Goal: Task Accomplishment & Management: Complete application form

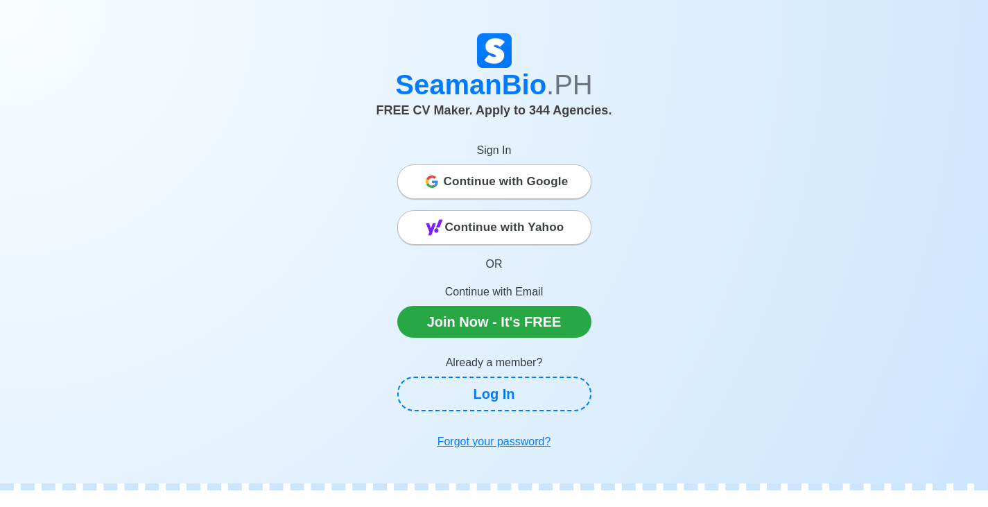
click at [544, 181] on span "Continue with Google" at bounding box center [506, 182] width 125 height 28
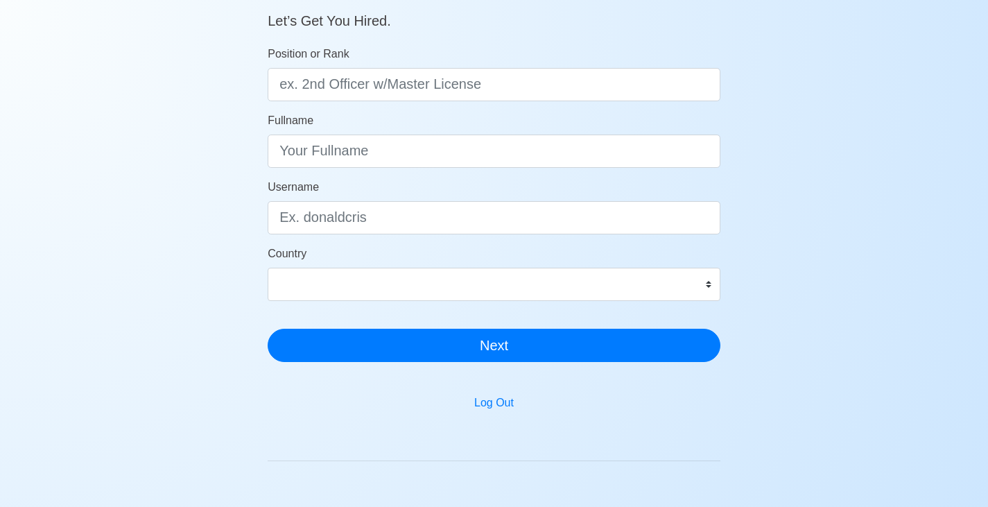
scroll to position [69, 0]
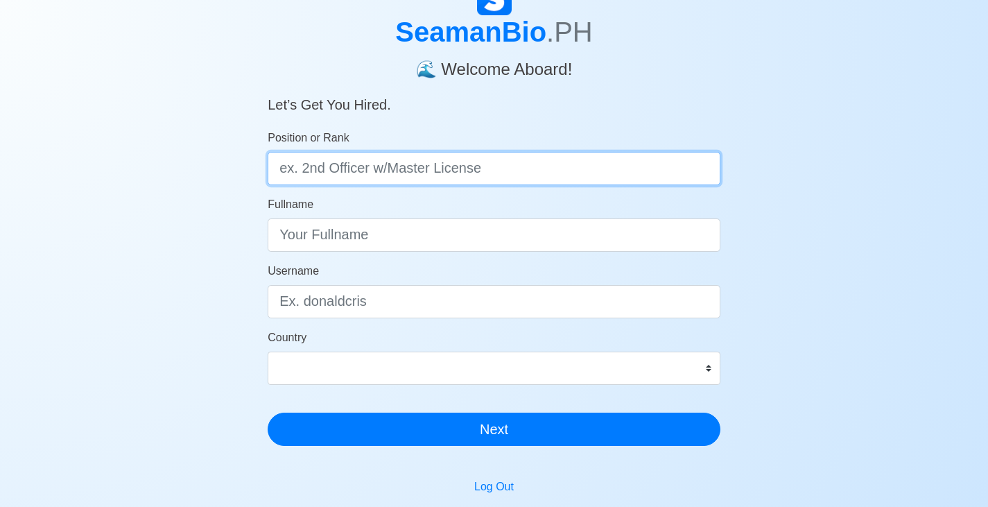
click at [474, 164] on input "Position or Rank" at bounding box center [494, 168] width 453 height 33
type input "E/C Engine Cadet"
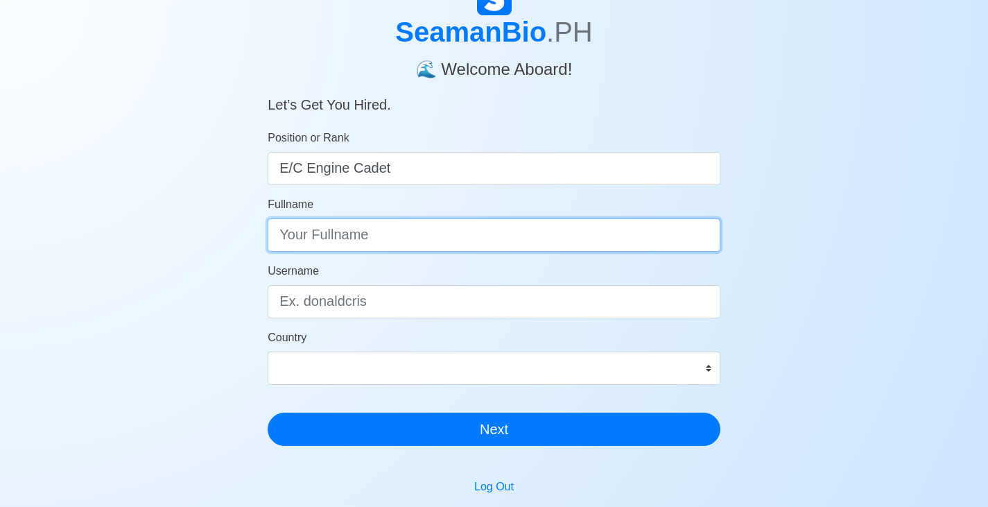
click at [474, 239] on input "Fullname" at bounding box center [494, 235] width 453 height 33
type input "Gerald Balignasa Beronio"
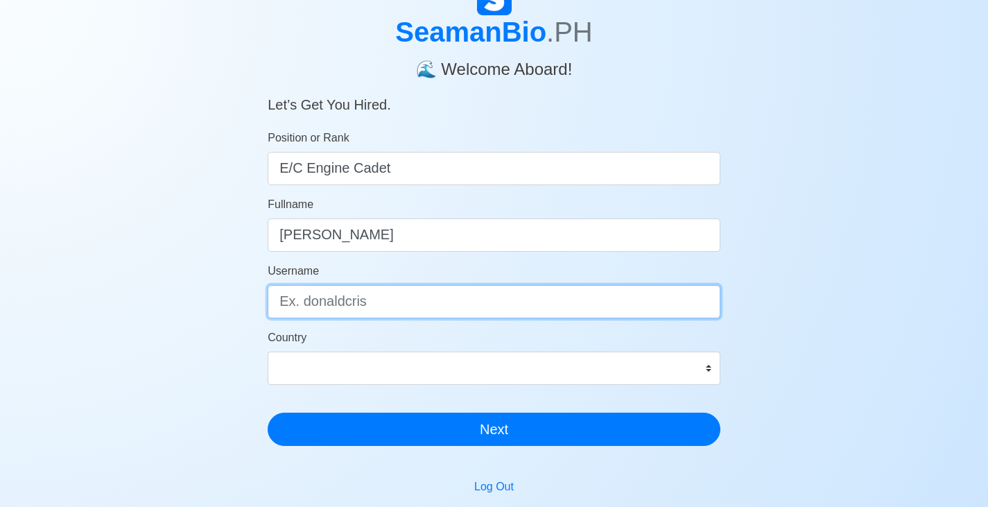
click at [617, 314] on input "Username" at bounding box center [494, 301] width 453 height 33
type input "geraldberonio"
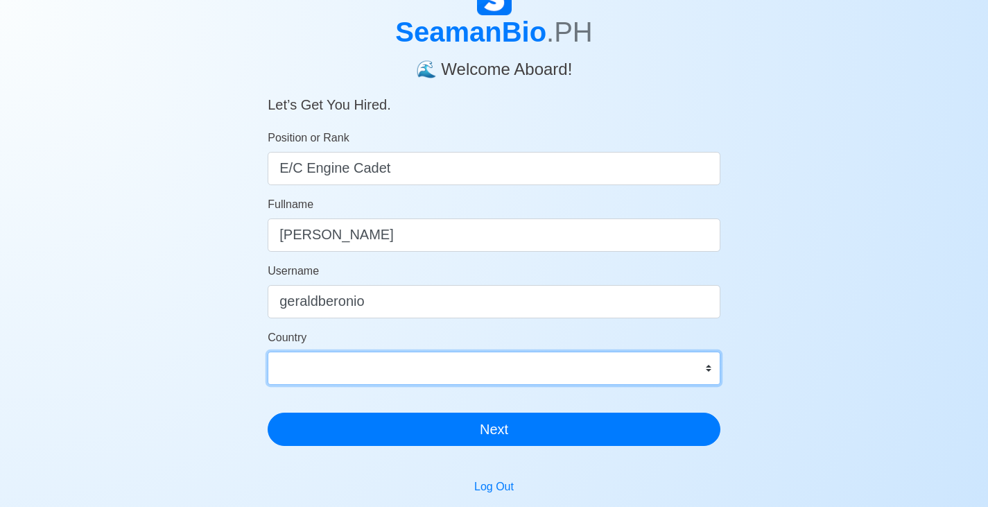
click at [610, 364] on select "Afghanistan Åland Islands Albania Algeria American Samoa Andorra Angola Anguill…" at bounding box center [494, 368] width 453 height 33
click at [519, 366] on select "Afghanistan Åland Islands Albania Algeria American Samoa Andorra Angola Anguill…" at bounding box center [494, 368] width 453 height 33
click at [520, 367] on select "Afghanistan Åland Islands Albania Algeria American Samoa Andorra Angola Anguill…" at bounding box center [494, 368] width 453 height 33
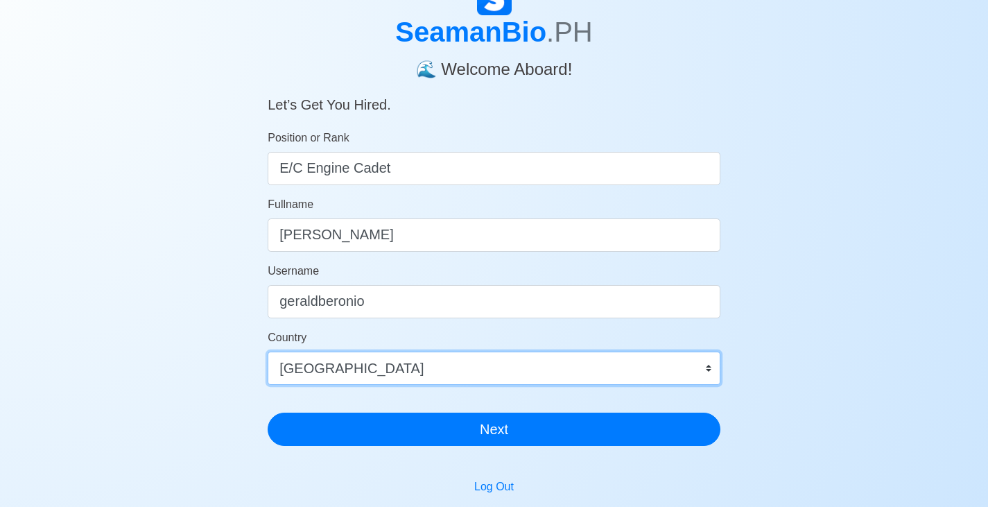
select select "PH"
click at [268, 352] on select "Afghanistan Åland Islands Albania Algeria American Samoa Andorra Angola Anguill…" at bounding box center [494, 368] width 453 height 33
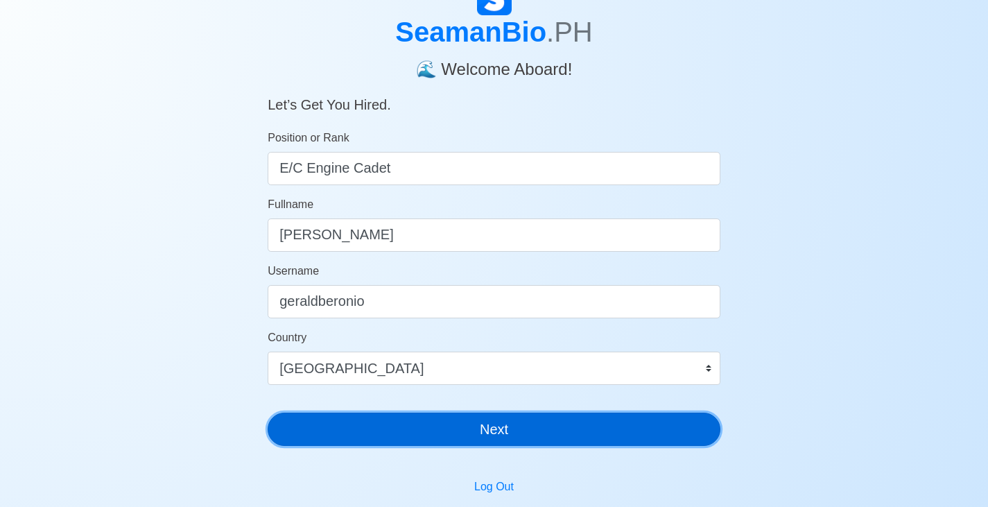
click at [499, 436] on button "Next" at bounding box center [494, 429] width 453 height 33
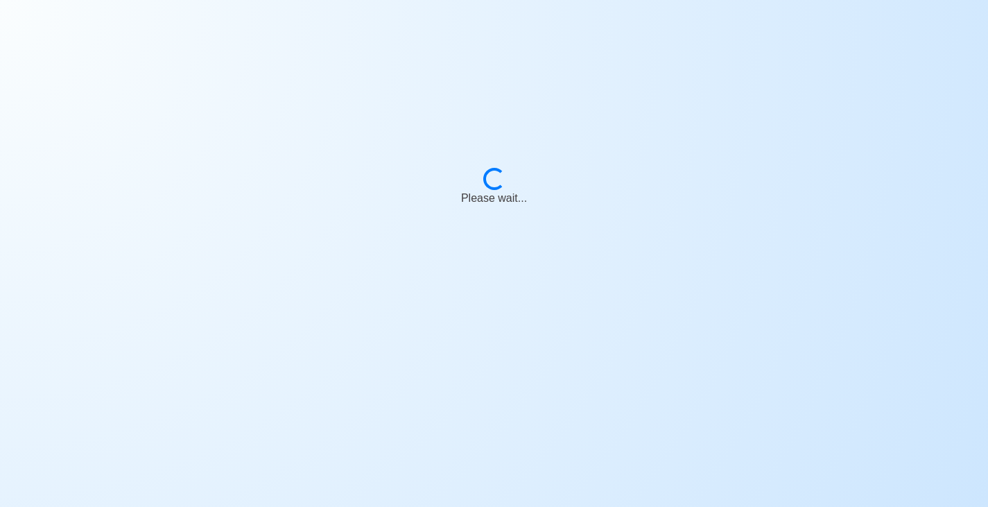
scroll to position [17, 0]
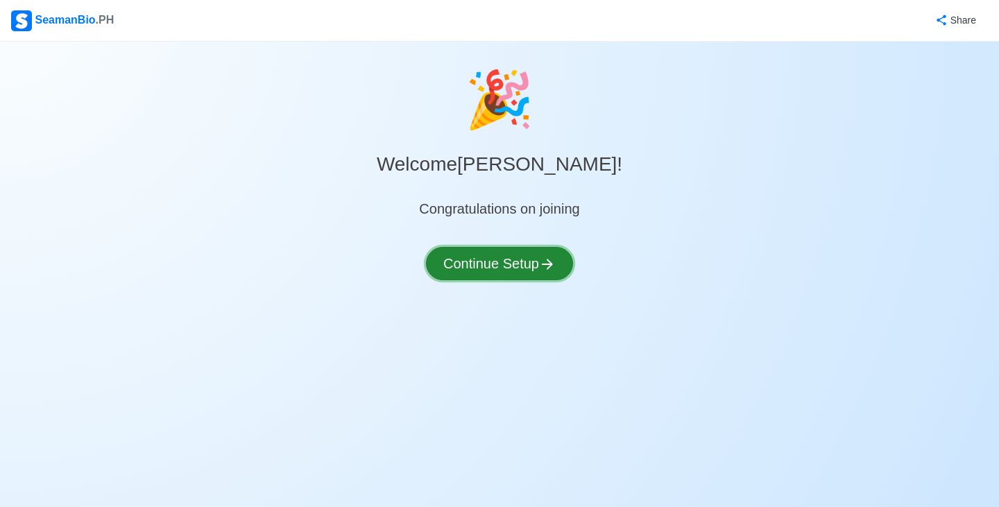
click at [524, 264] on button "Continue Setup" at bounding box center [499, 263] width 147 height 33
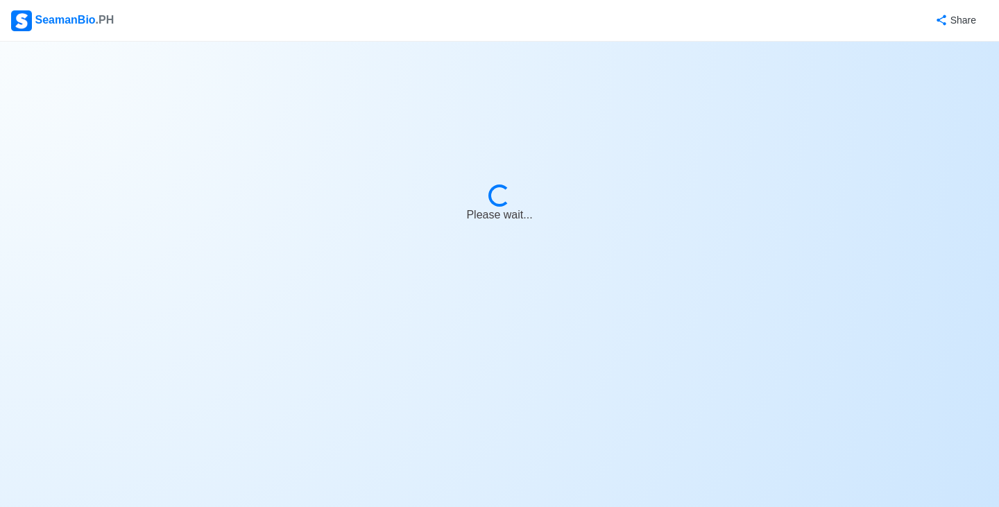
select select "Visible for Hiring"
select select "PH"
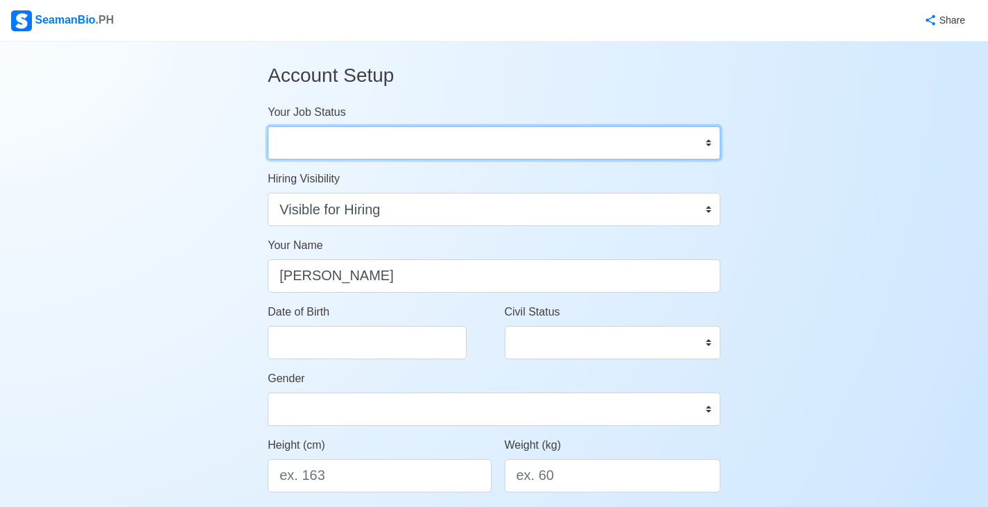
click at [452, 139] on select "Onboard Actively Looking for Job Not Looking for Job" at bounding box center [494, 142] width 453 height 33
select select "Actively Looking for Job"
click at [268, 126] on select "Onboard Actively Looking for Job Not Looking for Job" at bounding box center [494, 142] width 453 height 33
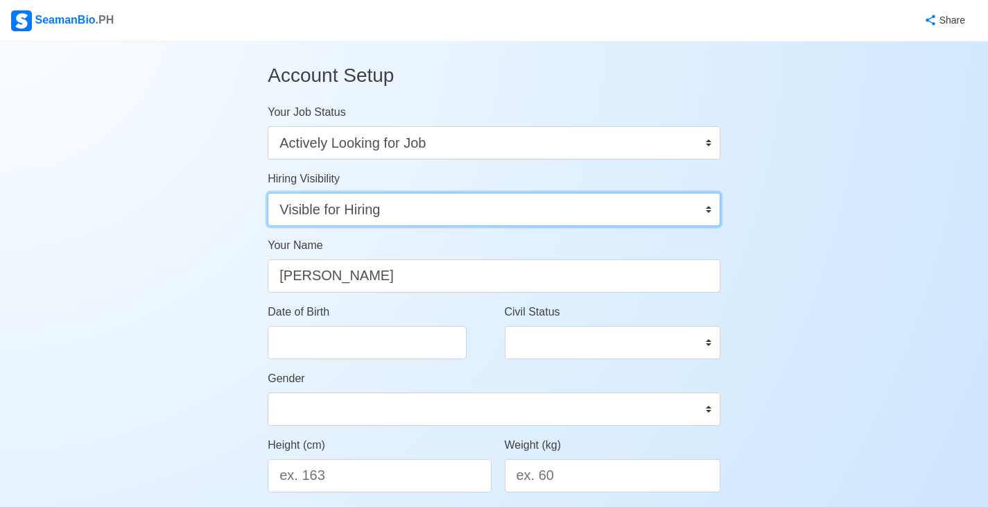
click at [455, 211] on select "Visible for Hiring Not Visible for Hiring" at bounding box center [494, 209] width 453 height 33
click at [268, 193] on select "Visible for Hiring Not Visible for Hiring" at bounding box center [494, 209] width 453 height 33
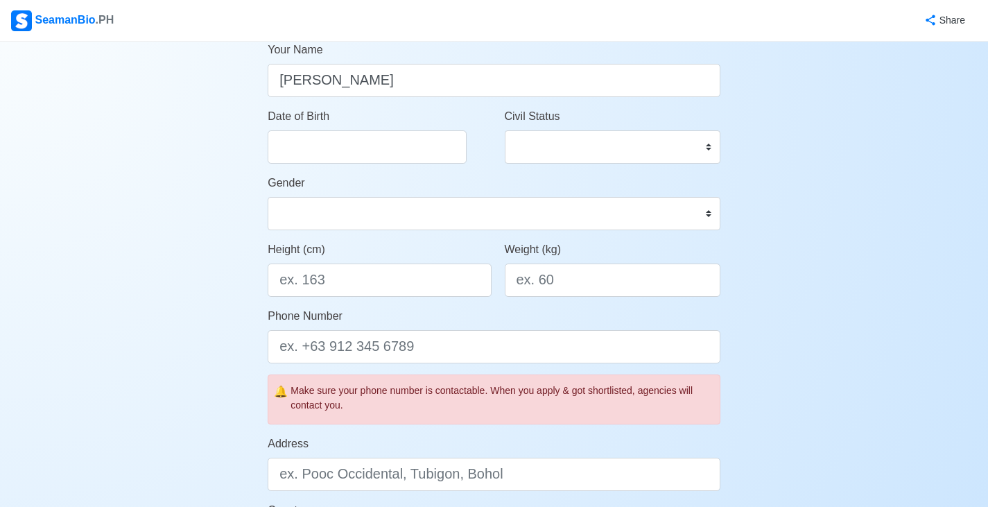
scroll to position [208, 0]
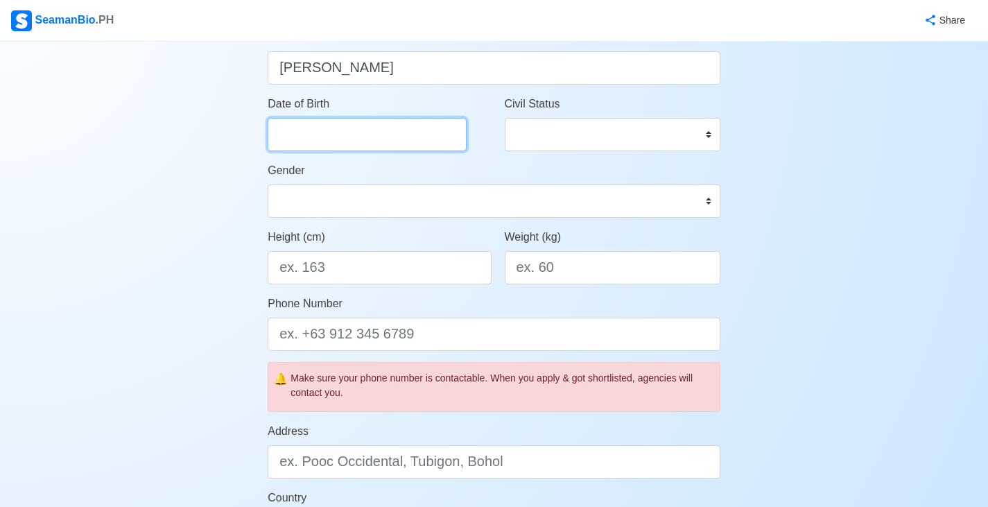
click at [385, 130] on input "Date of Birth" at bounding box center [367, 134] width 199 height 33
select select "****"
select select "******"
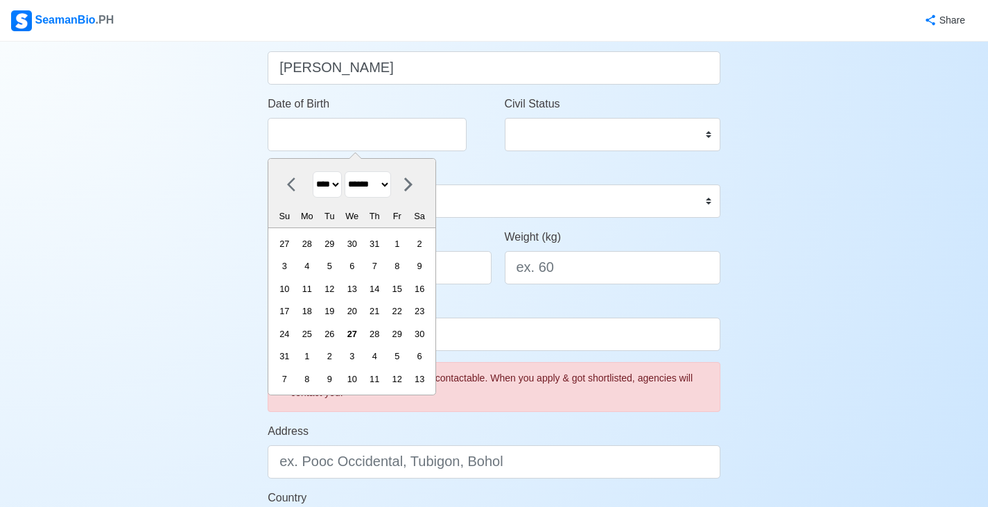
click at [326, 187] on select "**** **** **** **** **** **** **** **** **** **** **** **** **** **** **** ****…" at bounding box center [327, 184] width 29 height 27
select select "****"
click at [313, 171] on select "**** **** **** **** **** **** **** **** **** **** **** **** **** **** **** ****…" at bounding box center [327, 184] width 29 height 27
click at [388, 179] on select "******* ******** ***** ***** *** **** **** ****** ********* ******* ******** **…" at bounding box center [368, 184] width 46 height 27
select select "*********"
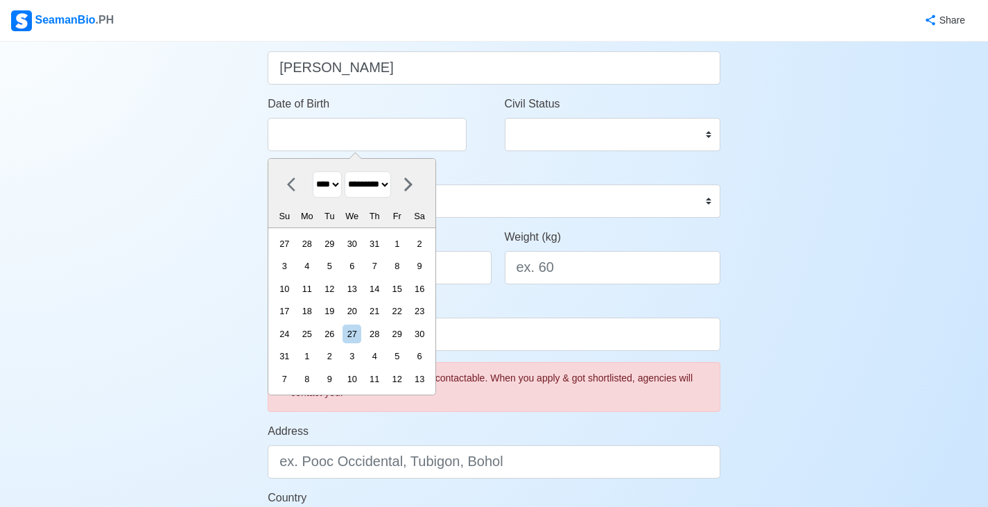
click at [351, 171] on select "******* ******** ***** ***** *** **** **** ****** ********* ******* ******** **…" at bounding box center [368, 184] width 46 height 27
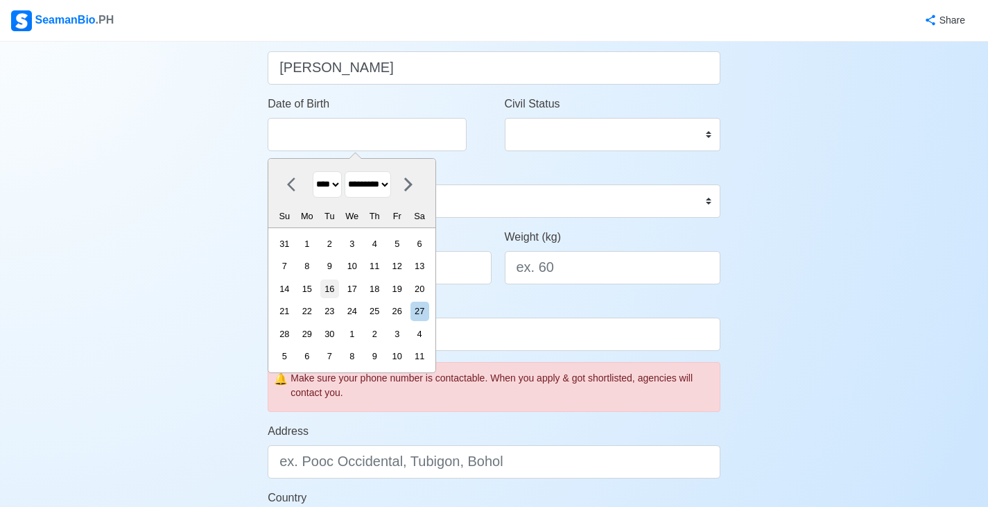
click at [334, 289] on div "16" at bounding box center [329, 289] width 19 height 19
type input "09/16/2003"
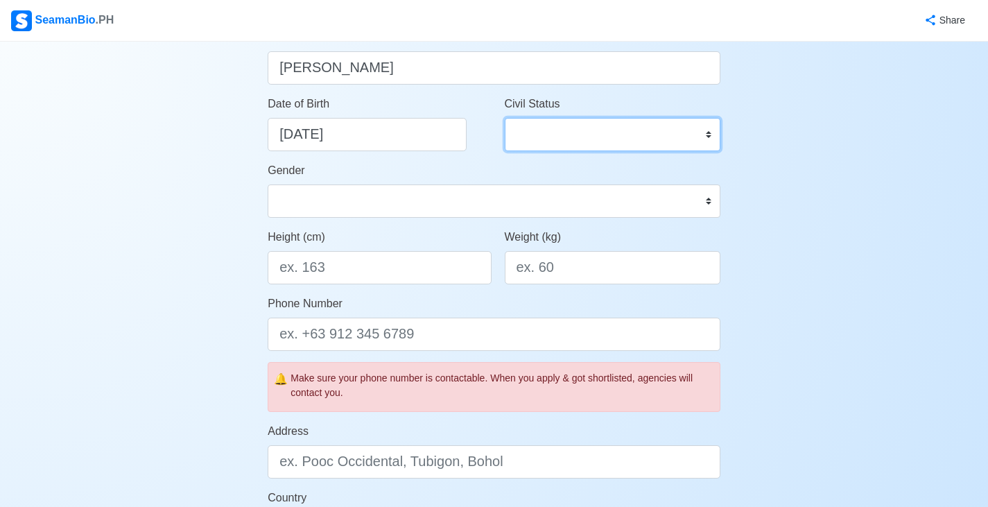
click at [632, 143] on select "Single Married Widowed Separated" at bounding box center [613, 134] width 216 height 33
select select "Single"
click at [505, 118] on select "Single Married Widowed Separated" at bounding box center [613, 134] width 216 height 33
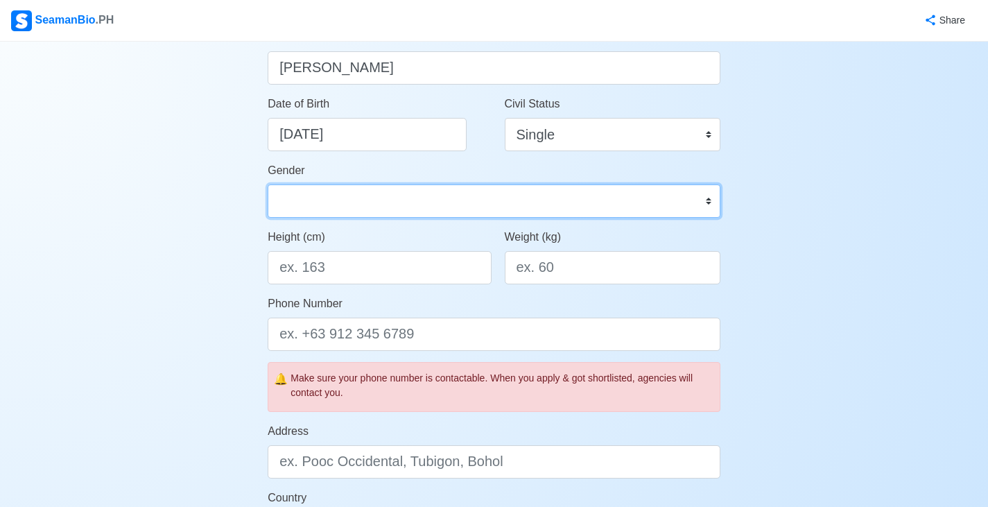
click at [343, 203] on select "Male Female" at bounding box center [494, 201] width 453 height 33
select select "[DEMOGRAPHIC_DATA]"
click at [268, 185] on select "Male Female" at bounding box center [494, 201] width 453 height 33
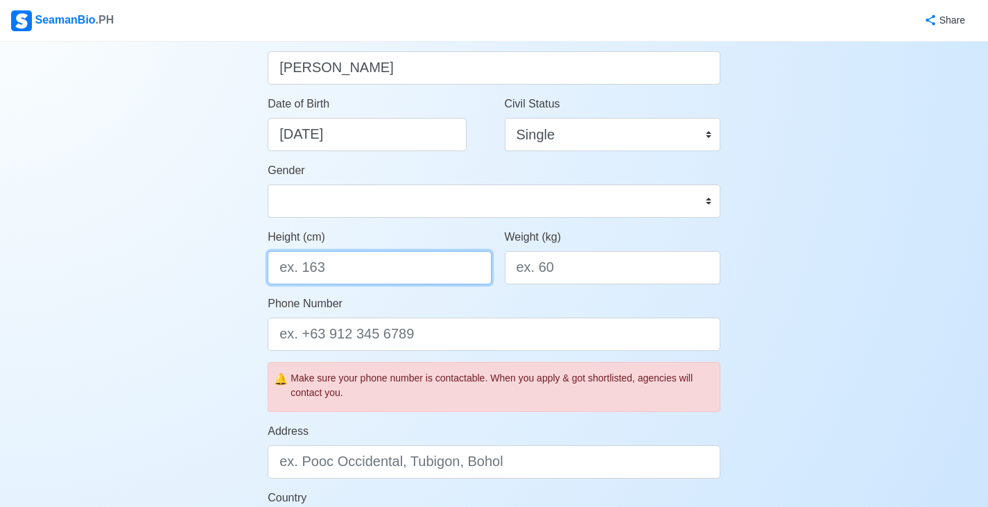
click at [353, 274] on input "Height (cm)" at bounding box center [379, 267] width 223 height 33
type input "180"
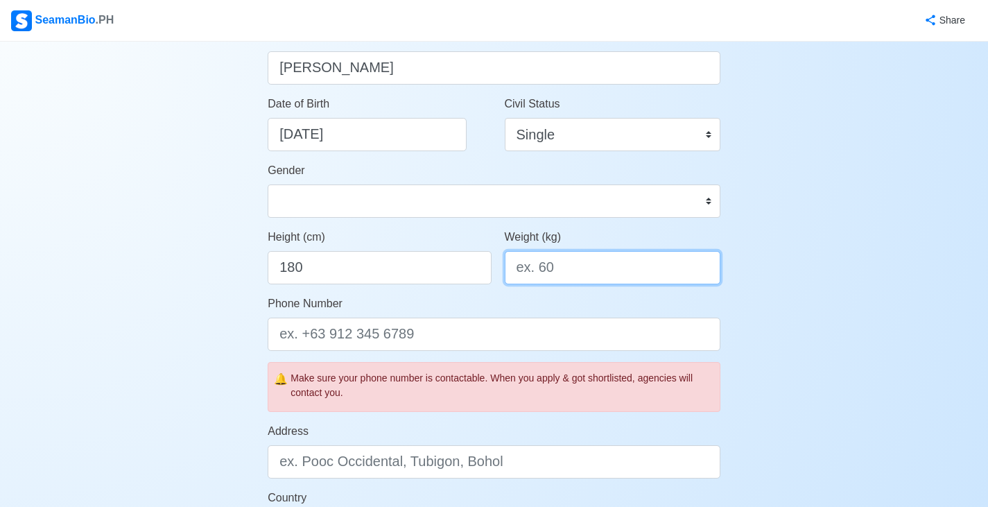
click at [637, 266] on input "Weight (kg)" at bounding box center [613, 267] width 216 height 33
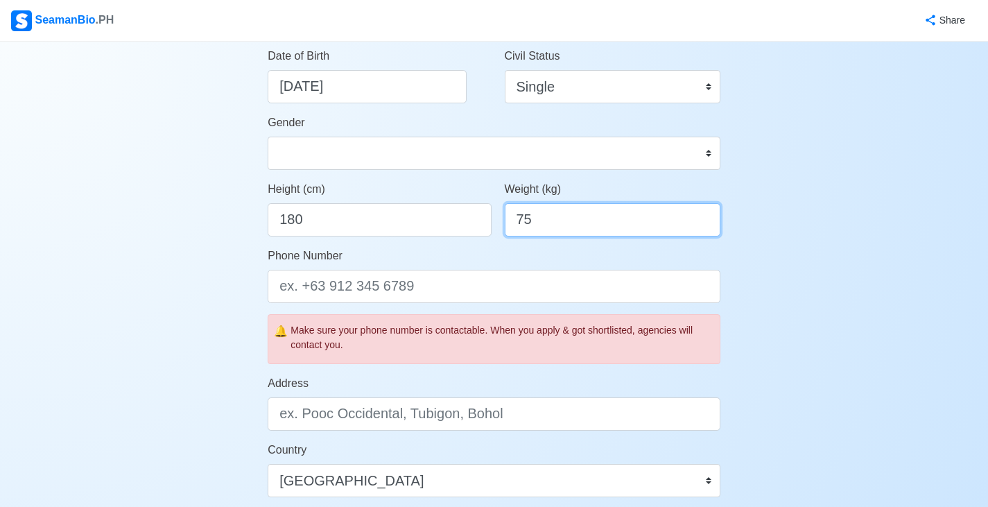
scroll to position [277, 0]
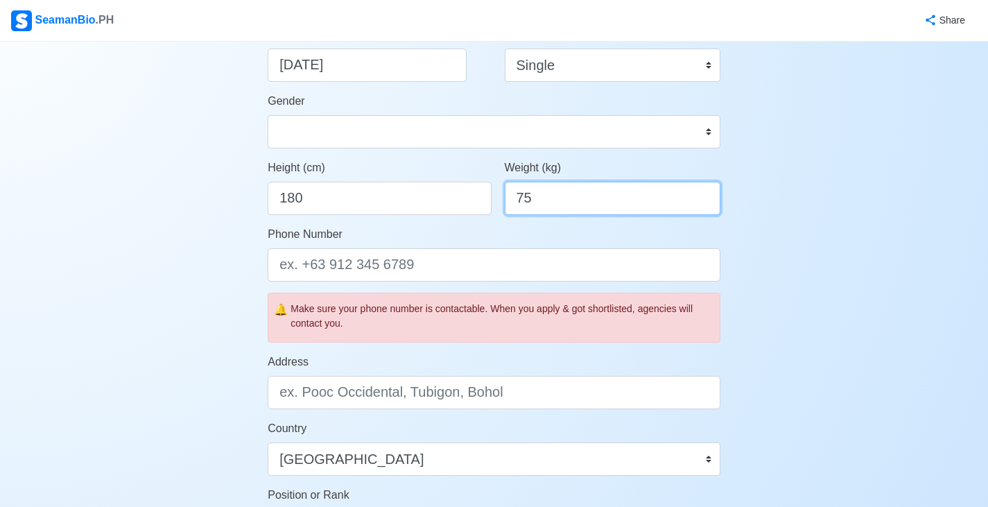
type input "75"
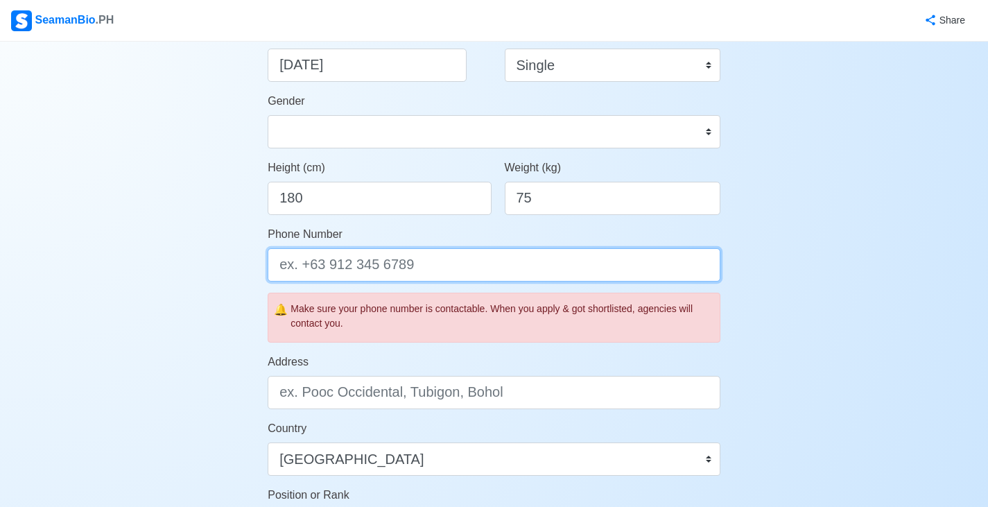
click at [575, 267] on input "Phone Number" at bounding box center [494, 264] width 453 height 33
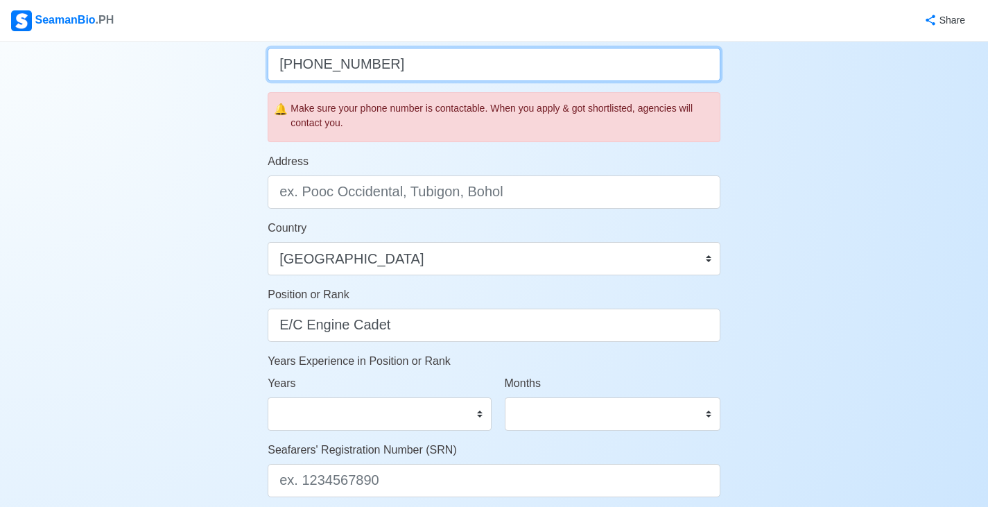
scroll to position [486, 0]
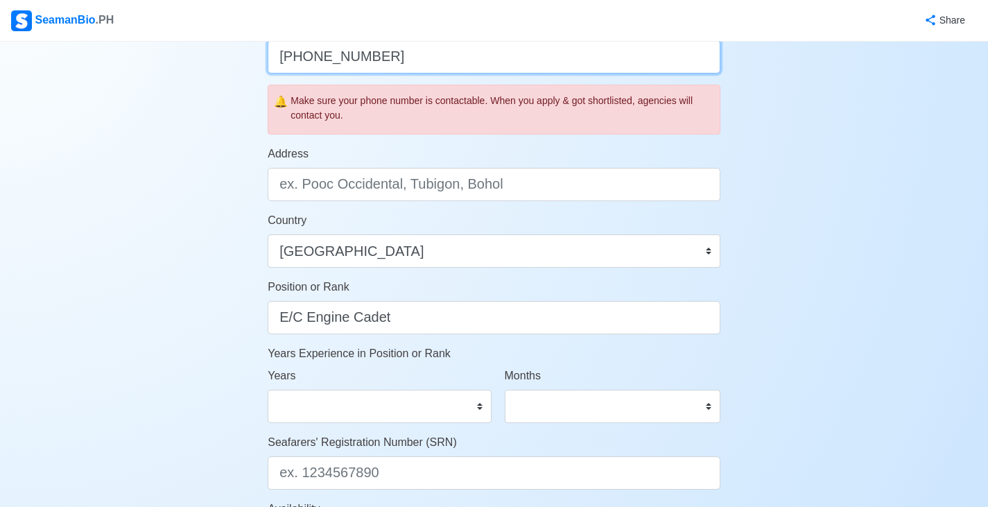
type input "[PHONE_NUMBER]"
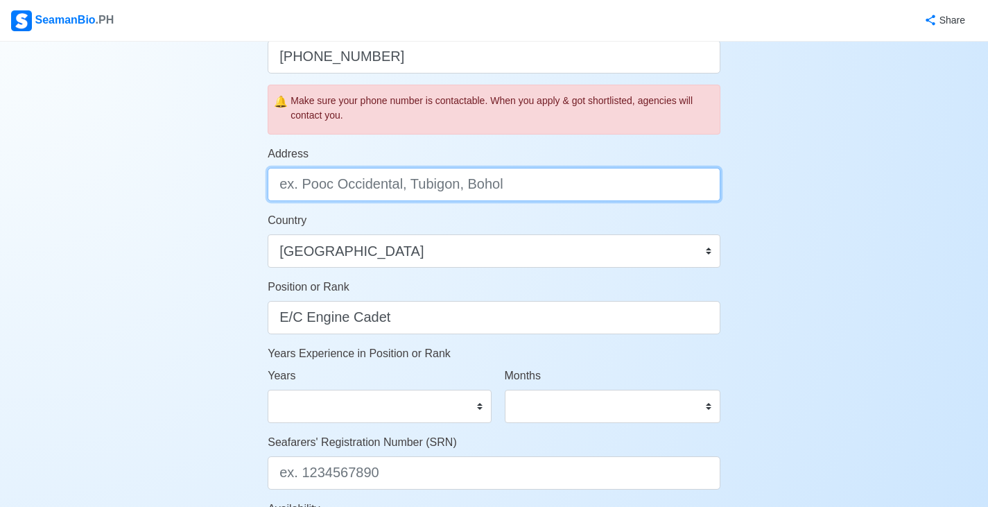
click at [672, 194] on input "Address" at bounding box center [494, 184] width 453 height 33
type input "442 San Diego Street Bancal Meycauayan Bulacan"
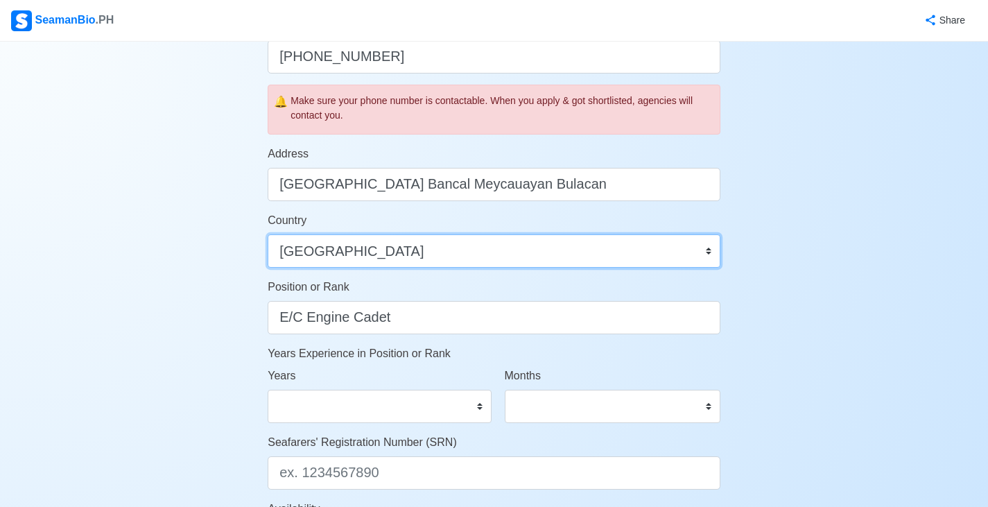
click at [662, 258] on select "Afghanistan Åland Islands Albania Algeria American Samoa Andorra Angola Anguill…" at bounding box center [494, 250] width 453 height 33
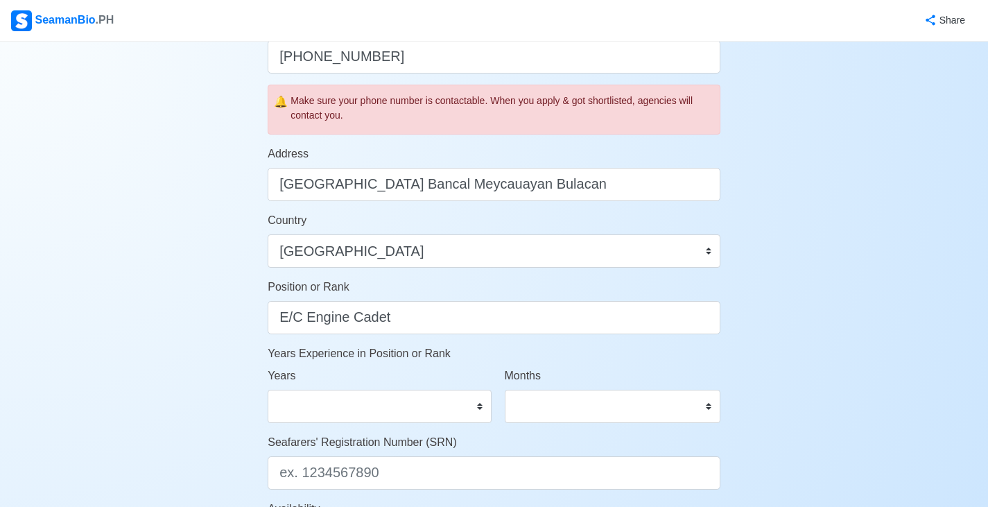
click at [917, 230] on div "Account Setup Your Job Status Onboard Actively Looking for Job Not Looking for …" at bounding box center [494, 163] width 988 height 1215
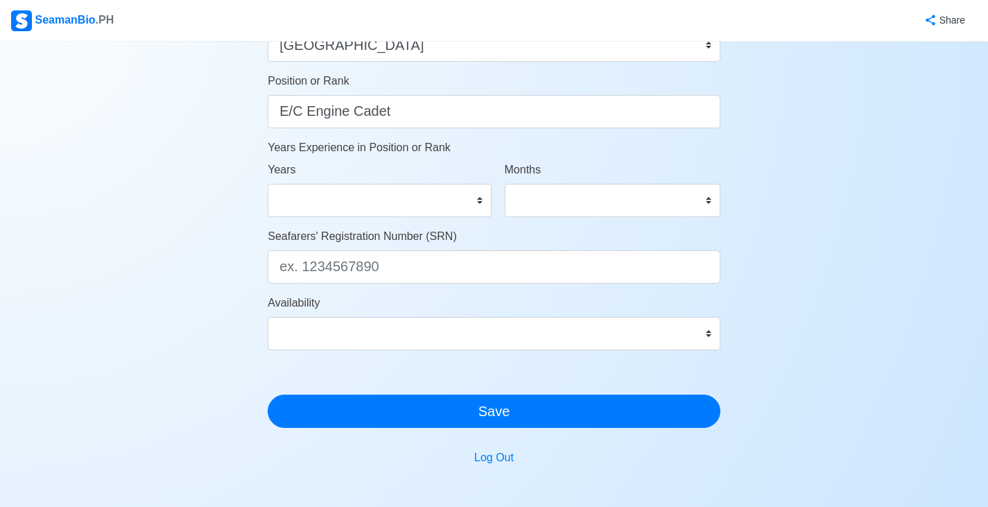
scroll to position [694, 0]
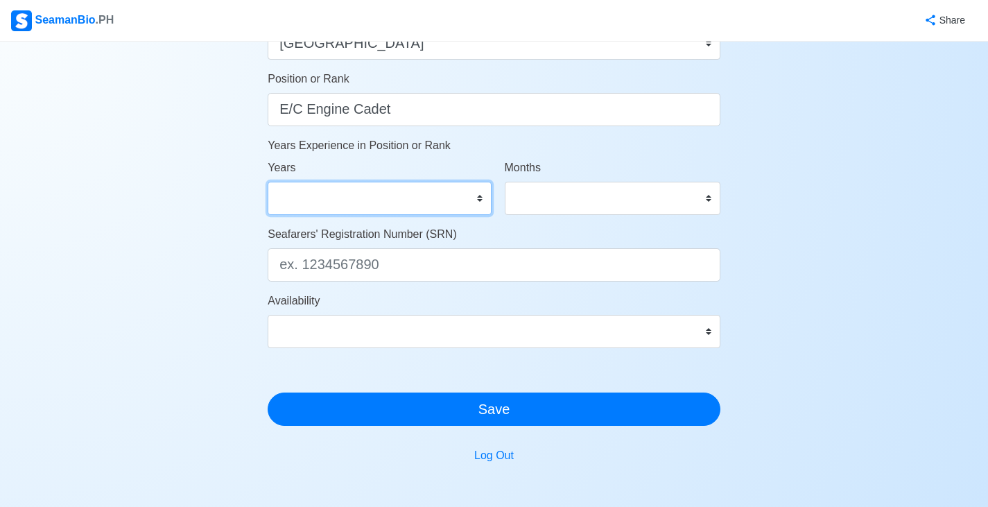
click at [448, 192] on select "0 1 2 3 4 5 6 7 8 9 10 11 12 13 14 15 16 17 18 19 20 21 22 23 24 25 26 27 28 29…" at bounding box center [379, 198] width 223 height 33
select select "0"
click at [268, 182] on select "0 1 2 3 4 5 6 7 8 9 10 11 12 13 14 15 16 17 18 19 20 21 22 23 24 25 26 27 28 29…" at bounding box center [379, 198] width 223 height 33
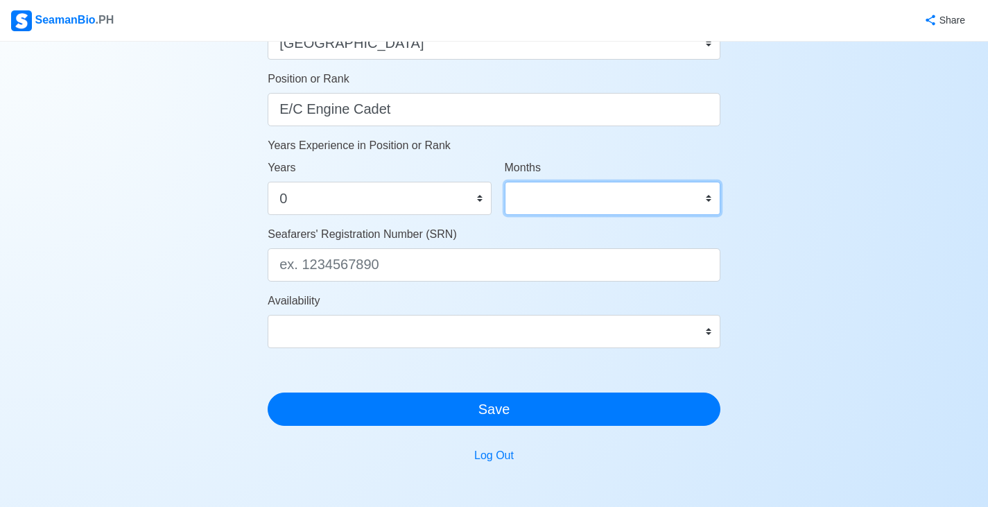
click at [616, 203] on select "0 1 2 3 4 5 6 7 8 9 10 11" at bounding box center [613, 198] width 216 height 33
select select "0"
click at [505, 182] on select "0 1 2 3 4 5 6 7 8 9 10 11" at bounding box center [613, 198] width 216 height 33
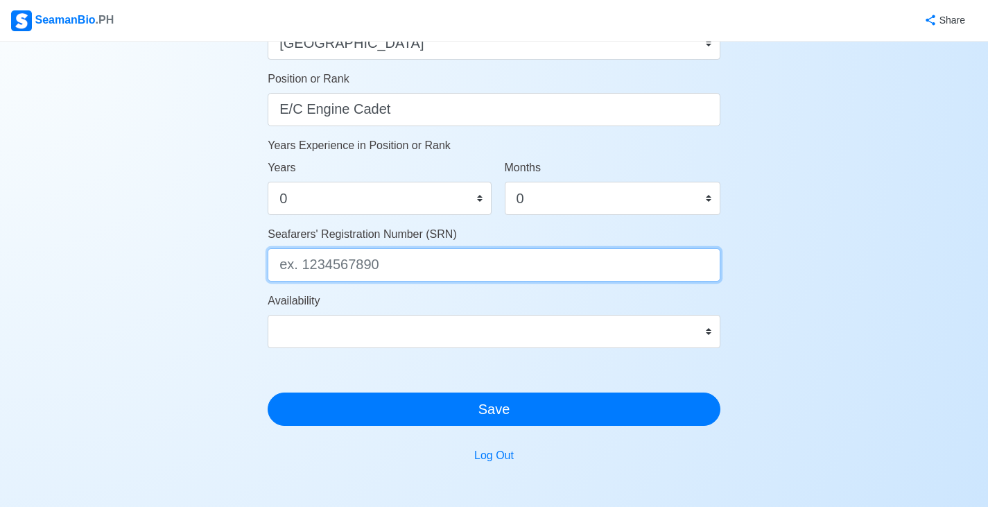
click at [567, 266] on input "Seafarers' Registration Number (SRN)" at bounding box center [494, 264] width 453 height 33
type input "0309160066"
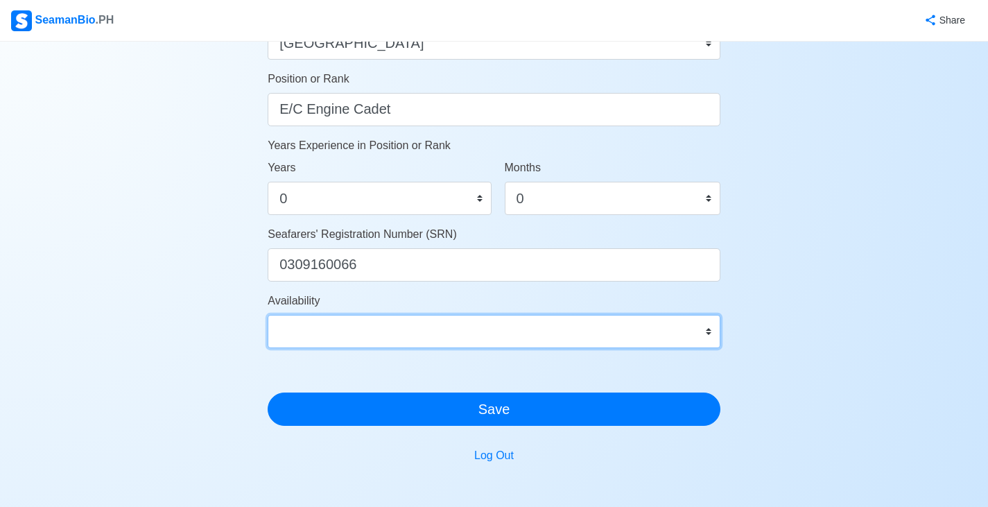
click at [692, 330] on select "Immediate Sep 2025 Oct 2025 Nov 2025 Dec 2025 Jan 2026 Feb 2026 Mar 2026 Apr 20…" at bounding box center [494, 331] width 453 height 33
select select "4102416000000"
click at [268, 315] on select "Immediate Sep 2025 Oct 2025 Nov 2025 Dec 2025 Jan 2026 Feb 2026 Mar 2026 Apr 20…" at bounding box center [494, 331] width 453 height 33
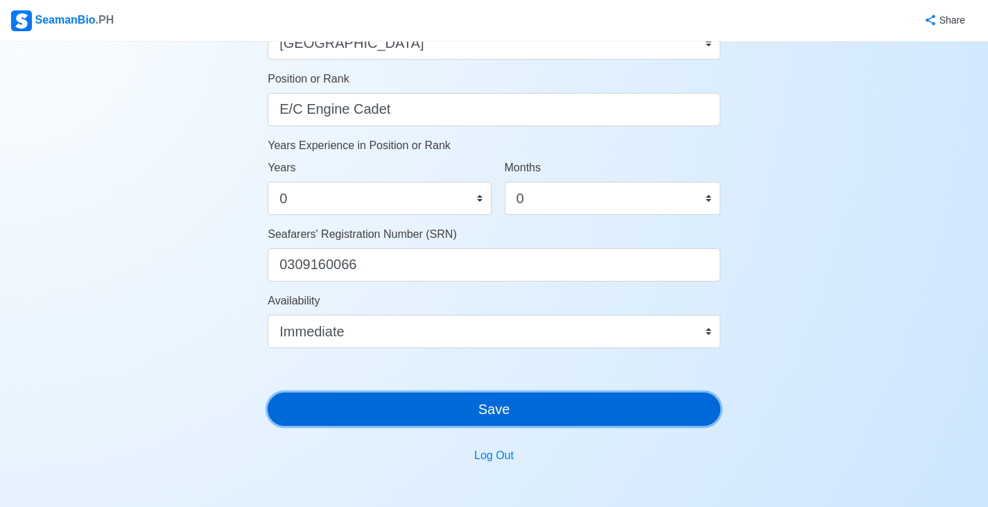
click at [562, 404] on button "Save" at bounding box center [494, 409] width 453 height 33
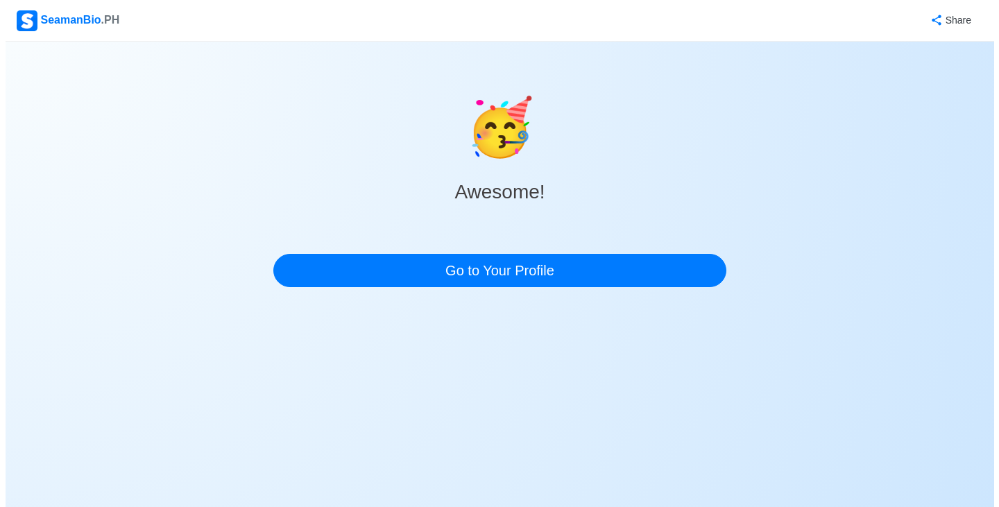
scroll to position [0, 0]
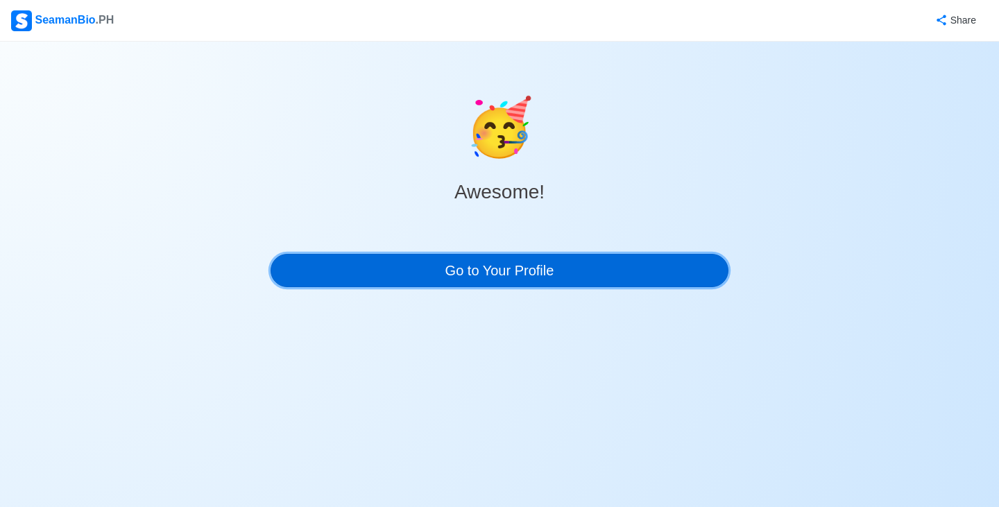
click at [655, 264] on link "Go to Your Profile" at bounding box center [500, 270] width 458 height 33
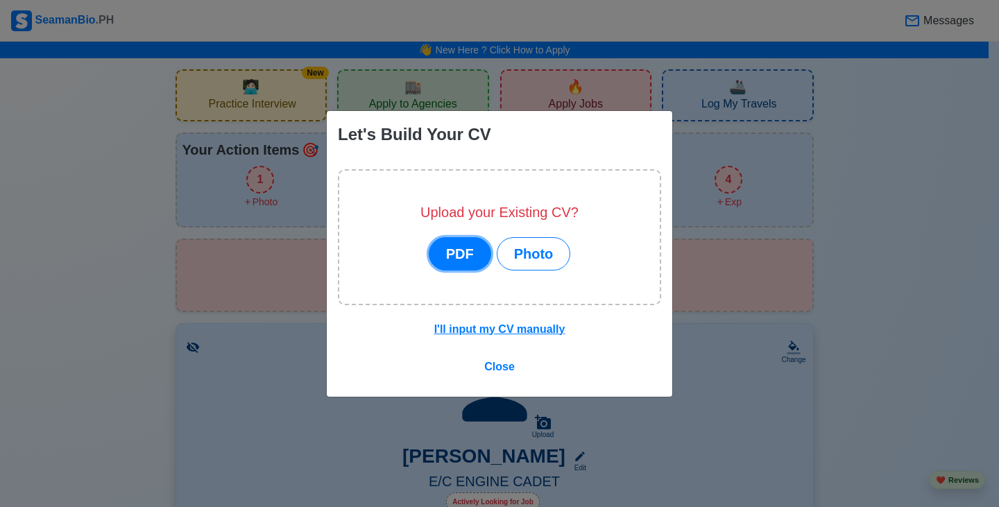
click at [463, 260] on button "PDF" at bounding box center [460, 253] width 62 height 33
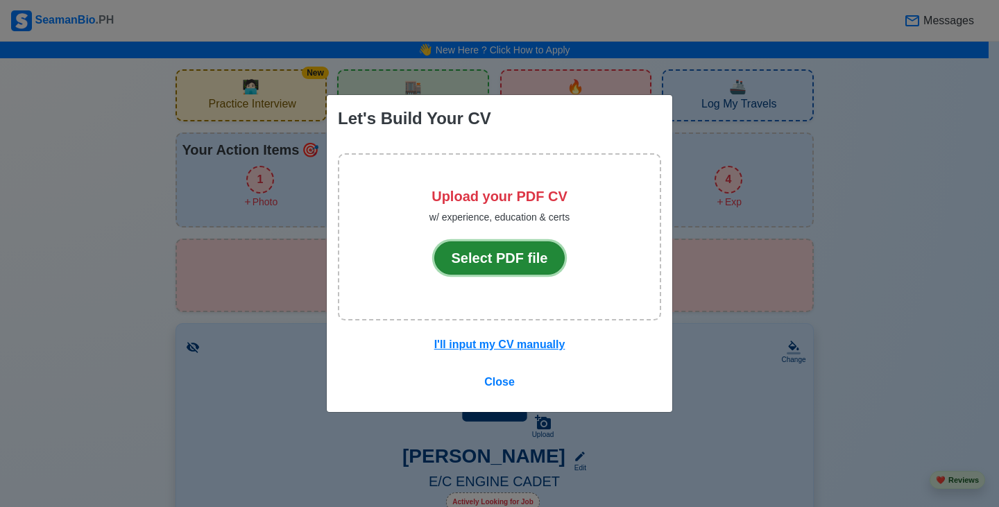
click at [482, 262] on button "Select PDF file" at bounding box center [499, 257] width 131 height 33
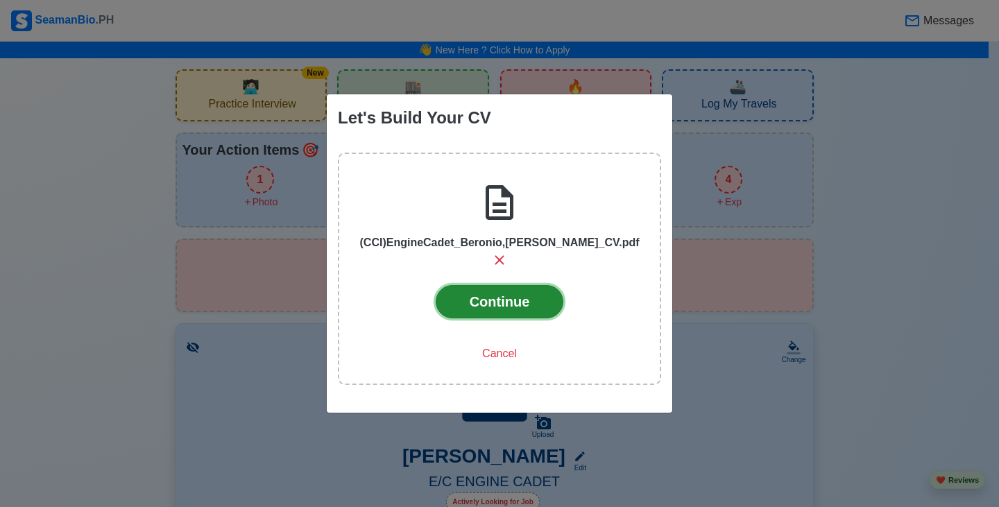
click at [521, 295] on button "Continue" at bounding box center [500, 301] width 128 height 33
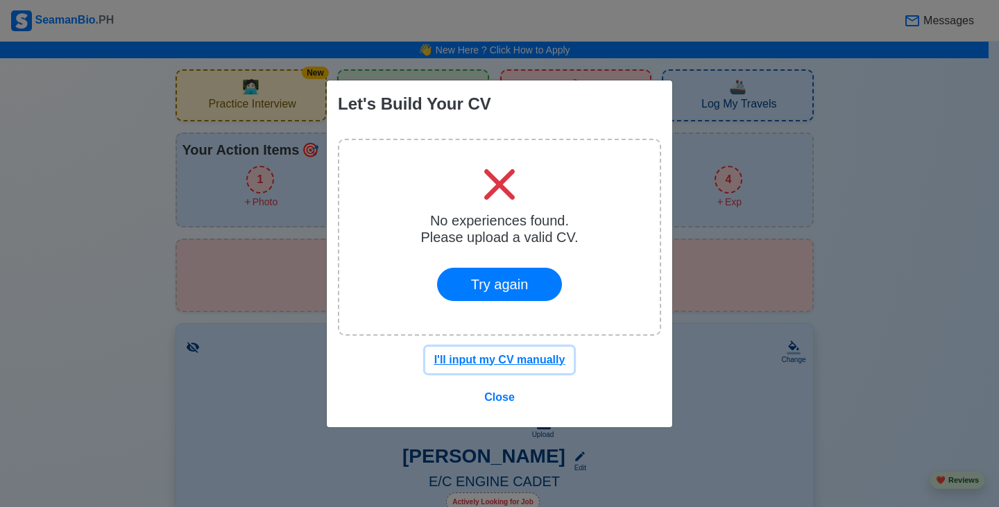
click at [549, 358] on u "I'll input my CV manually" at bounding box center [499, 360] width 131 height 12
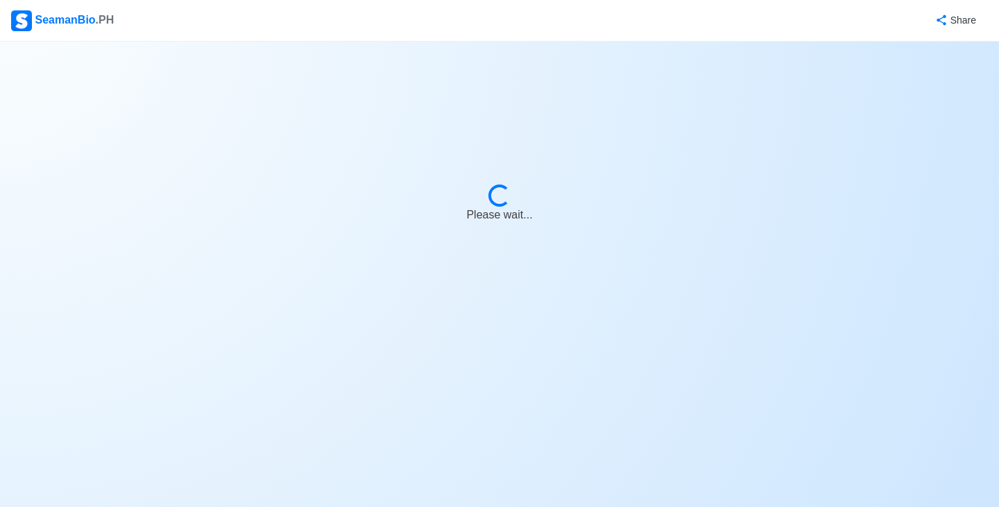
select select "Actively Looking for Job"
select select "Visible for Hiring"
select select "Single"
select select "[DEMOGRAPHIC_DATA]"
select select "PH"
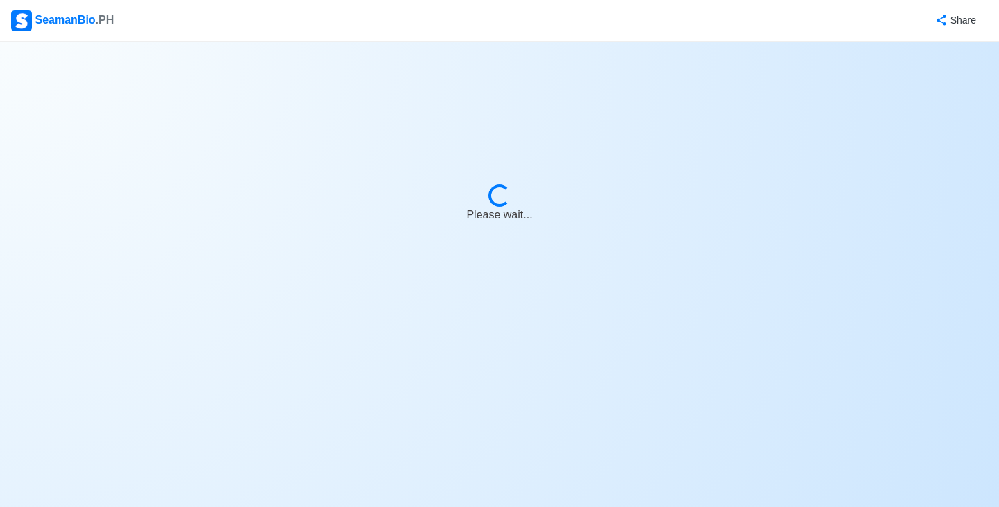
select select "4102416000000"
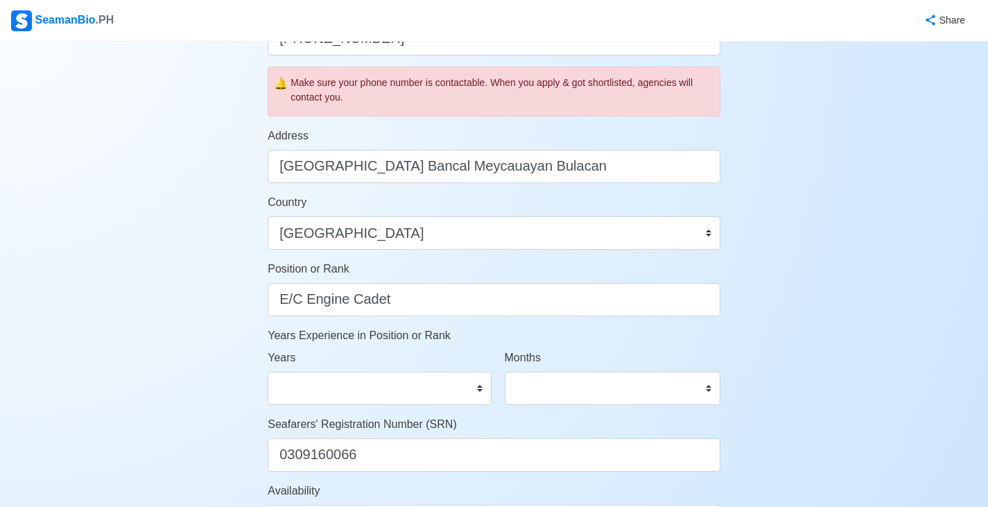
scroll to position [694, 0]
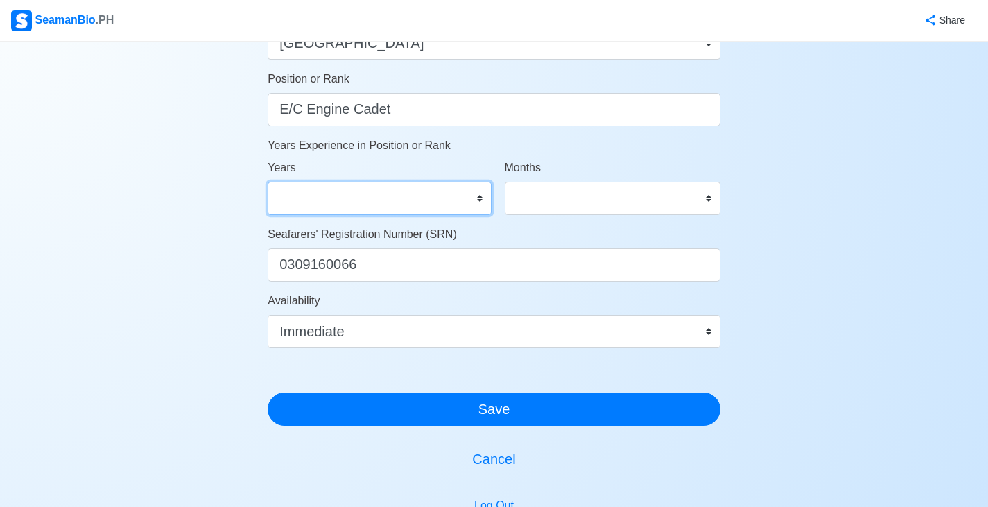
click at [404, 198] on select "0 1 2 3 4 5 6 7 8 9 10 11 12 13 14 15 16 17 18 19 20 21 22 23 24 25 26 27 28 29…" at bounding box center [379, 198] width 223 height 33
select select "0"
click at [268, 182] on select "0 1 2 3 4 5 6 7 8 9 10 11 12 13 14 15 16 17 18 19 20 21 22 23 24 25 26 27 28 29…" at bounding box center [379, 198] width 223 height 33
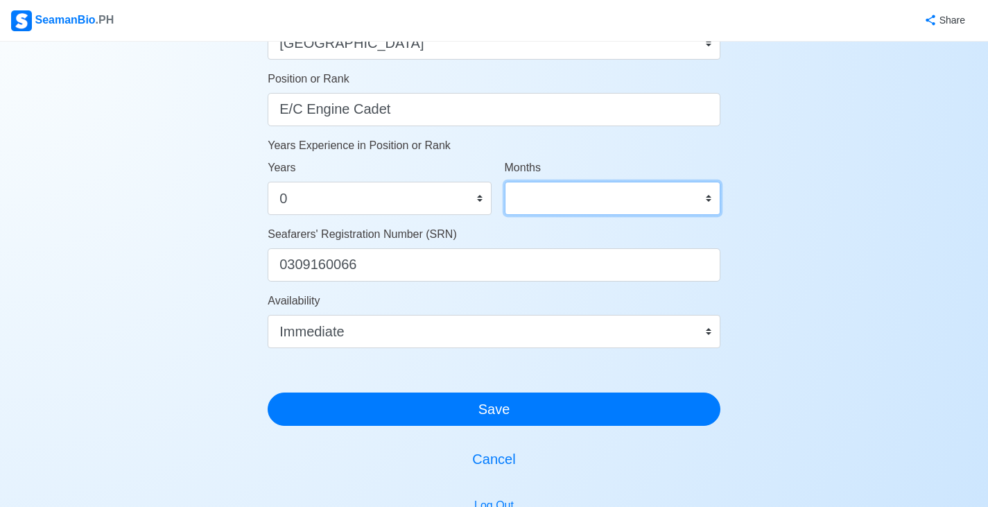
click at [599, 207] on select "0 1 2 3 4 5 6 7 8 9 10 11" at bounding box center [613, 198] width 216 height 33
select select "0"
click at [505, 182] on select "0 1 2 3 4 5 6 7 8 9 10 11" at bounding box center [613, 198] width 216 height 33
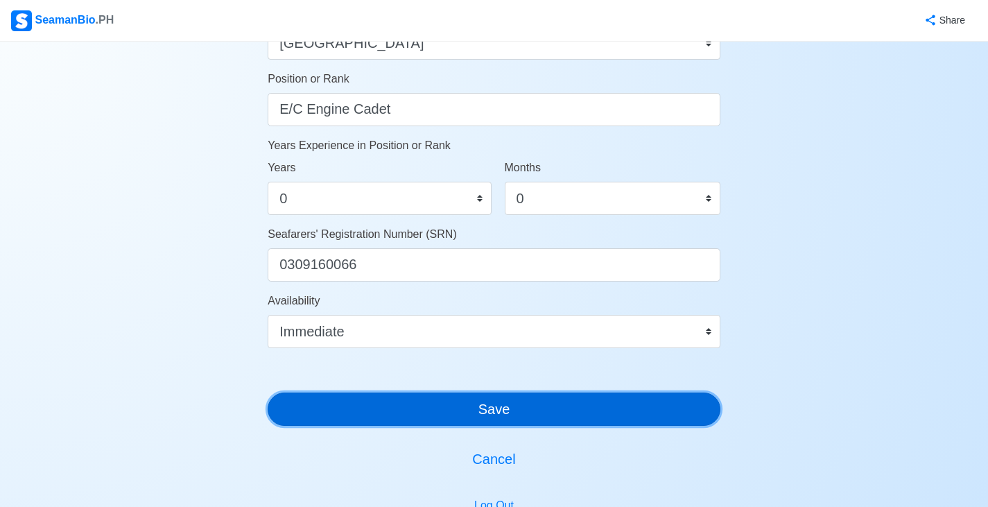
click at [463, 415] on button "Save" at bounding box center [494, 409] width 453 height 33
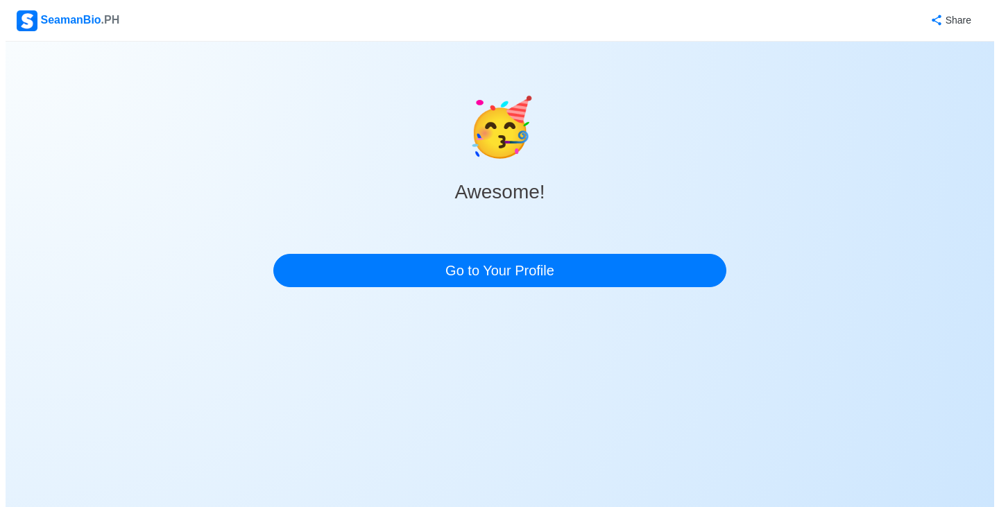
scroll to position [0, 0]
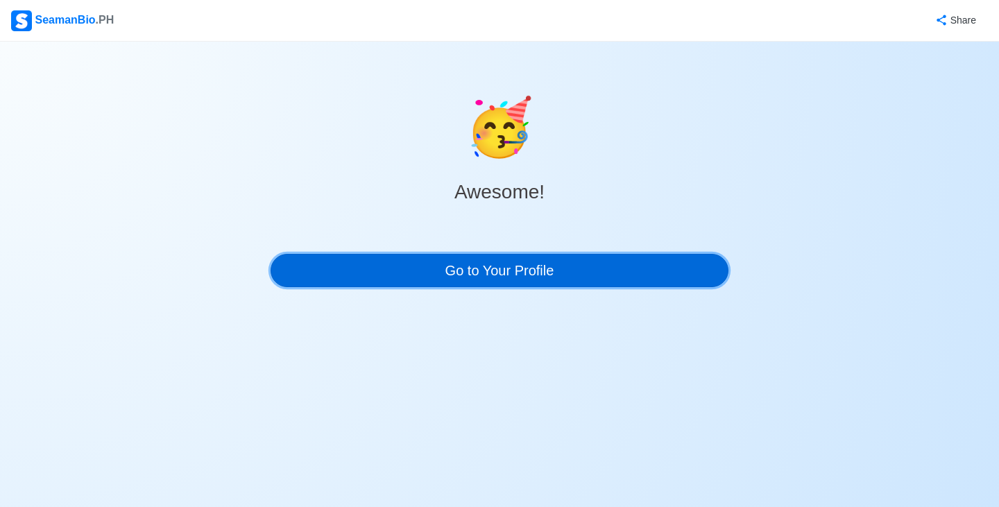
click at [463, 272] on link "Go to Your Profile" at bounding box center [500, 270] width 458 height 33
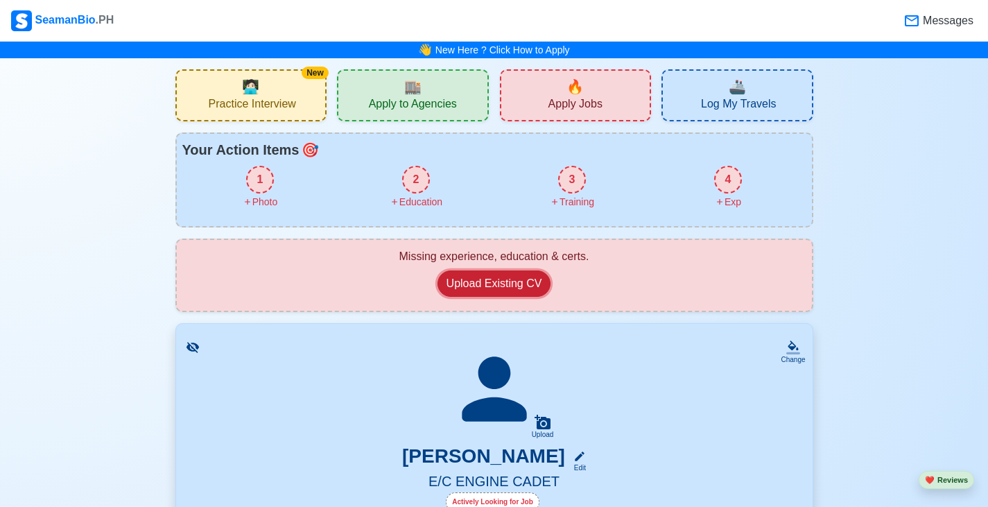
click at [511, 286] on button "Upload Existing CV" at bounding box center [495, 284] width 114 height 26
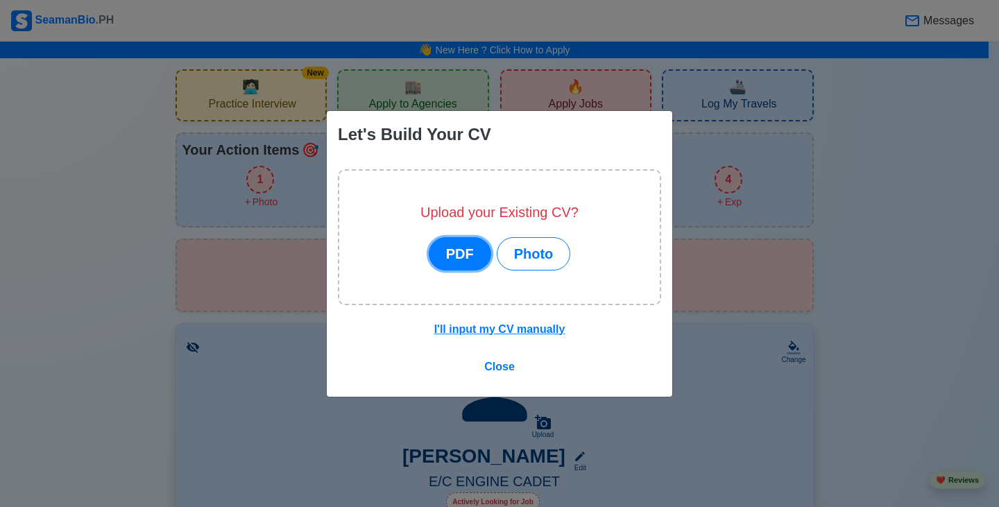
click at [470, 255] on button "PDF" at bounding box center [460, 253] width 62 height 33
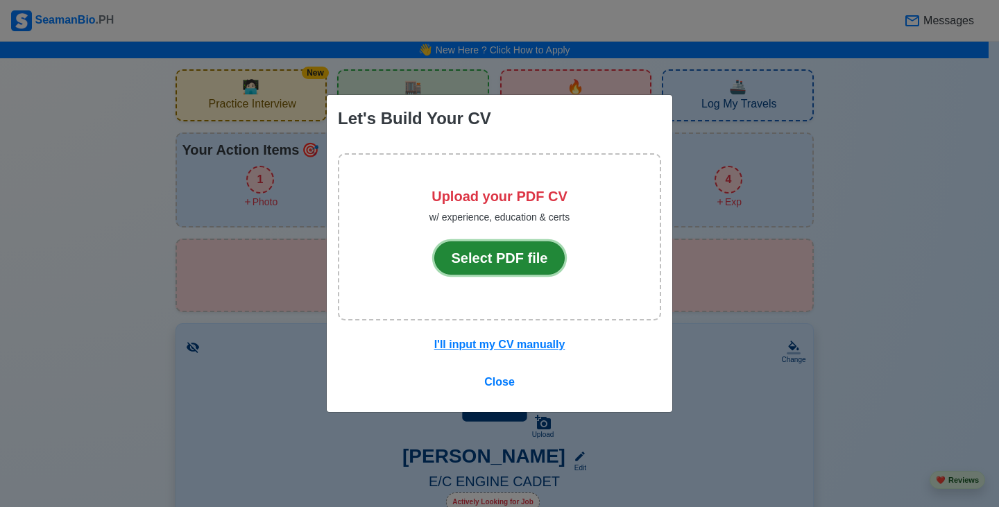
click at [499, 259] on button "Select PDF file" at bounding box center [499, 257] width 131 height 33
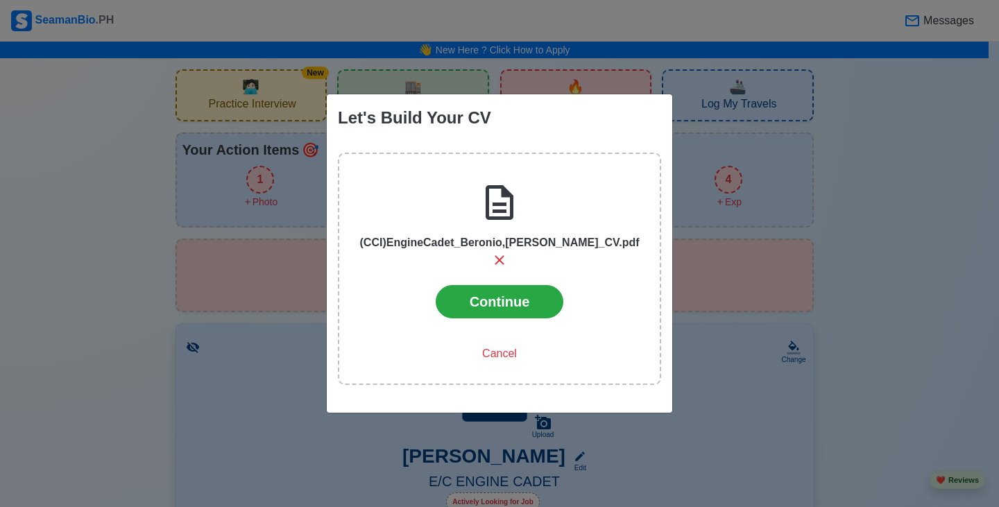
click at [508, 255] on icon at bounding box center [499, 260] width 17 height 17
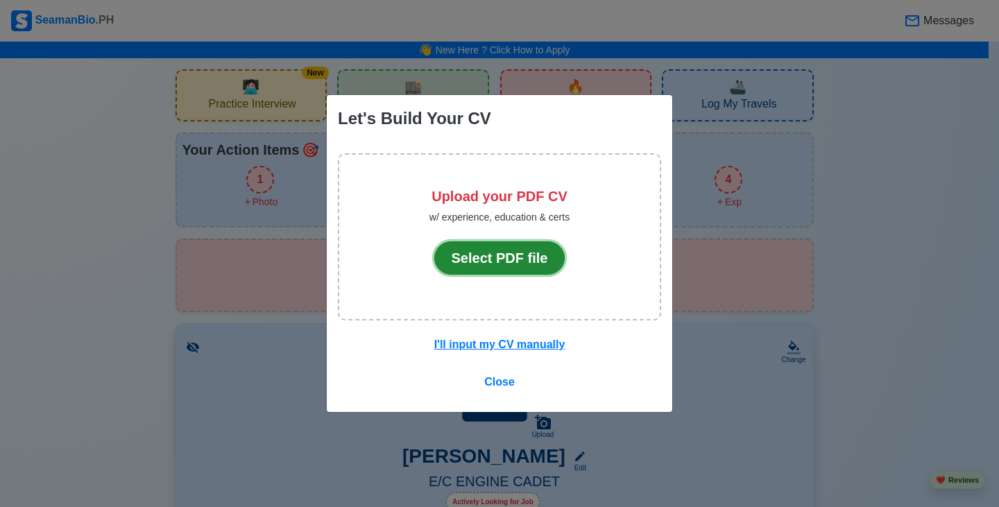
click at [538, 259] on button "Select PDF file" at bounding box center [499, 257] width 131 height 33
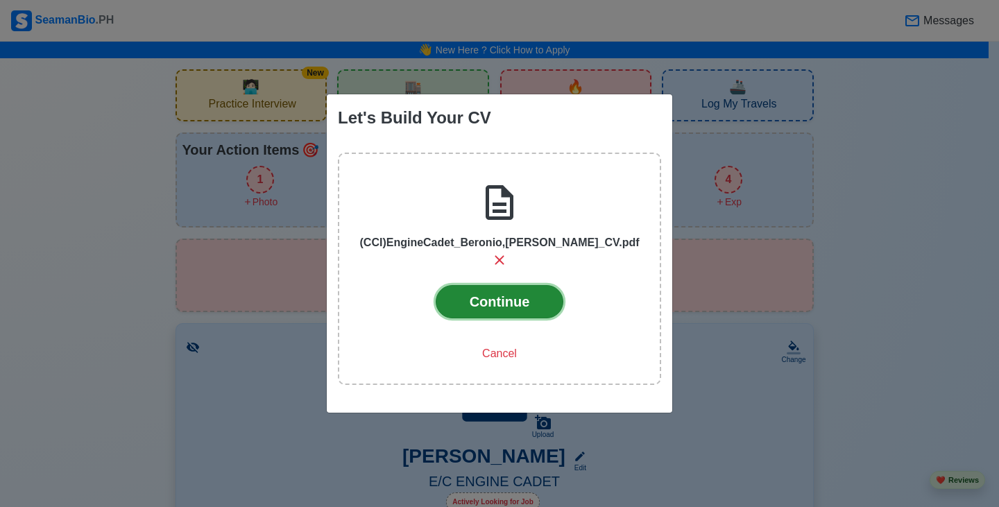
click at [508, 295] on button "Continue" at bounding box center [500, 301] width 128 height 33
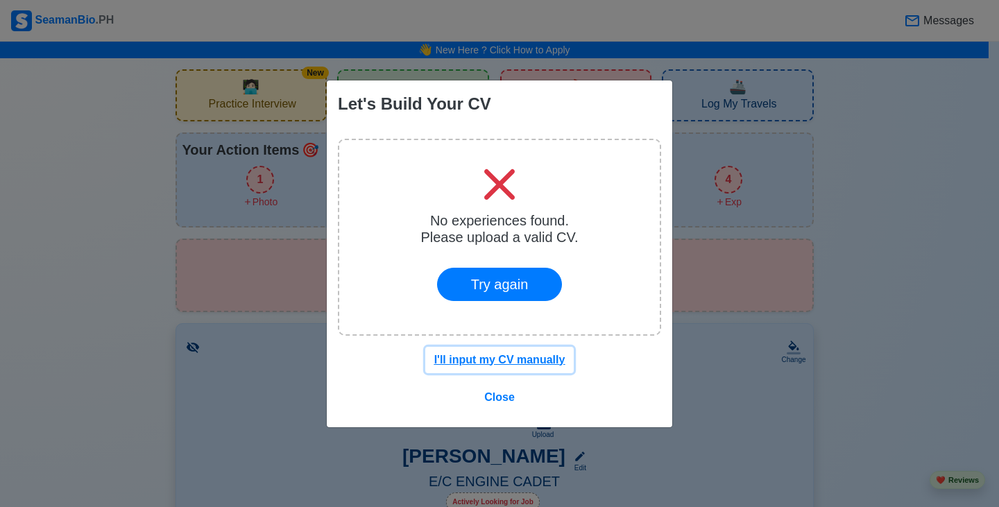
click at [533, 366] on u "I'll input my CV manually" at bounding box center [499, 360] width 131 height 12
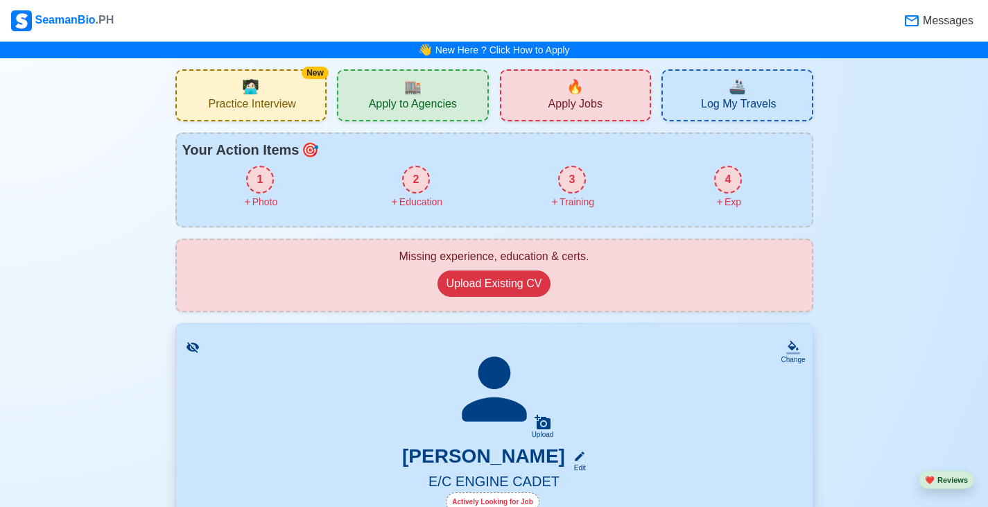
click at [258, 178] on div "1" at bounding box center [260, 180] width 28 height 28
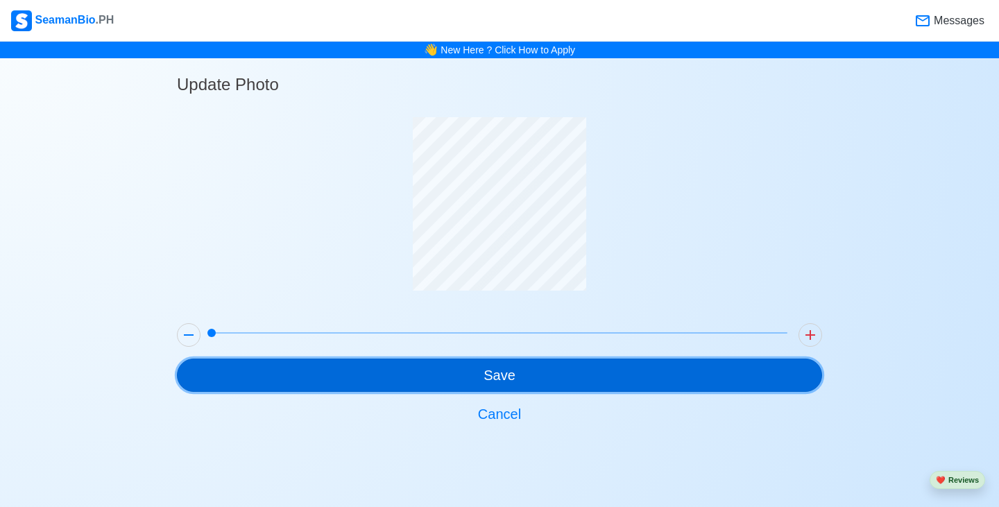
click at [544, 379] on button "Save" at bounding box center [499, 375] width 645 height 33
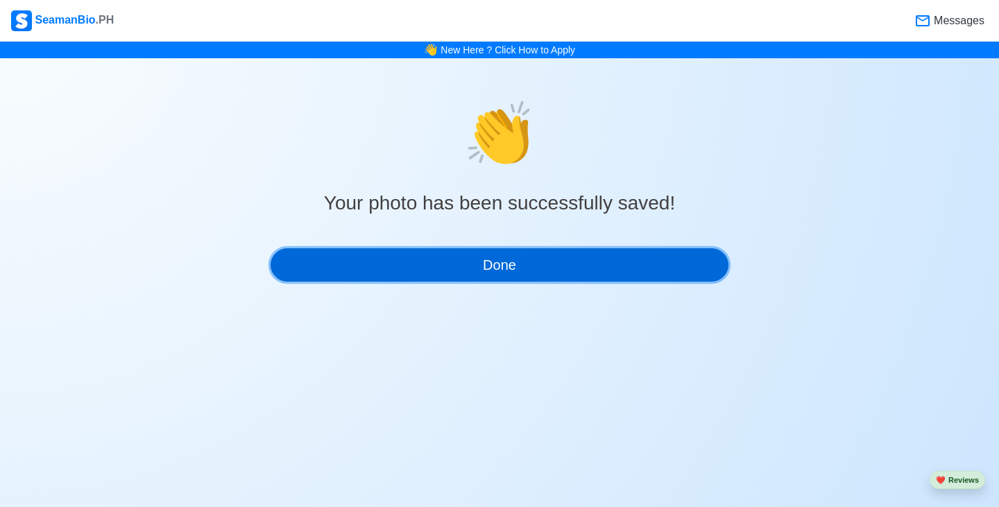
click at [532, 266] on button "Done" at bounding box center [500, 264] width 458 height 33
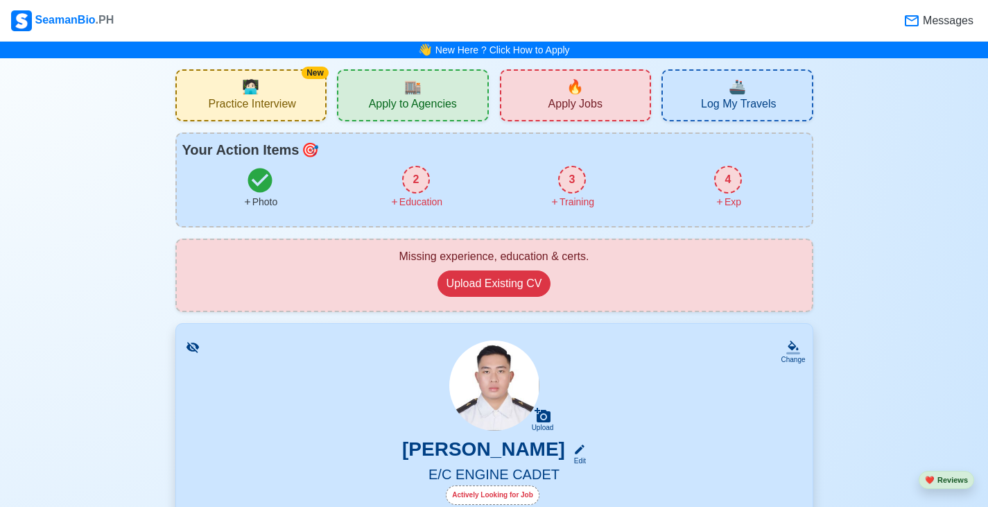
click at [418, 176] on div "2" at bounding box center [416, 180] width 28 height 28
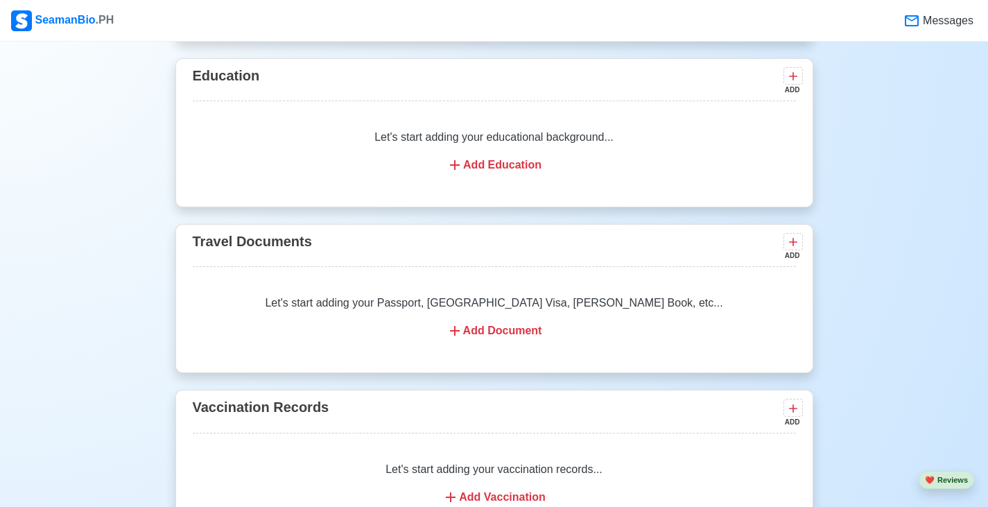
scroll to position [1027, 0]
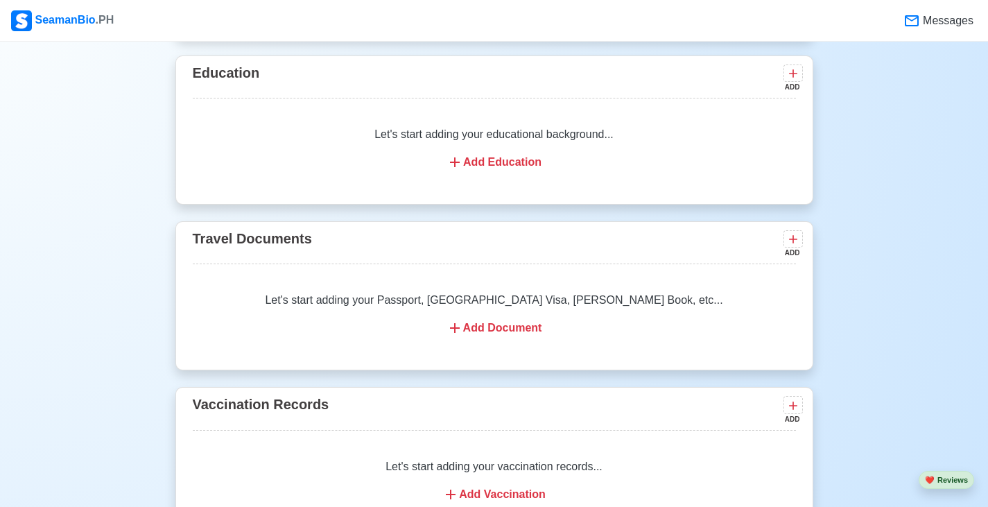
click at [493, 171] on div "Add Education" at bounding box center [494, 162] width 570 height 17
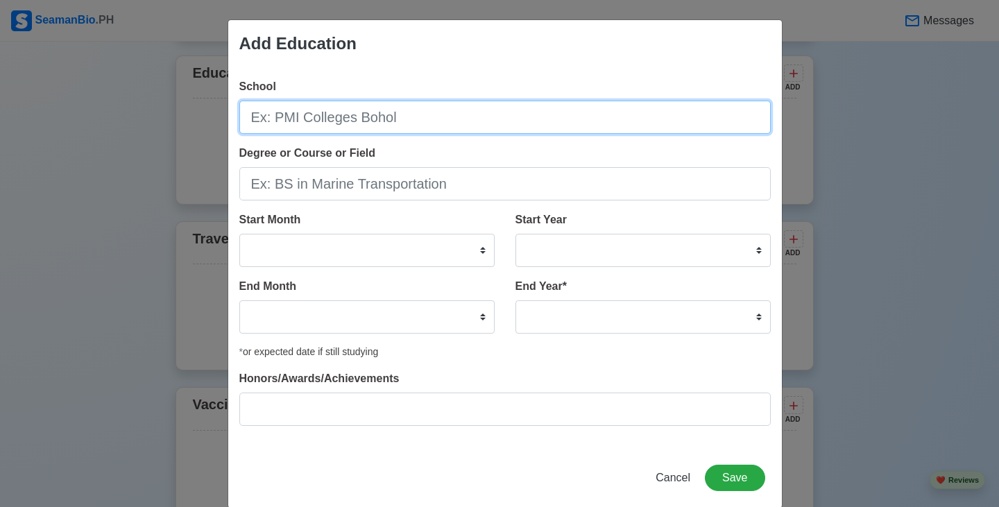
click at [391, 125] on input "School" at bounding box center [504, 117] width 531 height 33
type input "Our [DEMOGRAPHIC_DATA] of [GEOGRAPHIC_DATA]"
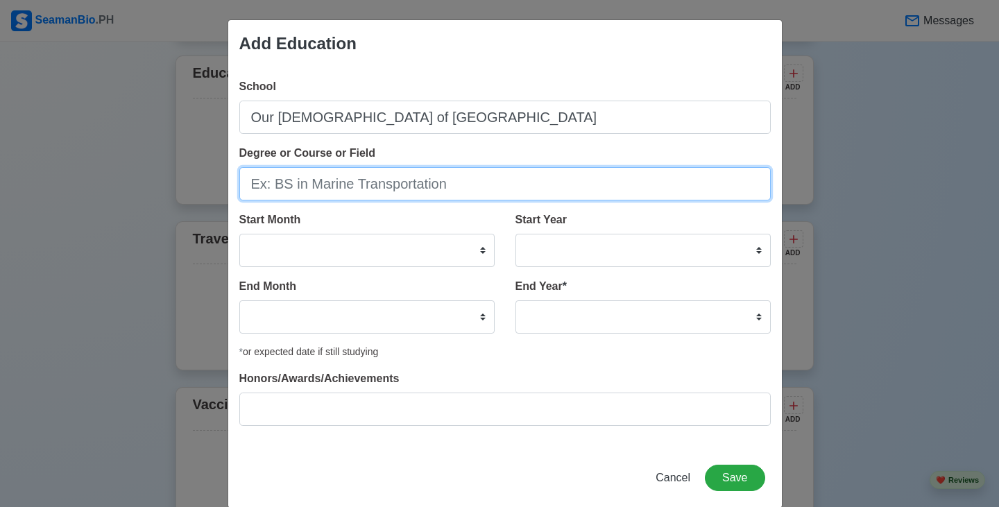
click at [420, 185] on input "Degree or Course or Field" at bounding box center [504, 183] width 531 height 33
type input "BS in Marine Engineering"
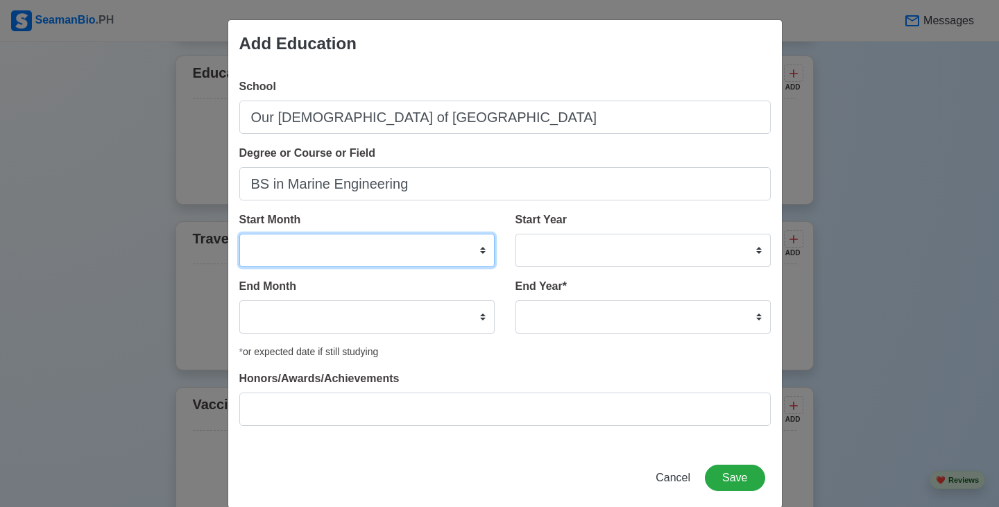
click at [436, 240] on select "January February March April May June July August September October November De…" at bounding box center [366, 250] width 255 height 33
click at [588, 228] on div "Start Year 2025 2024 2023 2022 2021 2020 2019 2018 2017 2016 2015 2014 2013 201…" at bounding box center [642, 239] width 255 height 55
click at [456, 248] on select "January February March April May June July August September October November De…" at bounding box center [366, 250] width 255 height 33
select select "June"
click at [239, 234] on select "January February March April May June July August September October November De…" at bounding box center [366, 250] width 255 height 33
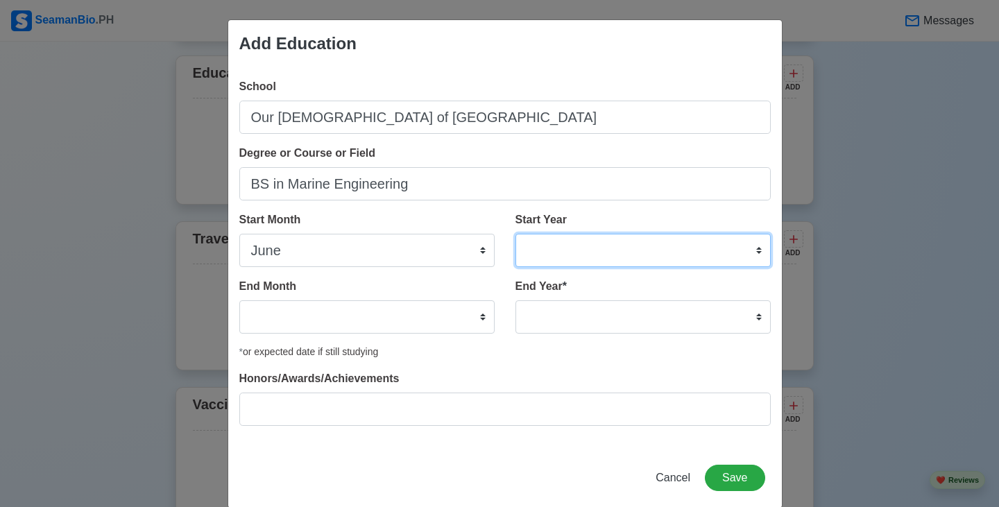
click at [626, 257] on select "2025 2024 2023 2022 2021 2020 2019 2018 2017 2016 2015 2014 2013 2012 2011 2010…" at bounding box center [642, 250] width 255 height 33
select select "2022"
click at [515, 234] on select "2025 2024 2023 2022 2021 2020 2019 2018 2017 2016 2015 2014 2013 2012 2011 2010…" at bounding box center [642, 250] width 255 height 33
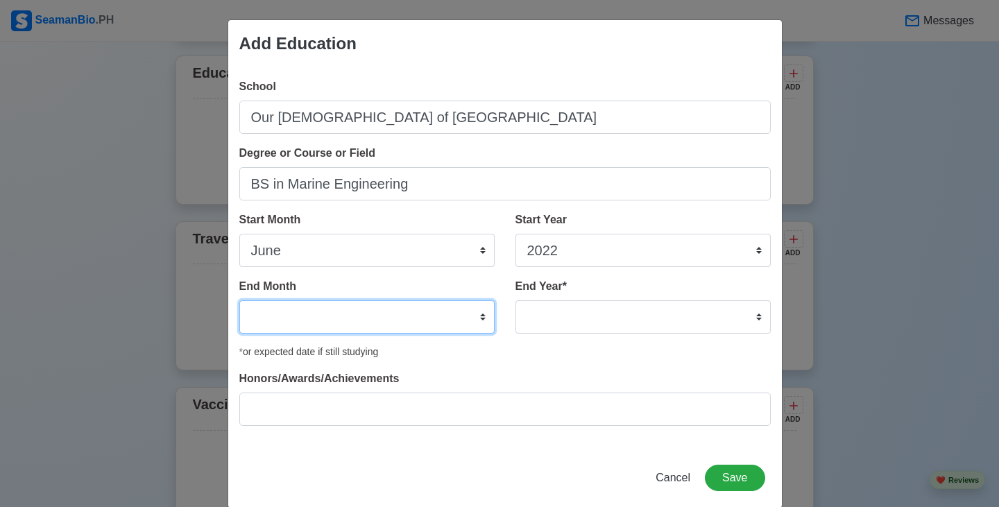
click at [366, 320] on select "January February March April May June July August September October November De…" at bounding box center [366, 316] width 255 height 33
select select "September"
click at [239, 300] on select "January February March April May June July August September October November De…" at bounding box center [366, 316] width 255 height 33
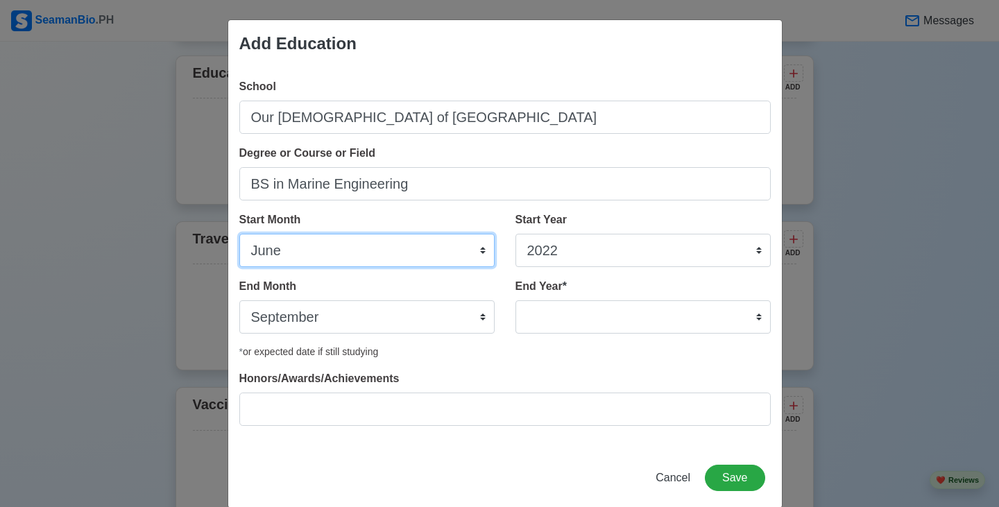
click at [352, 255] on select "January February March April May June July August September October November De…" at bounding box center [366, 250] width 255 height 33
select select "September"
click at [239, 234] on select "January February March April May June July August September October November De…" at bounding box center [366, 250] width 255 height 33
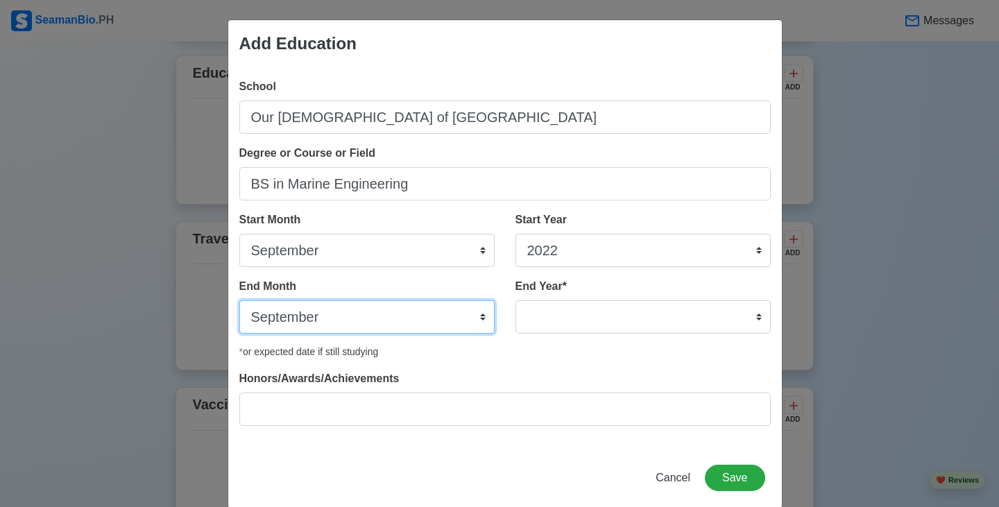
click at [368, 311] on select "January February March April May June July August September October November De…" at bounding box center [366, 316] width 255 height 33
select select "June"
click at [239, 300] on select "January February March April May June July August September October November De…" at bounding box center [366, 316] width 255 height 33
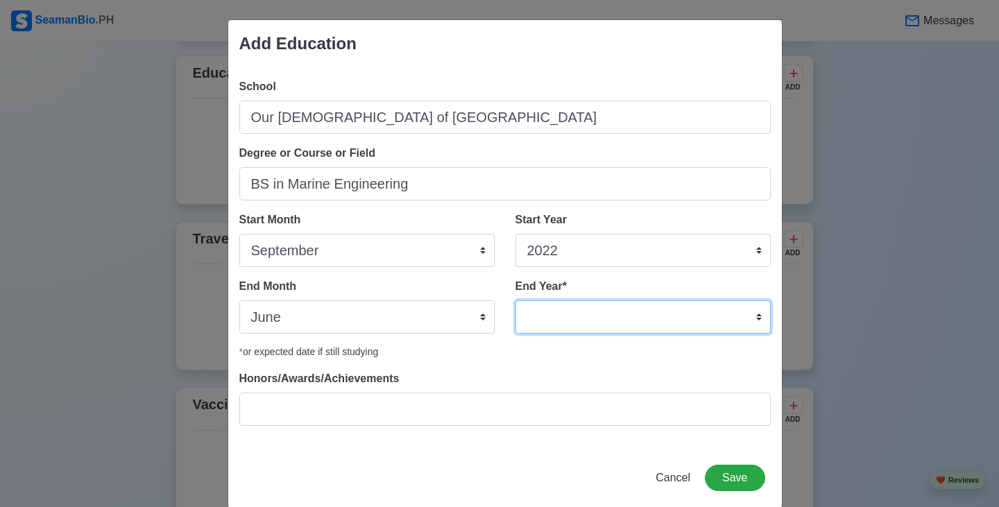
click at [551, 312] on select "2035 2034 2033 2032 2031 2030 2029 2028 2027 2026 2025 2024 2023 2022 2021 2020…" at bounding box center [642, 316] width 255 height 33
select select "2025"
click at [515, 300] on select "2035 2034 2033 2032 2031 2030 2029 2028 2027 2026 2025 2024 2023 2022 2021 2020…" at bounding box center [642, 316] width 255 height 33
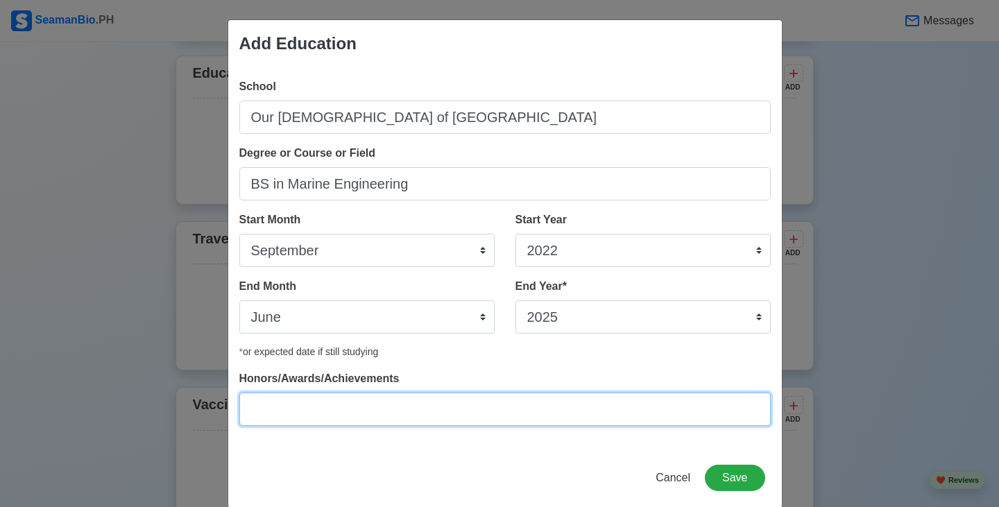
click at [330, 411] on input "Honors/Awards/Achievements" at bounding box center [504, 409] width 531 height 33
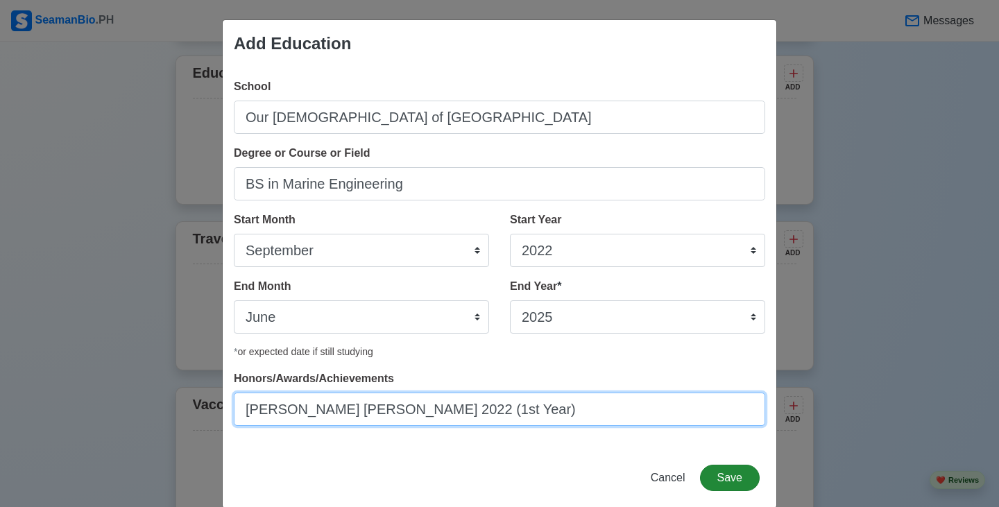
type input "[PERSON_NAME] [PERSON_NAME] 2022 (1st Year)"
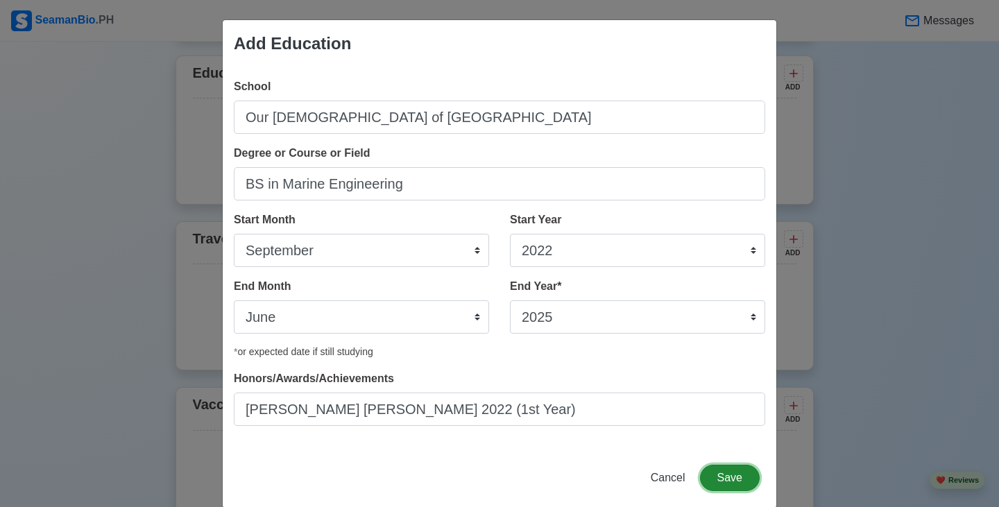
click at [730, 482] on button "Save" at bounding box center [730, 478] width 60 height 26
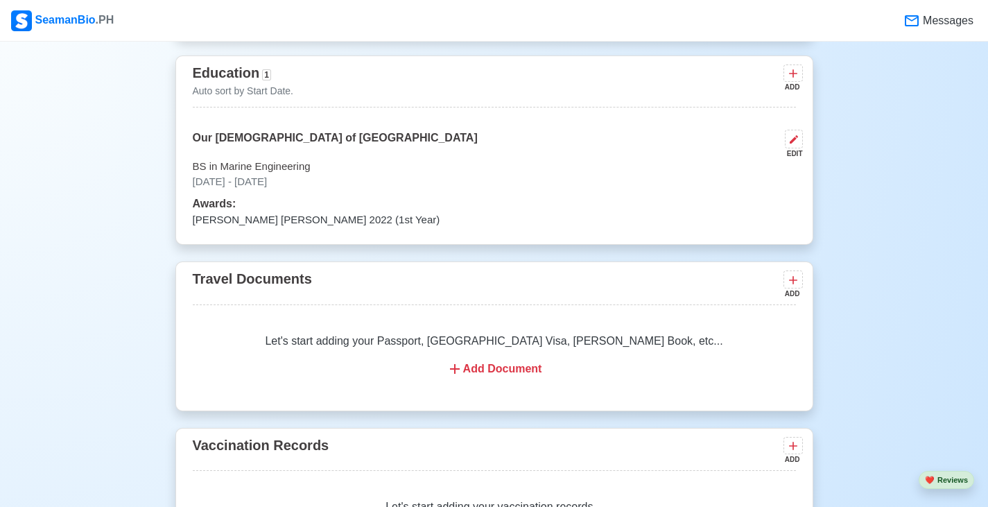
click at [511, 373] on div "Add Document" at bounding box center [494, 369] width 570 height 17
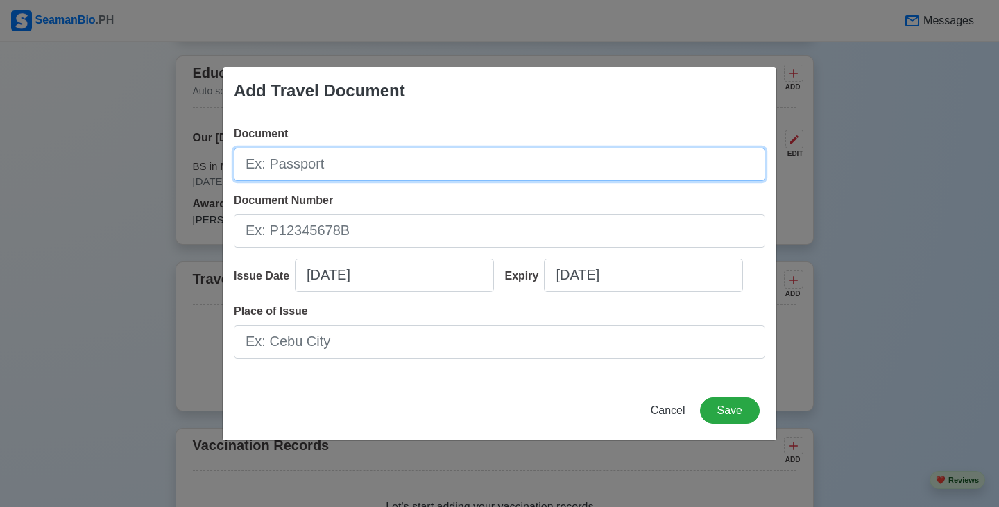
click at [359, 175] on input "Document" at bounding box center [499, 164] width 531 height 33
drag, startPoint x: 359, startPoint y: 172, endPoint x: 241, endPoint y: 155, distance: 118.4
click at [241, 155] on input "P0233202D" at bounding box center [499, 164] width 531 height 33
type input "P0233202D"
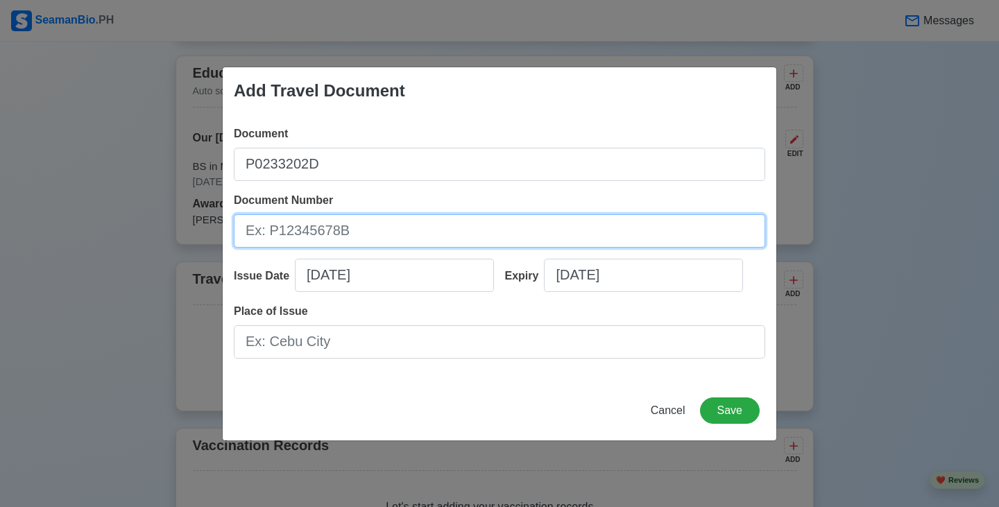
click at [326, 237] on input "Document Number" at bounding box center [499, 230] width 531 height 33
paste input "P0233202D"
type input "P0233202D"
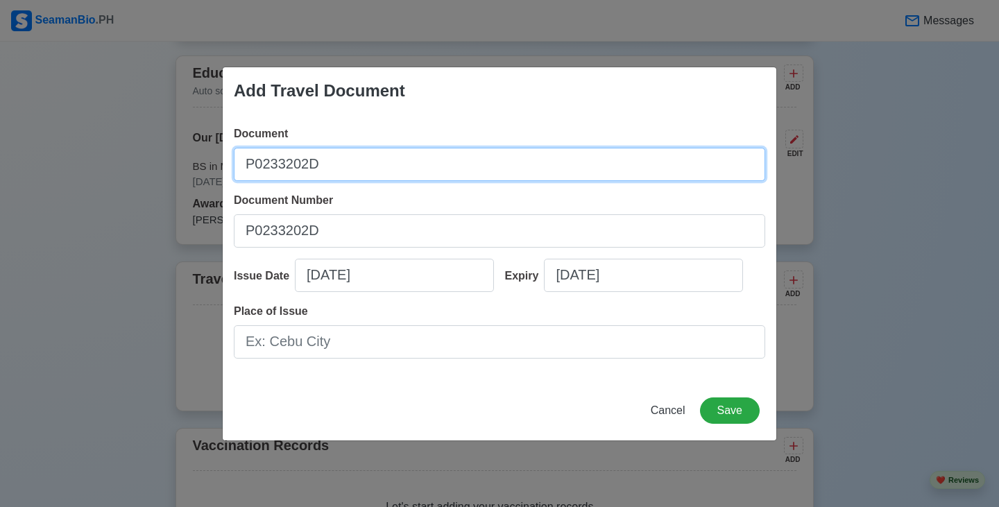
drag, startPoint x: 345, startPoint y: 169, endPoint x: 239, endPoint y: 170, distance: 106.1
click at [239, 170] on input "P0233202D" at bounding box center [499, 164] width 531 height 33
type input "Passport"
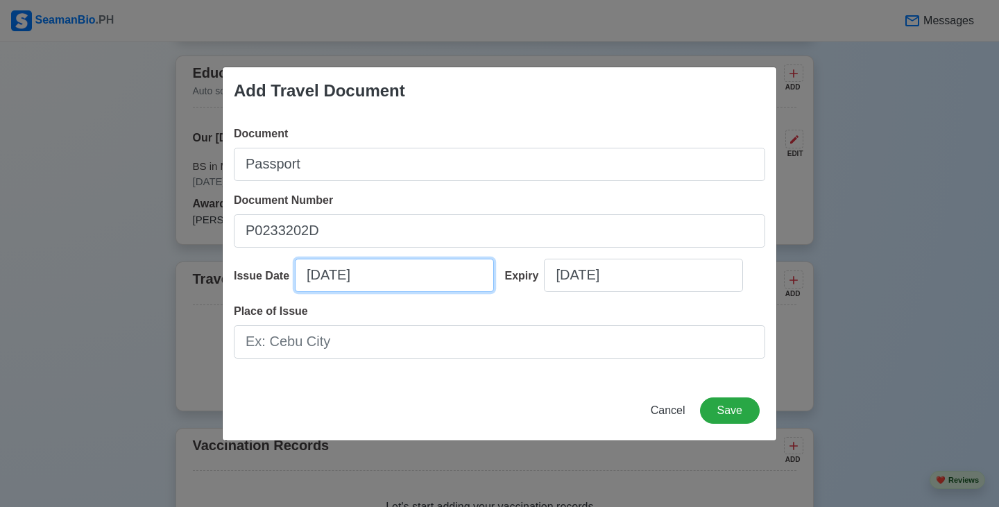
click at [312, 277] on input "08/27/2025" at bounding box center [394, 275] width 199 height 33
select select "****"
select select "******"
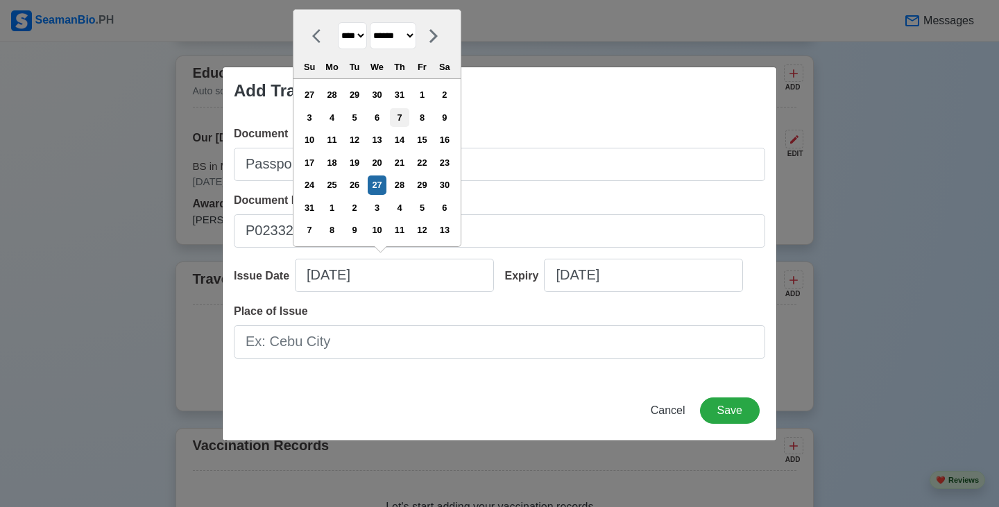
click at [409, 118] on div "7" at bounding box center [399, 117] width 19 height 19
type input "08/07/2025"
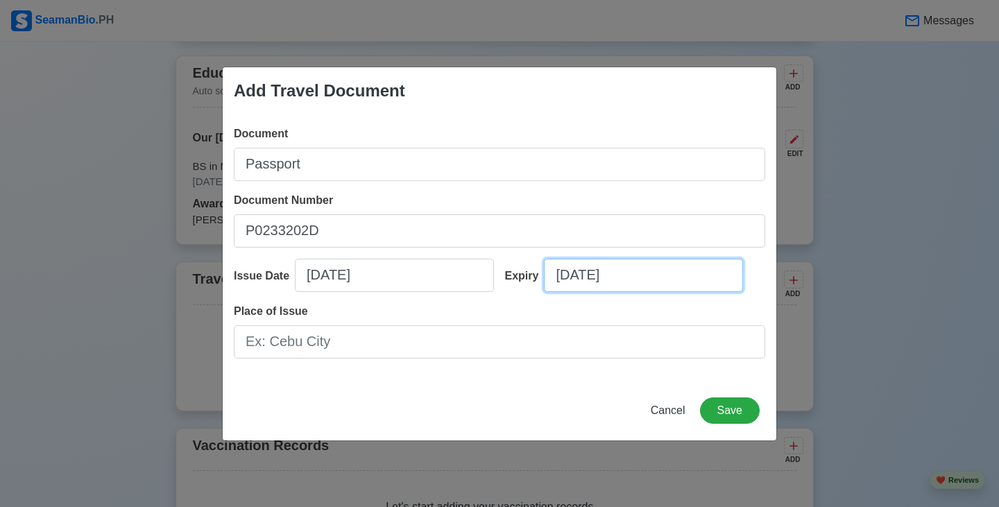
select select "****"
select select "******"
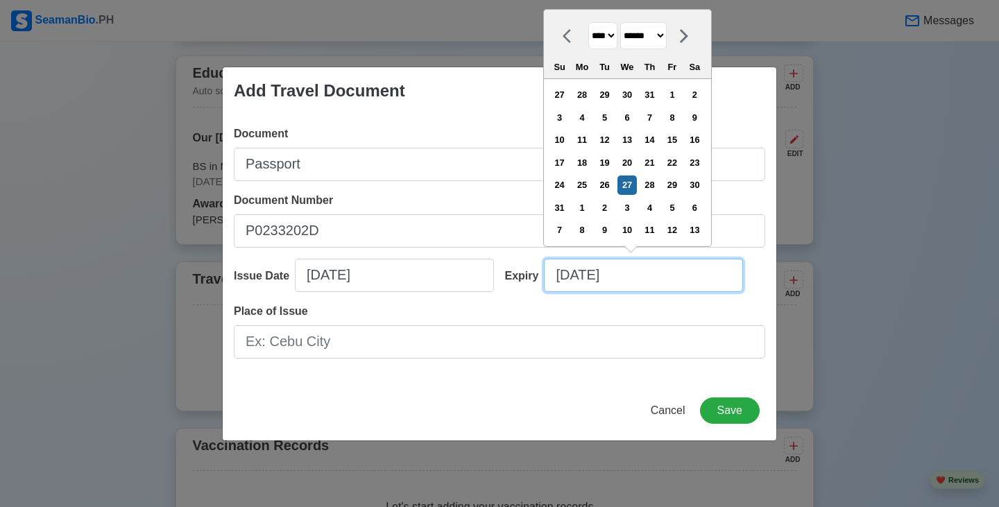
click at [563, 278] on input "08/27/2025" at bounding box center [643, 275] width 199 height 33
click at [636, 115] on div "6" at bounding box center [626, 117] width 19 height 19
type input "08/06/2025"
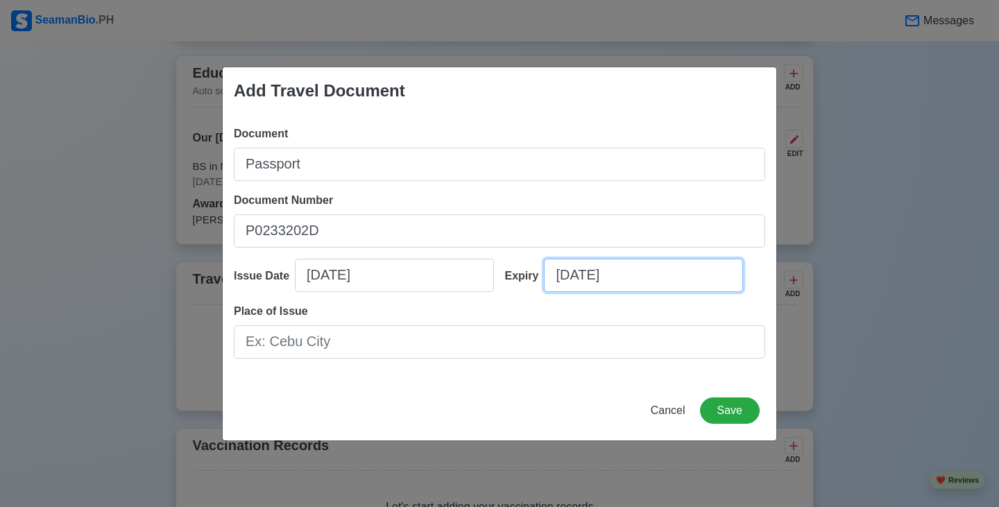
click at [628, 279] on input "08/06/2025" at bounding box center [643, 275] width 199 height 33
select select "****"
select select "******"
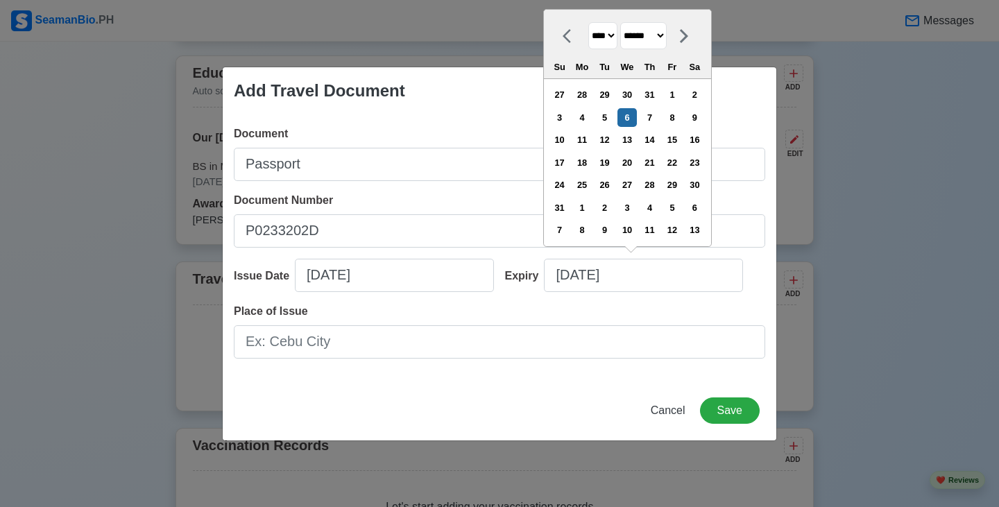
click at [615, 37] on select "**** **** **** **** **** **** **** **** **** **** **** **** **** **** **** ****…" at bounding box center [602, 35] width 29 height 27
select select "****"
click at [588, 45] on select "**** **** **** **** **** **** **** **** **** **** **** **** **** **** **** ****…" at bounding box center [602, 35] width 29 height 27
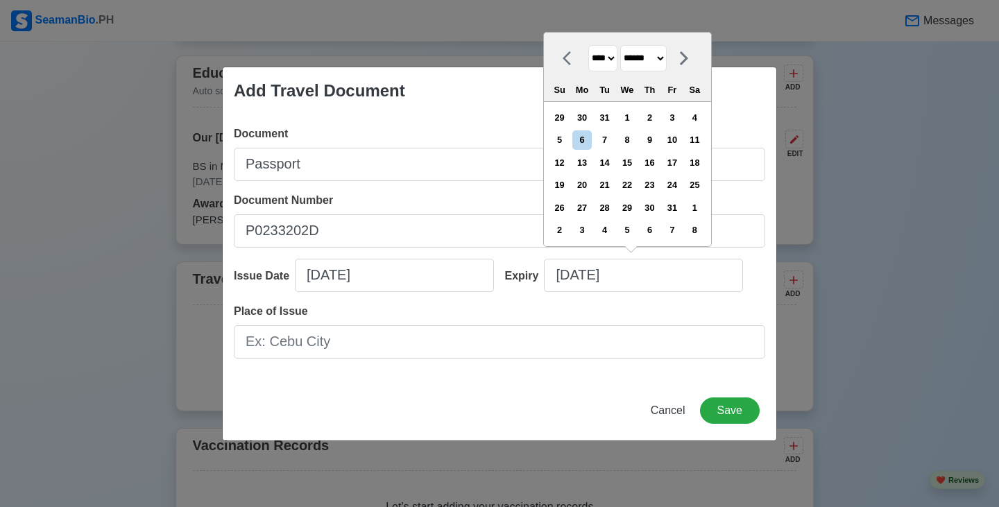
click at [621, 311] on div "Place of Issue" at bounding box center [499, 330] width 531 height 55
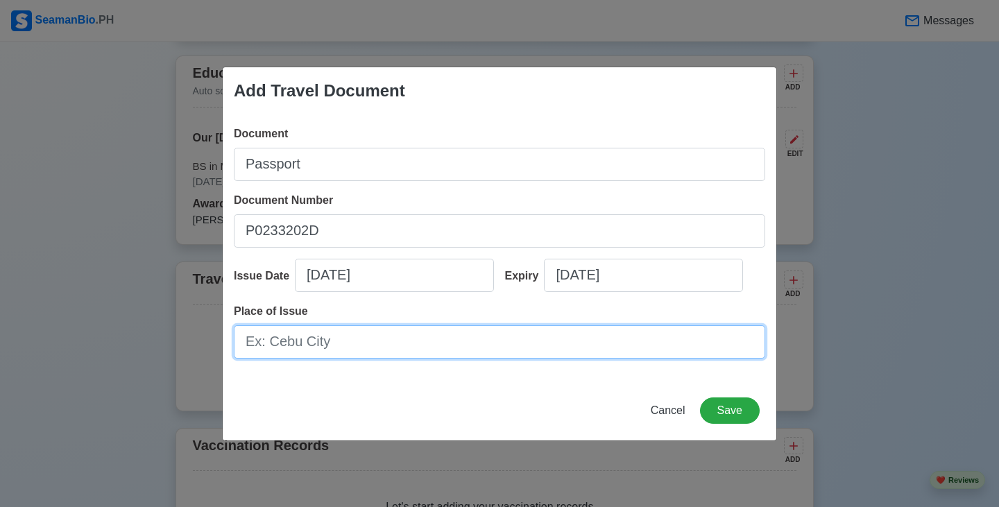
click at [376, 346] on input "Place of Issue" at bounding box center [499, 341] width 531 height 33
type input "d"
type input "D"
type input "DFA [GEOGRAPHIC_DATA]"
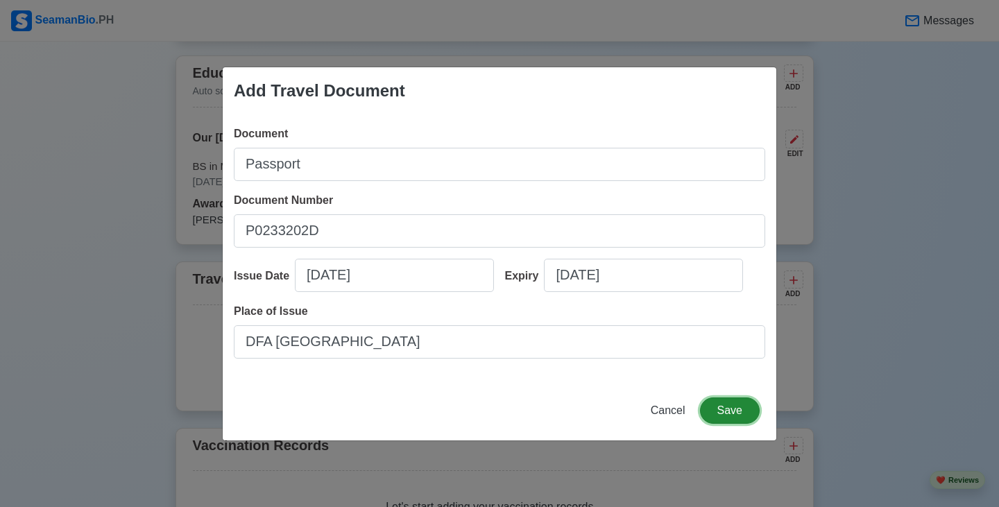
click at [726, 409] on button "Save" at bounding box center [730, 410] width 60 height 26
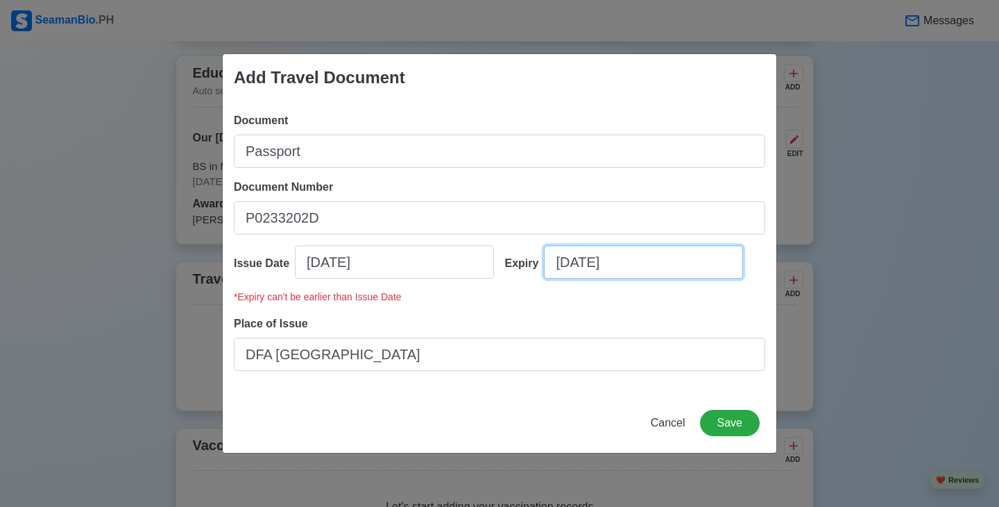
click at [645, 267] on input "08/06/2025" at bounding box center [643, 262] width 199 height 33
select select "****"
select select "******"
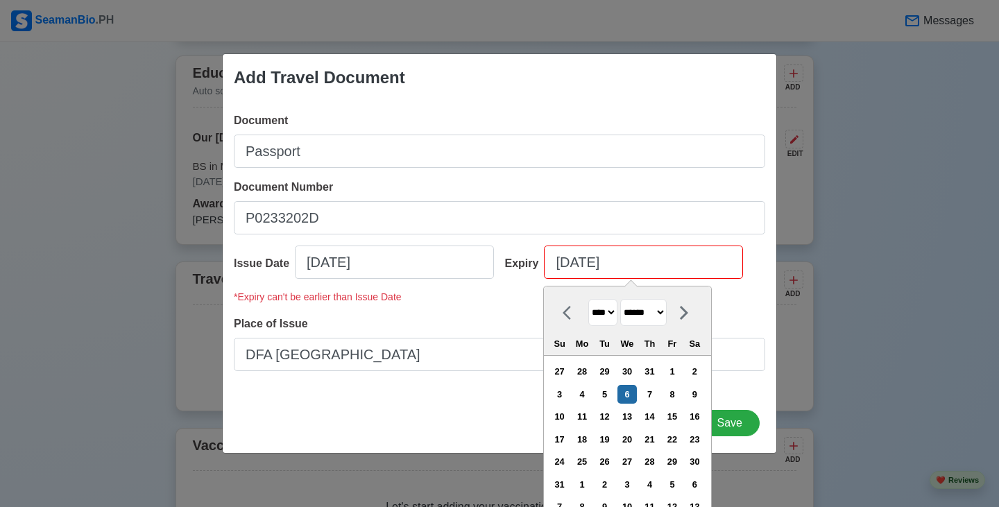
click at [610, 308] on select "**** **** **** **** **** **** **** **** **** **** **** **** **** **** **** ****…" at bounding box center [602, 312] width 29 height 27
select select "****"
click at [588, 299] on select "**** **** **** **** **** **** **** **** **** **** **** **** **** **** **** ****…" at bounding box center [602, 312] width 29 height 27
click at [591, 393] on div "6" at bounding box center [581, 394] width 19 height 19
type input "08/06/2035"
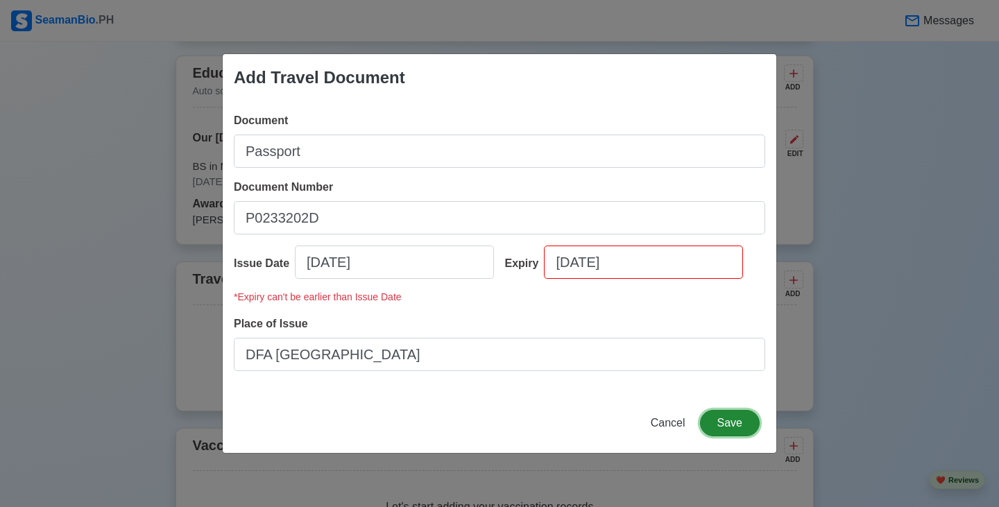
click at [725, 424] on button "Save" at bounding box center [730, 423] width 60 height 26
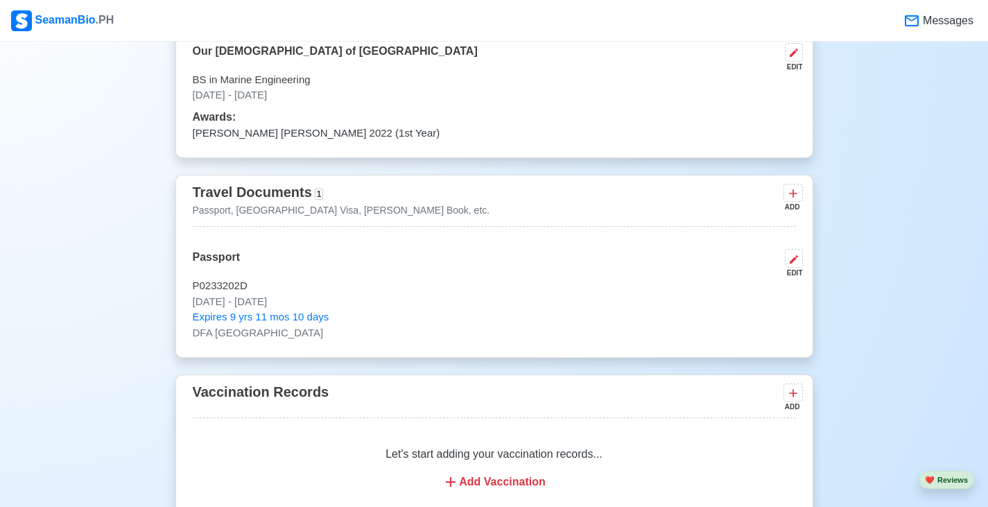
scroll to position [1235, 0]
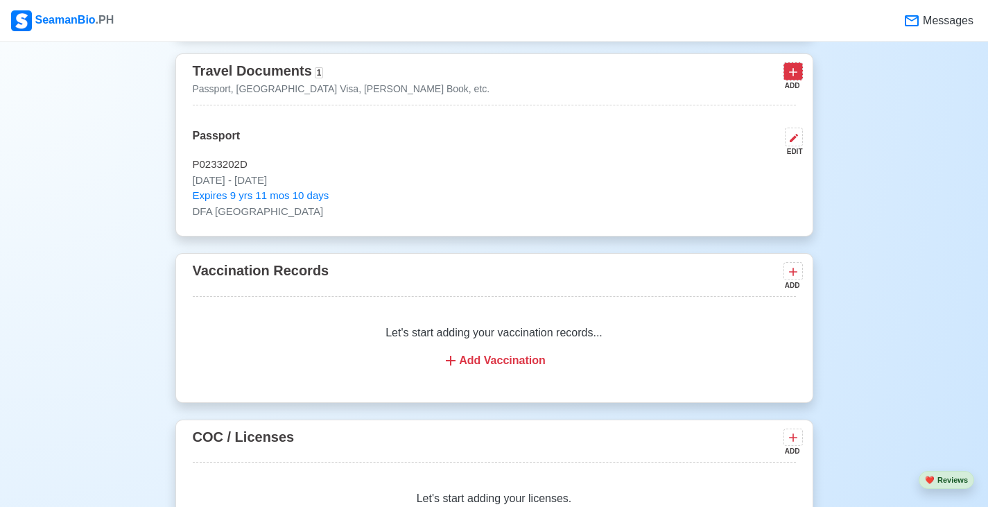
click at [794, 79] on icon at bounding box center [794, 72] width 14 height 14
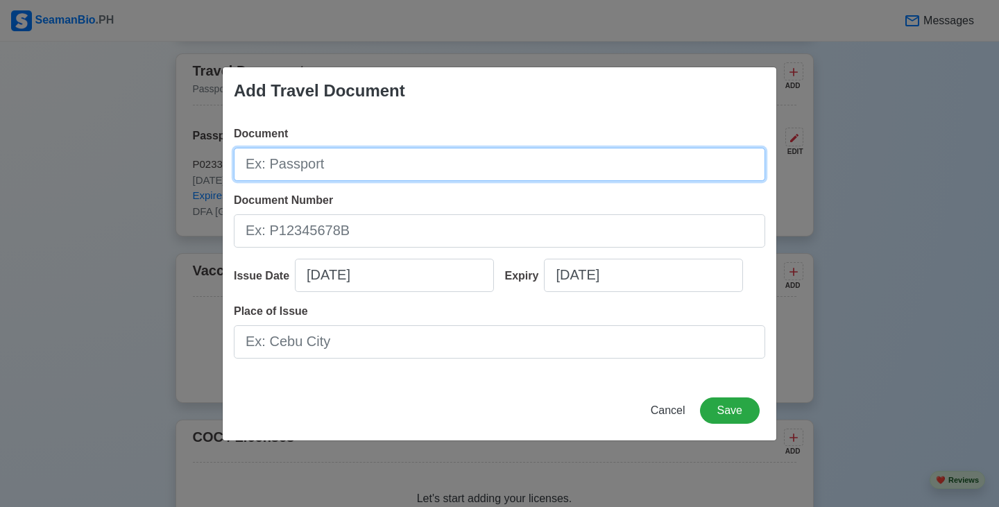
click at [382, 168] on input "Document" at bounding box center [499, 164] width 531 height 33
type input "[PERSON_NAME] Book"
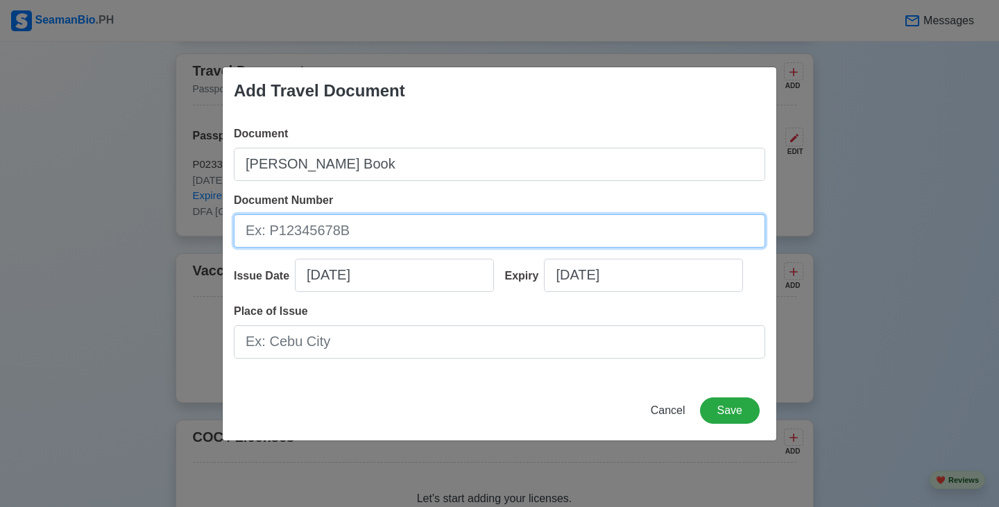
click at [376, 228] on input "Document Number" at bounding box center [499, 230] width 531 height 33
type input "A0440057"
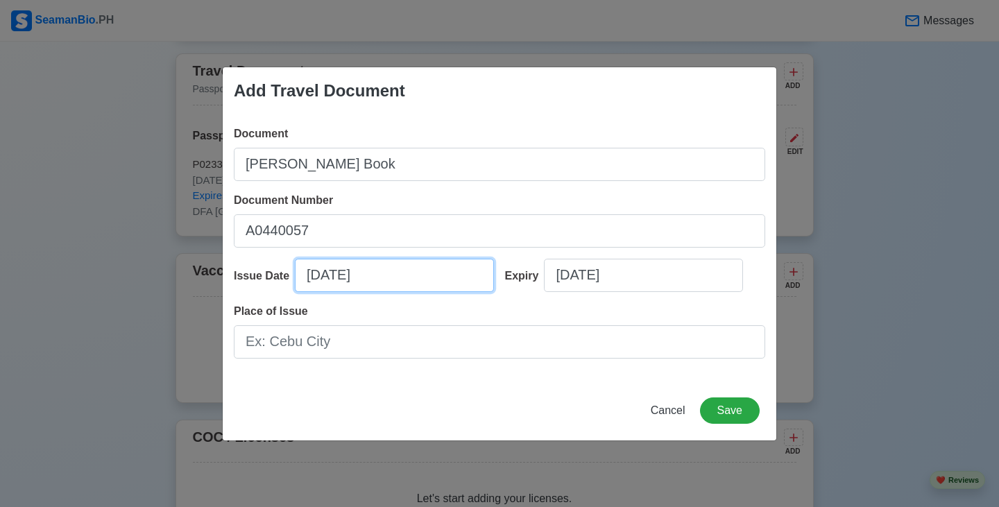
click at [318, 271] on input "08/27/2025" at bounding box center [394, 275] width 199 height 33
select select "****"
select select "******"
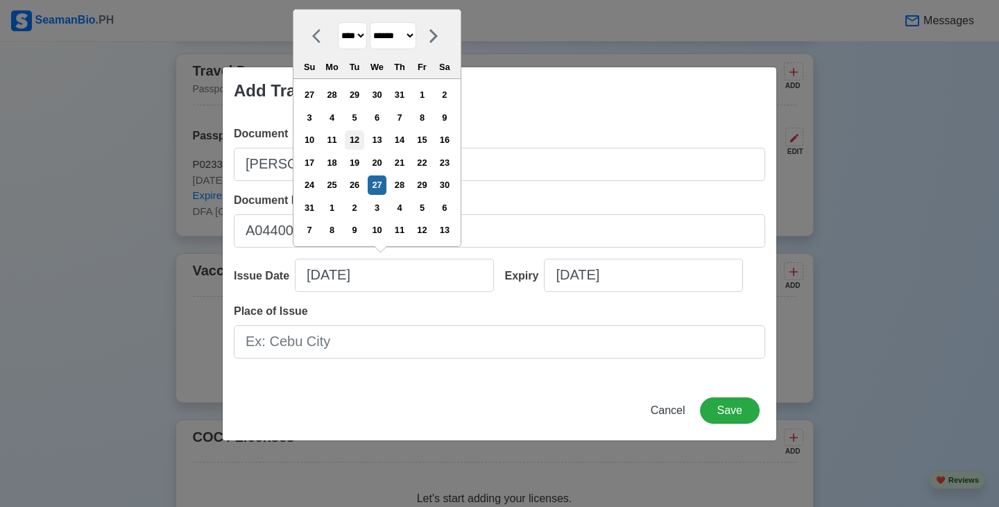
click at [363, 143] on div "12" at bounding box center [354, 139] width 19 height 19
type input "08/12/2025"
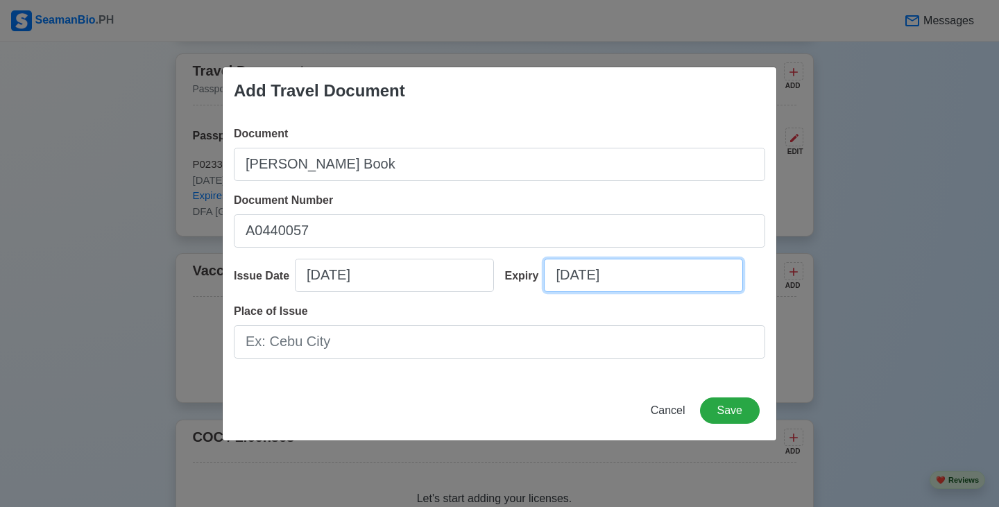
click at [575, 275] on input "08/27/2025" at bounding box center [643, 275] width 199 height 33
select select "****"
select select "******"
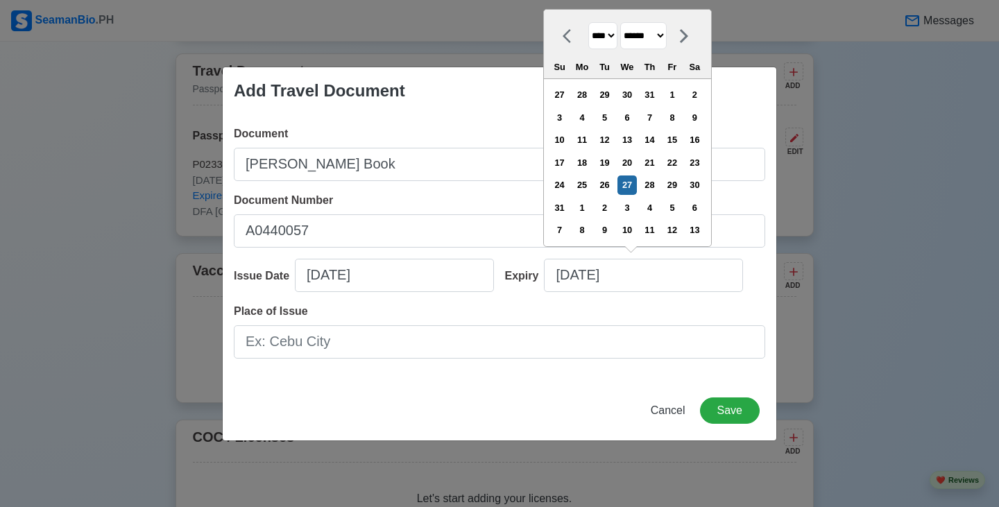
click at [617, 34] on select "**** **** **** **** **** **** **** **** **** **** **** **** **** **** **** ****…" at bounding box center [602, 35] width 29 height 27
select select "****"
click at [588, 45] on select "**** **** **** **** **** **** **** **** **** **** **** **** **** **** **** ****…" at bounding box center [602, 35] width 29 height 27
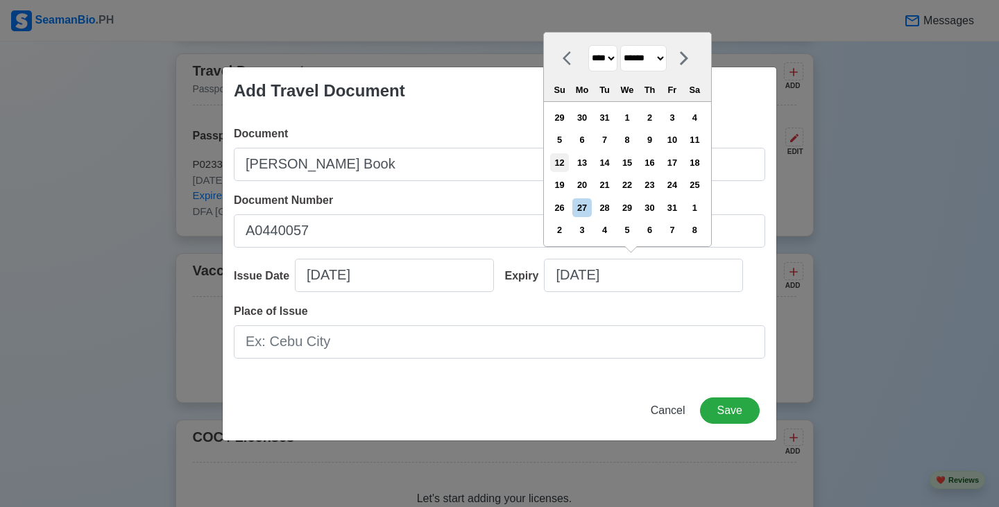
click at [569, 164] on div "12" at bounding box center [559, 162] width 19 height 19
type input "08/12/2035"
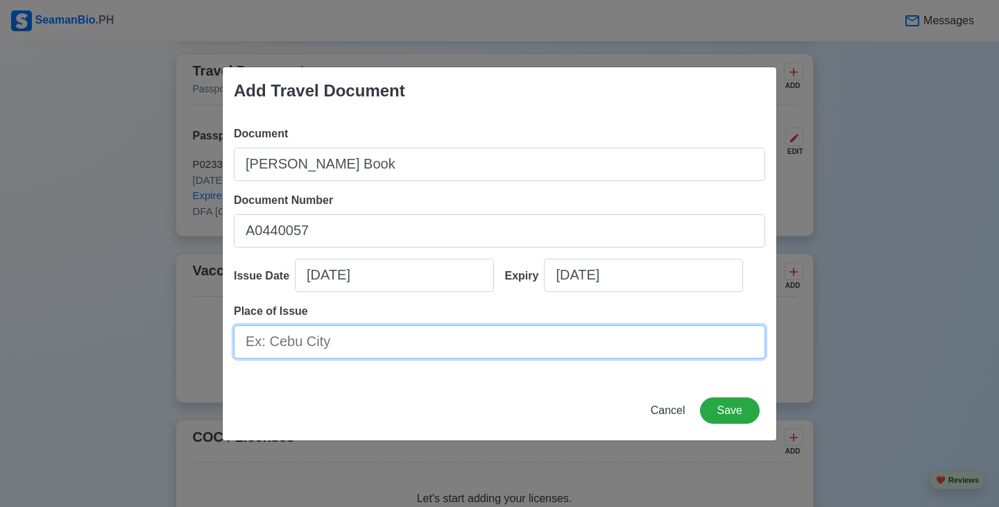
click at [445, 338] on input "Place of Issue" at bounding box center [499, 341] width 531 height 33
type input "[GEOGRAPHIC_DATA]"
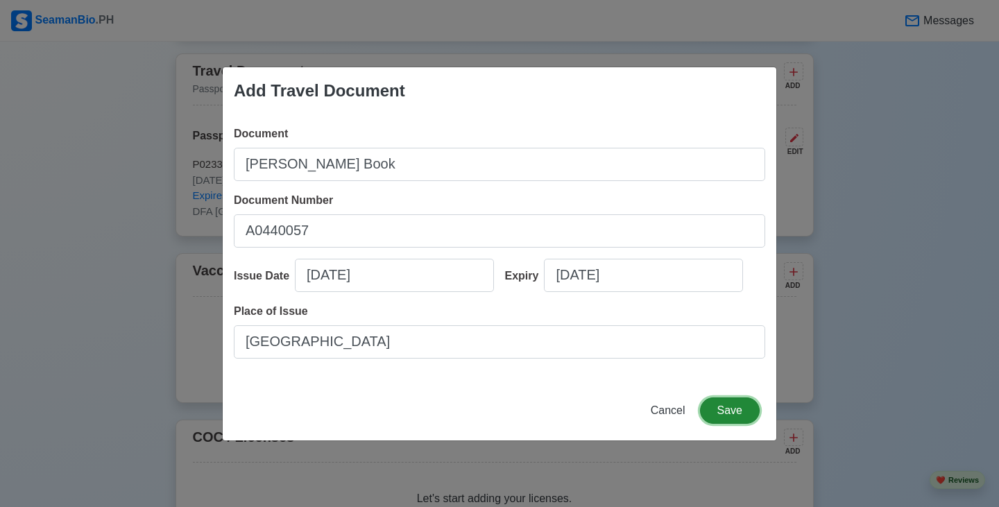
click at [734, 413] on button "Save" at bounding box center [730, 410] width 60 height 26
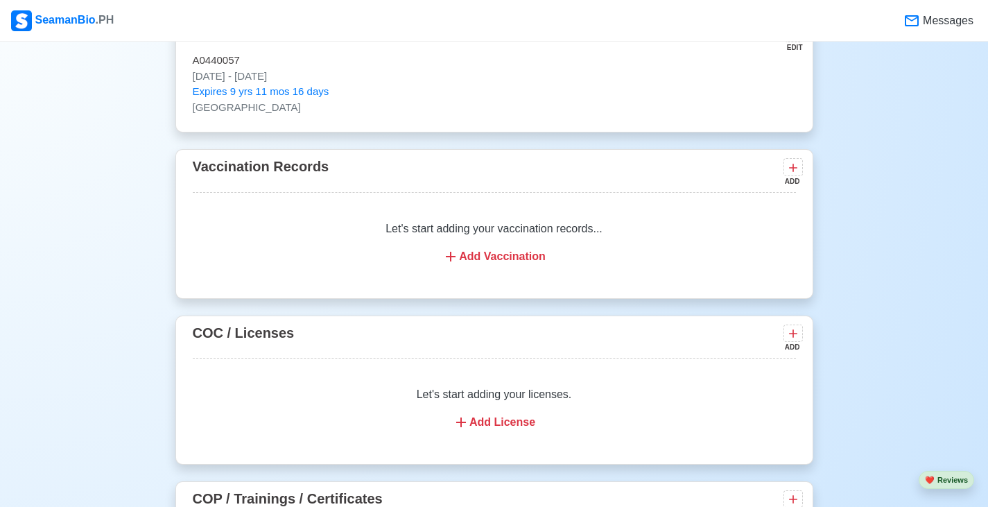
scroll to position [1512, 0]
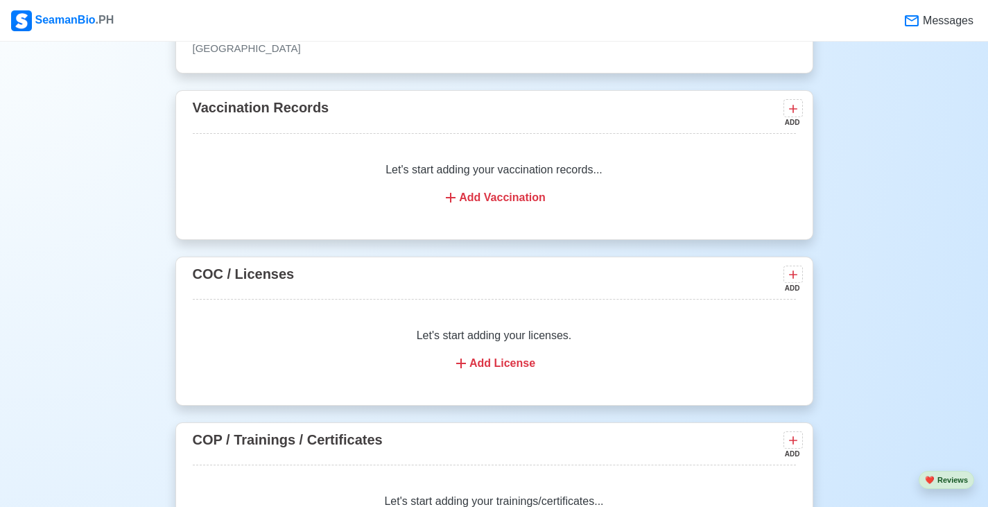
click at [517, 206] on div "Add Vaccination" at bounding box center [494, 197] width 570 height 17
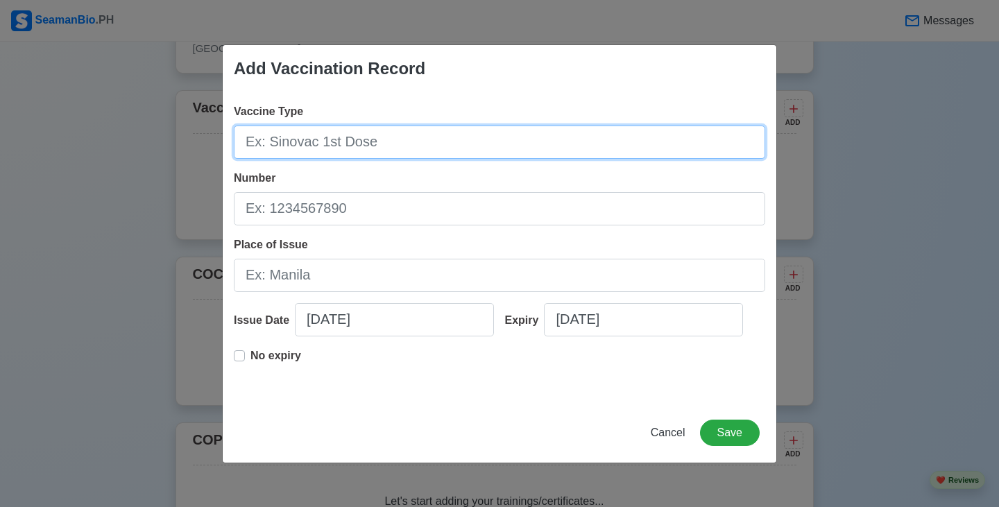
click at [402, 149] on input "Vaccine Type" at bounding box center [499, 142] width 531 height 33
type input "[MEDICAL_DATA]"
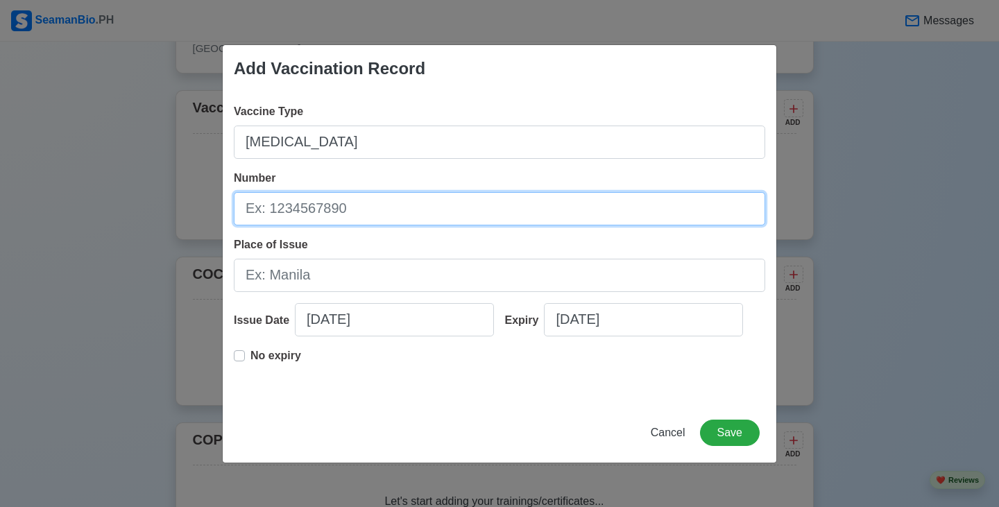
click at [411, 209] on input "Number" at bounding box center [499, 208] width 531 height 33
type input "MNLQB2023025048"
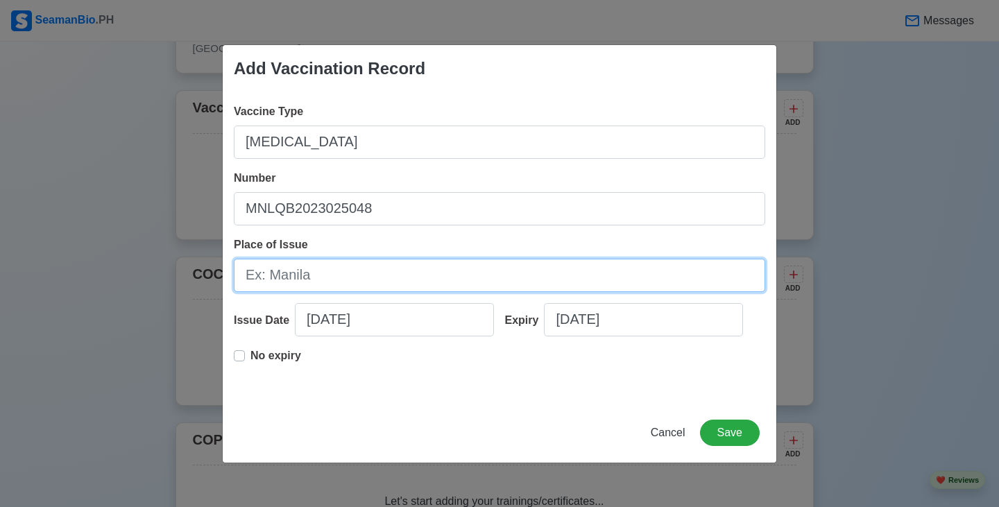
click at [427, 282] on input "Place of Issue" at bounding box center [499, 275] width 531 height 33
type input "m"
type input "[GEOGRAPHIC_DATA]"
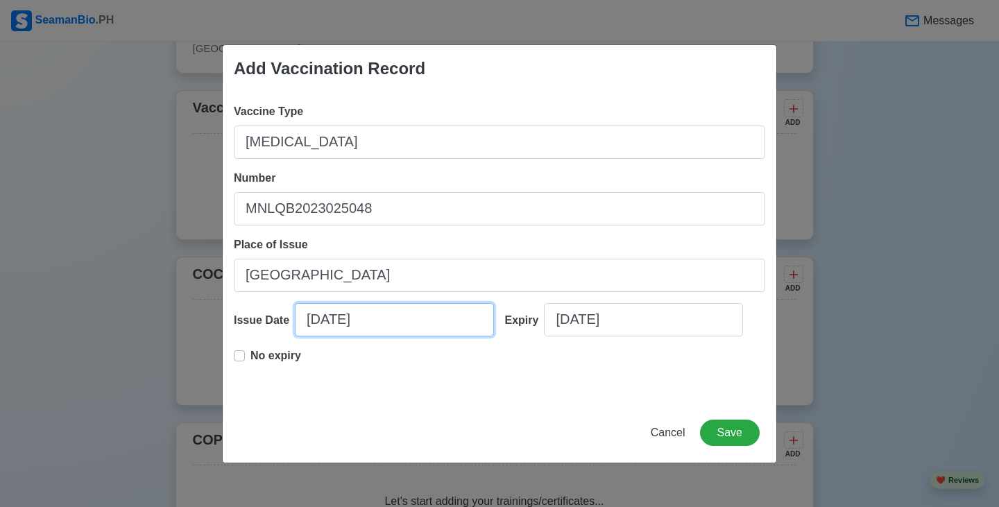
click at [310, 320] on input "08/27/2025" at bounding box center [394, 319] width 199 height 33
select select "****"
select select "******"
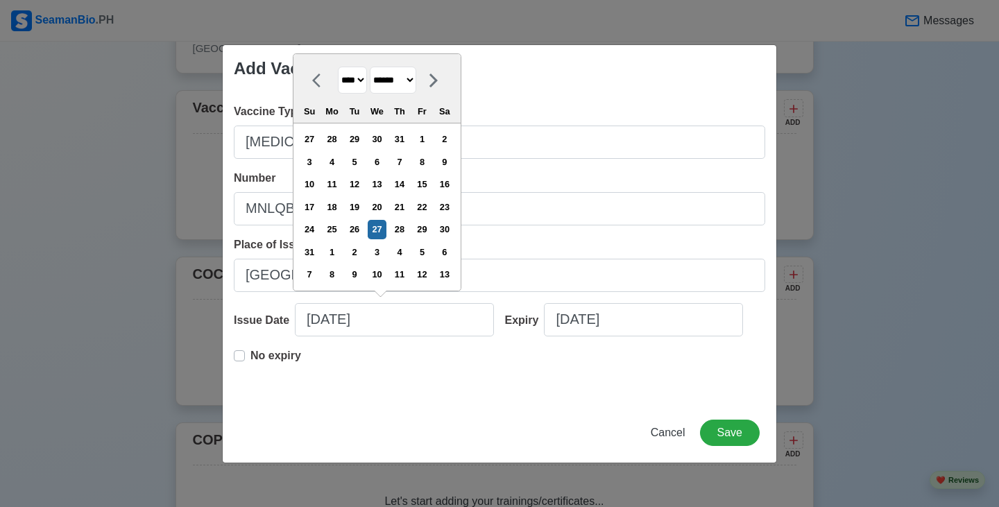
click at [418, 387] on div "No expiry" at bounding box center [499, 370] width 531 height 44
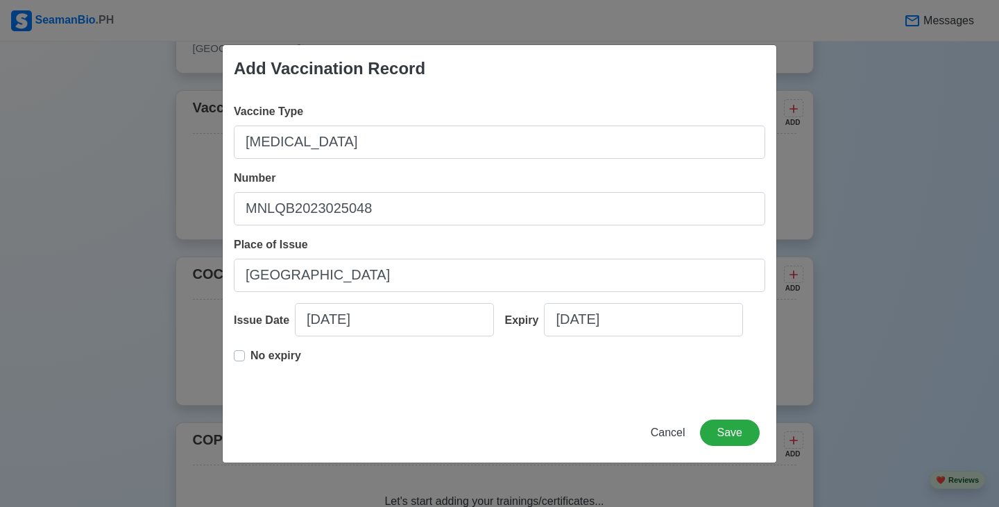
click at [269, 355] on p "No expiry" at bounding box center [275, 356] width 51 height 17
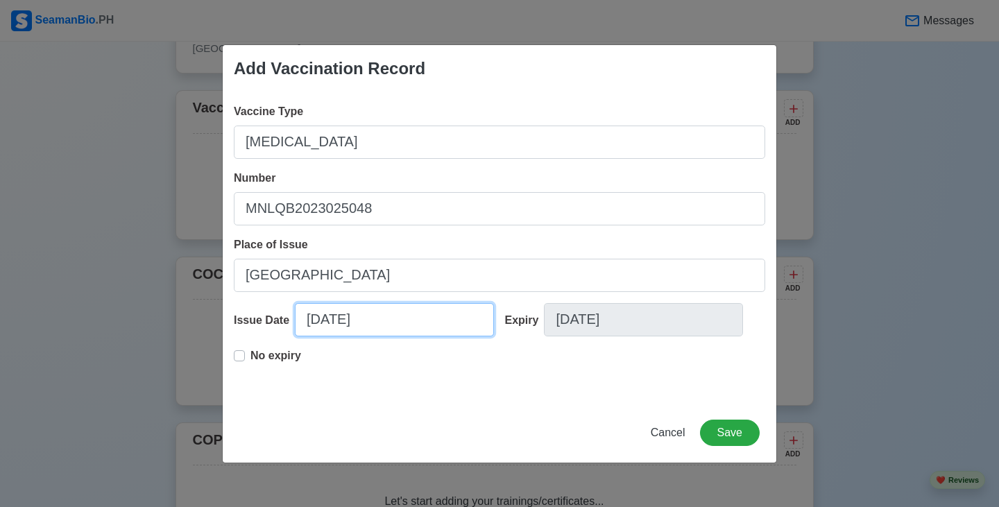
click at [325, 322] on input "08/27/2025" at bounding box center [394, 319] width 199 height 33
select select "****"
select select "******"
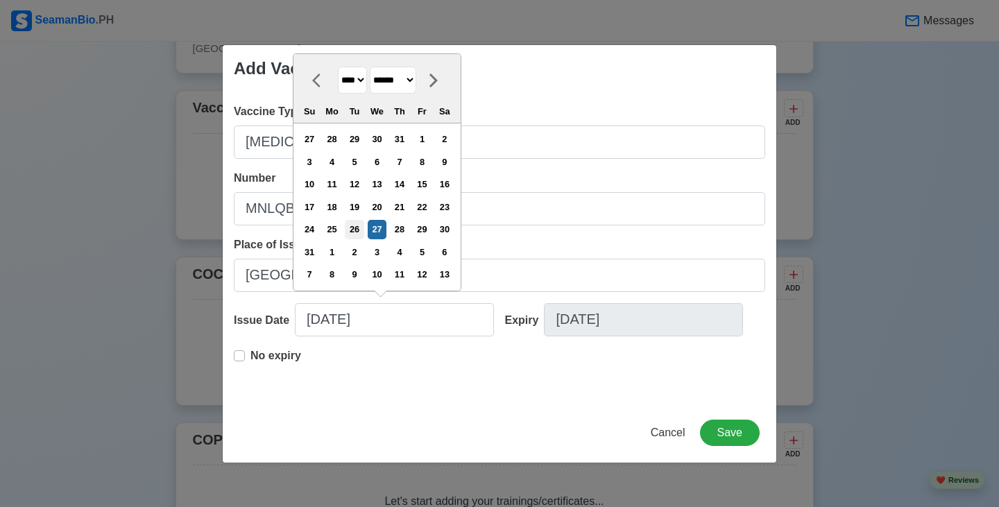
click at [363, 228] on div "26" at bounding box center [354, 229] width 19 height 19
type input "08/26/2025"
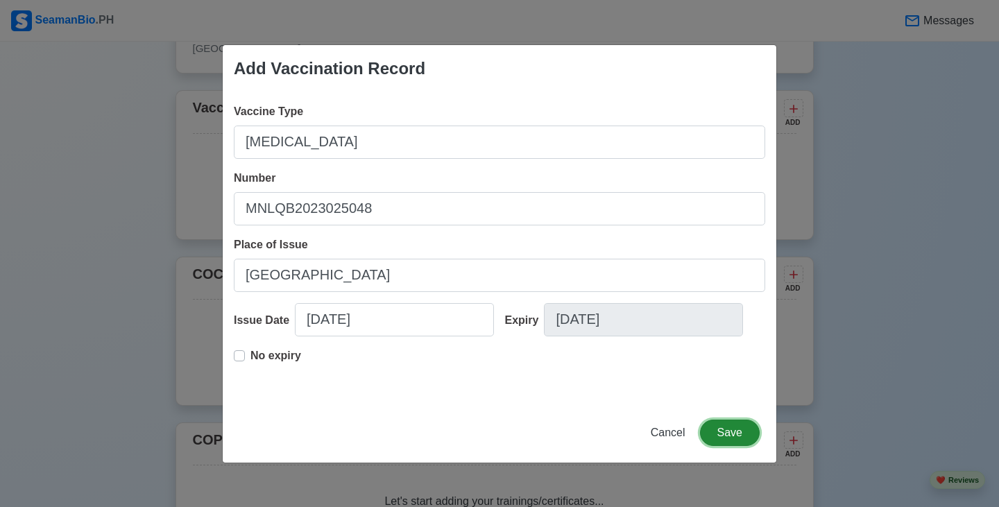
click at [737, 433] on button "Save" at bounding box center [730, 433] width 60 height 26
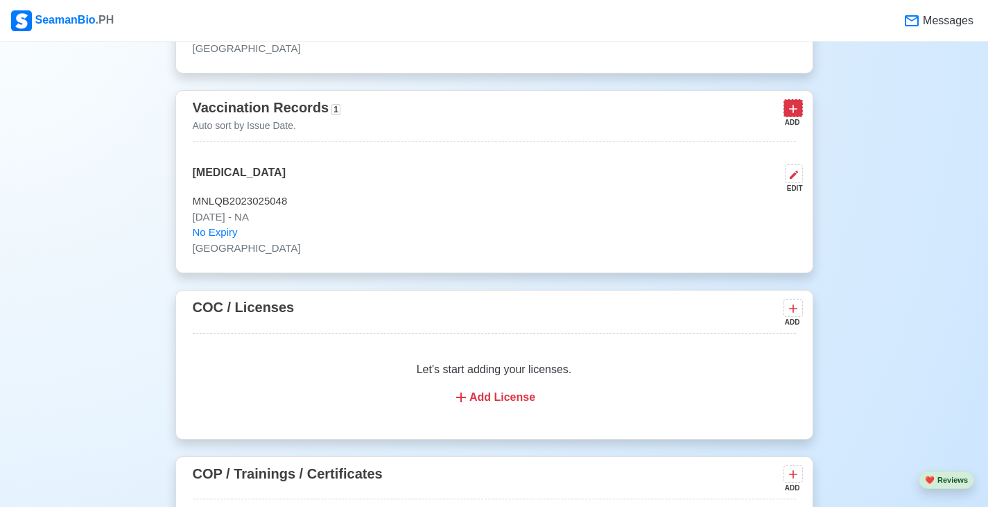
click at [796, 113] on icon at bounding box center [794, 109] width 14 height 14
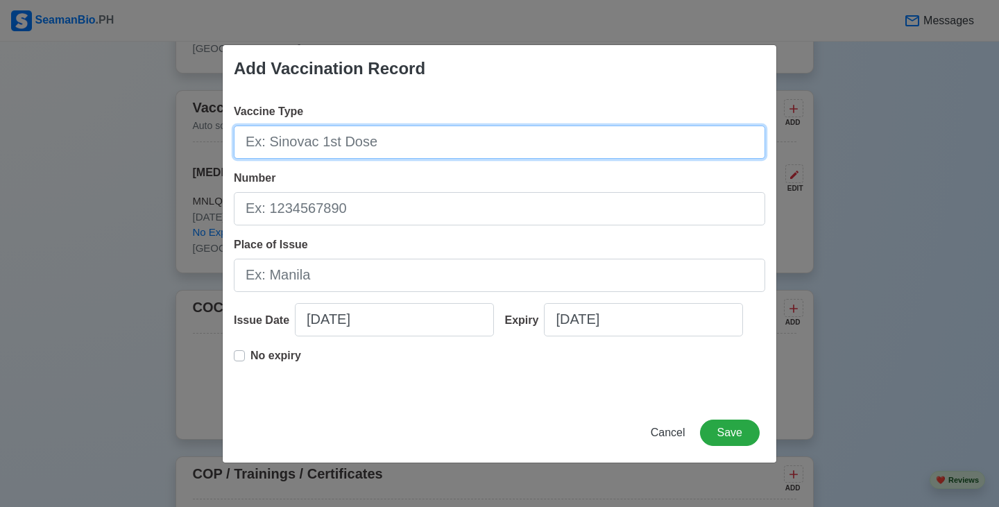
click at [353, 151] on input "Vaccine Type" at bounding box center [499, 142] width 531 height 33
type input "[MEDICAL_DATA]"
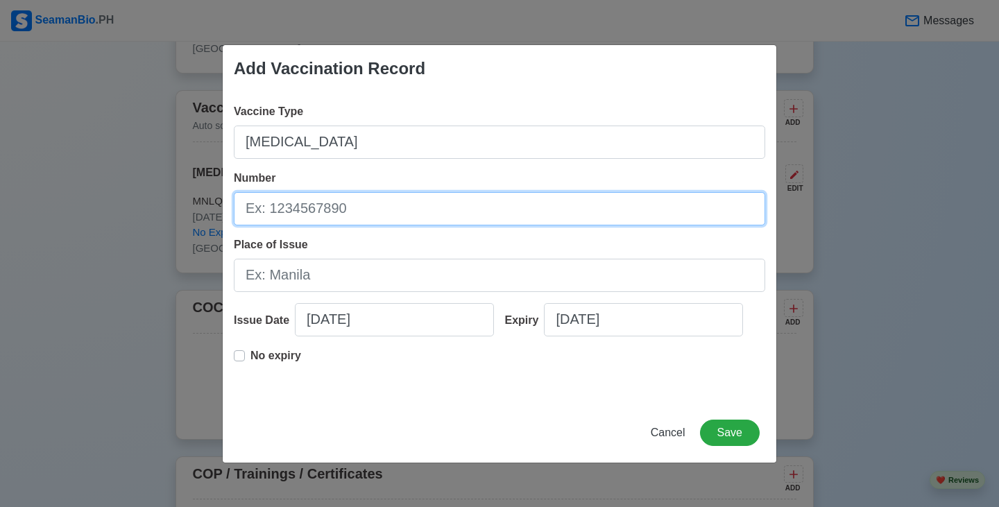
click at [361, 209] on input "Number" at bounding box center [499, 208] width 531 height 33
type input "MNLQB2023026696"
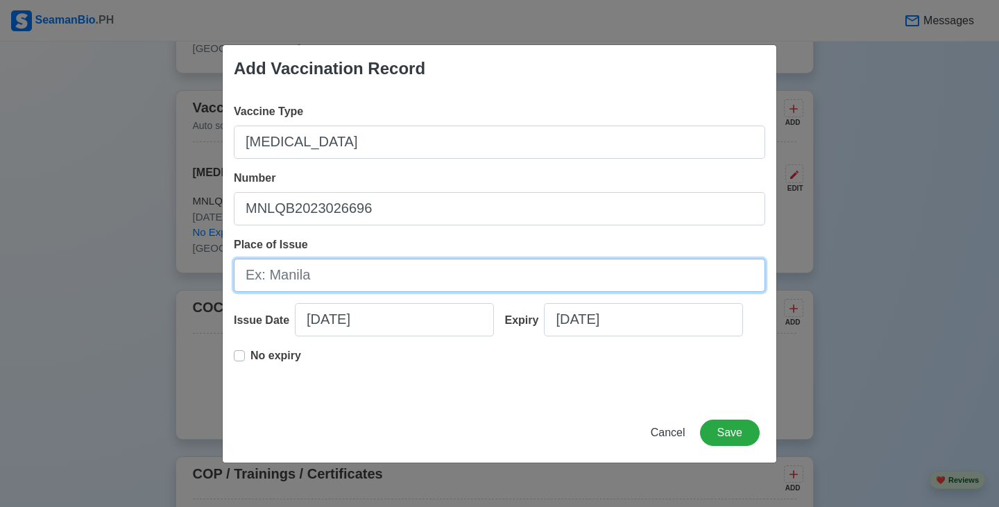
click at [354, 284] on input "Place of Issue" at bounding box center [499, 275] width 531 height 33
type input "[GEOGRAPHIC_DATA]"
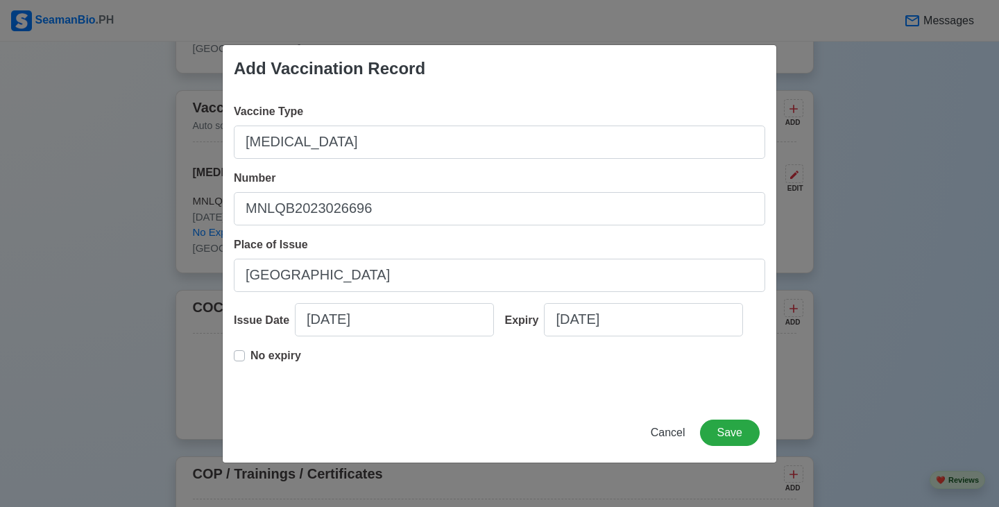
click at [264, 356] on p "No expiry" at bounding box center [275, 356] width 51 height 17
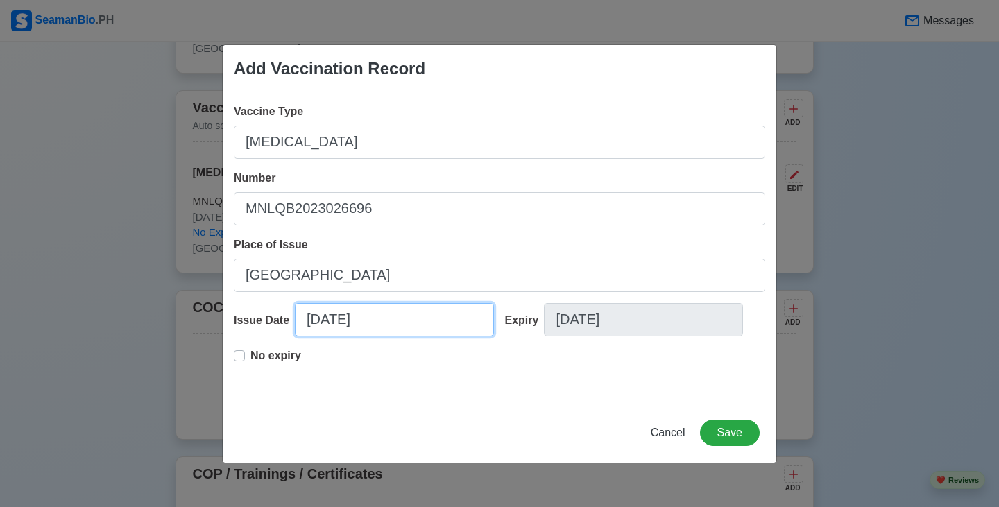
click at [318, 321] on input "08/27/2025" at bounding box center [394, 319] width 199 height 33
select select "****"
select select "******"
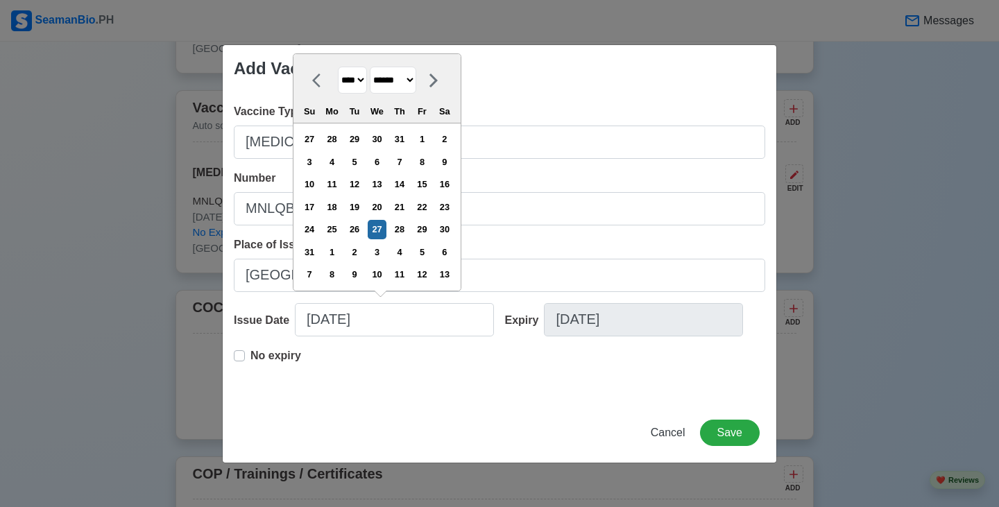
click at [416, 385] on div "No expiry" at bounding box center [499, 370] width 531 height 44
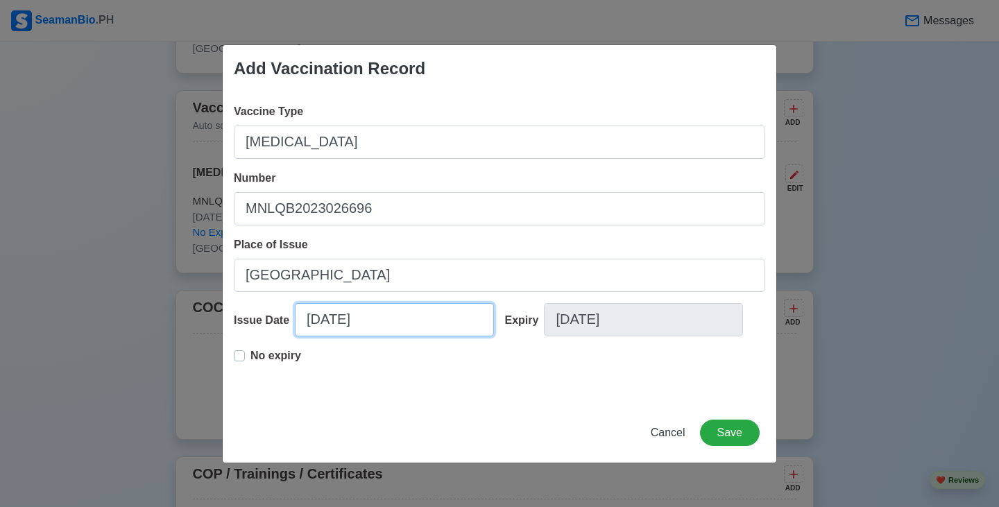
click at [316, 318] on input "08/27/2025" at bounding box center [394, 319] width 199 height 33
select select "****"
select select "******"
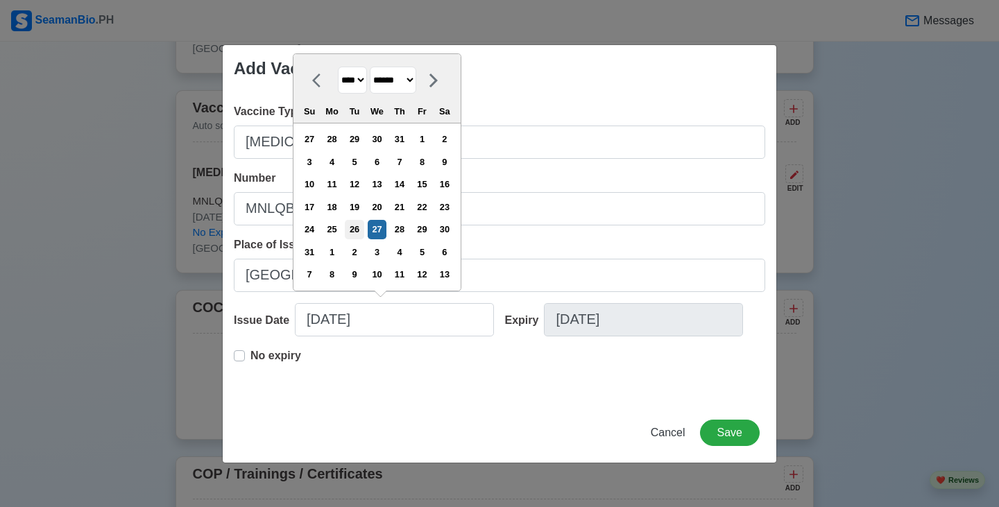
click at [363, 234] on div "26" at bounding box center [354, 229] width 19 height 19
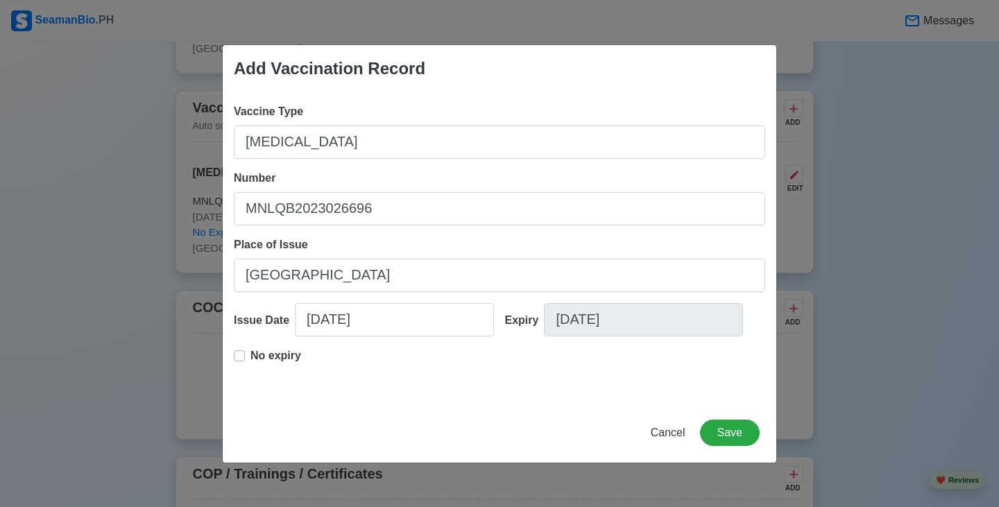
type input "08/26/2025"
click at [363, 234] on div "Vaccine Type Covid-19 Number MNLQB2023026696 Place of Issue Manila Issue Date 0…" at bounding box center [500, 247] width 554 height 311
click at [726, 428] on button "Save" at bounding box center [730, 433] width 60 height 26
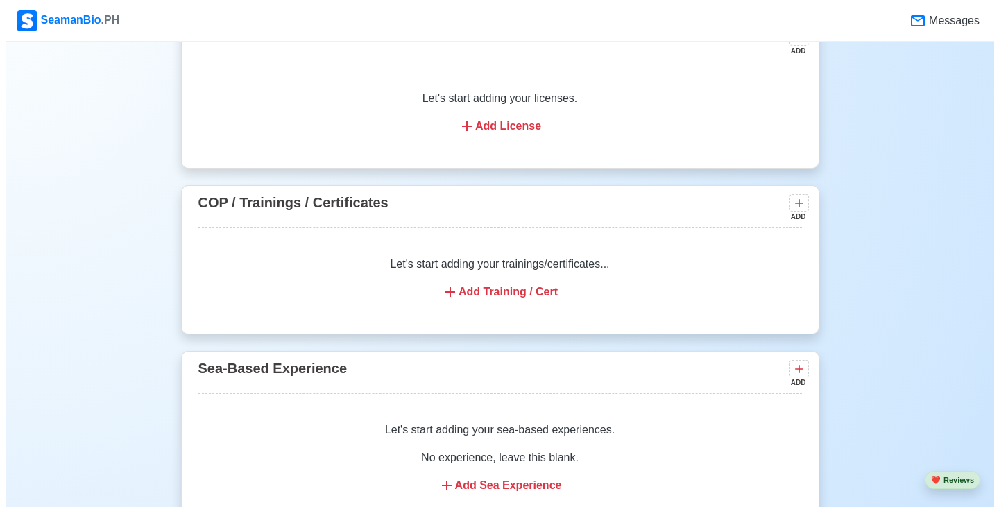
scroll to position [1928, 0]
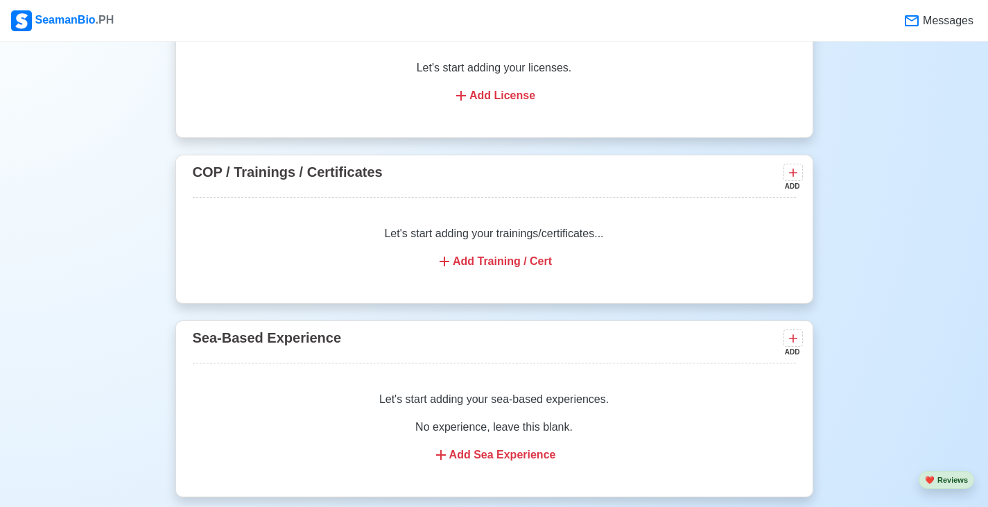
click at [517, 270] on div "Add Training / Cert" at bounding box center [494, 261] width 570 height 17
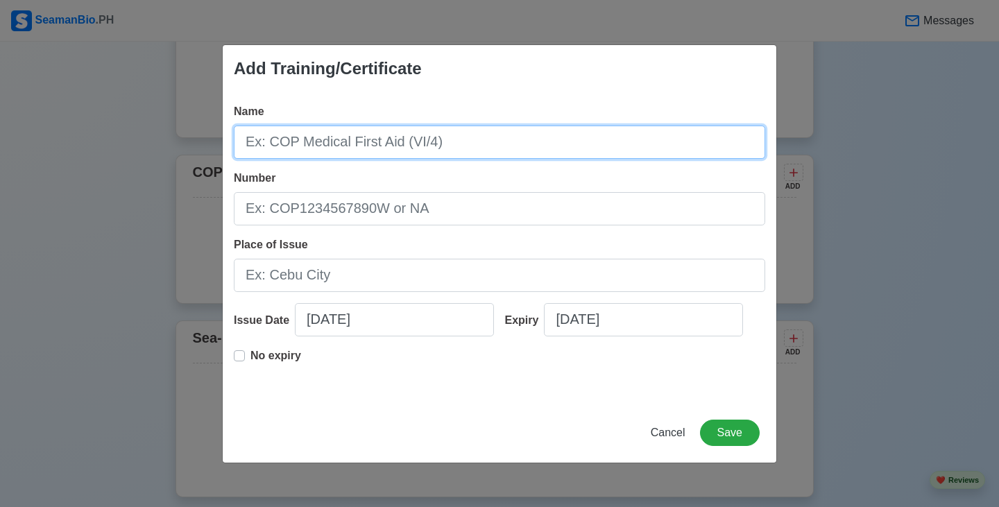
click at [398, 147] on input "Name" at bounding box center [499, 142] width 531 height 33
type input "b"
type input "Basic Training - BT"
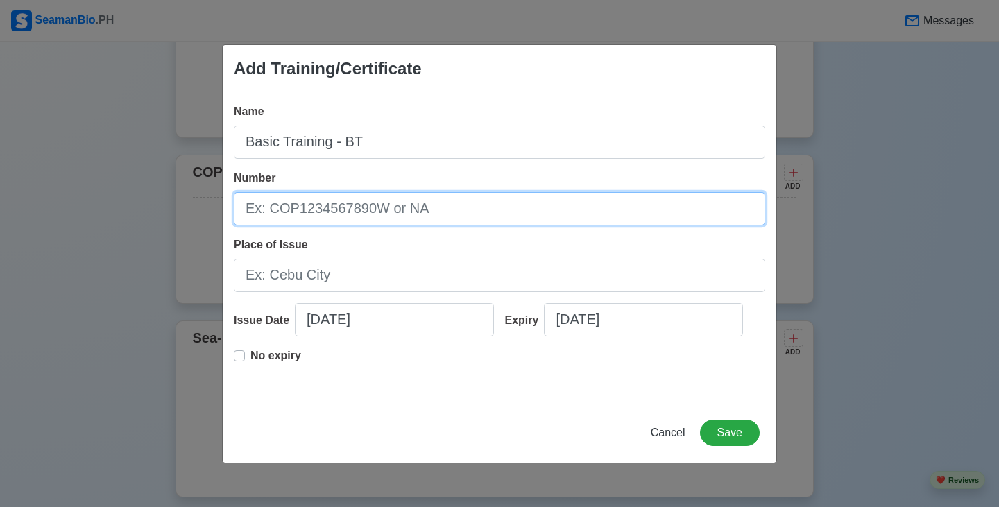
click at [404, 203] on input "Number" at bounding box center [499, 208] width 531 height 33
paste input "BT200119981325"
type input "BT200119981325"
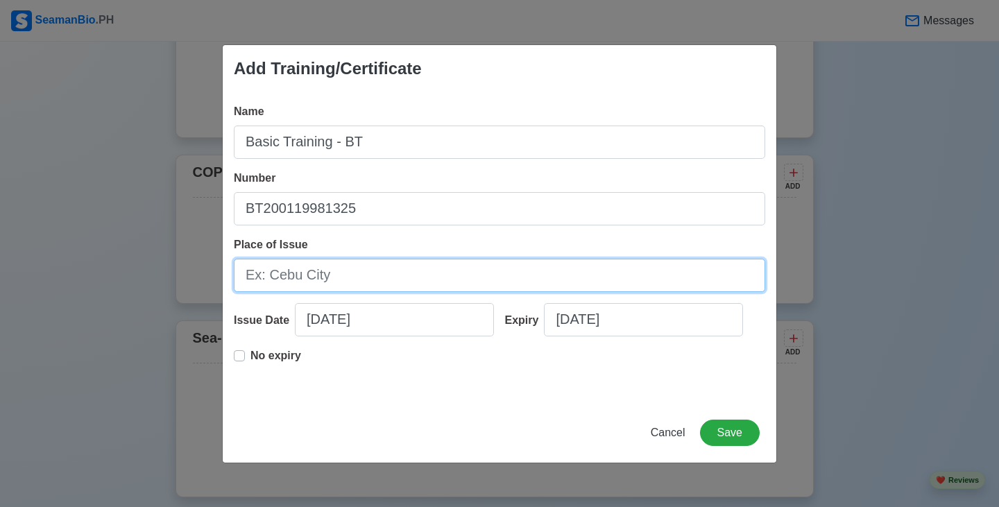
click at [425, 280] on input "Place of Issue" at bounding box center [499, 275] width 531 height 33
type input "MARINA"
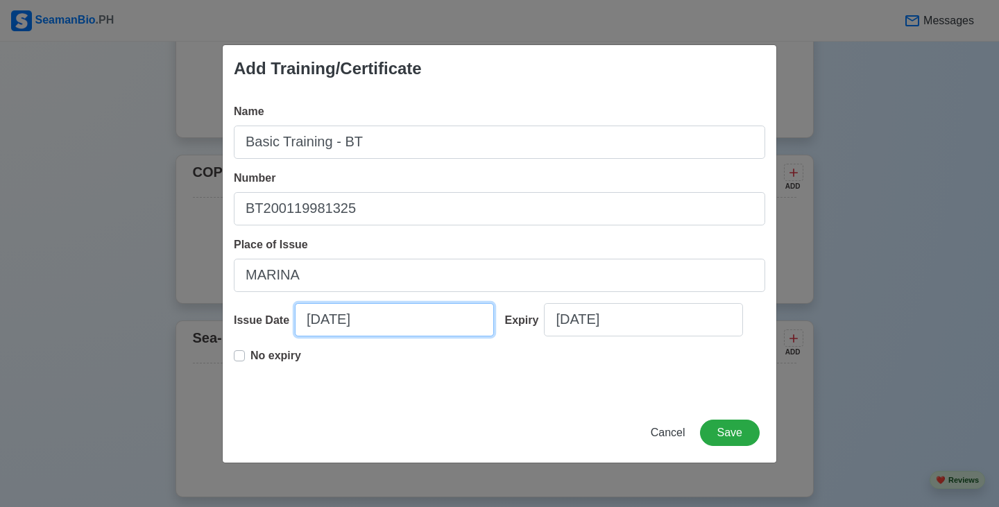
click at [323, 318] on input "08/27/2025" at bounding box center [394, 319] width 199 height 33
select select "****"
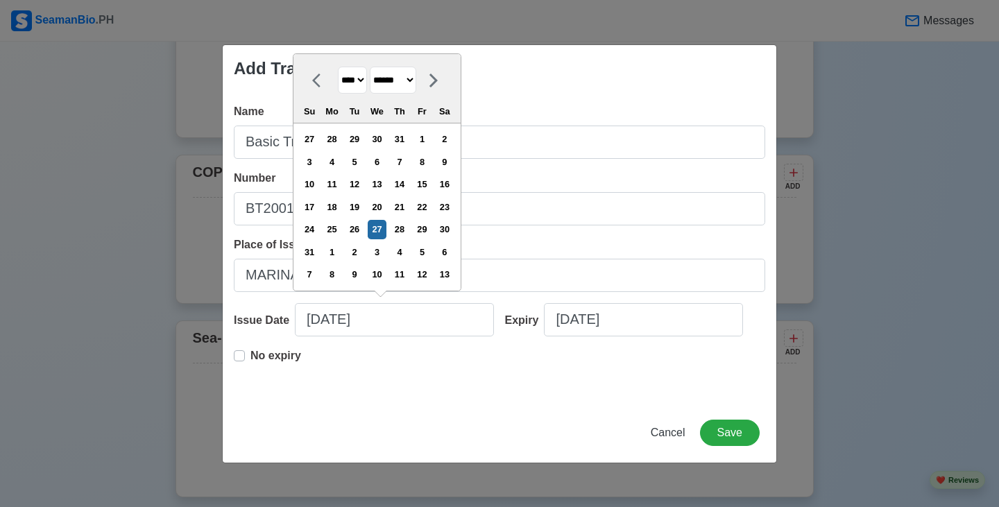
click at [413, 84] on select "******* ******** ***** ***** *** **** **** ****** ********* ******* ******** **…" at bounding box center [393, 80] width 46 height 27
select select "****"
click at [376, 89] on select "******* ******** ***** ***** *** **** **** ****** ********* ******* ******** **…" at bounding box center [393, 80] width 46 height 27
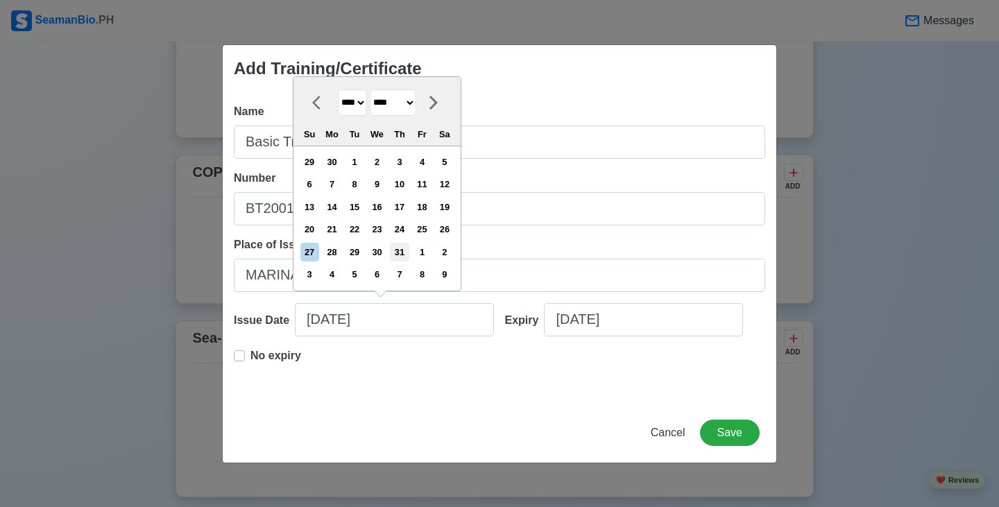
click at [409, 252] on div "31" at bounding box center [399, 252] width 19 height 19
type input "07/31/2025"
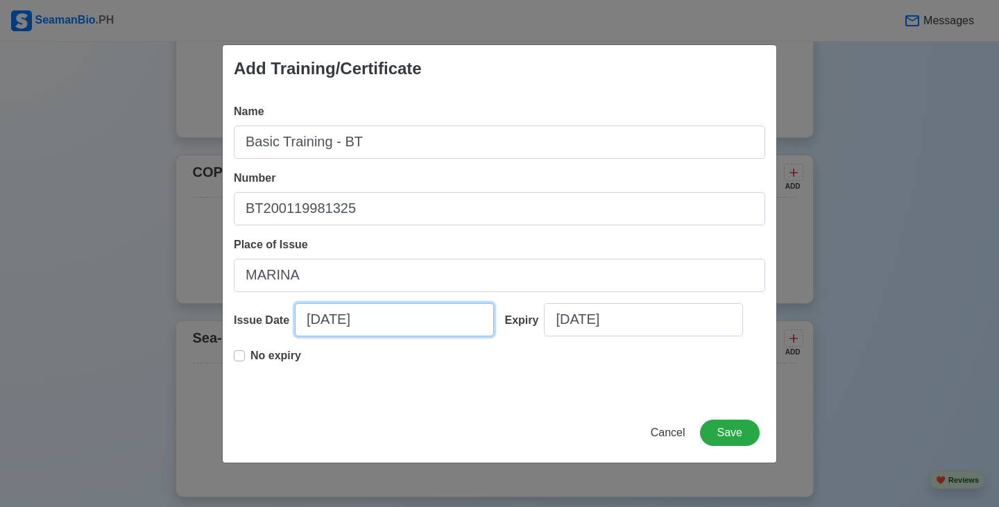
select select "****"
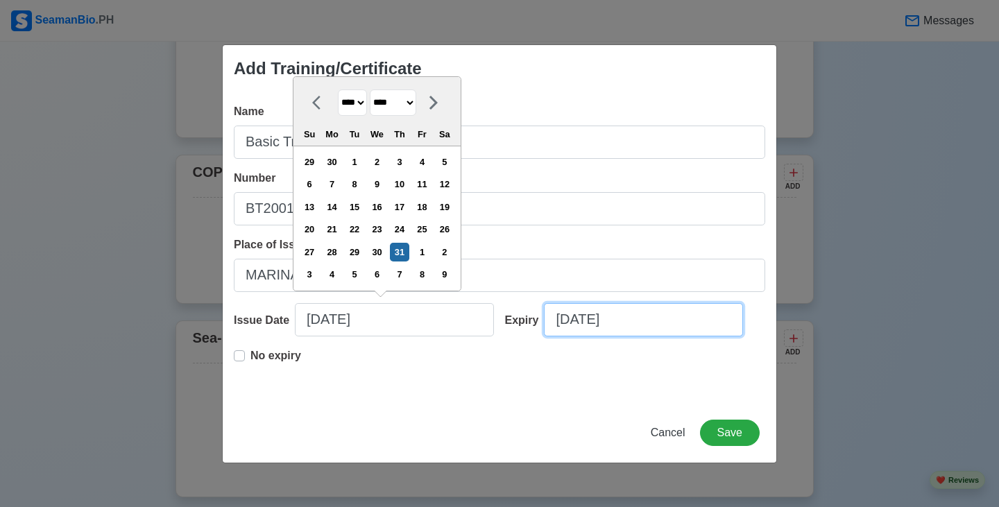
click at [597, 325] on input "08/27/2025" at bounding box center [643, 319] width 199 height 33
select select "****"
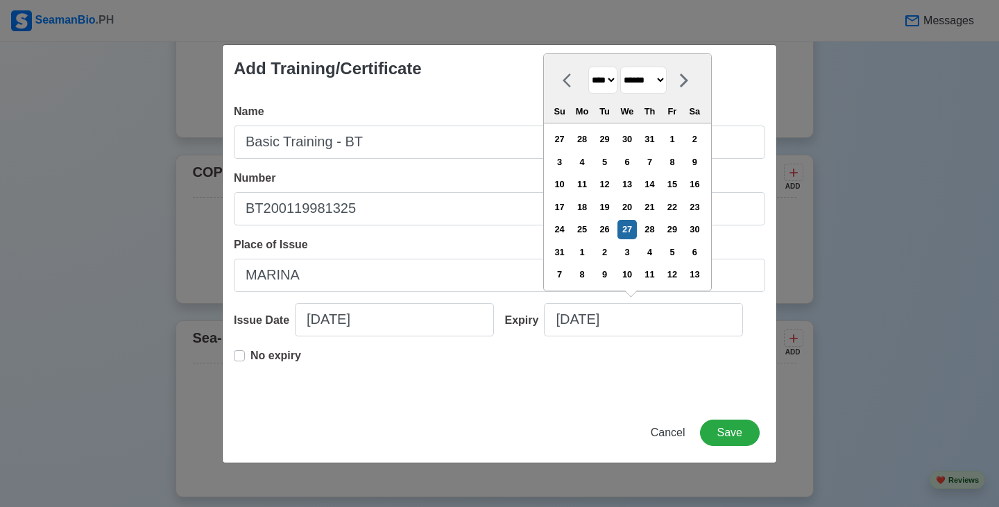
click at [667, 79] on select "******* ******** ***** ***** *** **** **** ****** ********* ******* ******** **…" at bounding box center [643, 80] width 46 height 27
select select "****"
click at [626, 89] on select "******* ******** ***** ***** *** **** **** ****** ********* ******* ******** **…" at bounding box center [643, 80] width 46 height 27
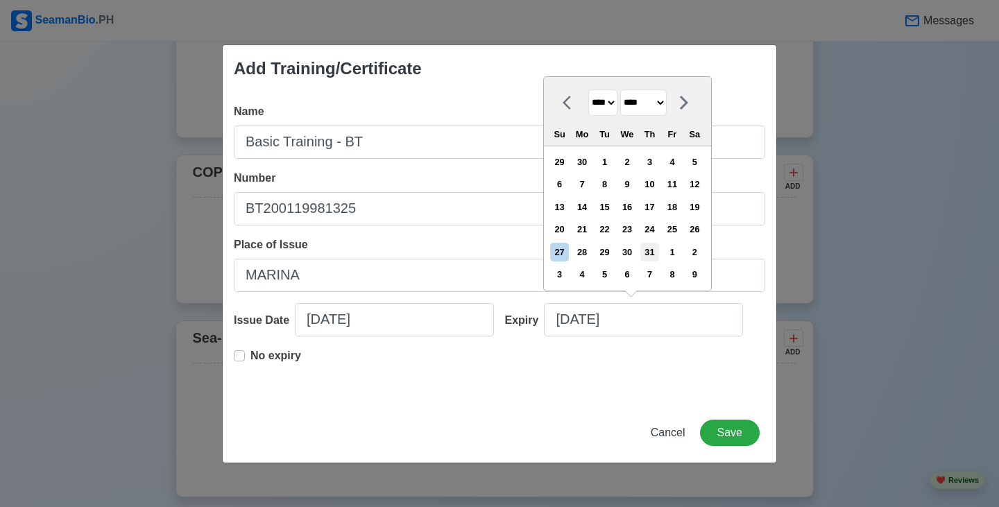
click at [659, 254] on div "31" at bounding box center [649, 252] width 19 height 19
type input "07/31/2025"
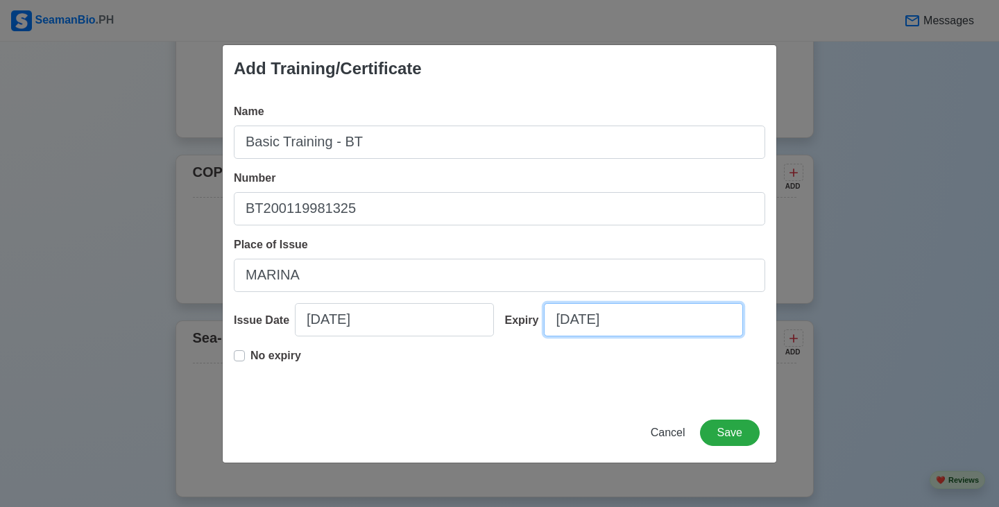
click at [642, 318] on input "07/31/2025" at bounding box center [643, 319] width 199 height 33
select select "****"
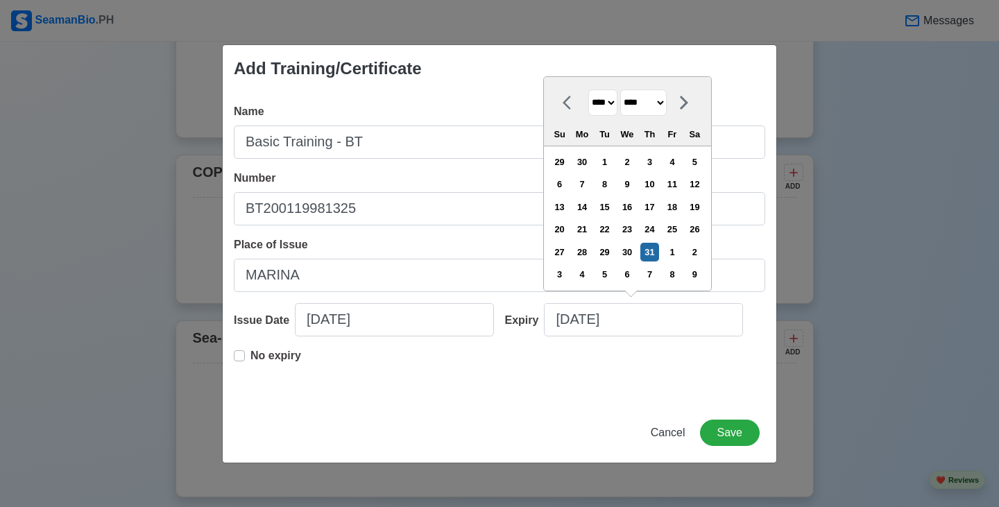
click at [613, 104] on select "**** **** **** **** **** **** **** **** **** **** **** **** **** **** **** ****…" at bounding box center [602, 102] width 29 height 27
click at [613, 102] on select "**** **** **** **** **** **** **** **** **** **** **** **** **** **** **** ****…" at bounding box center [602, 102] width 29 height 27
select select "****"
click at [588, 89] on select "**** **** **** **** **** **** **** **** **** **** **** **** **** **** **** ****…" at bounding box center [602, 102] width 29 height 27
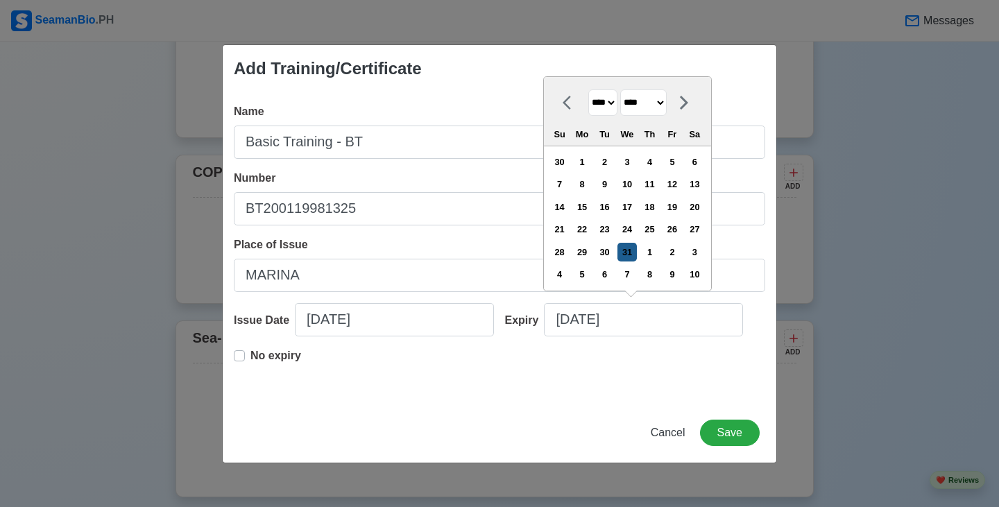
click at [636, 252] on div "31" at bounding box center [626, 252] width 19 height 19
type input "07/31/2030"
click at [640, 252] on div "Place of Issue MARINA" at bounding box center [499, 264] width 531 height 55
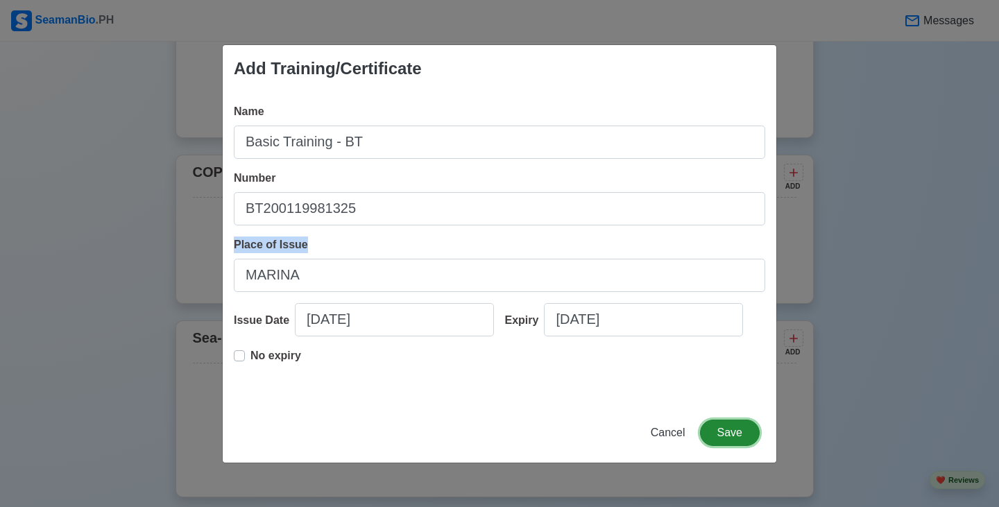
click at [731, 429] on button "Save" at bounding box center [730, 433] width 60 height 26
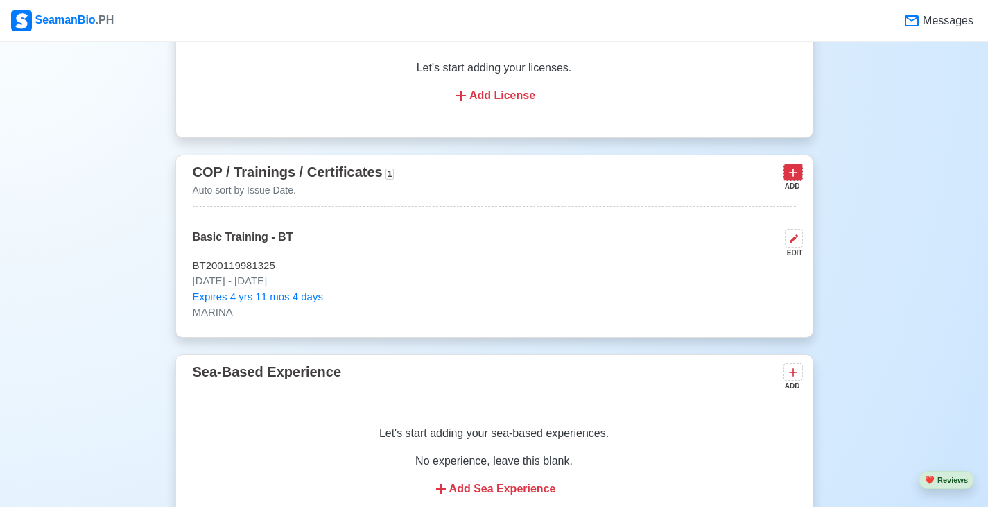
click at [796, 178] on icon at bounding box center [794, 173] width 14 height 14
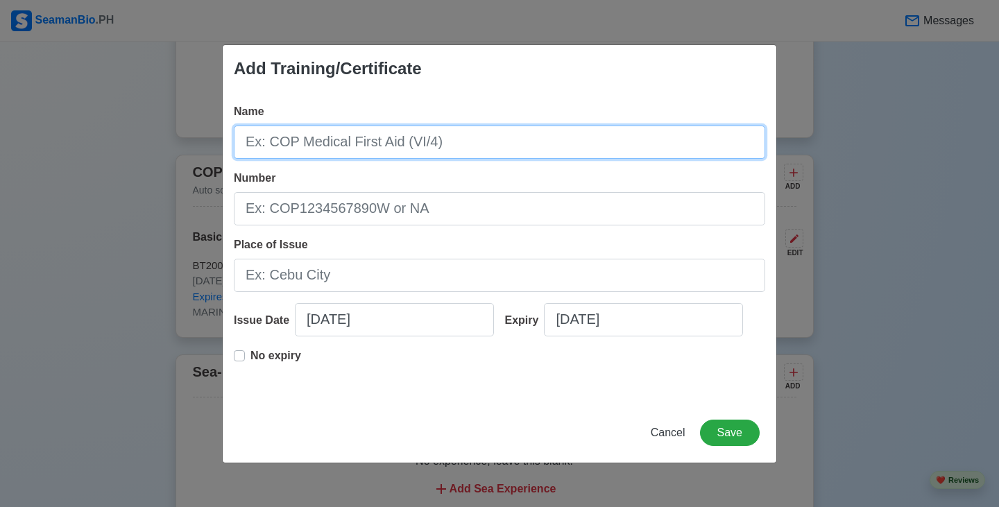
click at [361, 151] on input "Name" at bounding box center [499, 142] width 531 height 33
paste input "SHIP SECURITY AWARENESS TRAINING AND SEAFARERS WITH DESIGNATED SECURITY DUTIES"
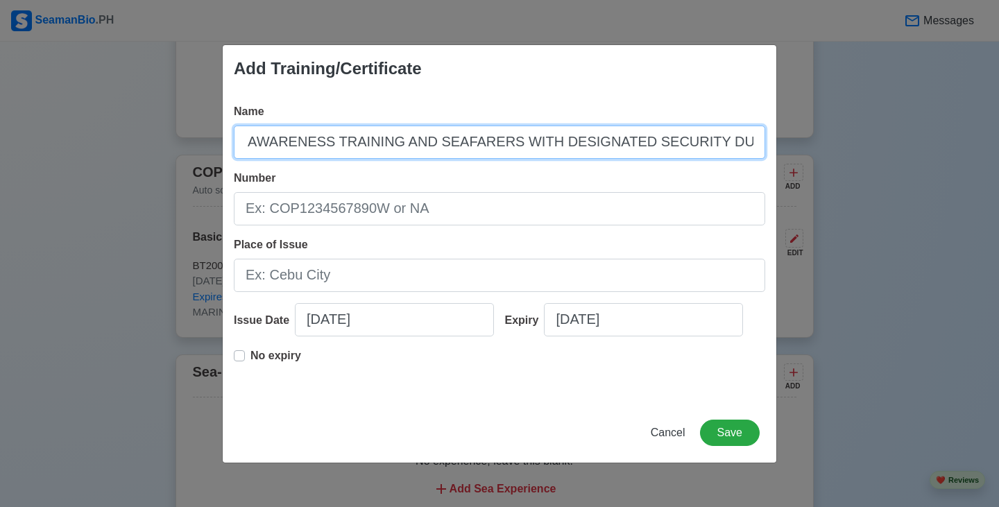
scroll to position [0, 117]
type input "SHIP SECURITY AWARENESS TRAINING AND SEAFARERS WITH DESIGNATED SECURITY DUTIES …"
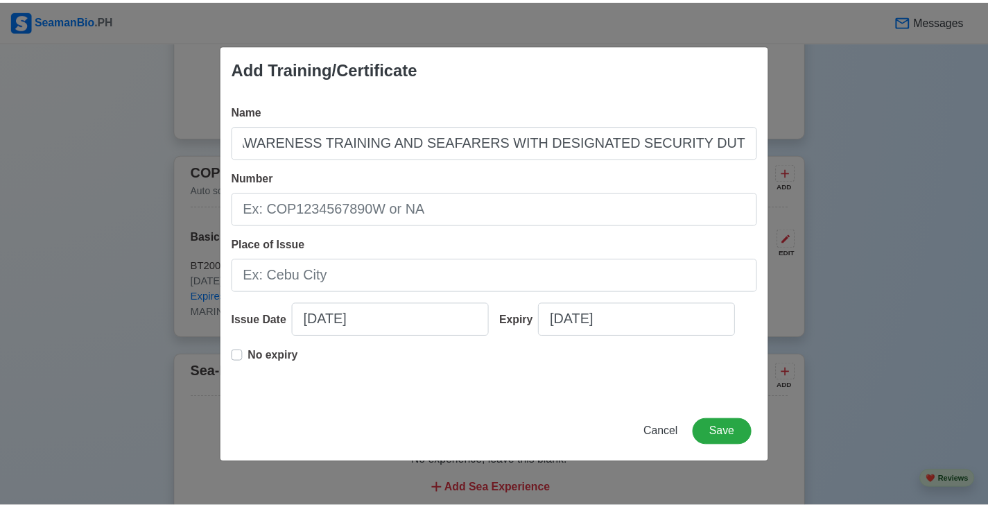
scroll to position [0, 0]
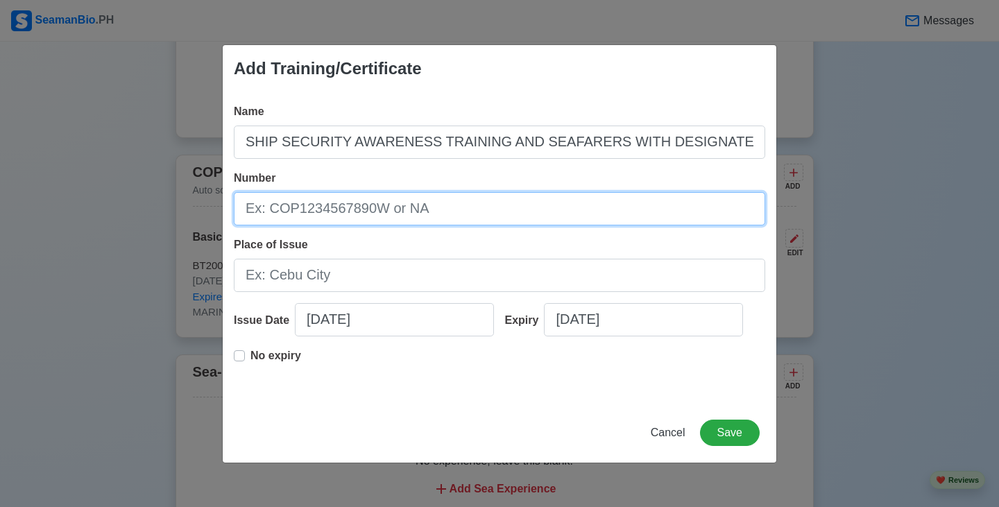
click at [500, 207] on input "Number" at bounding box center [499, 208] width 531 height 33
paste input "SDSD200031325225"
type input "SDSD200031325225"
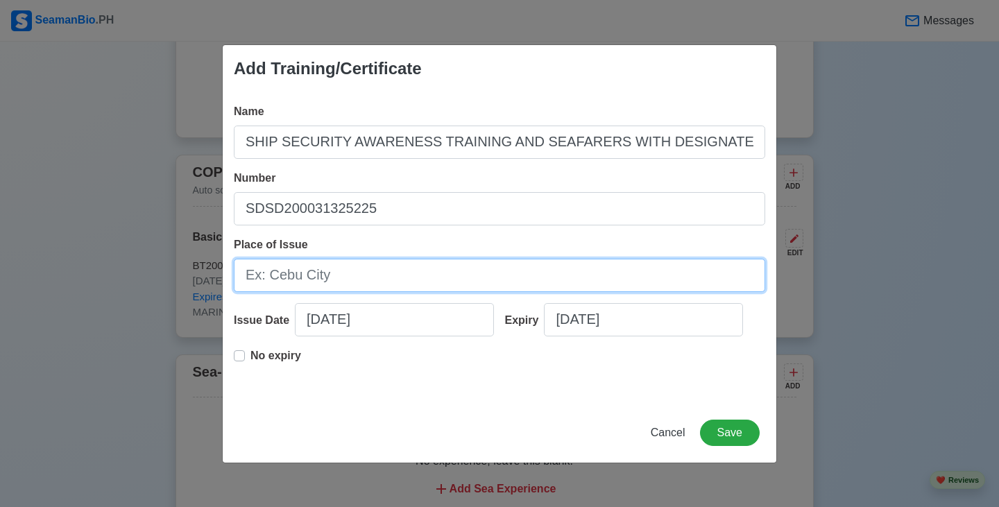
click at [386, 284] on input "Place of Issue" at bounding box center [499, 275] width 531 height 33
type input "MARINA"
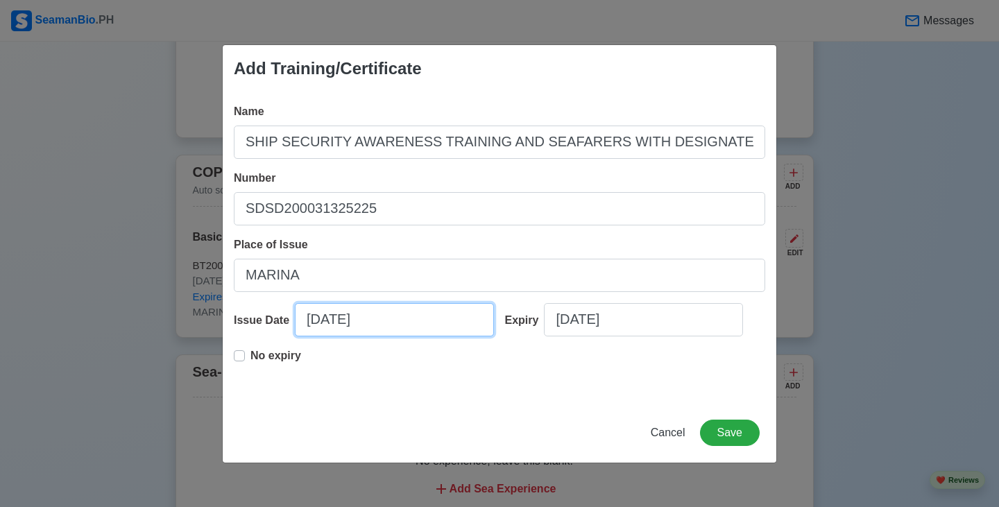
click at [412, 322] on input "08/27/2025" at bounding box center [394, 319] width 199 height 33
select select "****"
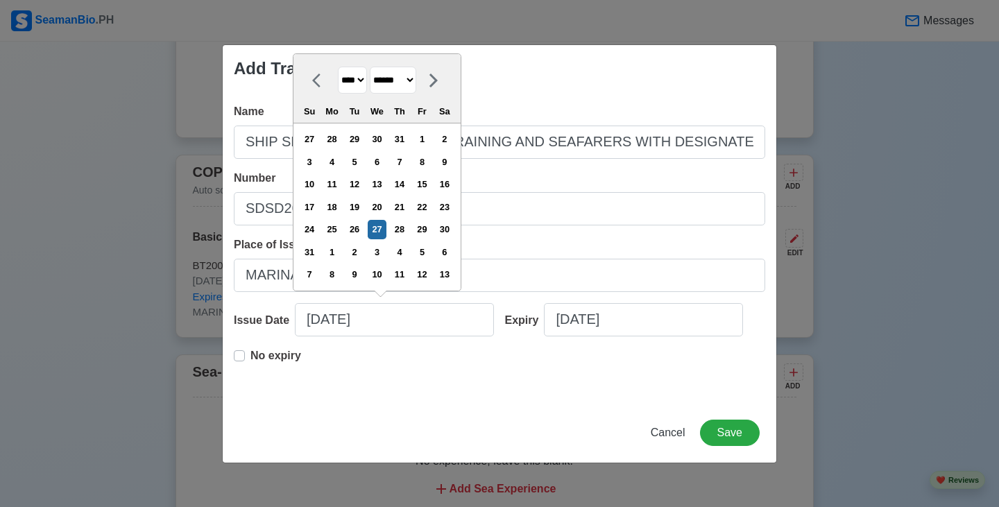
click at [406, 84] on select "******* ******** ***** ***** *** **** **** ****** ********* ******* ******** **…" at bounding box center [393, 80] width 46 height 27
select select "****"
click at [376, 89] on select "******* ******** ***** ***** *** **** **** ****** ********* ******* ******** **…" at bounding box center [393, 80] width 46 height 27
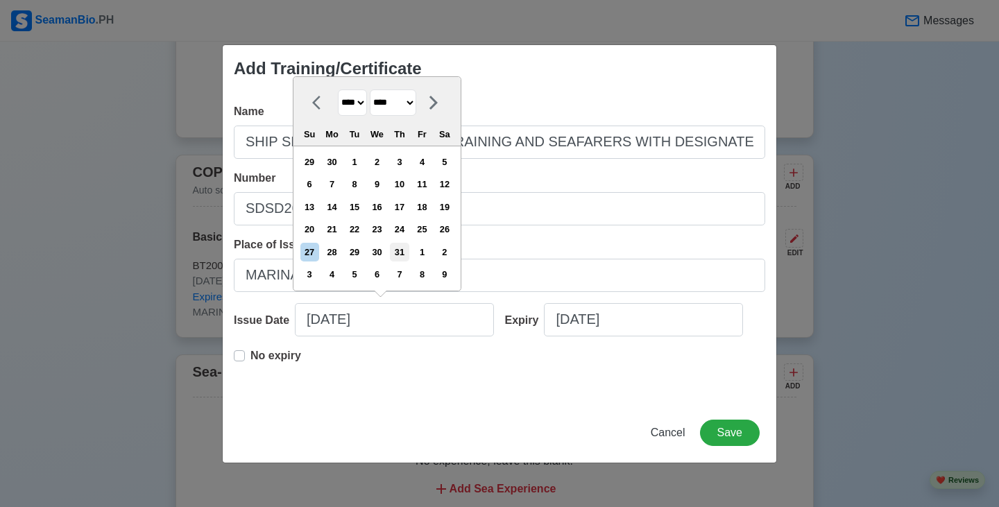
click at [406, 248] on div "31" at bounding box center [399, 252] width 19 height 19
type input "07/31/2025"
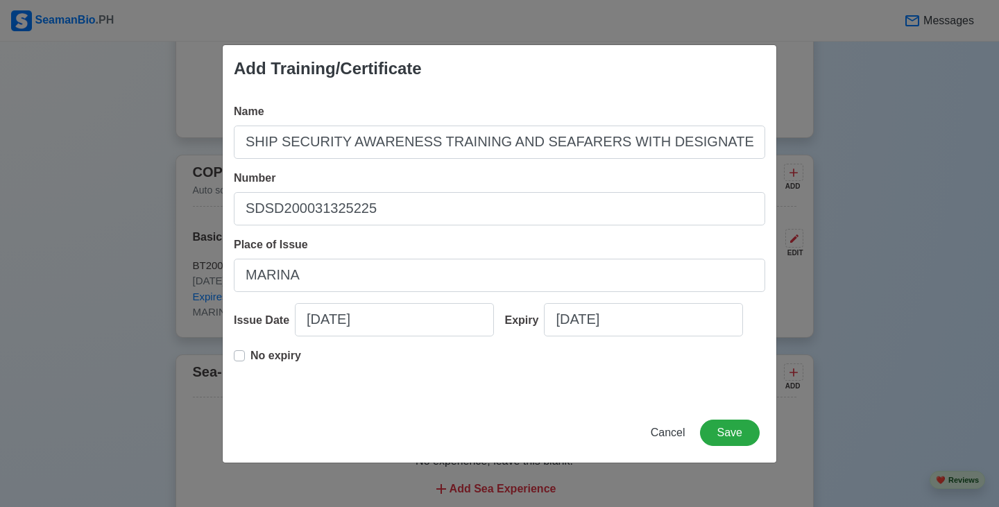
click at [299, 354] on p "No expiry" at bounding box center [275, 356] width 51 height 17
type input "07/31/2025"
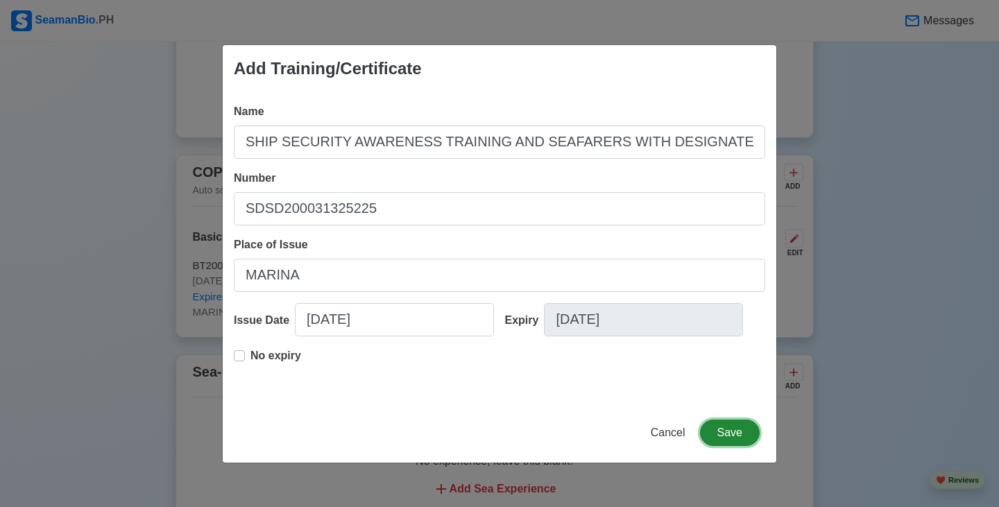
click at [730, 436] on button "Save" at bounding box center [730, 433] width 60 height 26
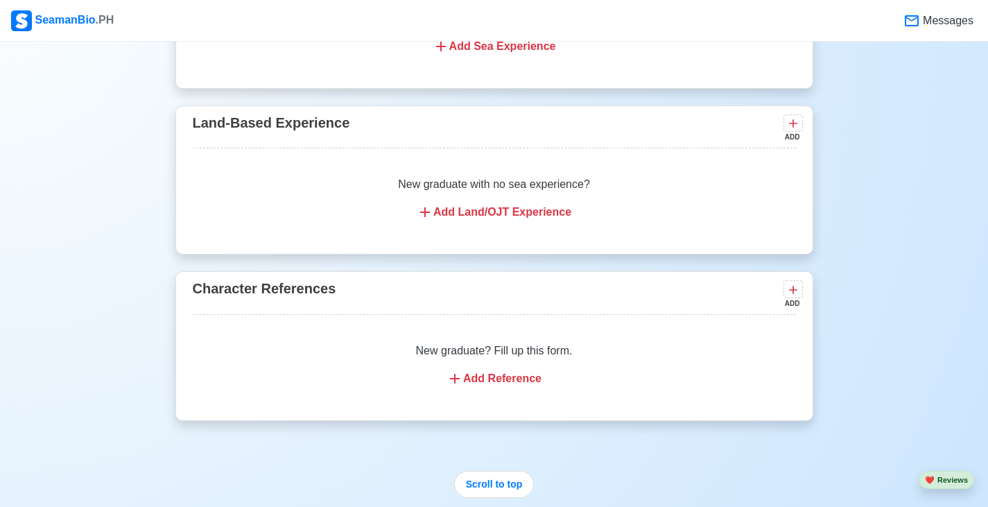
scroll to position [2553, 0]
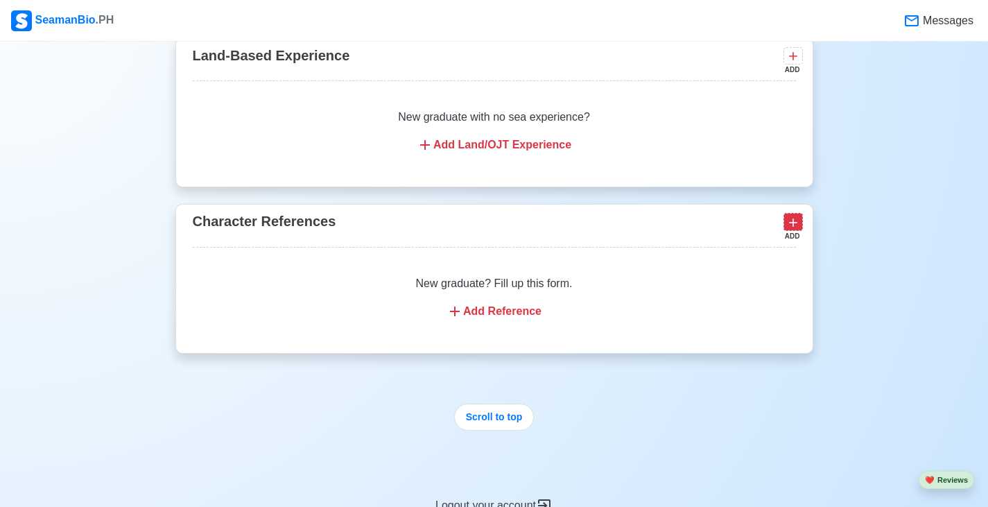
click at [789, 227] on icon at bounding box center [793, 223] width 8 height 8
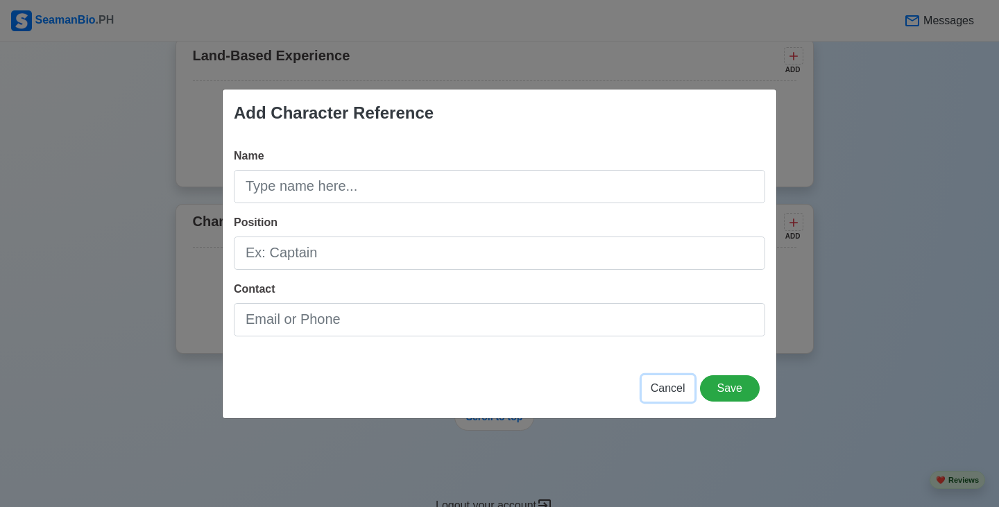
click at [681, 394] on span "Cancel" at bounding box center [668, 388] width 35 height 12
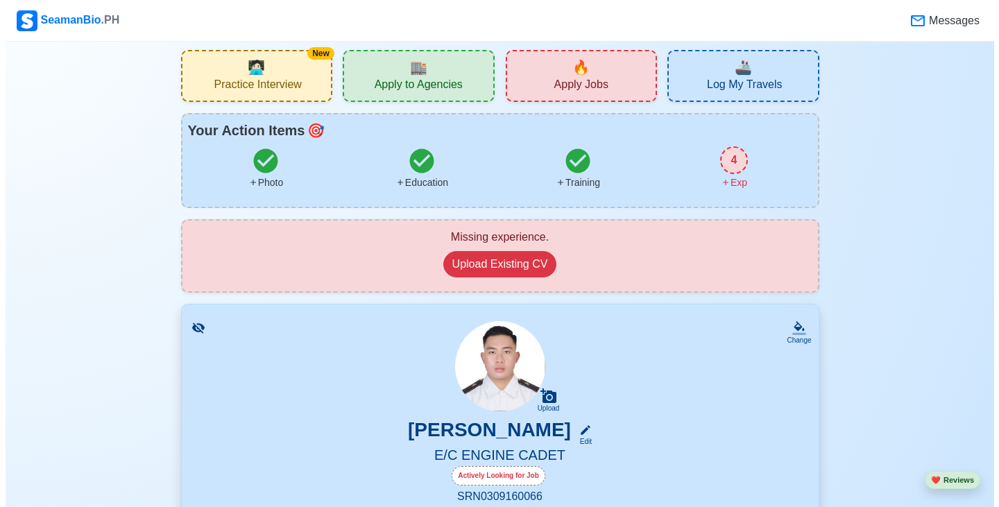
scroll to position [0, 0]
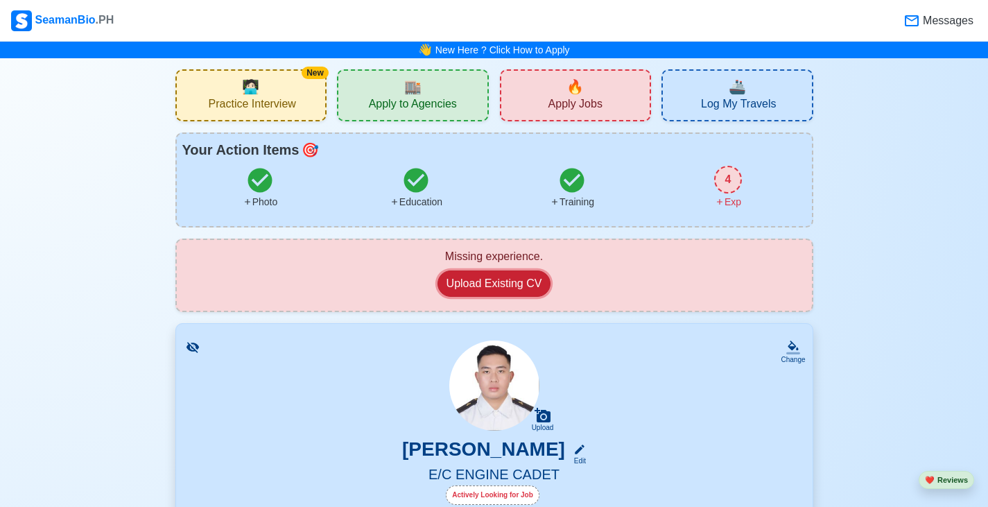
click at [510, 286] on button "Upload Existing CV" at bounding box center [495, 284] width 114 height 26
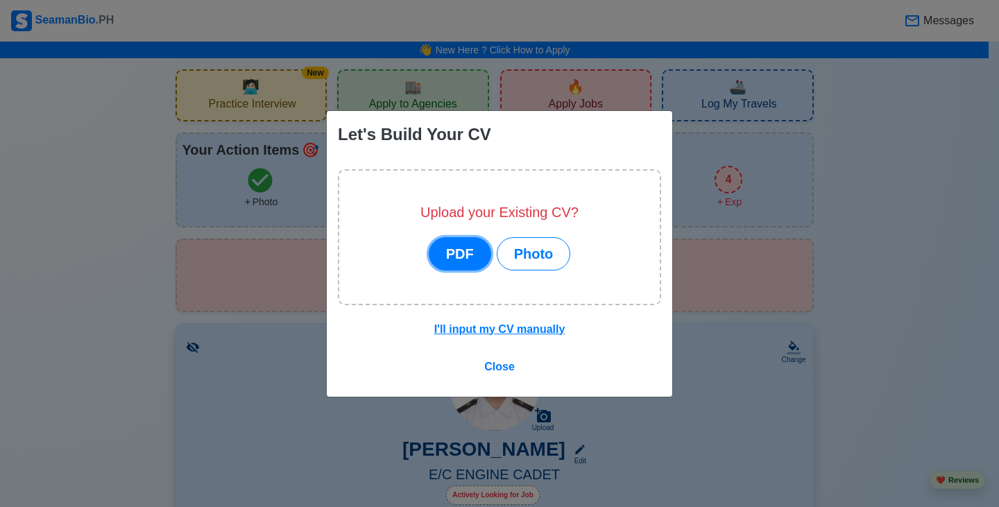
click at [460, 262] on button "PDF" at bounding box center [460, 253] width 62 height 33
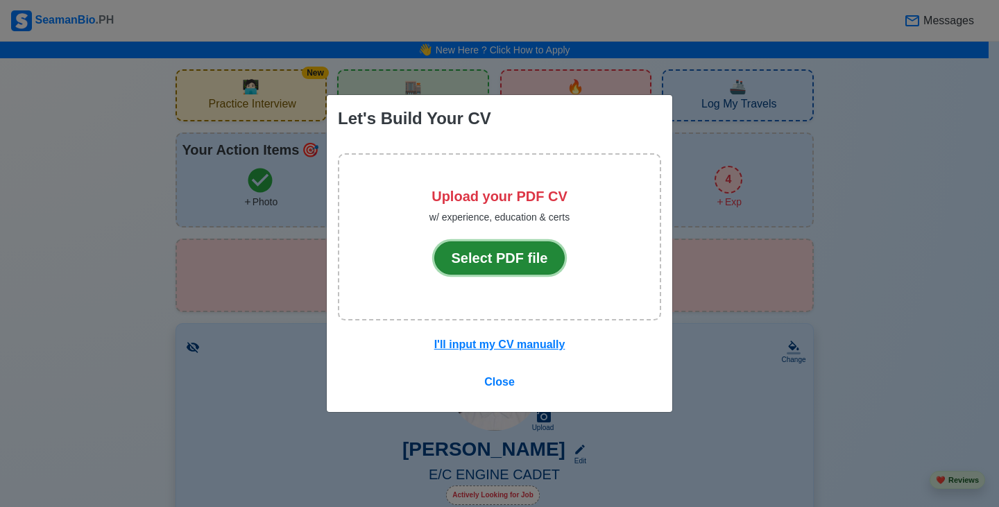
click at [510, 262] on button "Select PDF file" at bounding box center [499, 257] width 131 height 33
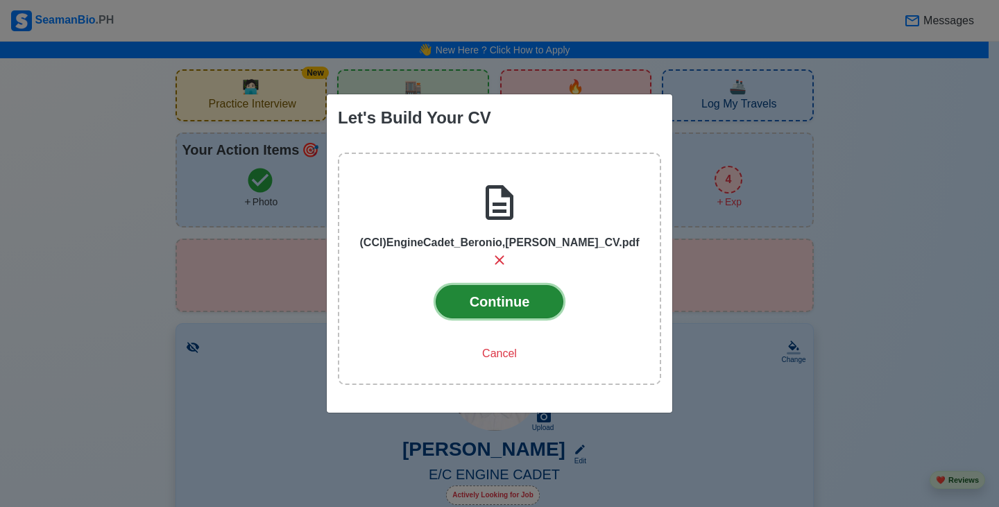
click at [512, 298] on button "Continue" at bounding box center [500, 301] width 128 height 33
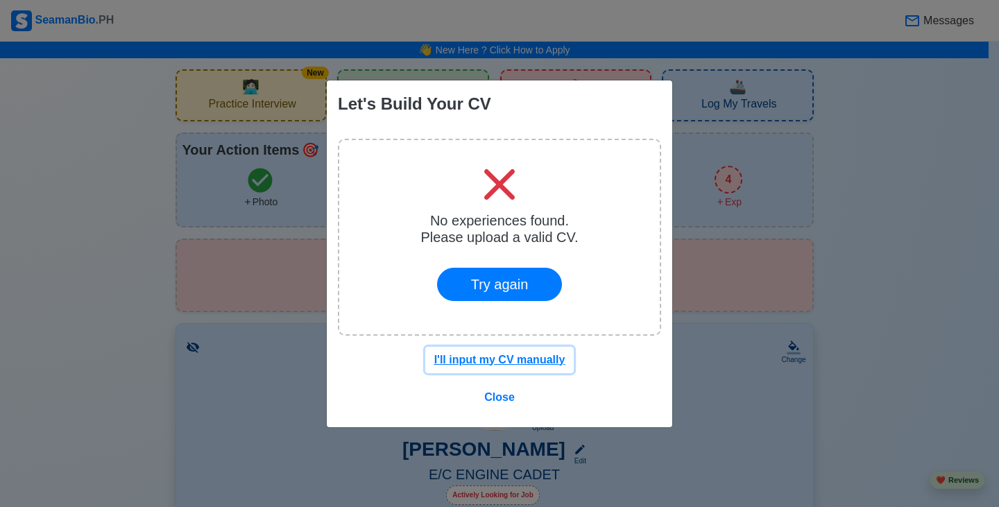
click at [545, 361] on u "I'll input my CV manually" at bounding box center [499, 360] width 131 height 12
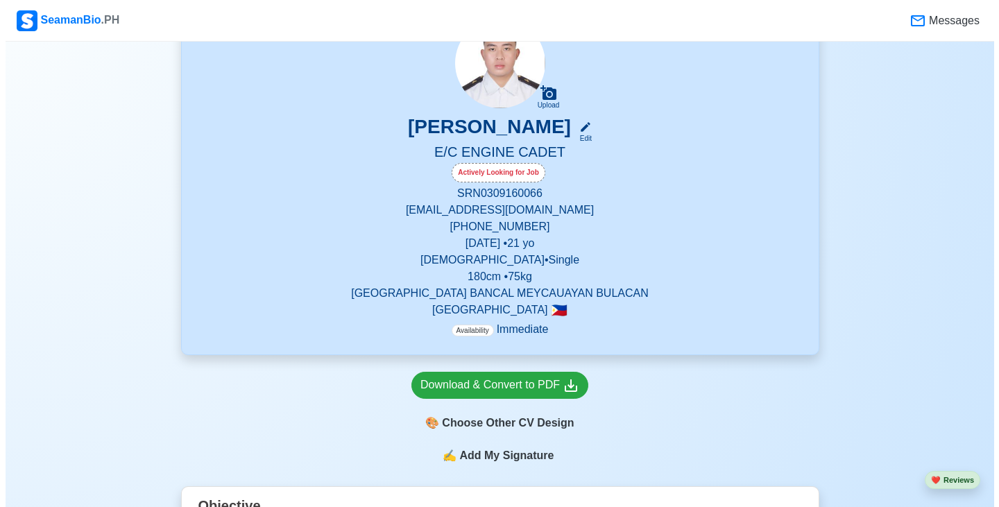
scroll to position [347, 0]
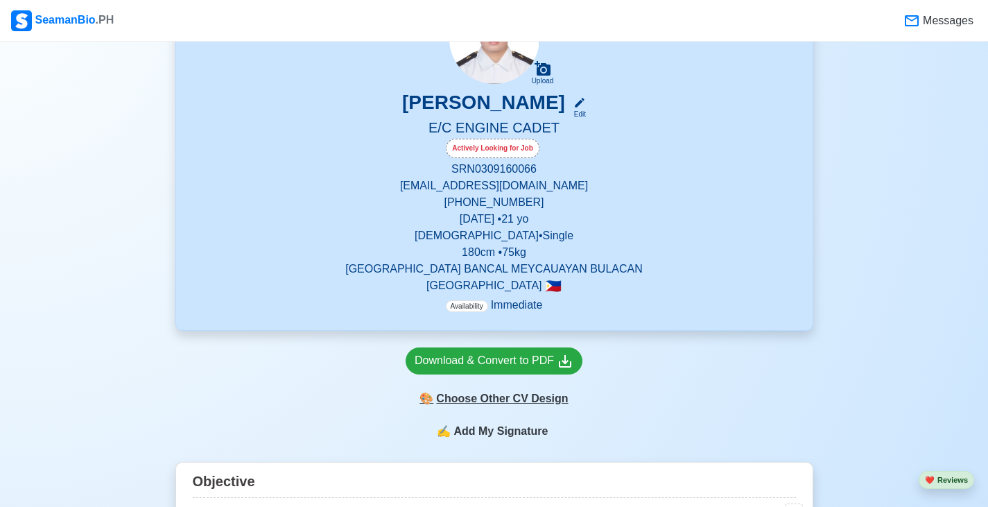
click at [486, 407] on div "🎨 Choose Other CV Design" at bounding box center [494, 399] width 177 height 26
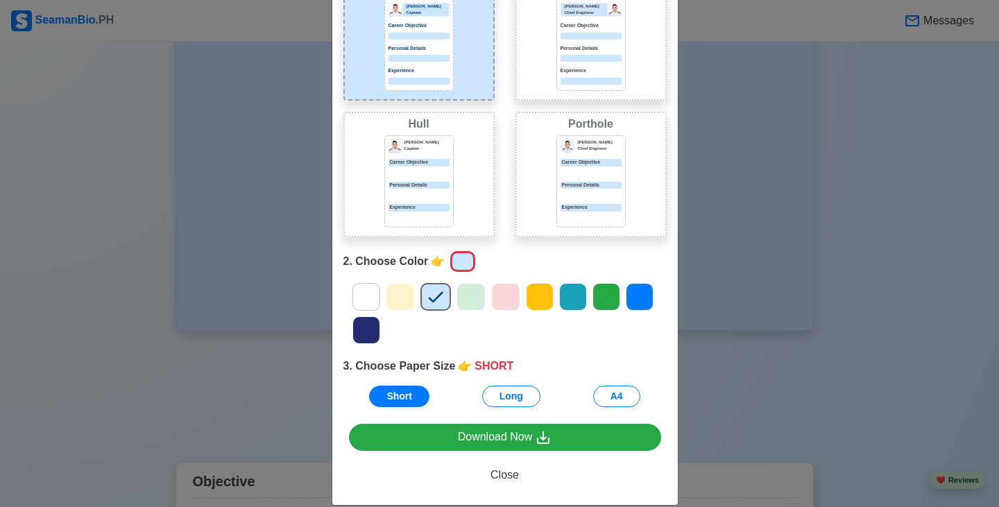
scroll to position [133, 0]
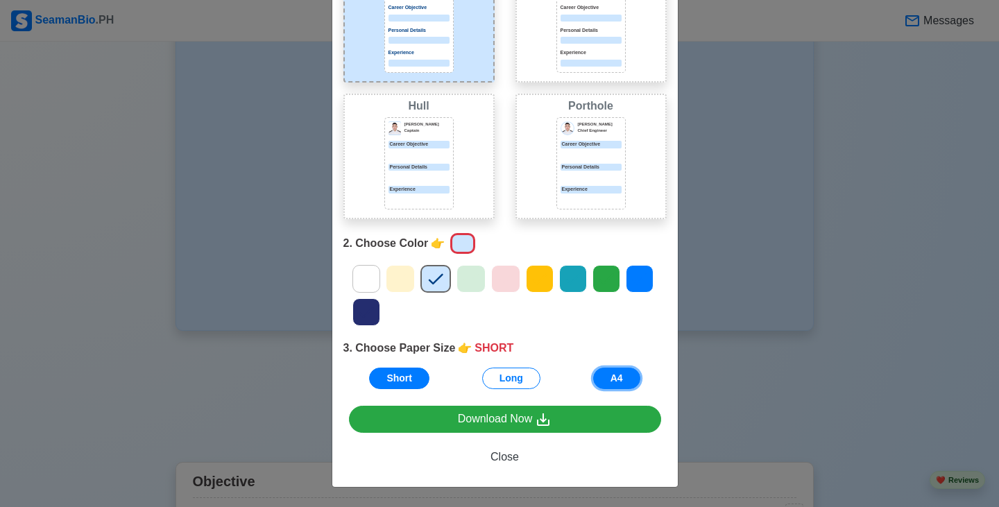
click at [603, 374] on button "A4" at bounding box center [616, 379] width 47 height 22
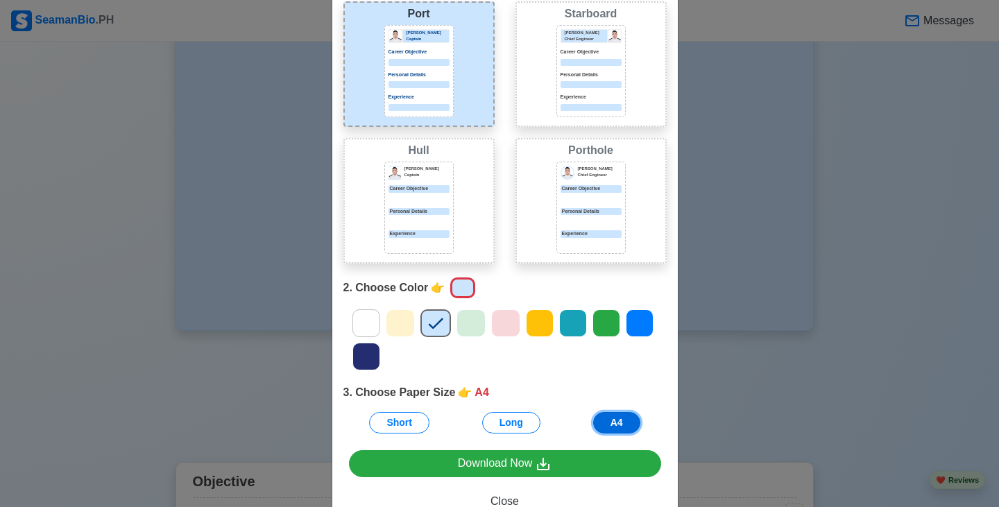
scroll to position [64, 0]
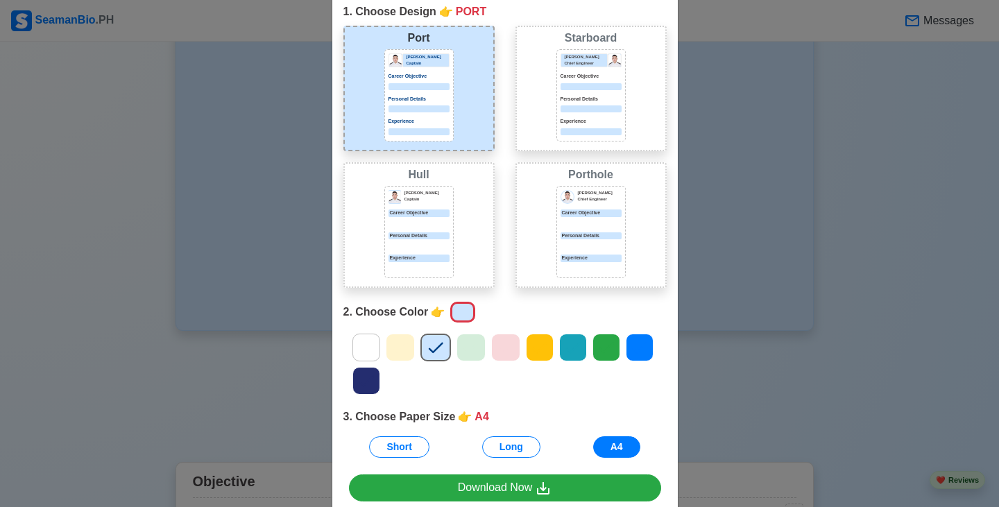
click at [352, 350] on div at bounding box center [366, 348] width 28 height 28
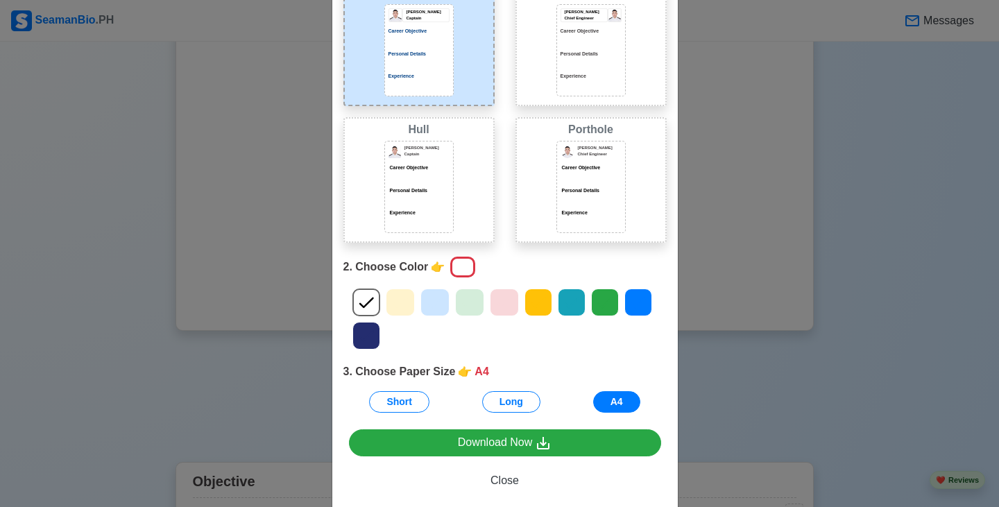
scroll to position [133, 0]
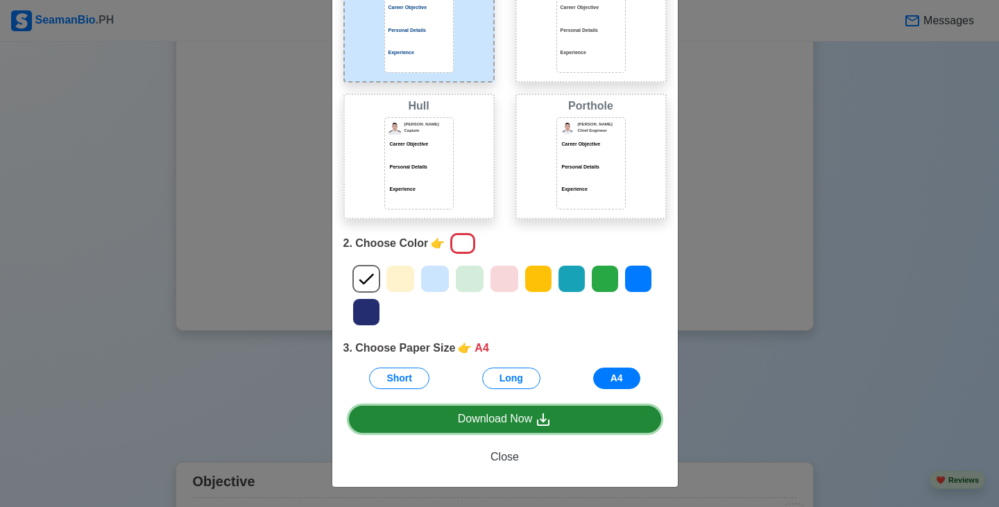
click at [501, 428] on link "Download Now" at bounding box center [505, 419] width 312 height 27
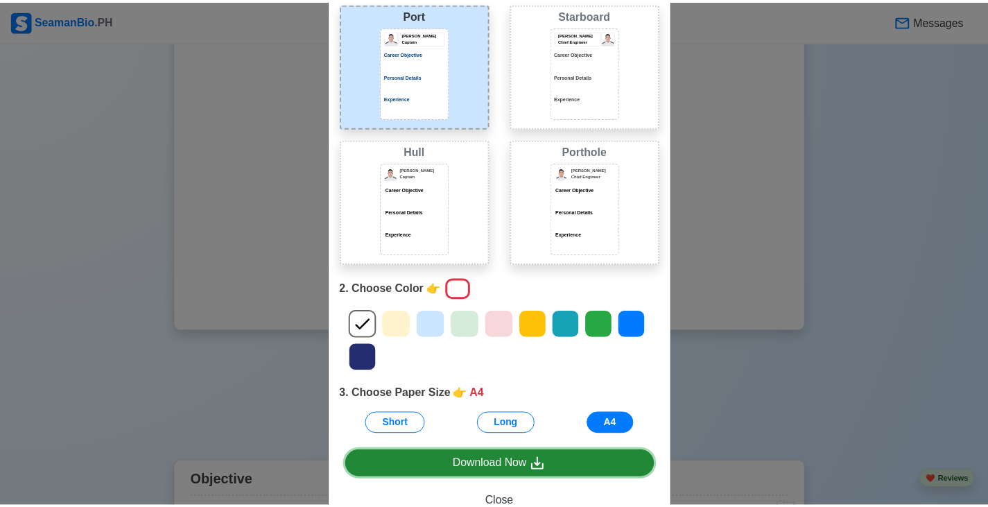
scroll to position [0, 0]
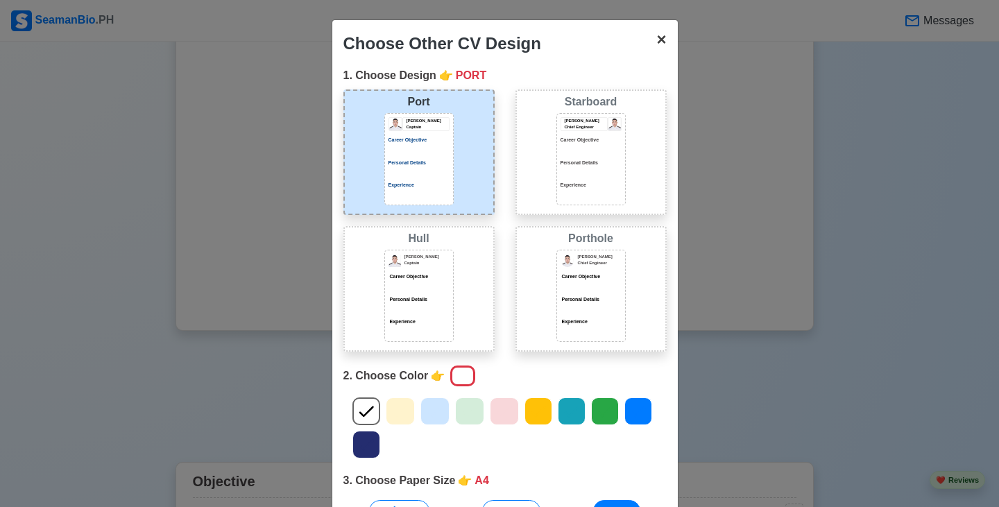
click at [656, 44] on span "×" at bounding box center [661, 39] width 10 height 19
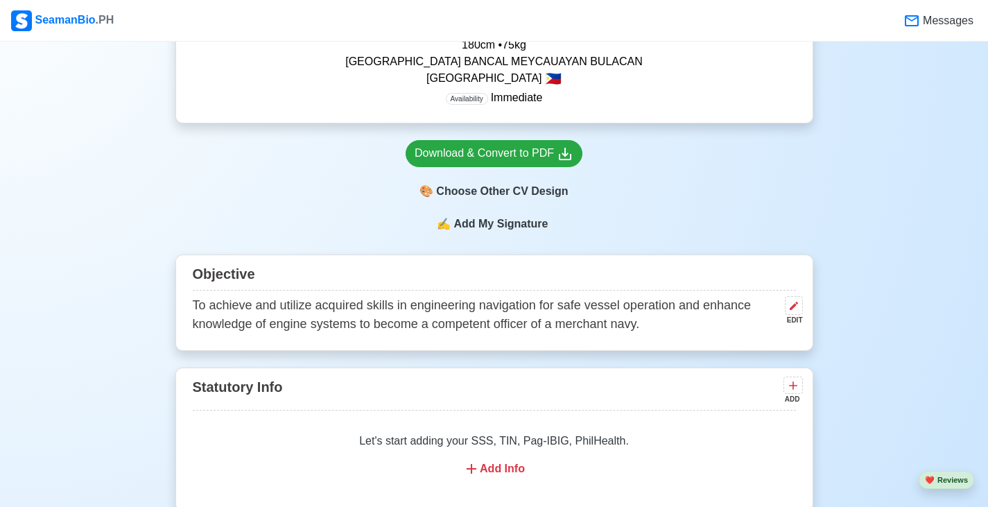
scroll to position [555, 0]
click at [518, 228] on span "Add My Signature" at bounding box center [501, 223] width 100 height 17
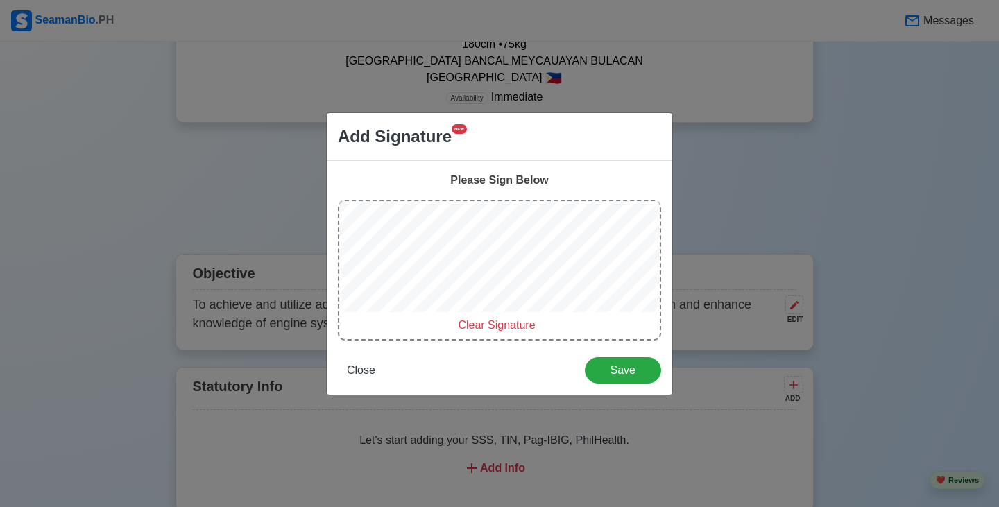
click at [502, 325] on span "Clear Signature" at bounding box center [496, 325] width 77 height 12
click at [448, 330] on div "Clear Signature" at bounding box center [499, 270] width 323 height 141
click at [452, 324] on div "Clear Signature" at bounding box center [496, 325] width 315 height 17
click at [483, 325] on span "Clear Signature" at bounding box center [496, 325] width 77 height 12
click at [502, 328] on span "Clear Signature" at bounding box center [496, 325] width 77 height 12
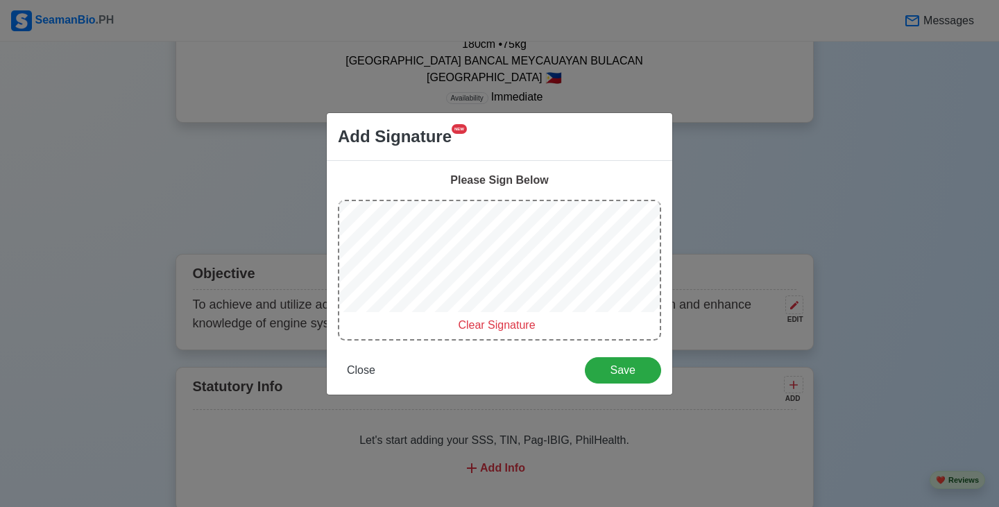
click at [488, 325] on span "Clear Signature" at bounding box center [496, 325] width 77 height 12
click at [483, 325] on span "Clear Signature" at bounding box center [496, 325] width 77 height 12
click at [373, 375] on span "Close" at bounding box center [361, 370] width 28 height 12
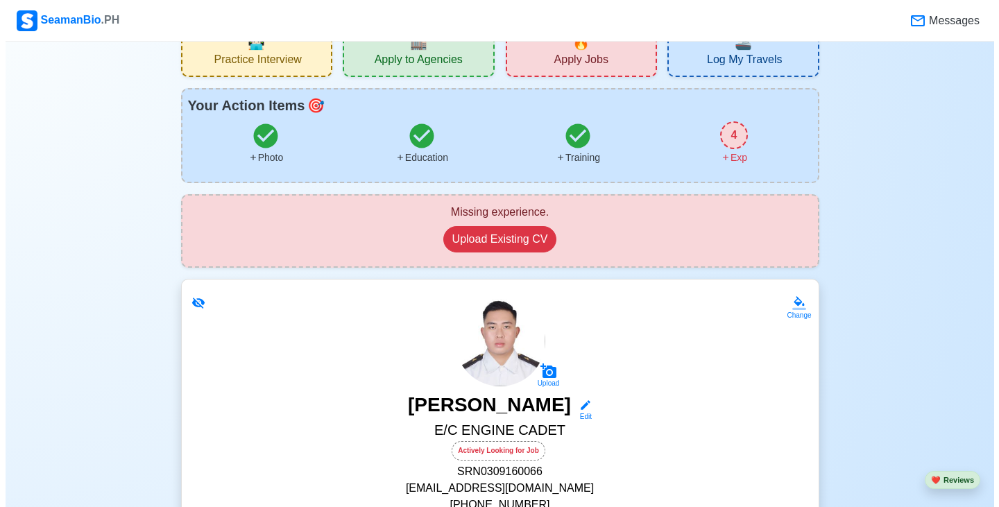
scroll to position [69, 0]
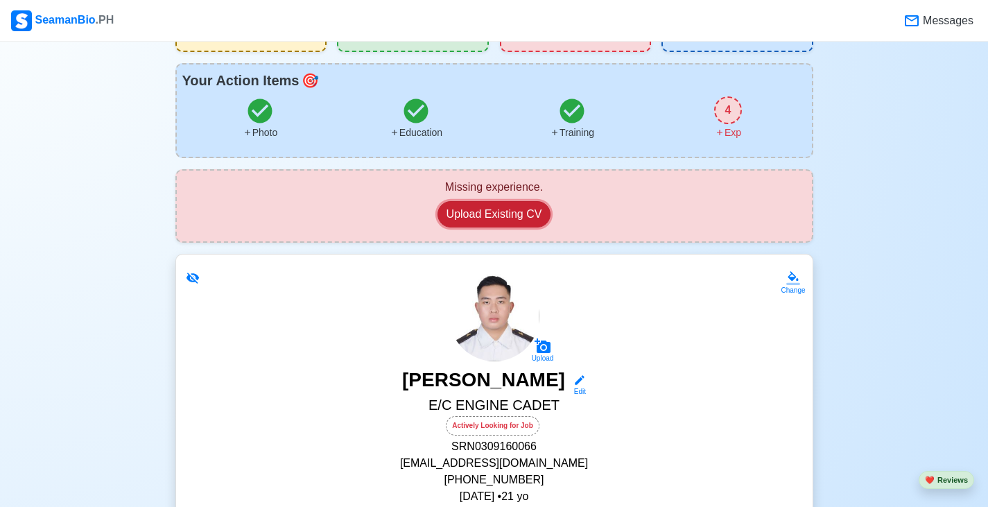
click at [527, 214] on button "Upload Existing CV" at bounding box center [495, 214] width 114 height 26
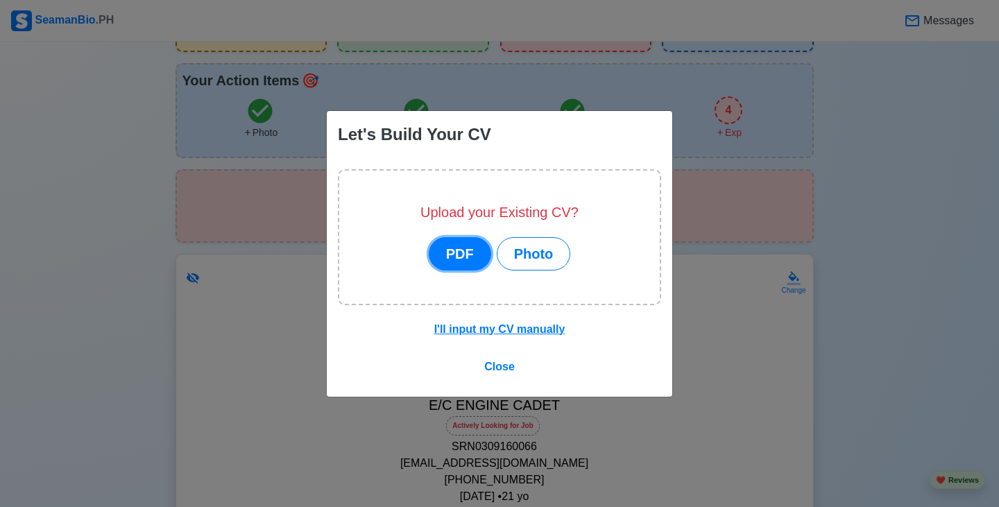
click at [464, 258] on button "PDF" at bounding box center [460, 253] width 62 height 33
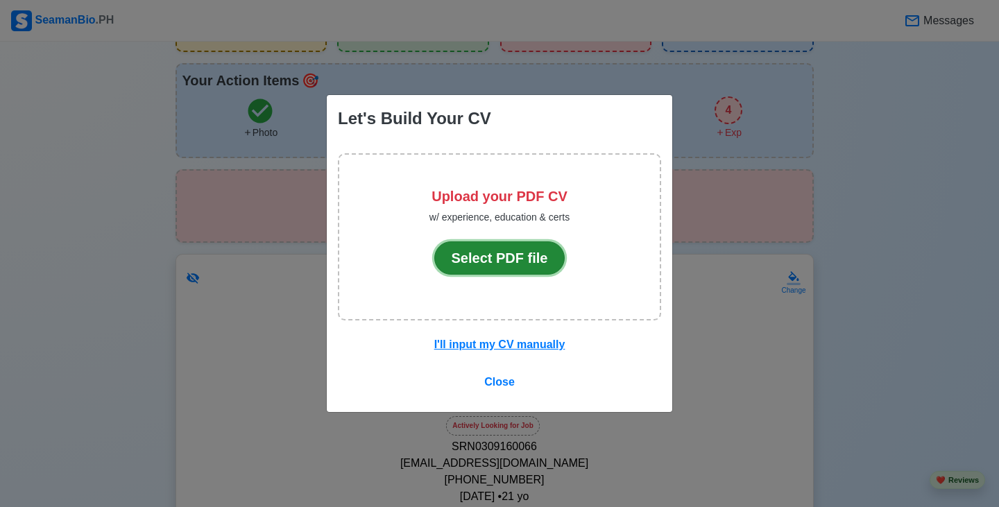
click at [492, 259] on button "Select PDF file" at bounding box center [499, 257] width 131 height 33
click at [529, 257] on button "Select PDF file" at bounding box center [499, 257] width 131 height 33
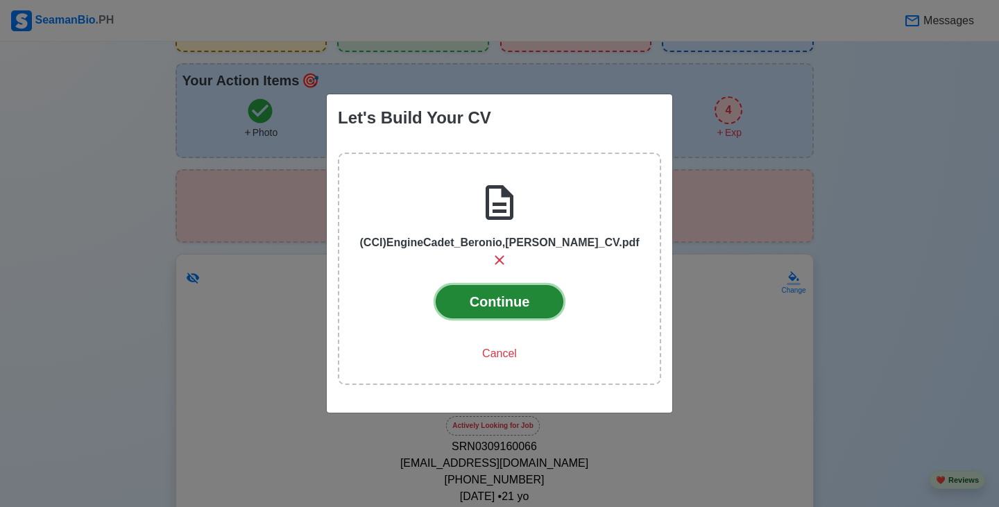
click at [533, 294] on button "Continue" at bounding box center [500, 301] width 128 height 33
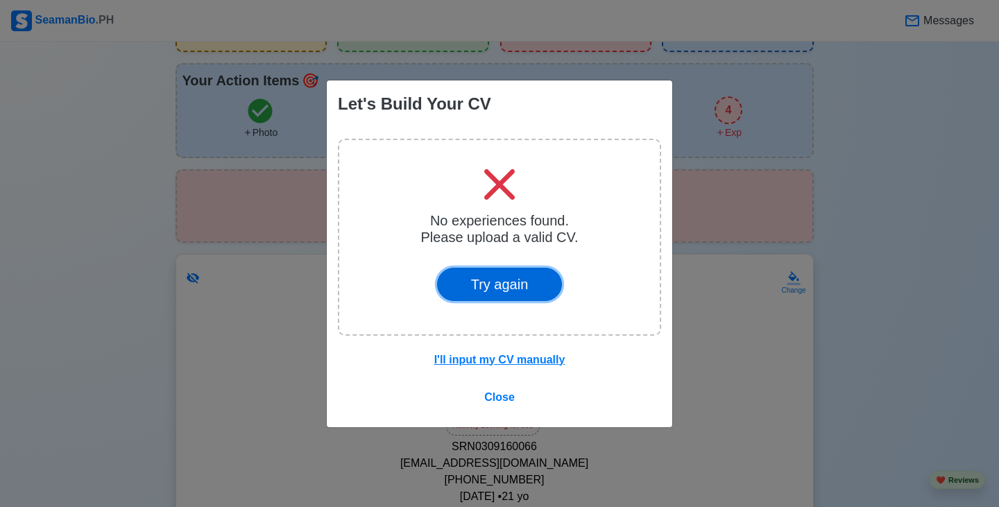
click at [536, 287] on button "Try again" at bounding box center [500, 284] width 126 height 33
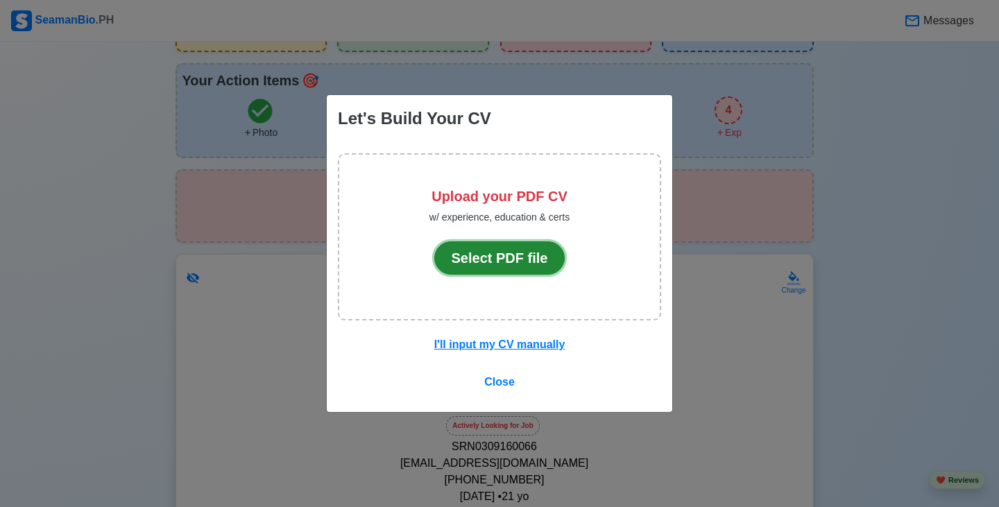
click at [529, 269] on button "Select PDF file" at bounding box center [499, 257] width 131 height 33
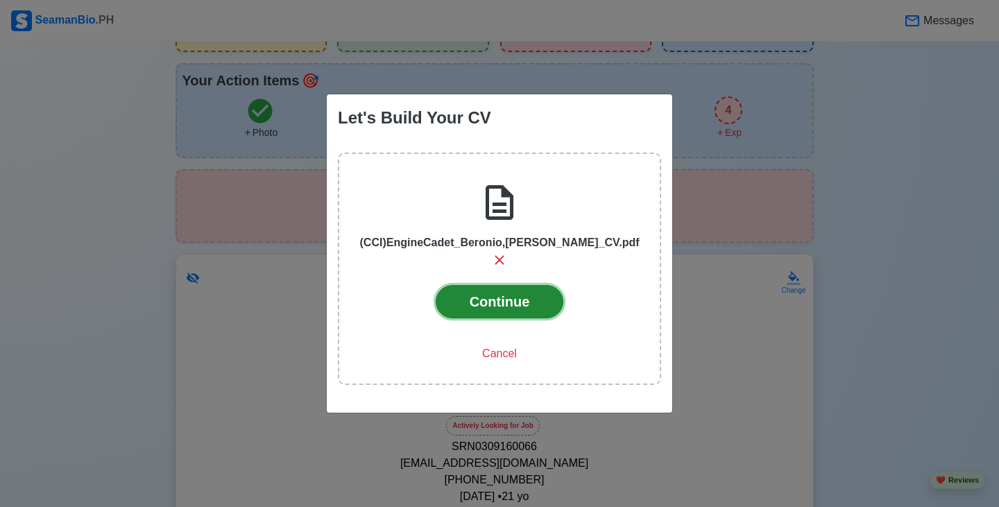
click at [515, 304] on button "Continue" at bounding box center [500, 301] width 128 height 33
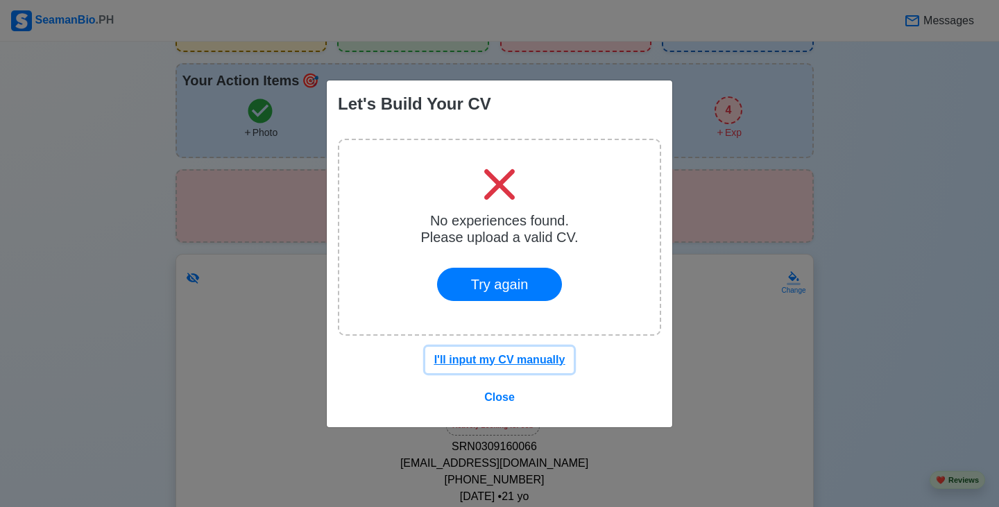
click at [508, 357] on u "I'll input my CV manually" at bounding box center [499, 360] width 131 height 12
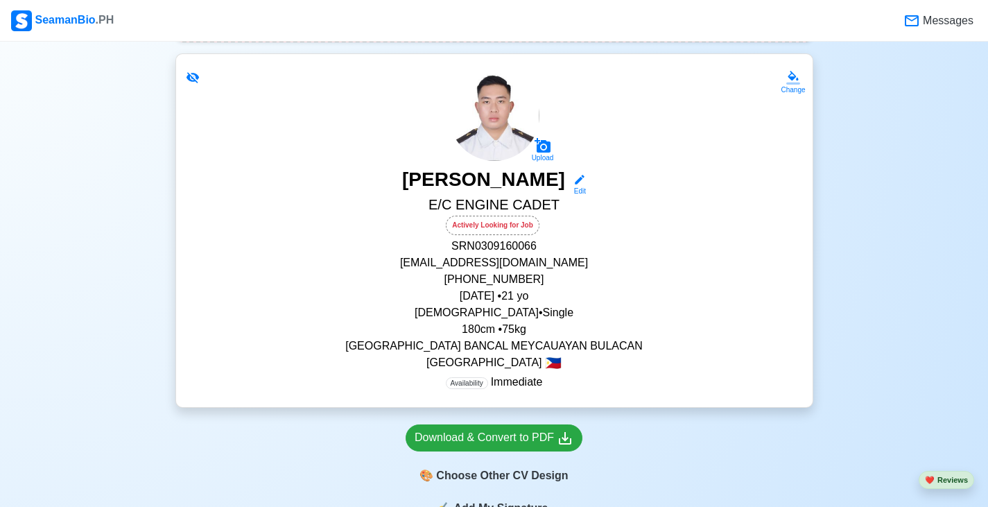
scroll to position [0, 0]
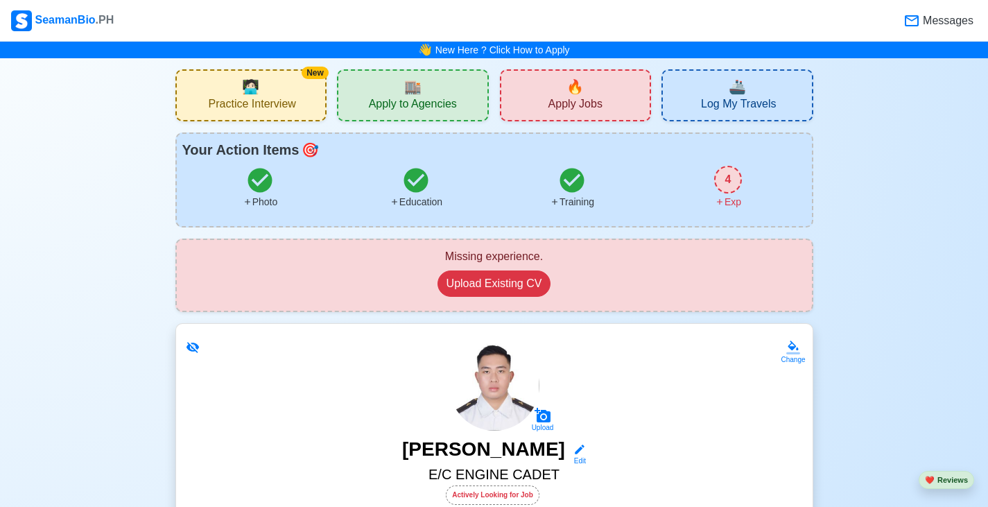
click at [595, 94] on div "🔥 Apply Jobs" at bounding box center [576, 95] width 152 height 52
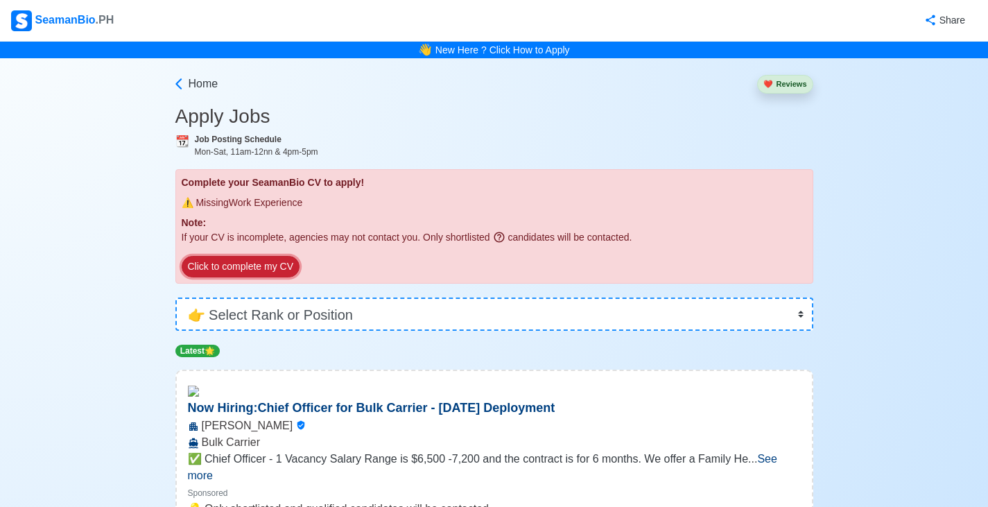
click at [276, 273] on button "Click to complete my CV" at bounding box center [241, 267] width 118 height 22
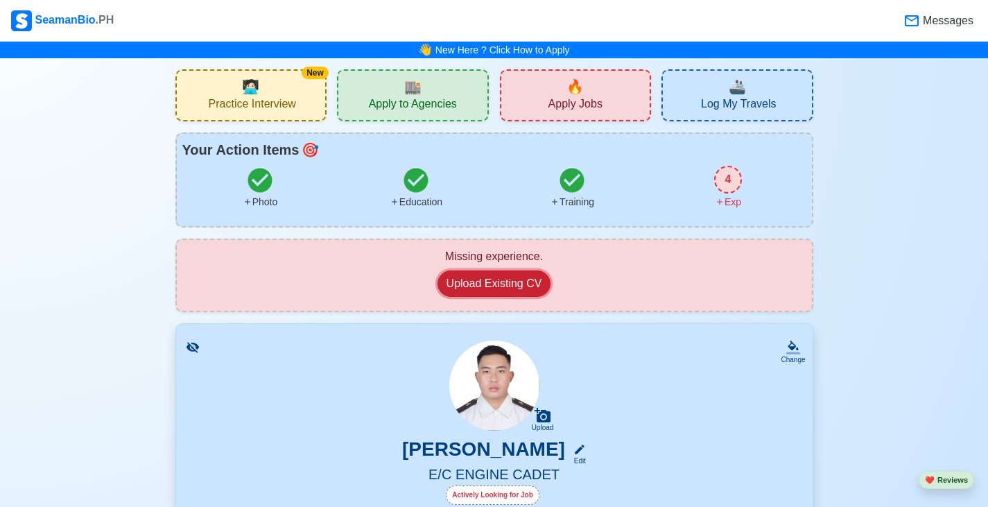
click at [515, 291] on button "Upload Existing CV" at bounding box center [495, 284] width 114 height 26
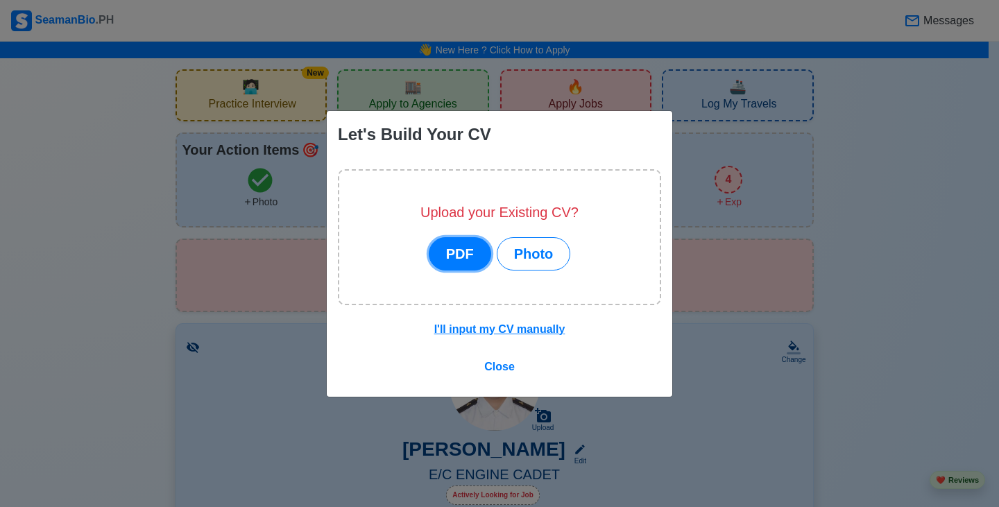
click at [467, 256] on button "PDF" at bounding box center [460, 253] width 62 height 33
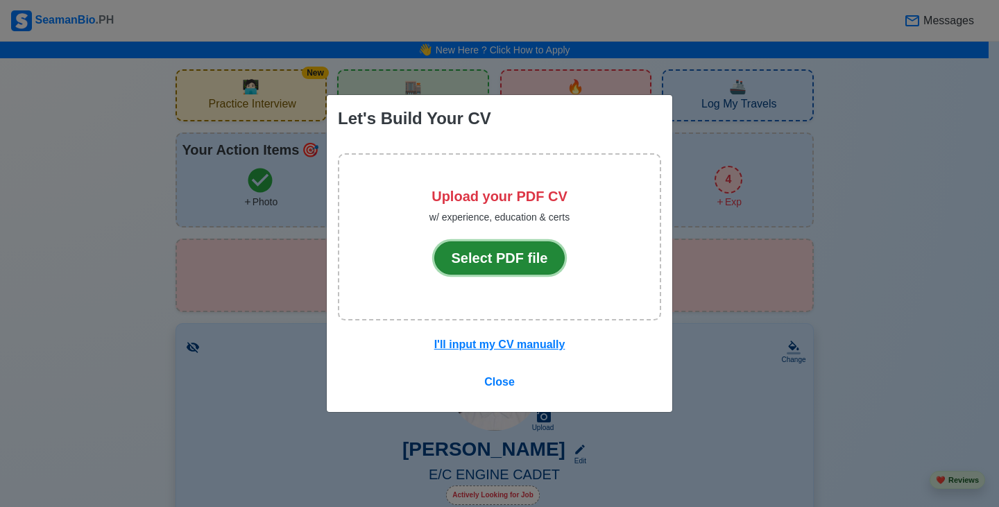
click at [517, 264] on button "Select PDF file" at bounding box center [499, 257] width 131 height 33
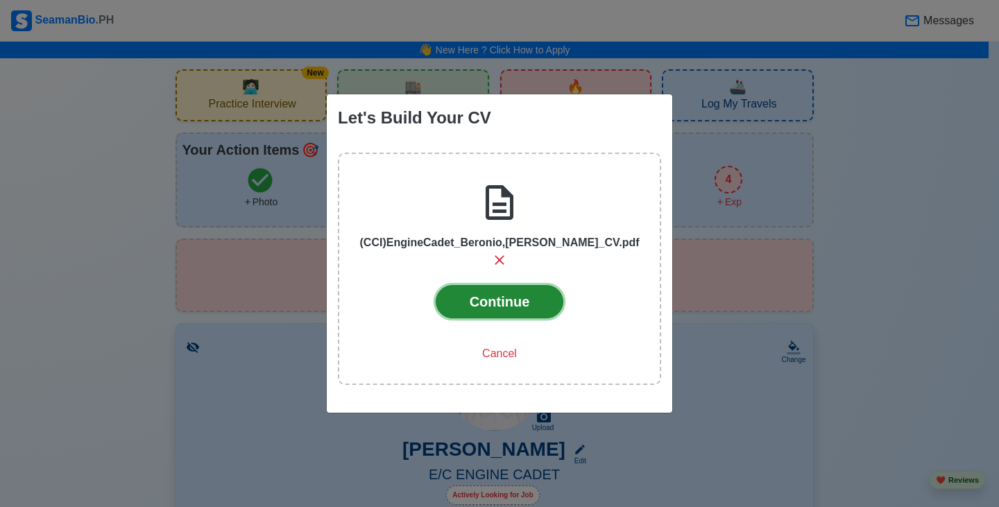
click at [523, 297] on button "Continue" at bounding box center [500, 301] width 128 height 33
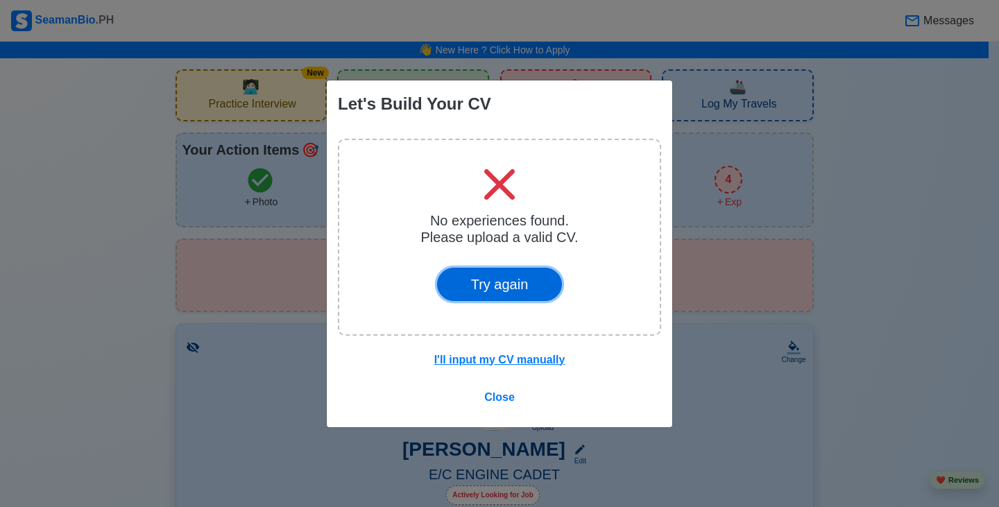
click at [523, 297] on button "Try again" at bounding box center [500, 284] width 126 height 33
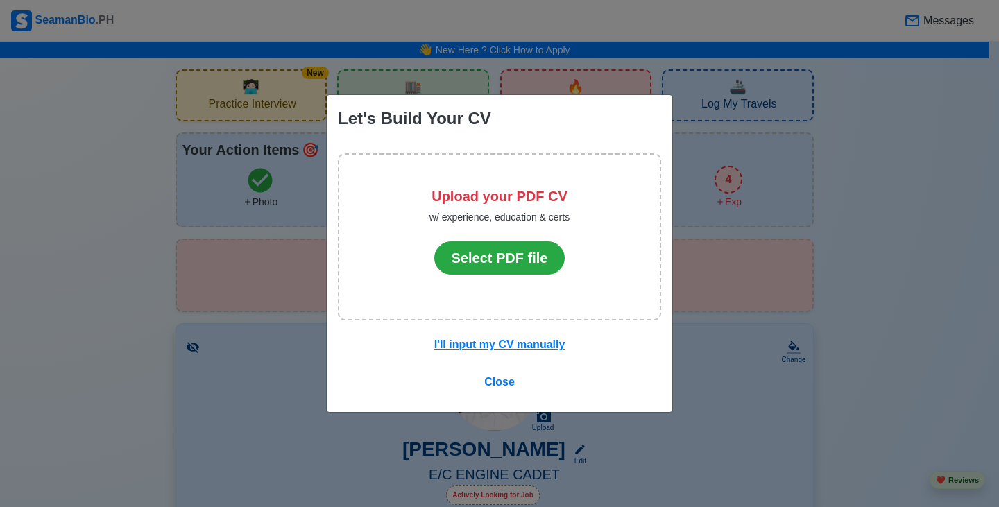
click at [881, 234] on div "Let's Build Your CV Upload your PDF CV w/ experience, education & certs Select …" at bounding box center [499, 253] width 999 height 507
click at [507, 382] on span "Close" at bounding box center [499, 382] width 31 height 12
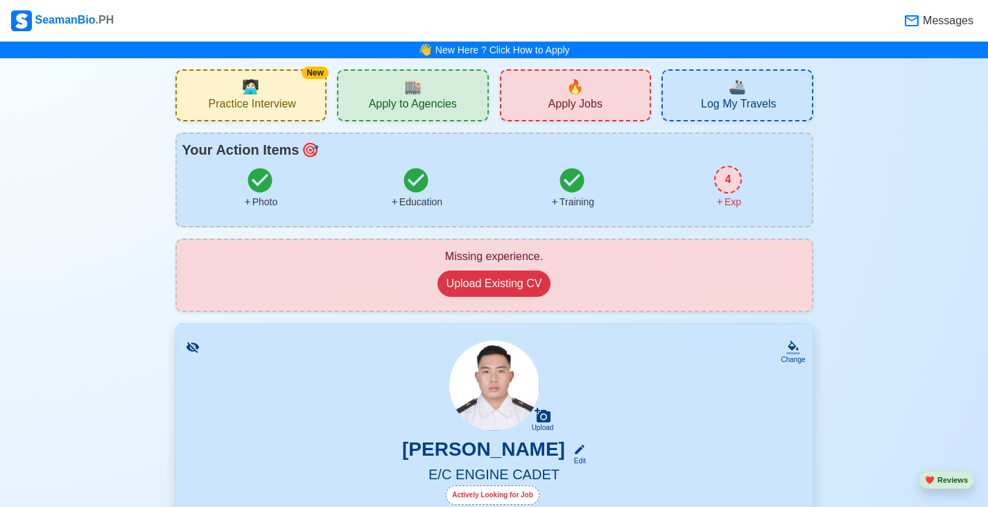
click at [604, 94] on div "🔥 Apply Jobs" at bounding box center [576, 95] width 152 height 52
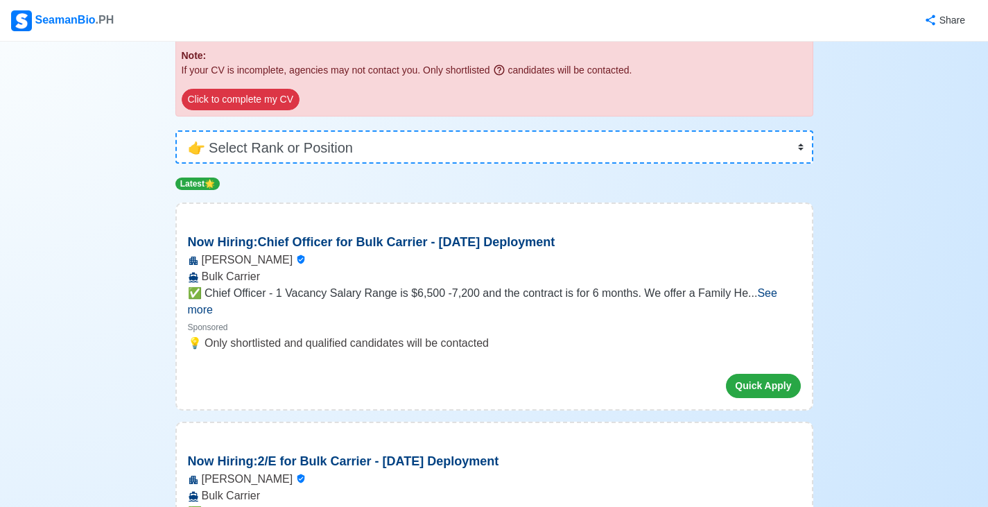
scroll to position [208, 0]
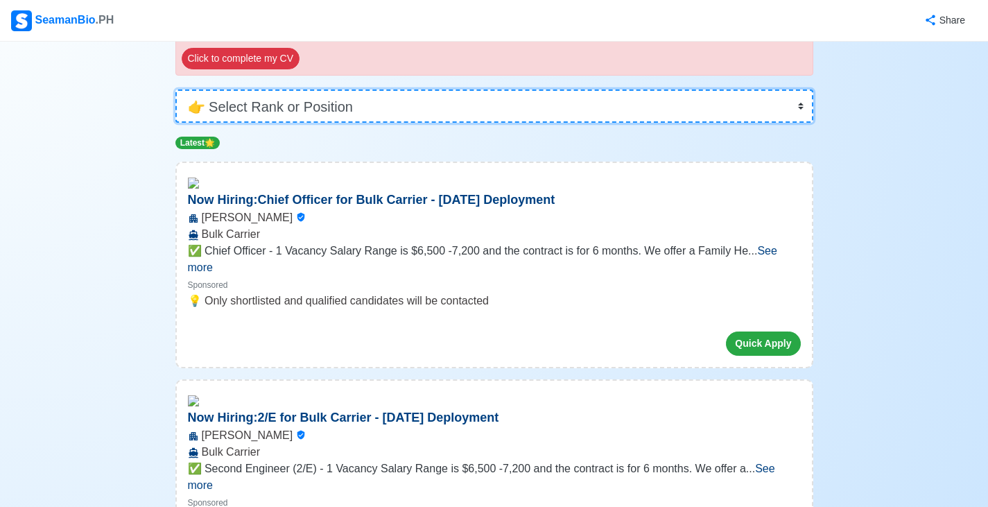
click at [576, 112] on select "👉 Select Rank or Position Master Chief Officer 2nd Officer 3rd Officer Junior O…" at bounding box center [494, 105] width 638 height 33
click at [261, 105] on select "👉 Select Rank or Position Master Chief Officer 2nd Officer 3rd Officer Junior O…" at bounding box center [494, 105] width 638 height 33
select select "Cadet"
click at [175, 123] on select "👉 Select Rank or Position Master Chief Officer 2nd Officer 3rd Officer Junior O…" at bounding box center [494, 105] width 638 height 33
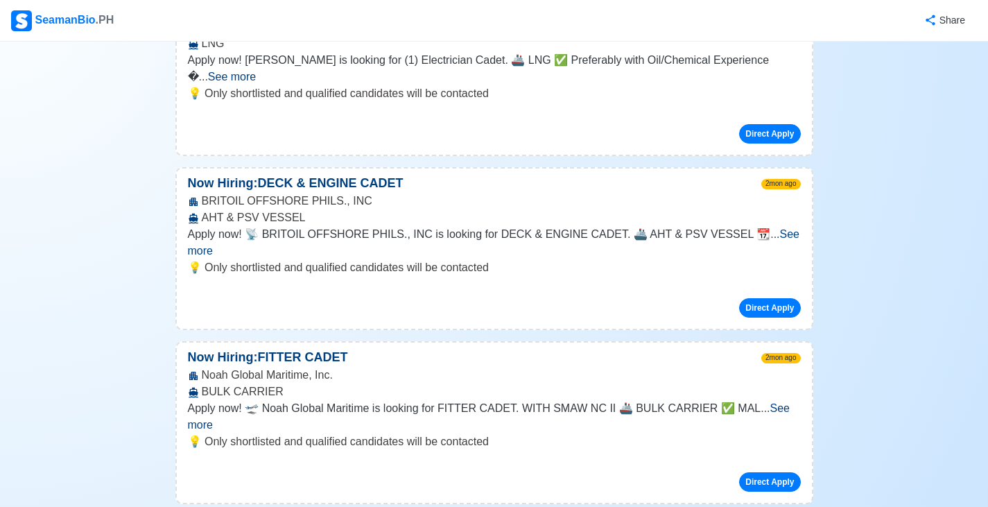
scroll to position [416, 0]
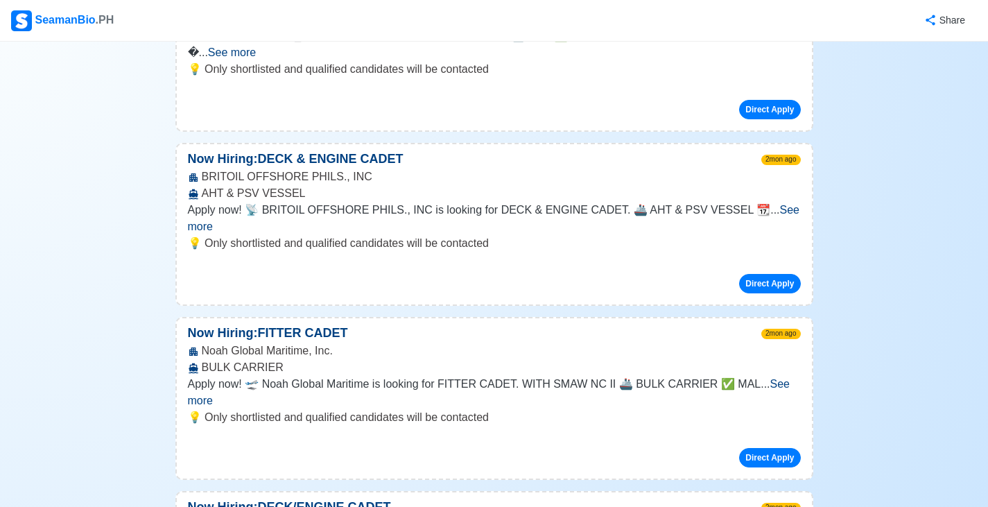
click at [777, 204] on span "See more" at bounding box center [494, 218] width 613 height 28
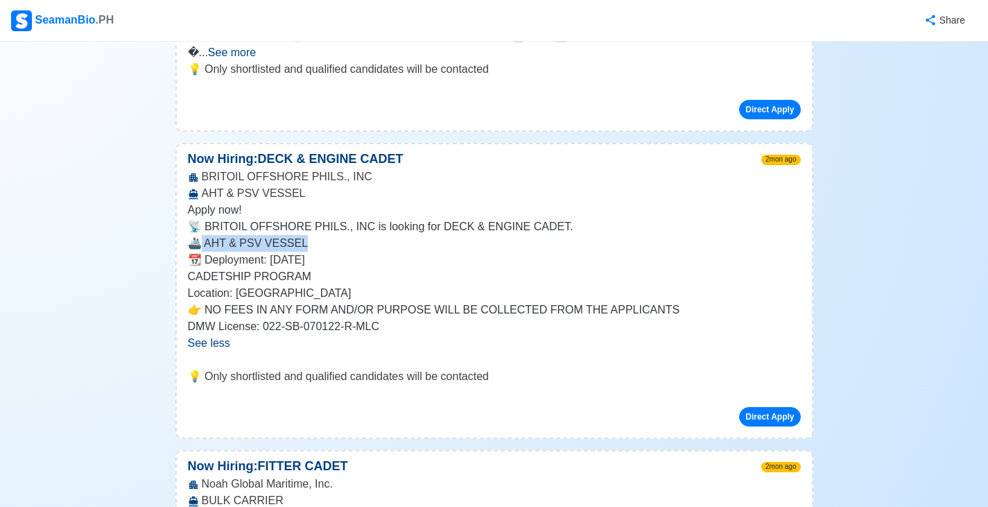
drag, startPoint x: 204, startPoint y: 232, endPoint x: 302, endPoint y: 231, distance: 98.5
click at [302, 235] on p "🚢 AHT & PSV VESSEL" at bounding box center [494, 243] width 613 height 17
copy p "AHT & PSV VESSEL"
drag, startPoint x: 846, startPoint y: 218, endPoint x: 877, endPoint y: 208, distance: 32.7
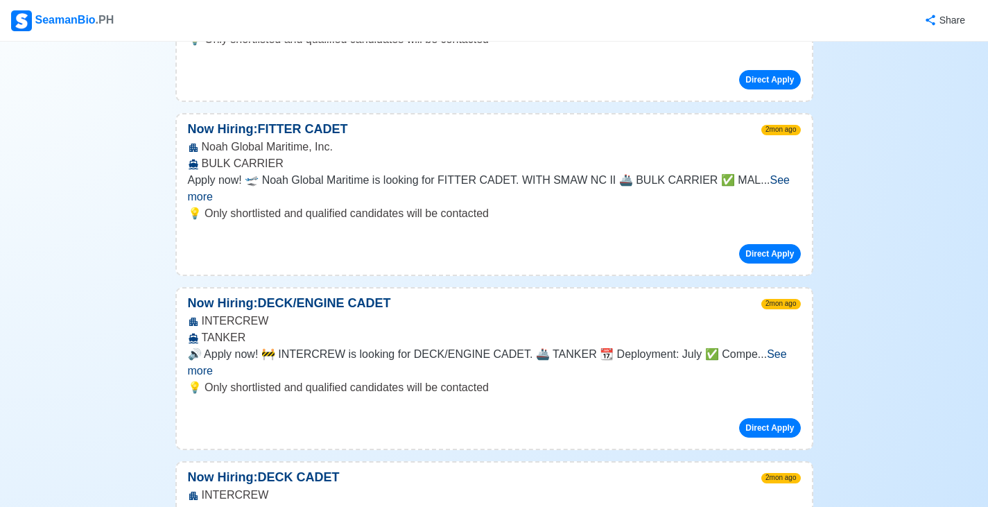
scroll to position [832, 0]
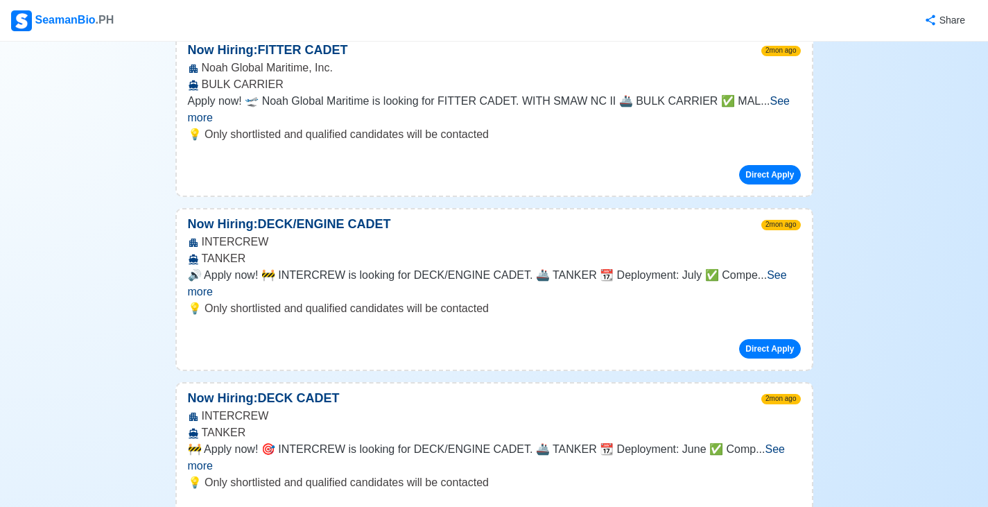
click at [765, 269] on span "See more" at bounding box center [487, 283] width 599 height 28
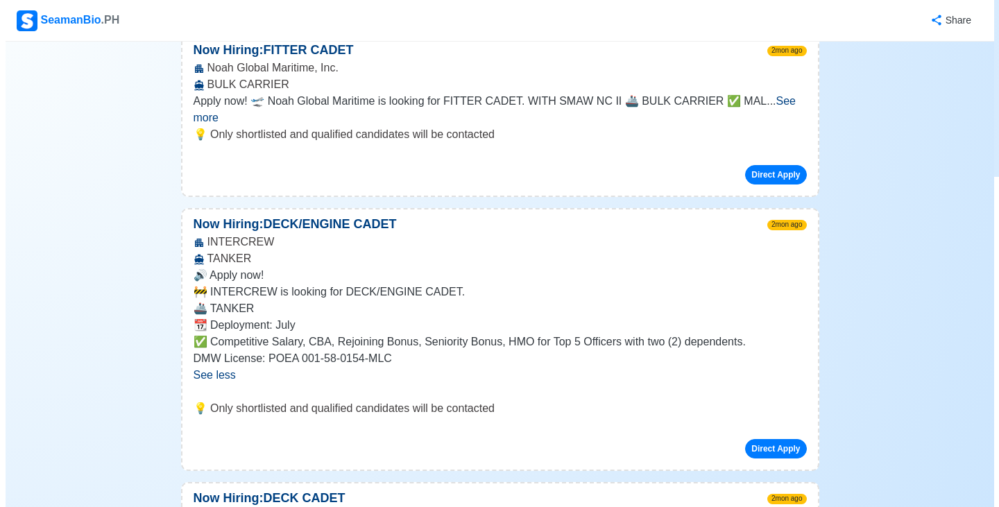
scroll to position [902, 0]
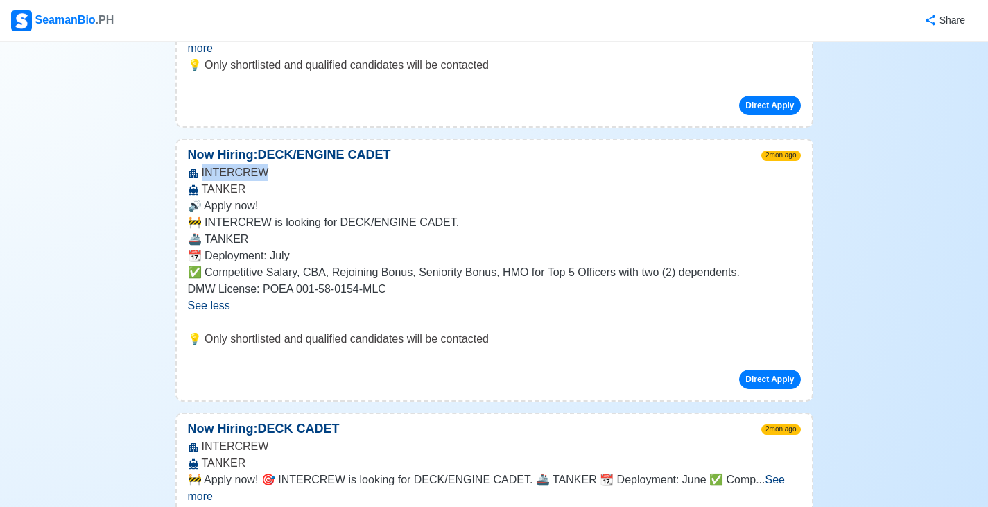
drag, startPoint x: 262, startPoint y: 138, endPoint x: 203, endPoint y: 146, distance: 60.2
click at [203, 164] on div "INTERCREW TANKER" at bounding box center [494, 180] width 635 height 33
copy div "INTERCREW"
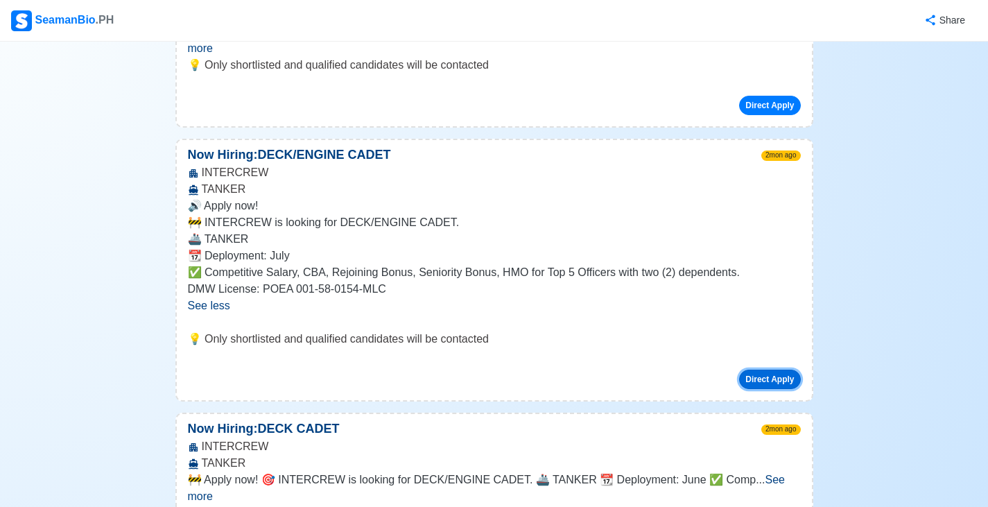
click at [782, 370] on button "Direct Apply" at bounding box center [769, 379] width 61 height 19
click at [777, 370] on button "Direct Apply" at bounding box center [769, 379] width 61 height 19
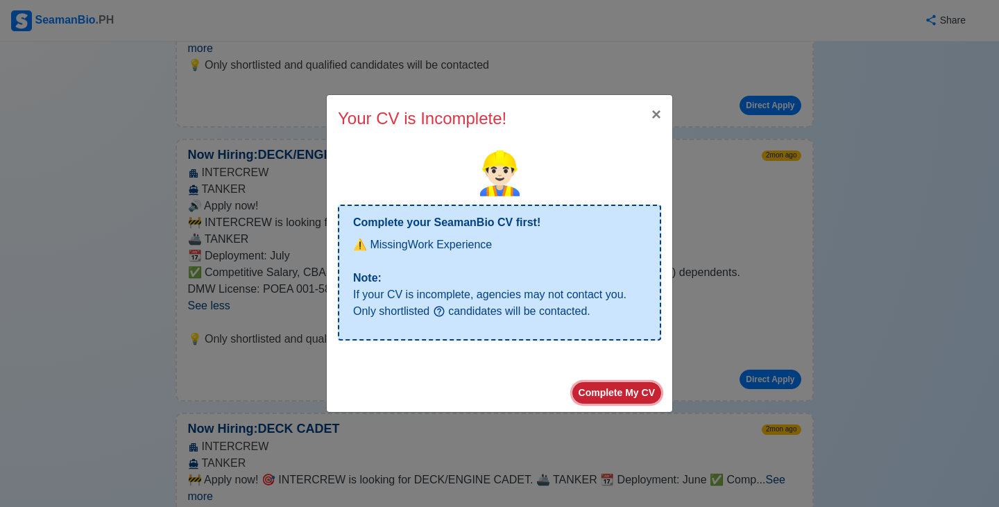
click at [633, 393] on button "Complete My CV" at bounding box center [616, 393] width 89 height 22
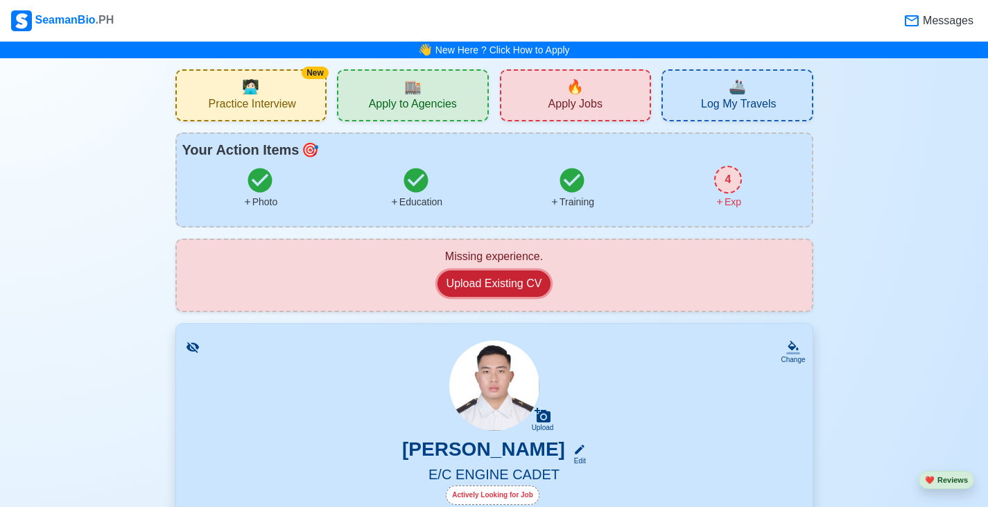
click at [508, 286] on button "Upload Existing CV" at bounding box center [495, 284] width 114 height 26
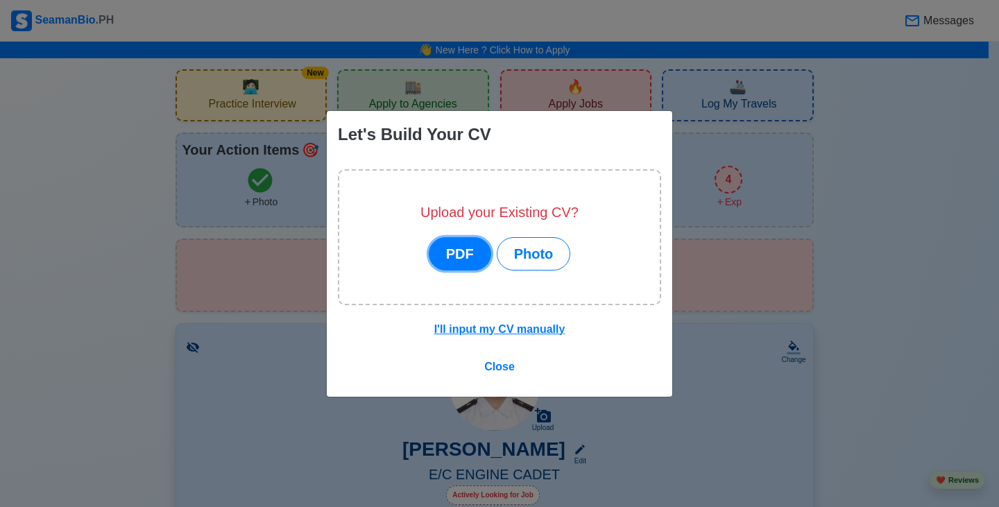
click at [474, 255] on button "PDF" at bounding box center [460, 253] width 62 height 33
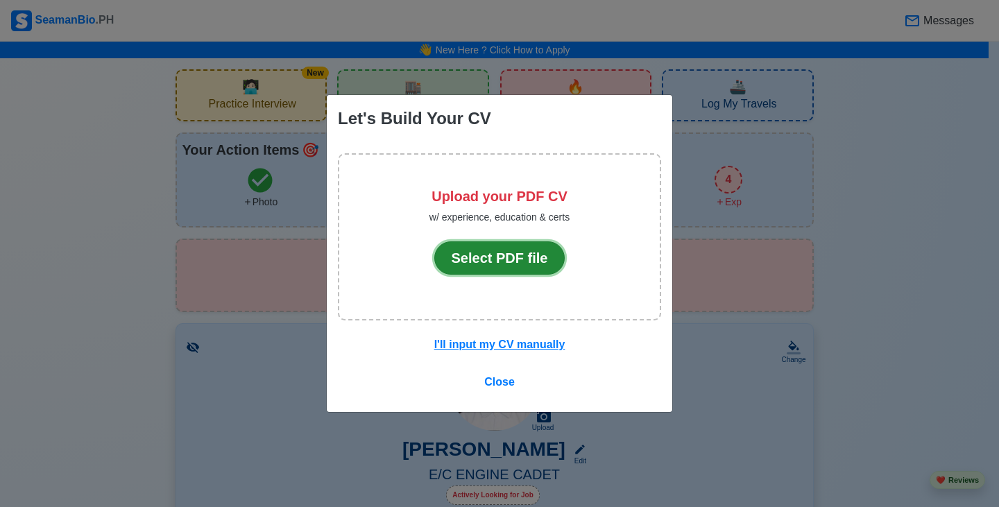
click at [504, 262] on button "Select PDF file" at bounding box center [499, 257] width 131 height 33
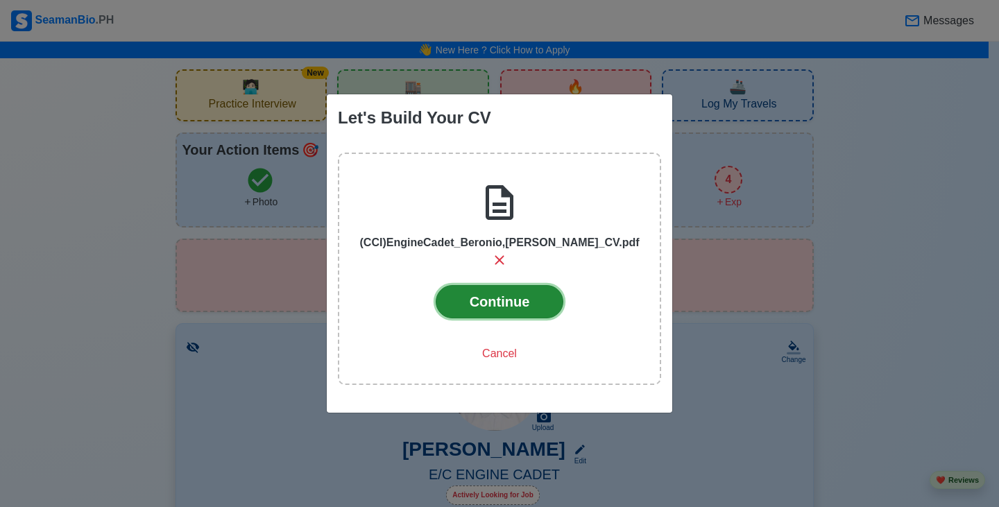
click at [507, 293] on button "Continue" at bounding box center [500, 301] width 128 height 33
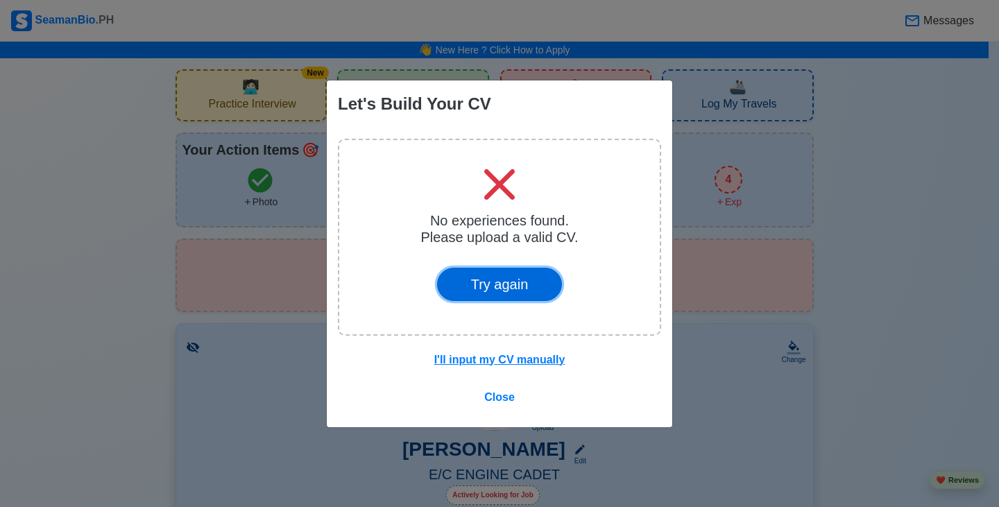
click at [503, 288] on button "Try again" at bounding box center [500, 284] width 126 height 33
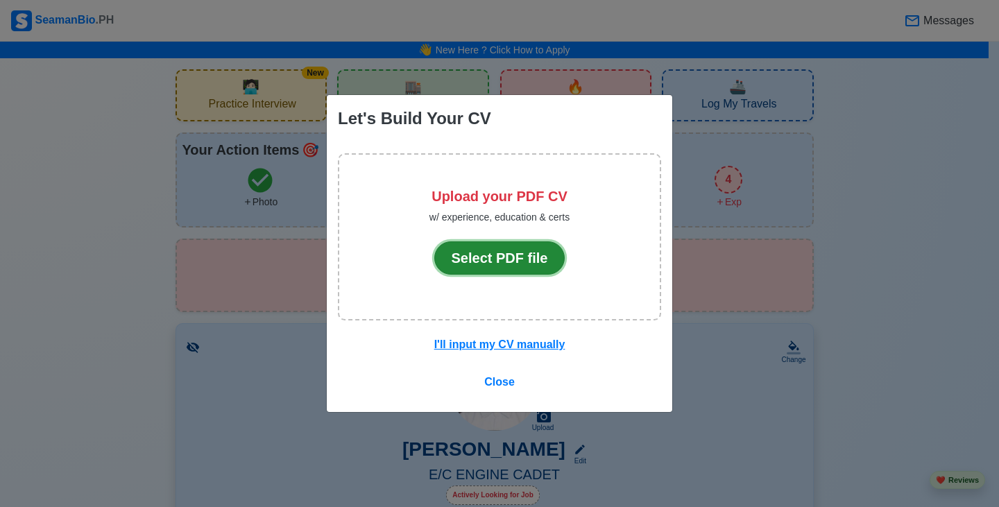
click at [503, 258] on button "Select PDF file" at bounding box center [499, 257] width 131 height 33
click at [936, 255] on div "Let's Build Your CV Upload your PDF CV w/ experience, education & certs Select …" at bounding box center [499, 253] width 999 height 507
click at [496, 378] on span "Close" at bounding box center [499, 382] width 31 height 12
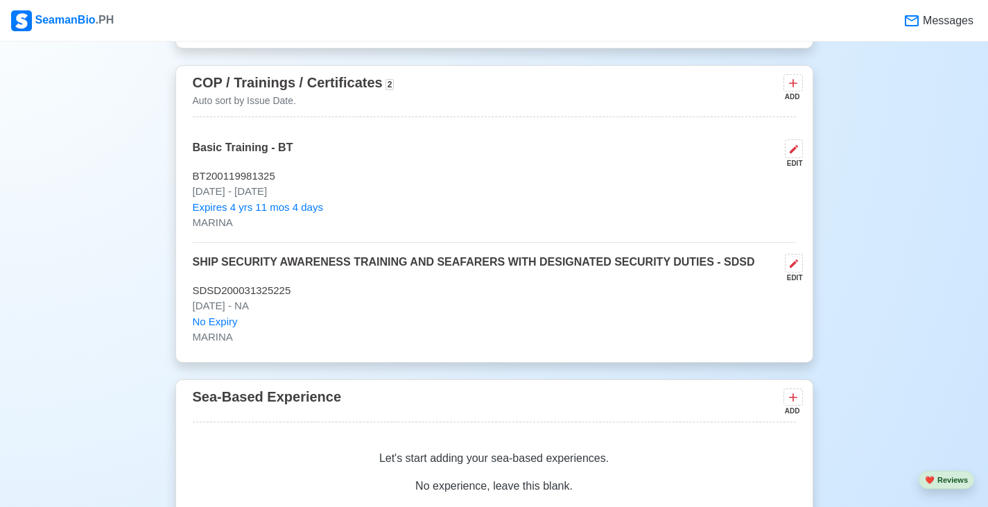
scroll to position [2012, 0]
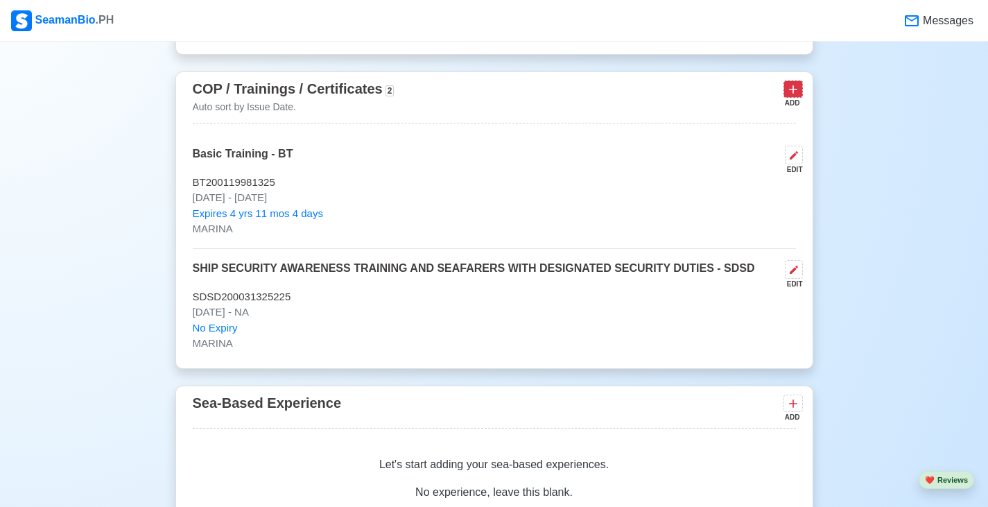
click at [792, 96] on icon at bounding box center [794, 90] width 14 height 14
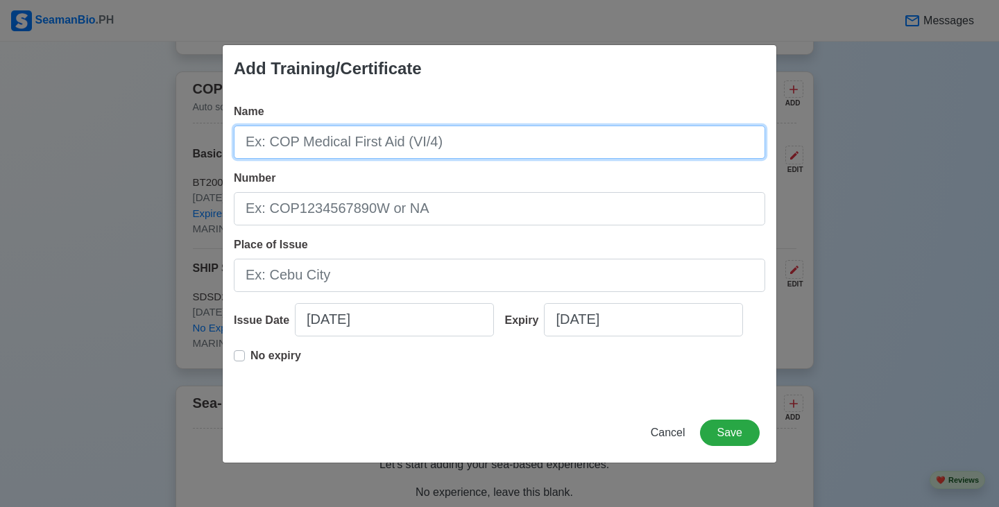
click at [406, 133] on input "Name" at bounding box center [499, 142] width 531 height 33
paste input "SCRB-05607251947"
type input "SCRB-05607251947"
click at [406, 144] on input "SCRB-05607251947" at bounding box center [499, 142] width 531 height 33
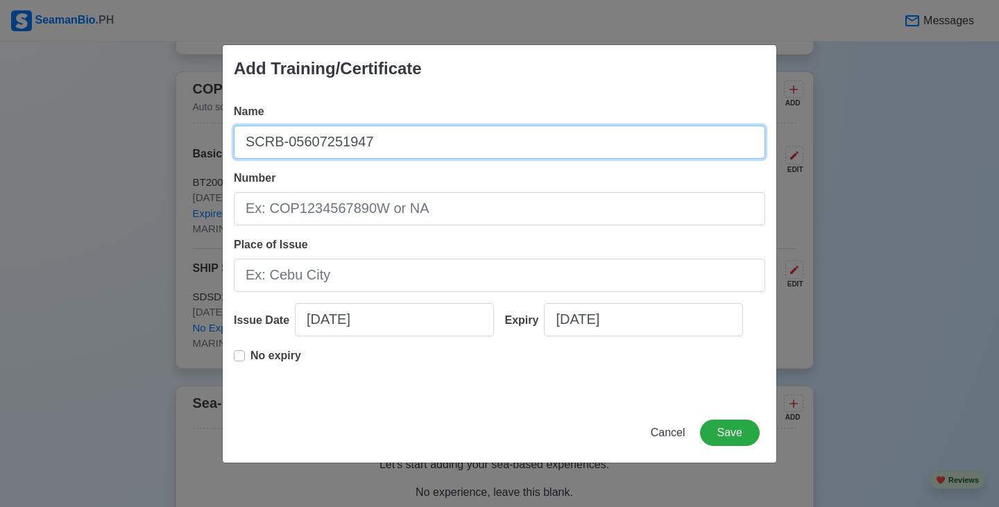
click at [406, 144] on input "SCRB-05607251947" at bounding box center [499, 142] width 531 height 33
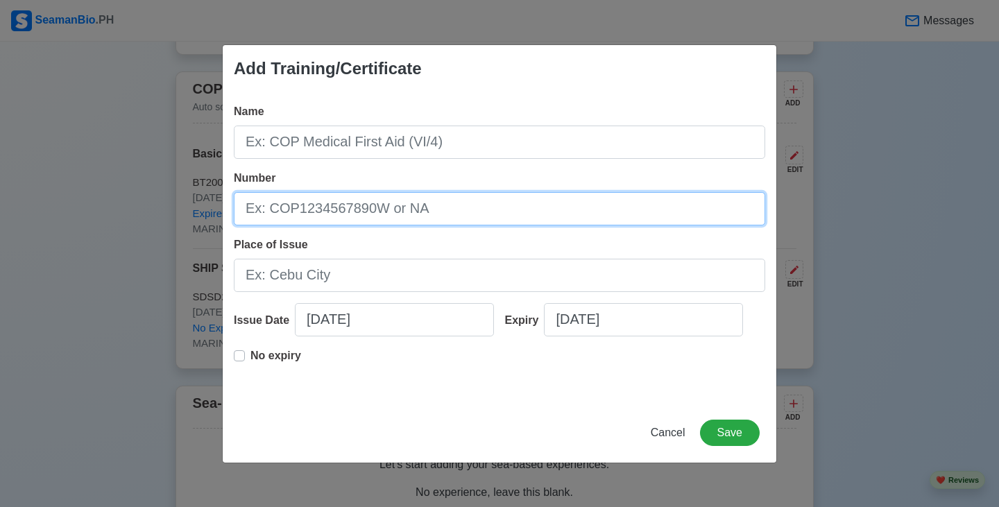
click at [405, 212] on input "Number" at bounding box center [499, 208] width 531 height 33
paste input "SCRB-05607251947"
type input "SCRB-05607251947"
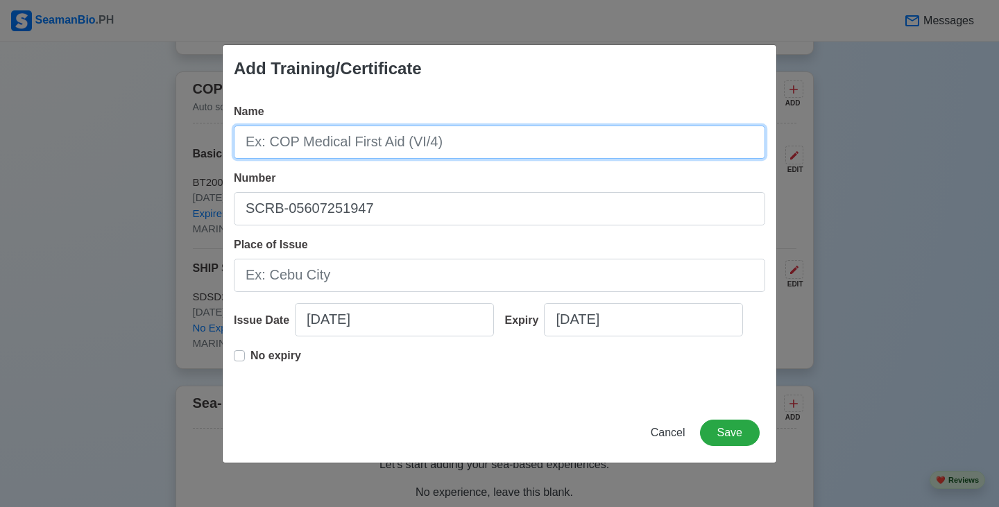
click at [381, 143] on input "Name" at bounding box center [499, 142] width 531 height 33
type input "PSCRD"
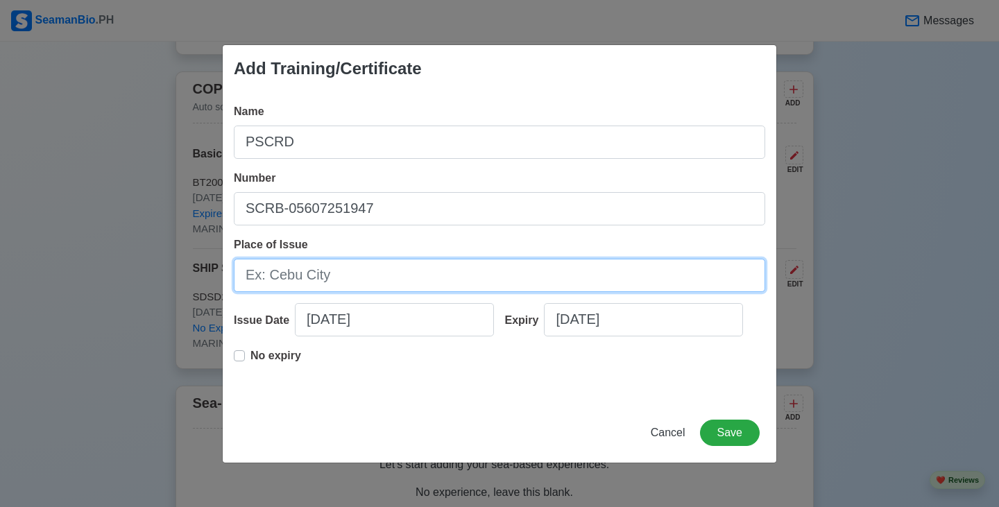
click at [373, 276] on input "Place of Issue" at bounding box center [499, 275] width 531 height 33
type input "C"
type input "m"
click at [395, 271] on input "Place of Issue" at bounding box center [499, 275] width 531 height 33
type input "[GEOGRAPHIC_DATA]"
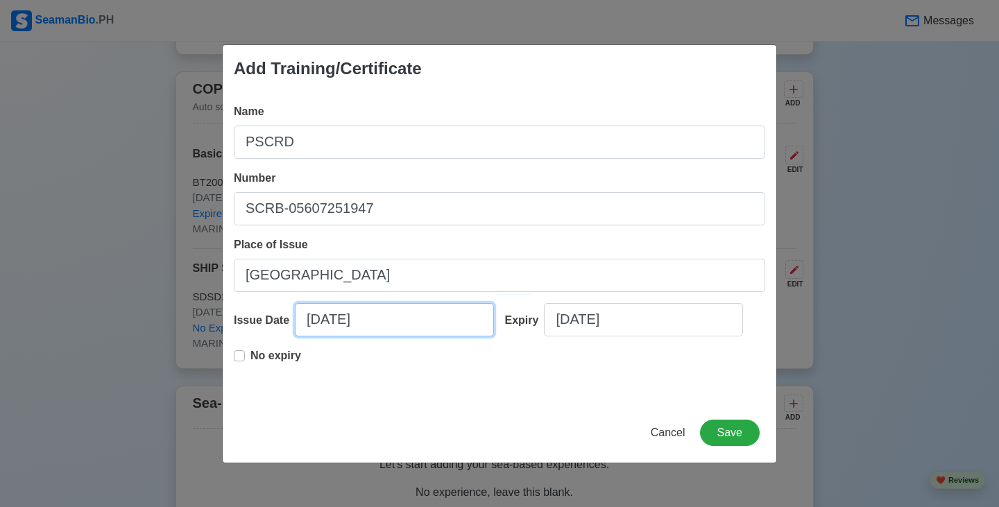
select select "****"
select select "******"
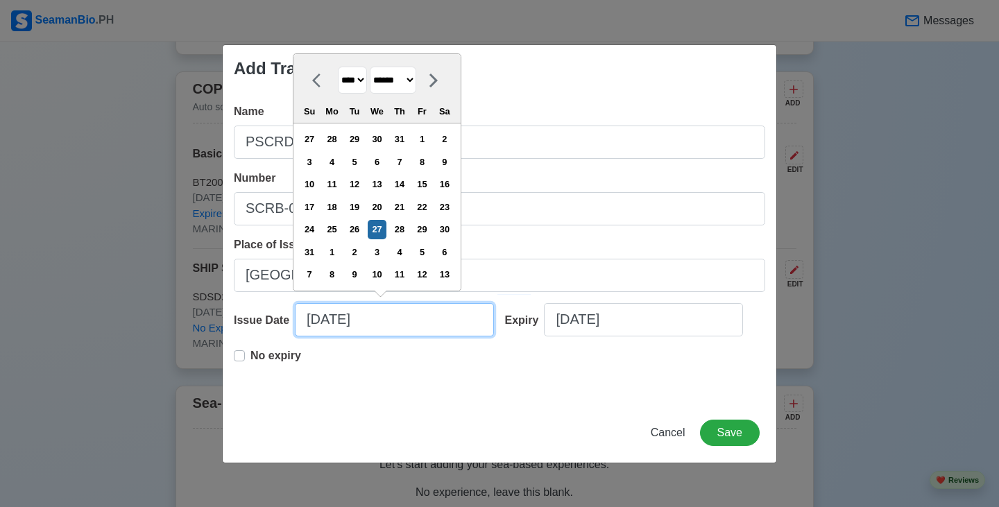
click at [359, 322] on input "08/27/2025" at bounding box center [394, 319] width 199 height 33
click at [393, 83] on select "******* ******** ***** ***** *** **** **** ****** ********* ******* ******** **…" at bounding box center [393, 80] width 46 height 27
click at [376, 89] on select "******* ******** ***** ***** *** **** **** ****** ********* ******* ******** **…" at bounding box center [393, 80] width 46 height 27
type input "07/17/2025"
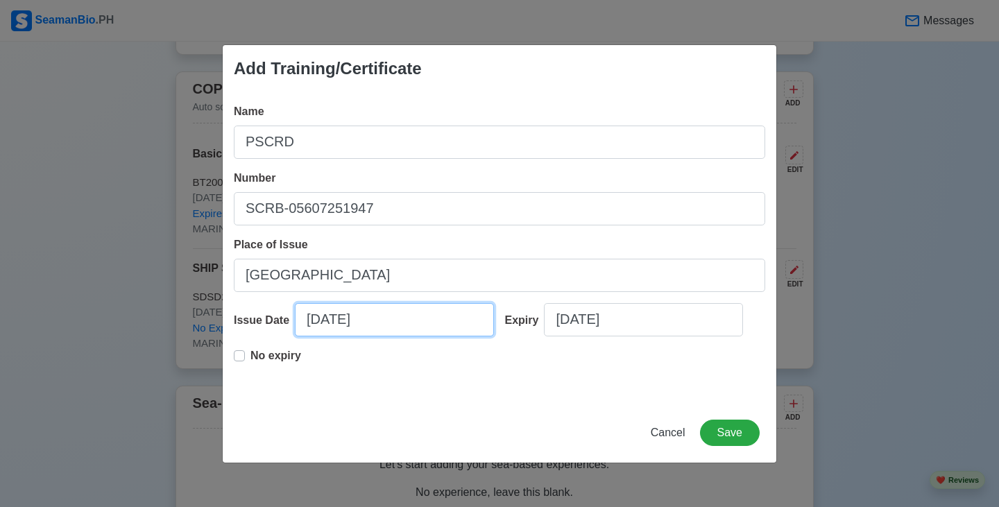
click at [325, 325] on input "07/17/2025" at bounding box center [394, 319] width 199 height 33
select select "****"
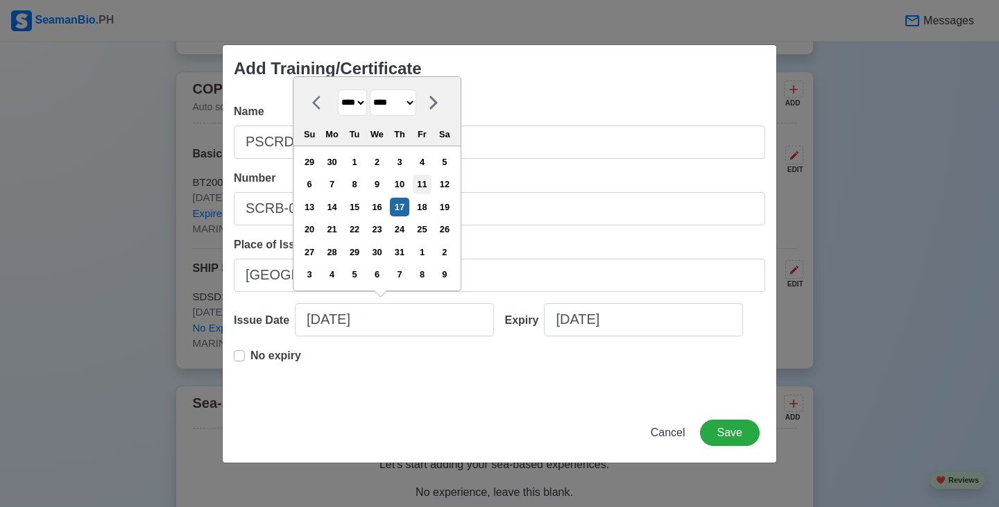
click at [431, 184] on div "11" at bounding box center [422, 184] width 19 height 19
type input "07/11/2025"
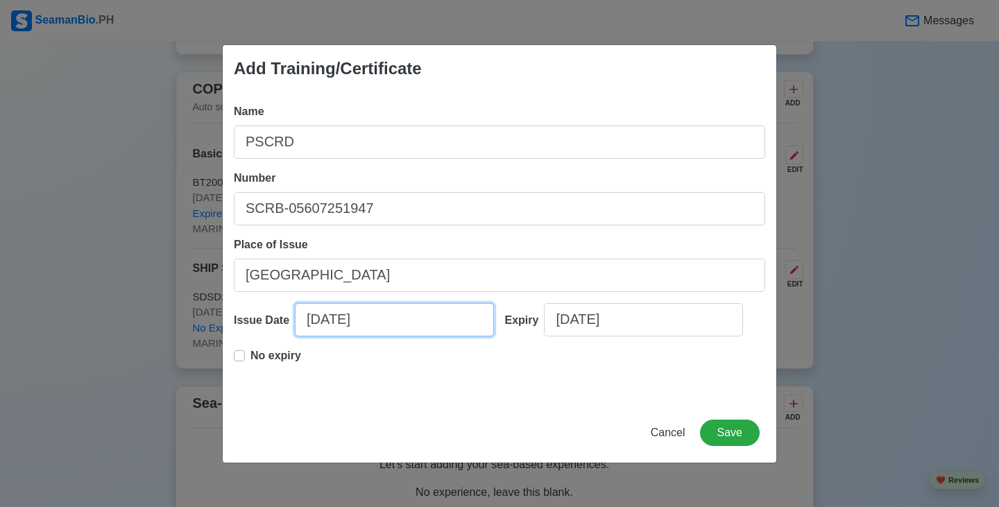
select select "****"
click at [481, 387] on div "No expiry" at bounding box center [499, 370] width 531 height 44
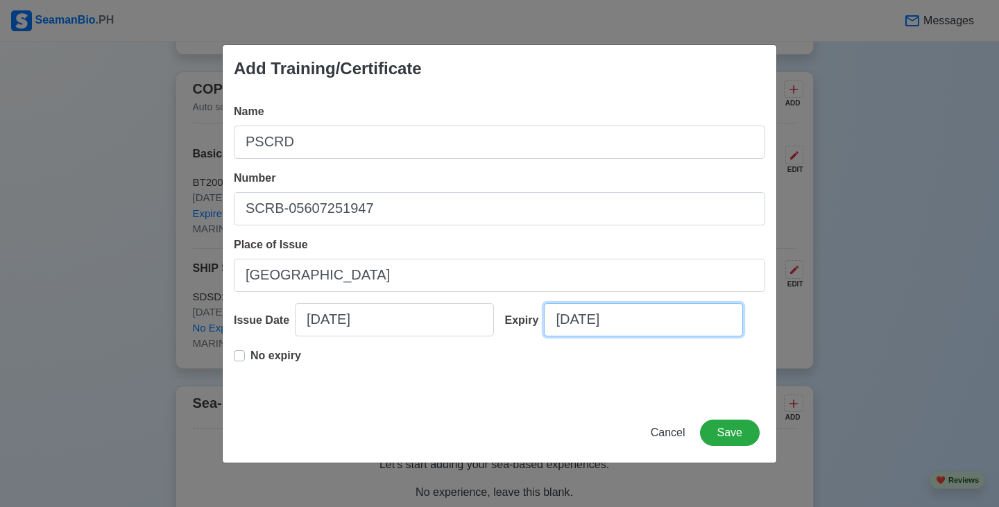
select select "****"
select select "******"
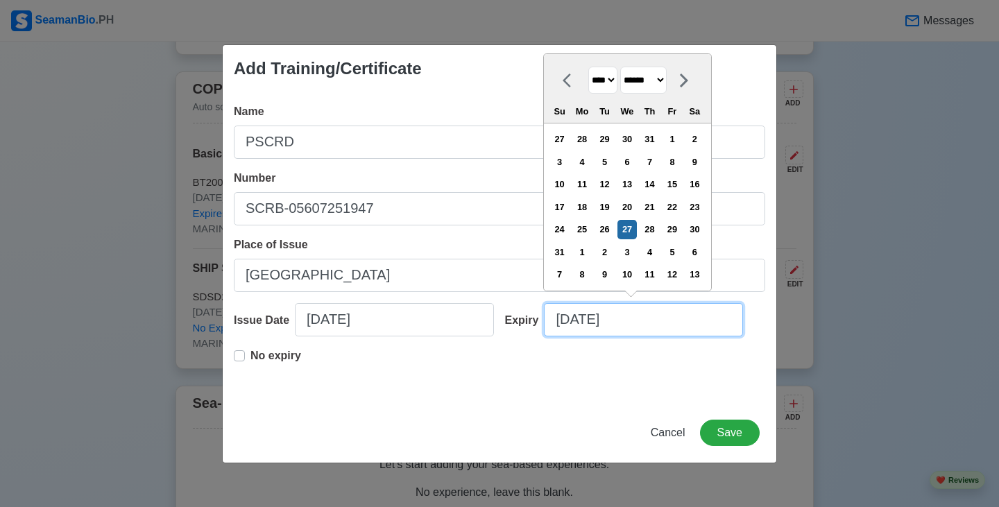
click at [572, 318] on input "08/27/2025" at bounding box center [643, 319] width 199 height 33
click at [655, 78] on select "******* ******** ***** ***** *** **** **** ****** ********* ******* ******** **…" at bounding box center [643, 80] width 46 height 27
click at [626, 89] on select "******* ******** ***** ***** *** **** **** ****** ********* ******* ******** **…" at bounding box center [643, 80] width 46 height 27
type input "07/16/2025"
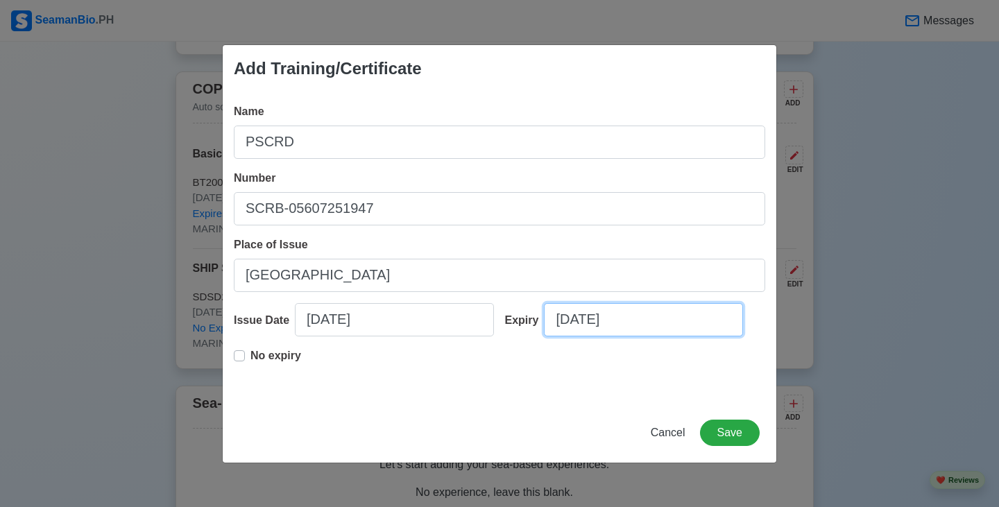
click at [604, 323] on input "07/16/2025" at bounding box center [643, 319] width 199 height 33
select select "****"
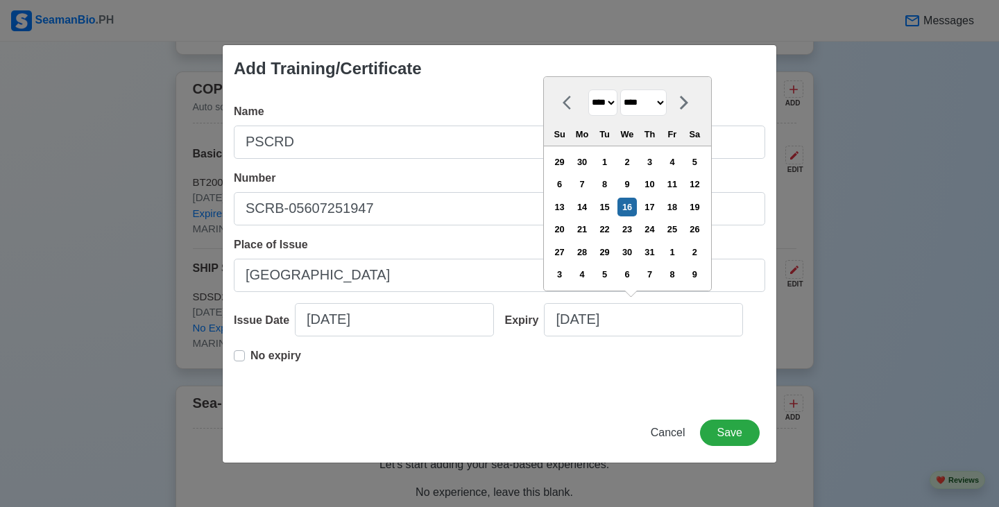
click at [610, 96] on select "**** **** **** **** **** **** **** **** **** **** **** **** **** **** **** ****…" at bounding box center [602, 102] width 29 height 27
select select "****"
click at [588, 89] on select "**** **** **** **** **** **** **** **** **** **** **** **** **** **** **** ****…" at bounding box center [602, 102] width 29 height 27
click at [659, 184] on div "11" at bounding box center [649, 184] width 19 height 19
type input "07/11/2030"
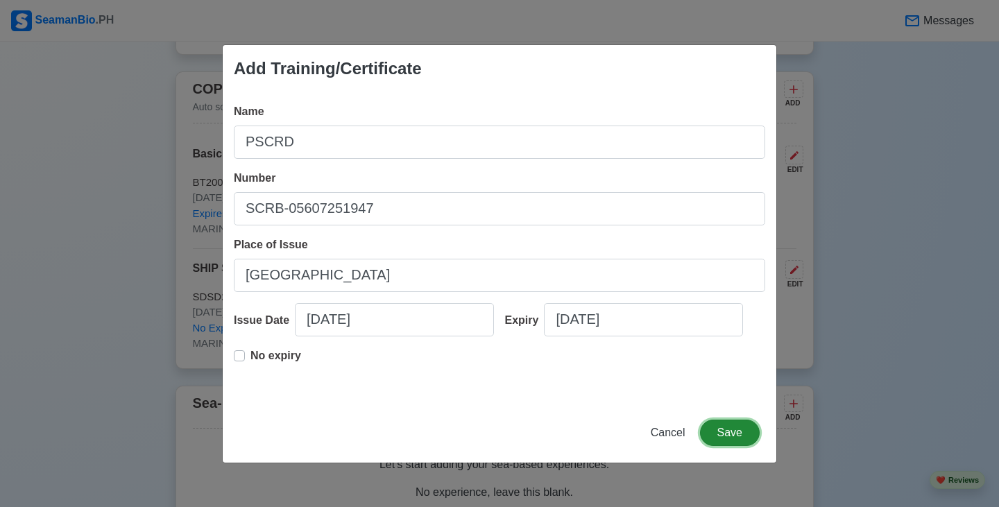
click at [746, 432] on button "Save" at bounding box center [730, 433] width 60 height 26
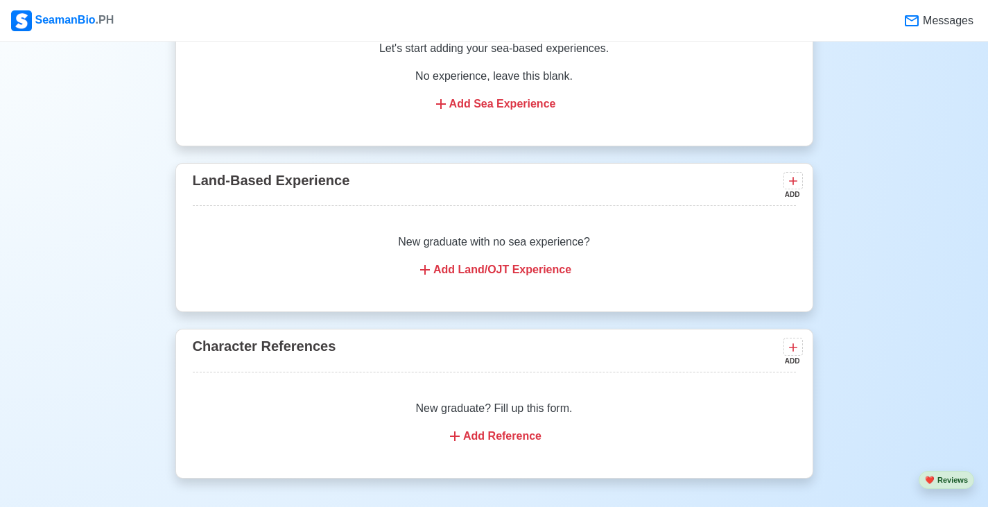
scroll to position [2567, 0]
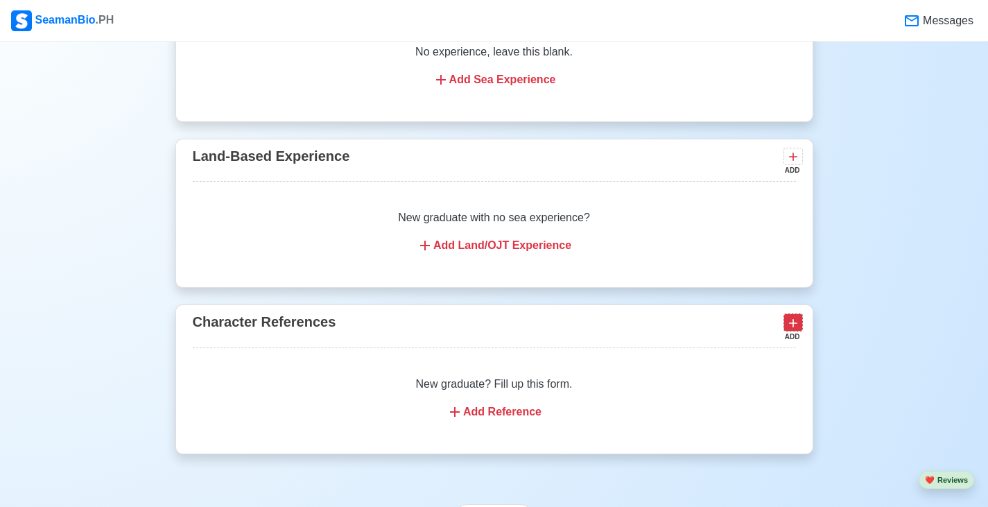
click at [792, 328] on icon at bounding box center [794, 323] width 14 height 14
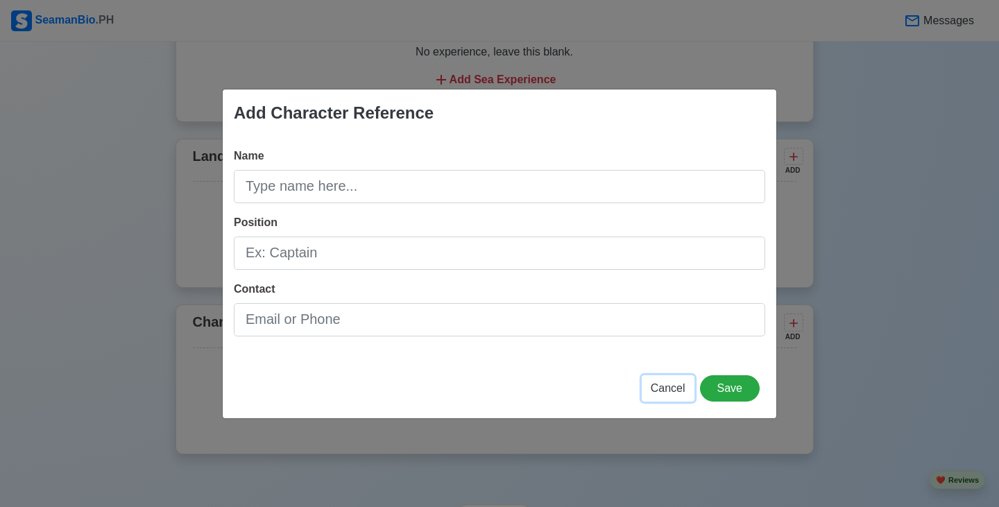
click at [676, 387] on span "Cancel" at bounding box center [668, 388] width 35 height 12
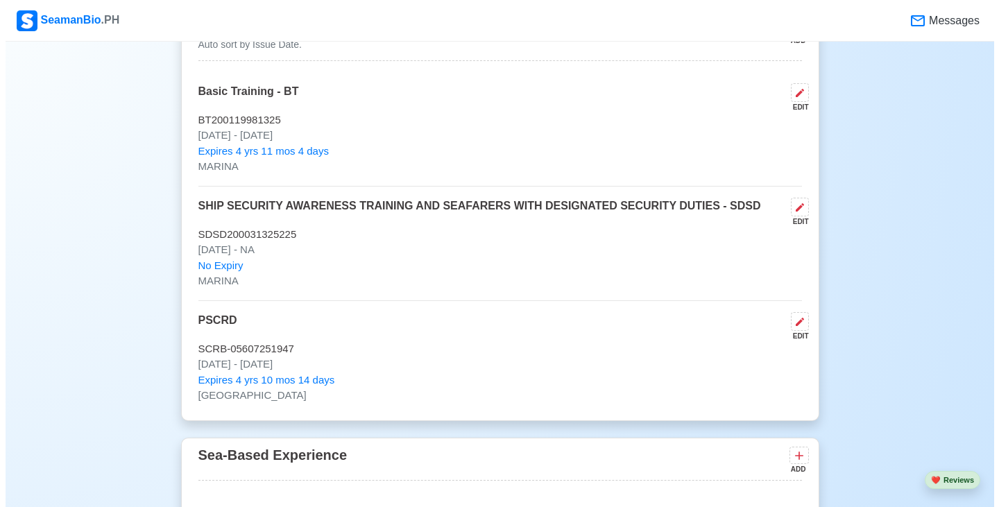
scroll to position [2012, 0]
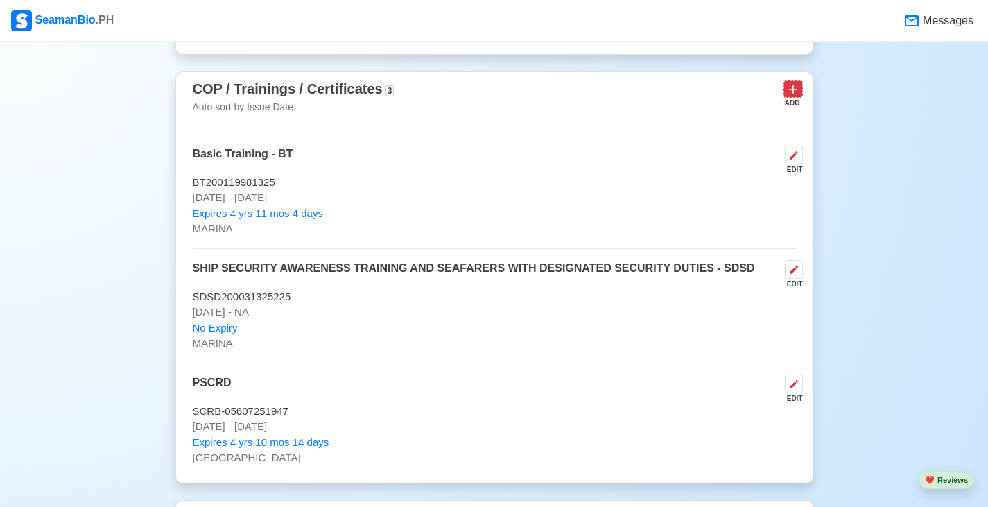
click at [789, 96] on icon at bounding box center [794, 90] width 14 height 14
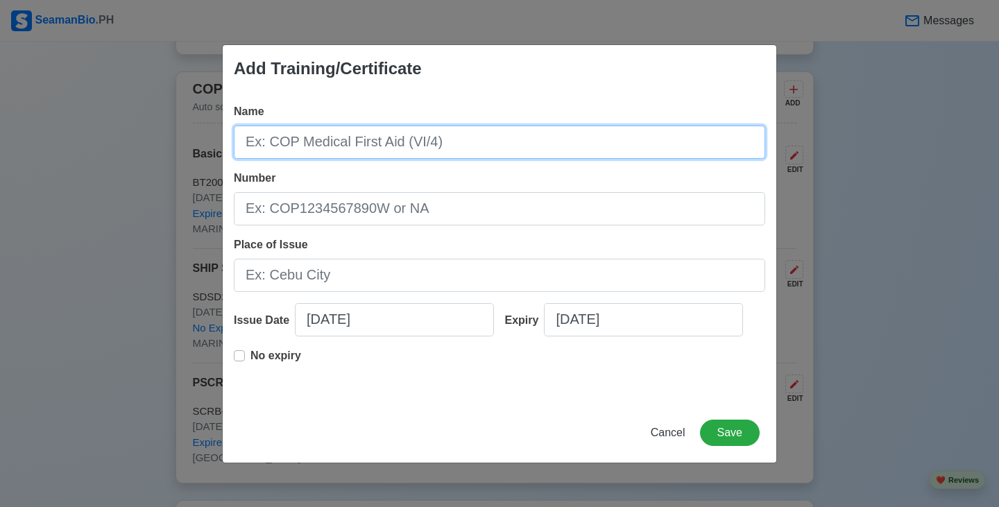
click at [404, 139] on input "Name" at bounding box center [499, 142] width 531 height 33
type input "R"
type input "RATINGS FORMING PART OF A WATCH IN A MANNED ENGINE-ROOM OR DESIGNATED TO PERFOR…"
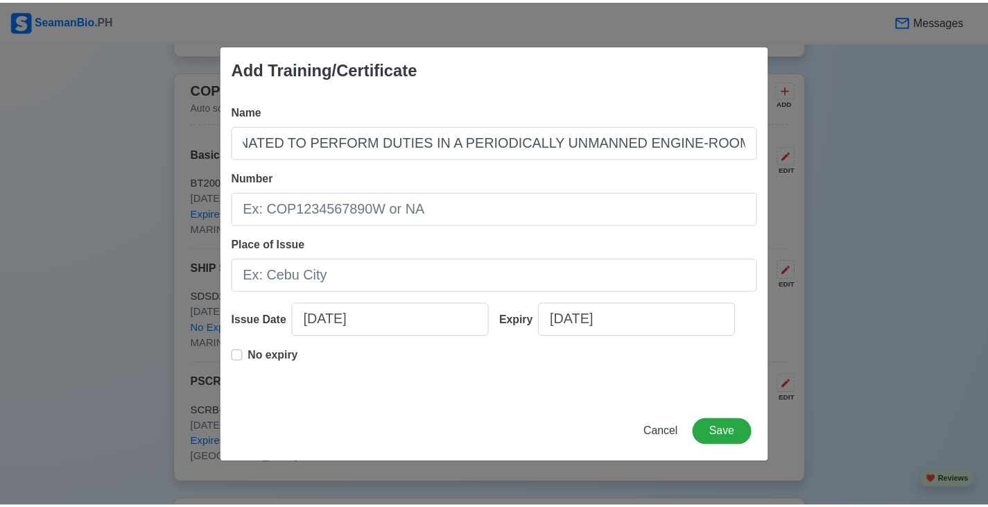
scroll to position [0, 0]
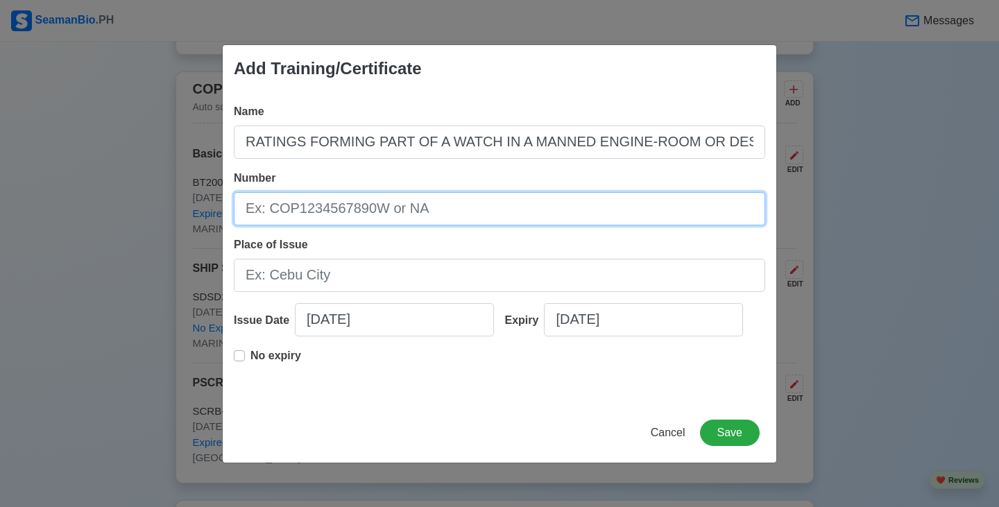
click at [396, 208] on input "Number" at bounding box center [499, 208] width 531 height 33
paste input "DLEWK25-00406250115"
type input "DLEWK25-00406250115"
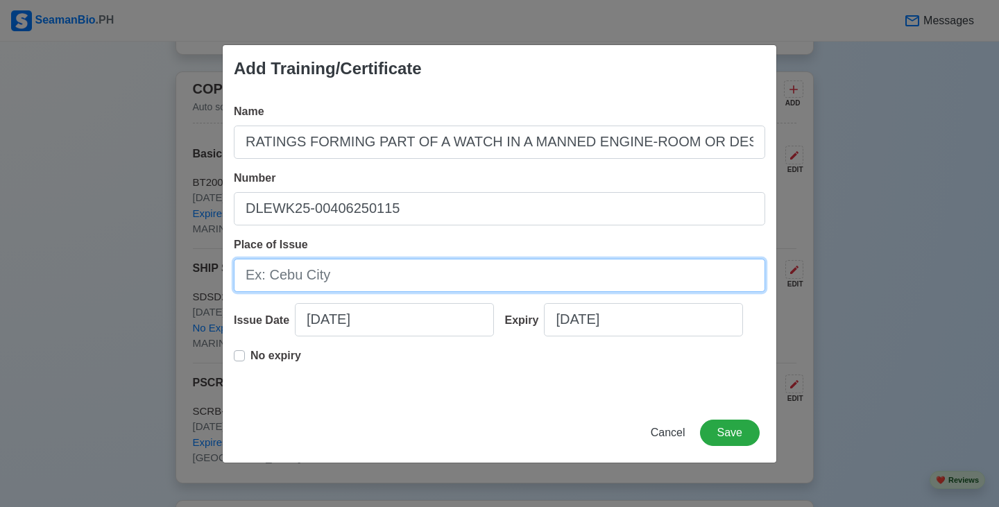
click at [472, 278] on input "Place of Issue" at bounding box center [499, 275] width 531 height 33
type input "[GEOGRAPHIC_DATA]"
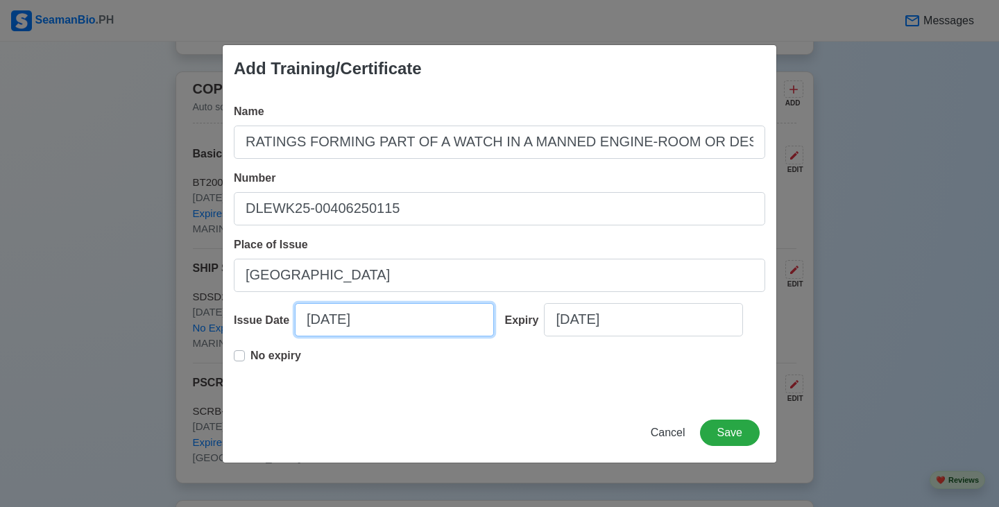
select select "****"
select select "******"
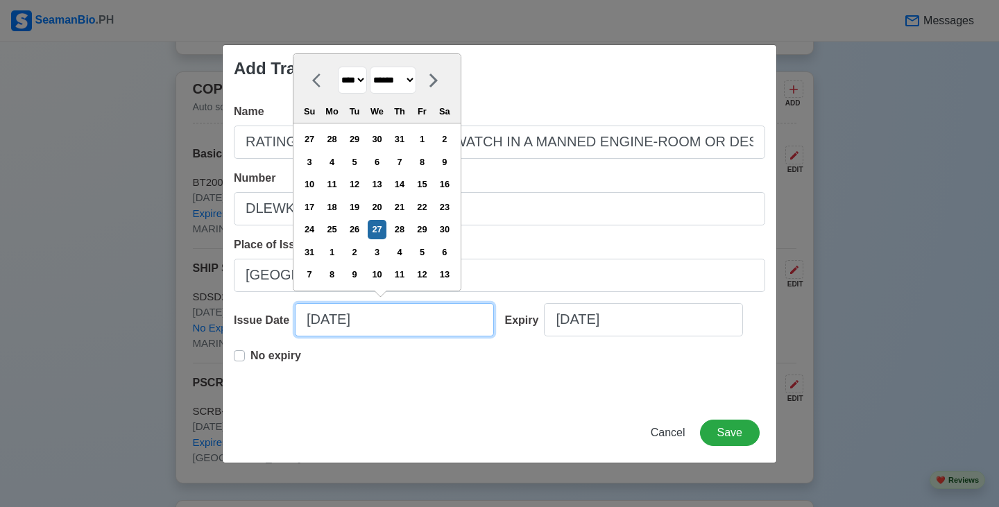
click at [371, 324] on input "08/27/2025" at bounding box center [394, 319] width 199 height 33
click at [393, 77] on select "******* ******** ***** ***** *** **** **** ****** ********* ******* ******** **…" at bounding box center [393, 80] width 46 height 27
click at [409, 85] on select "******* ******** ***** ***** *** **** **** ****** ********* ******* ******** **…" at bounding box center [393, 80] width 46 height 27
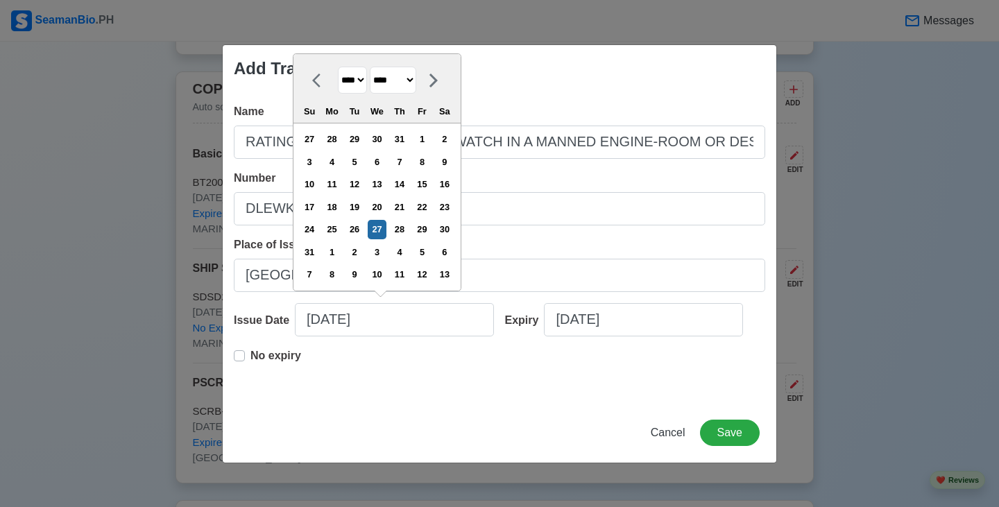
click at [376, 89] on select "******* ******** ***** ***** *** **** **** ****** ********* ******* ******** **…" at bounding box center [393, 80] width 46 height 27
type input "06/12/2025"
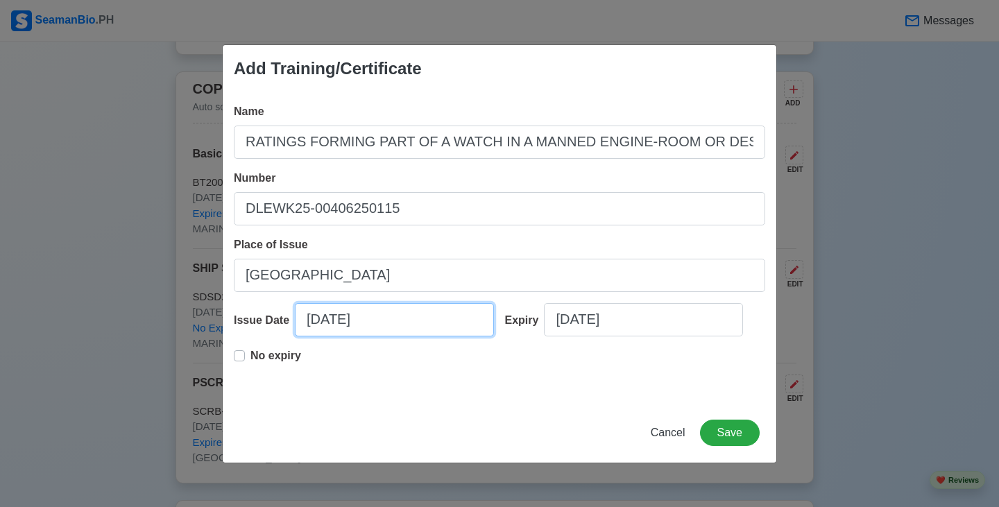
click at [400, 319] on input "06/12/2025" at bounding box center [394, 319] width 199 height 33
select select "****"
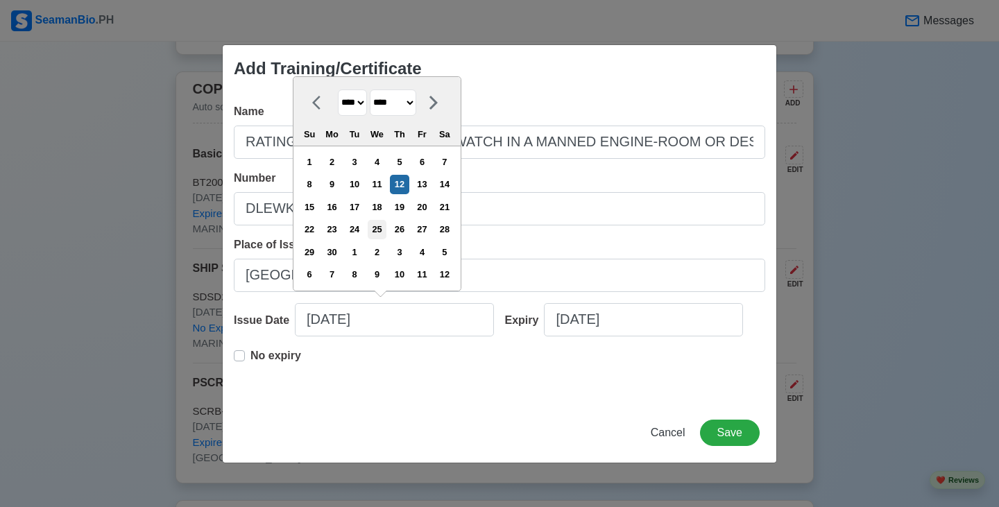
click at [386, 230] on div "25" at bounding box center [377, 229] width 19 height 19
type input "06/25/2025"
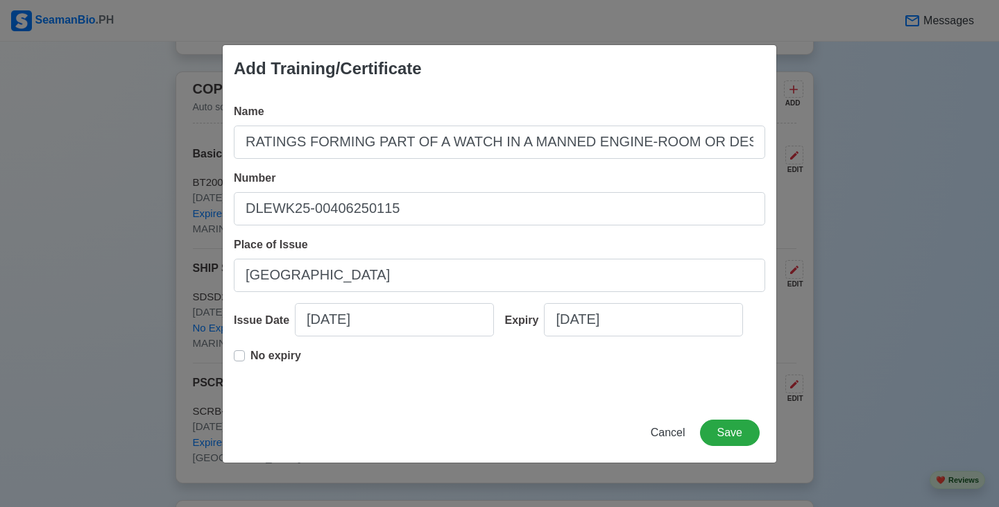
click at [300, 356] on p "No expiry" at bounding box center [275, 356] width 51 height 17
type input "06/25/2025"
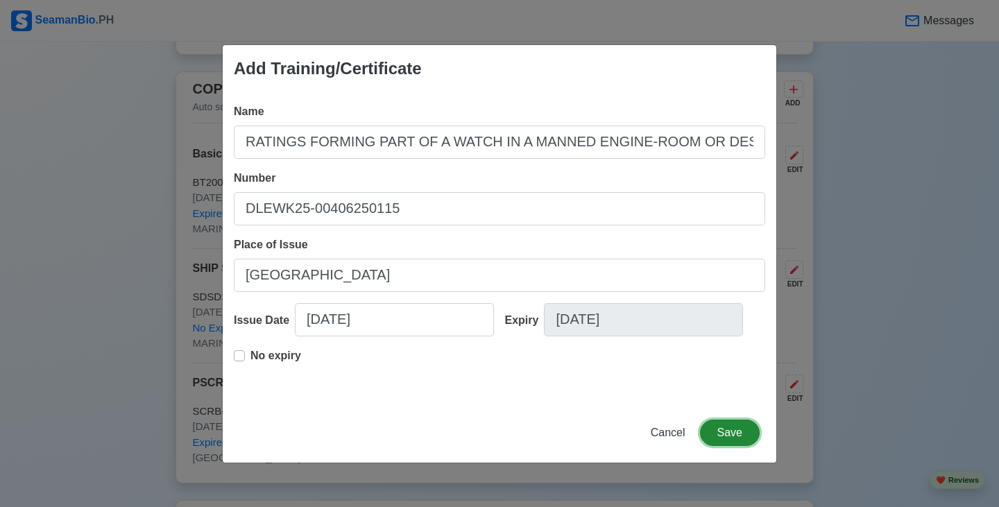
click at [746, 433] on button "Save" at bounding box center [730, 433] width 60 height 26
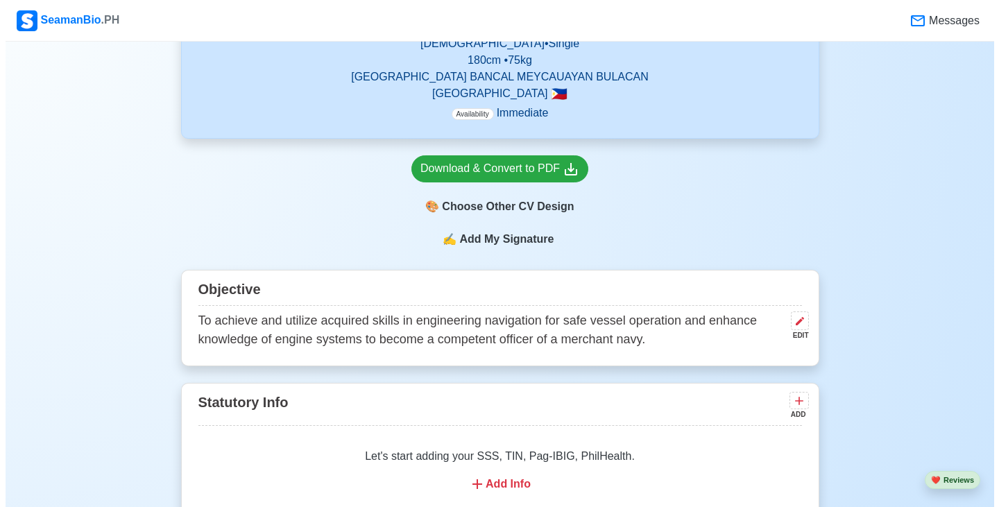
scroll to position [555, 0]
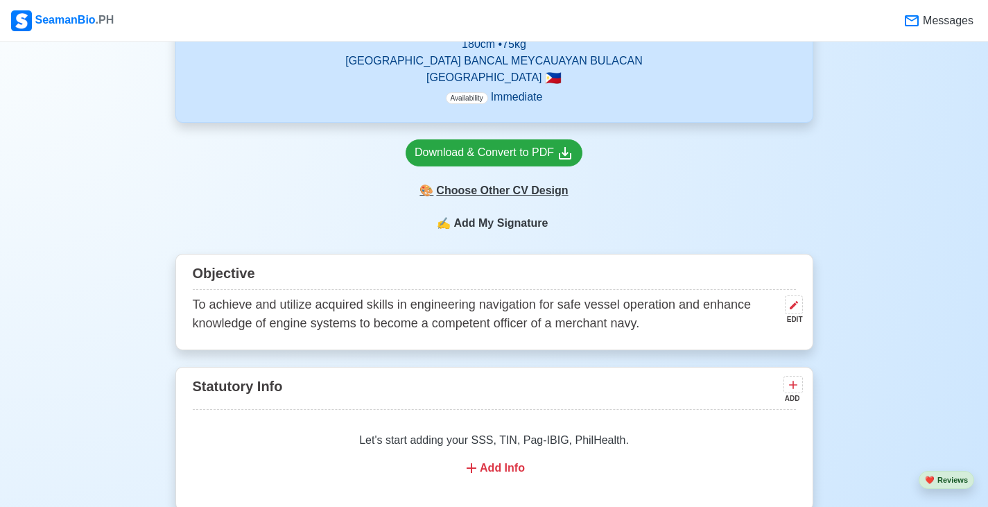
click at [547, 198] on div "🎨 Choose Other CV Design" at bounding box center [494, 191] width 177 height 26
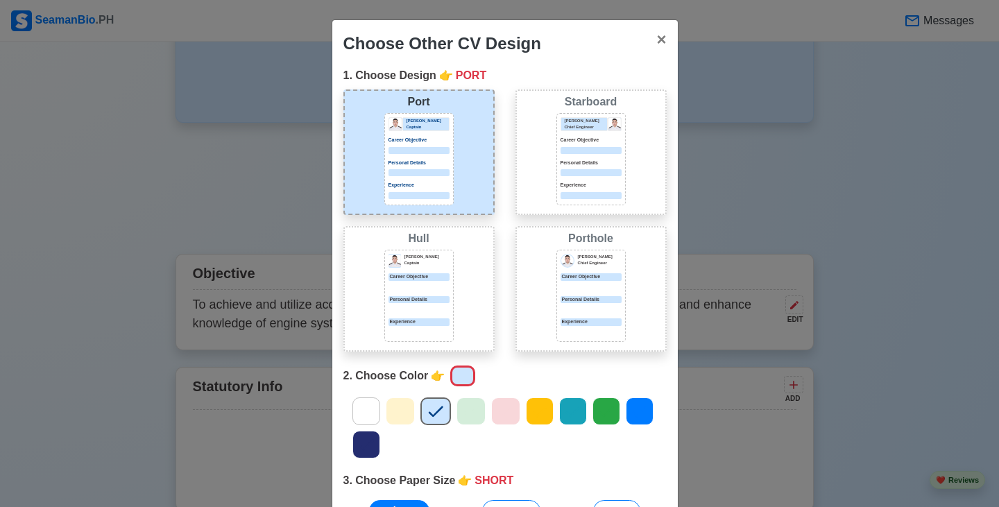
click at [363, 403] on icon at bounding box center [366, 411] width 21 height 21
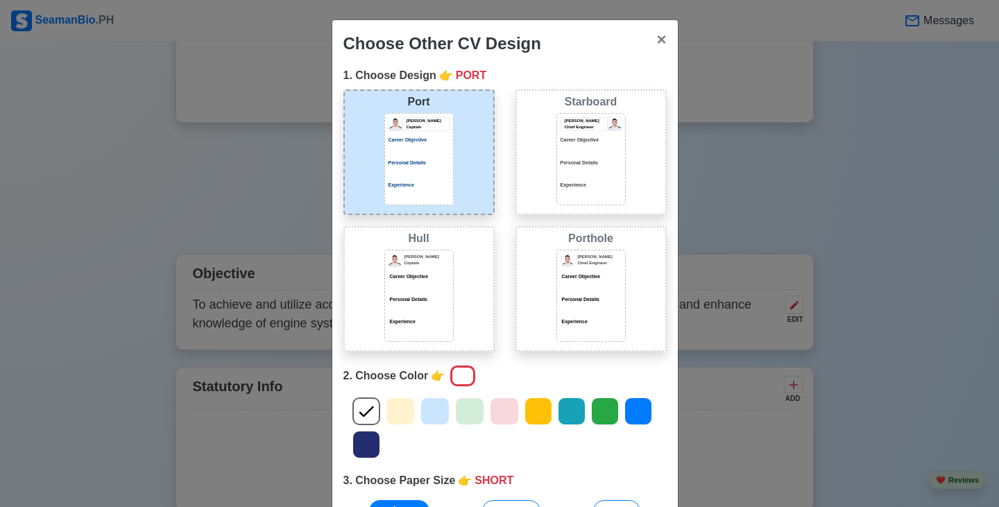
scroll to position [133, 0]
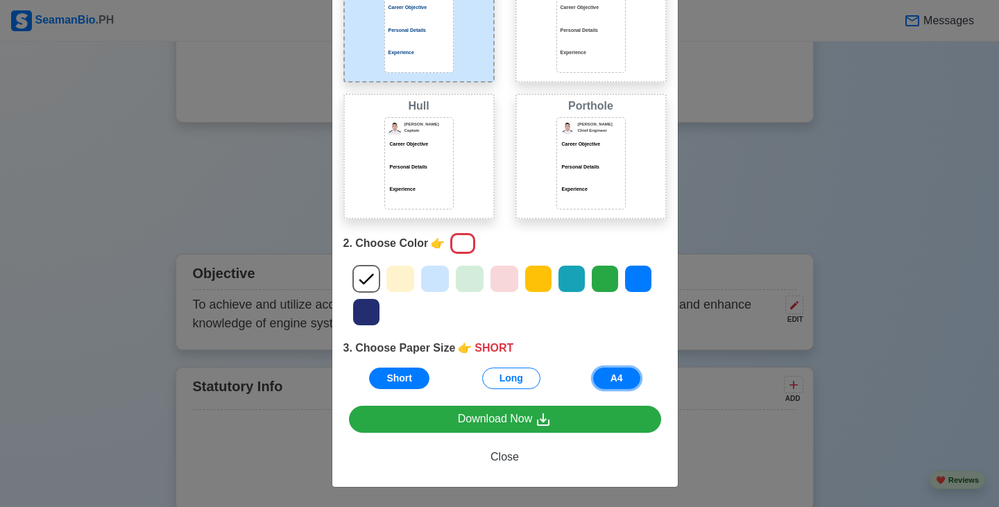
click at [623, 376] on button "A4" at bounding box center [616, 379] width 47 height 22
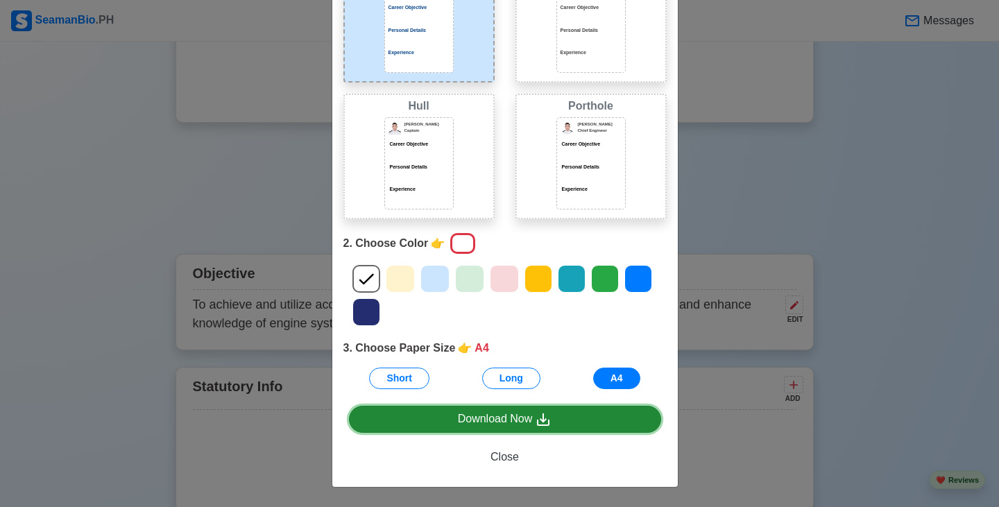
click at [584, 412] on link "Download Now" at bounding box center [505, 419] width 312 height 27
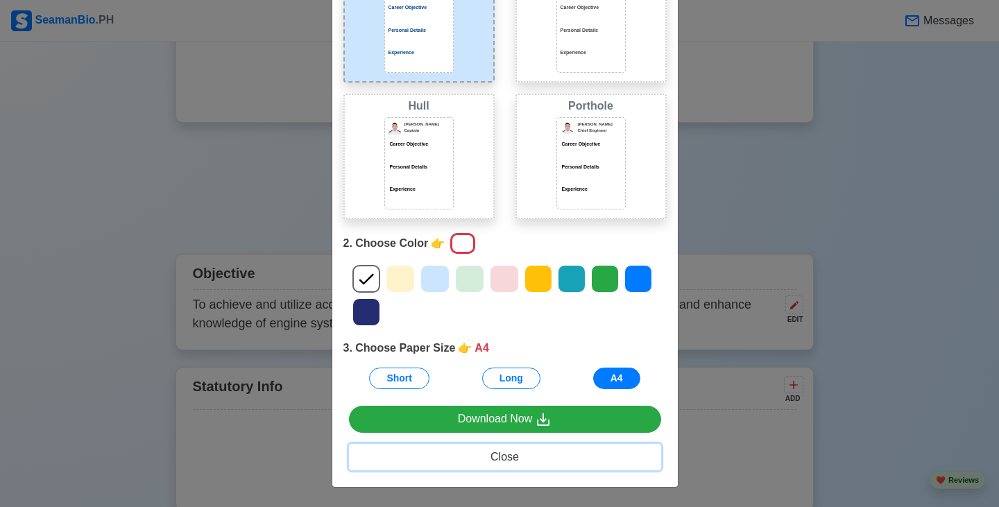
click at [509, 458] on span "Close" at bounding box center [504, 457] width 28 height 12
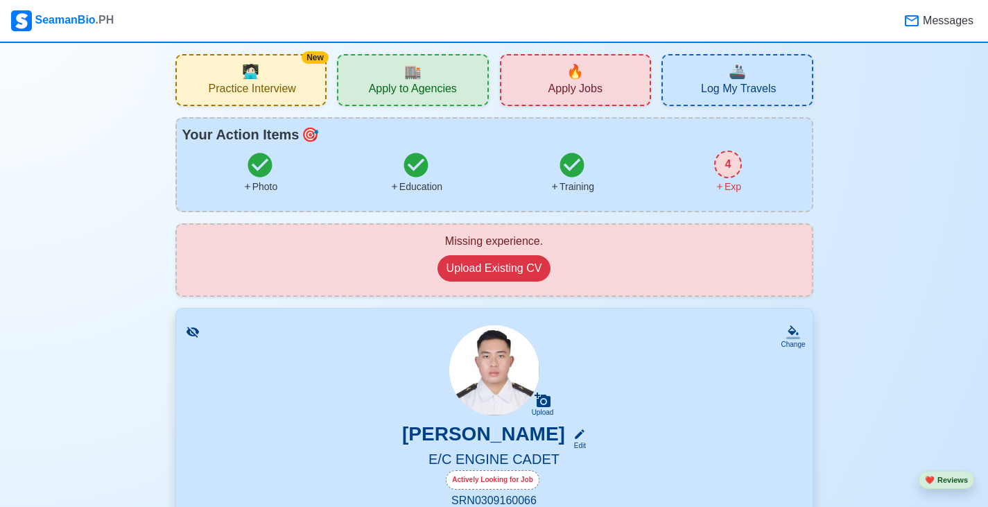
scroll to position [0, 0]
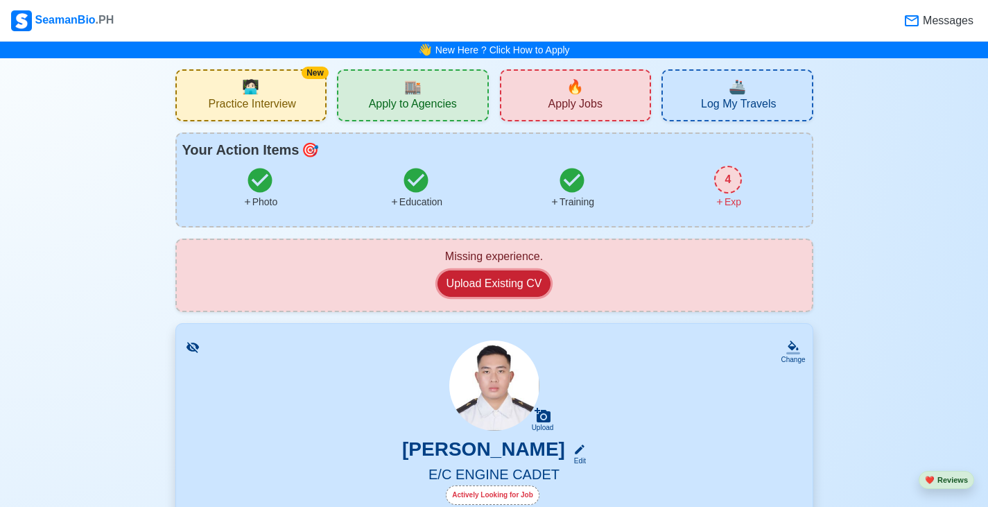
click at [517, 283] on button "Upload Existing CV" at bounding box center [495, 284] width 114 height 26
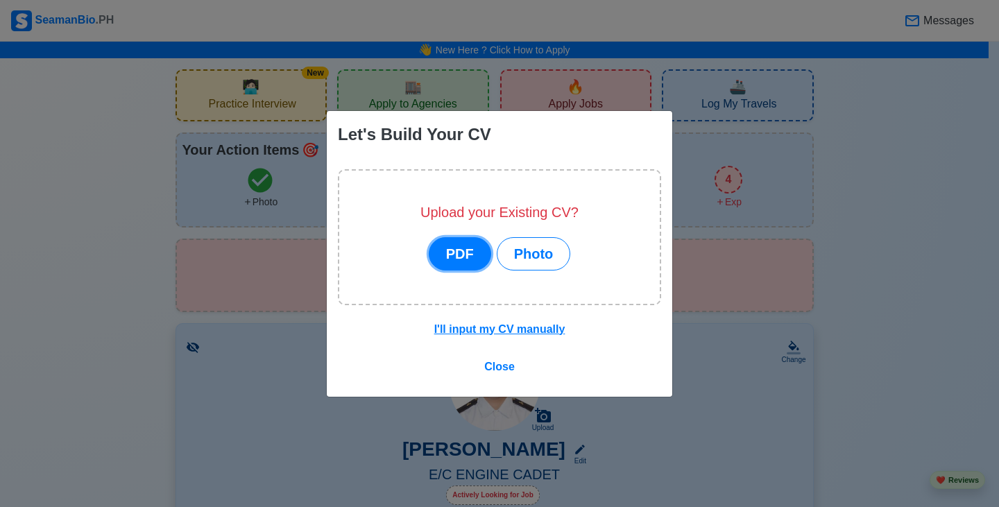
click at [465, 250] on button "PDF" at bounding box center [460, 253] width 62 height 33
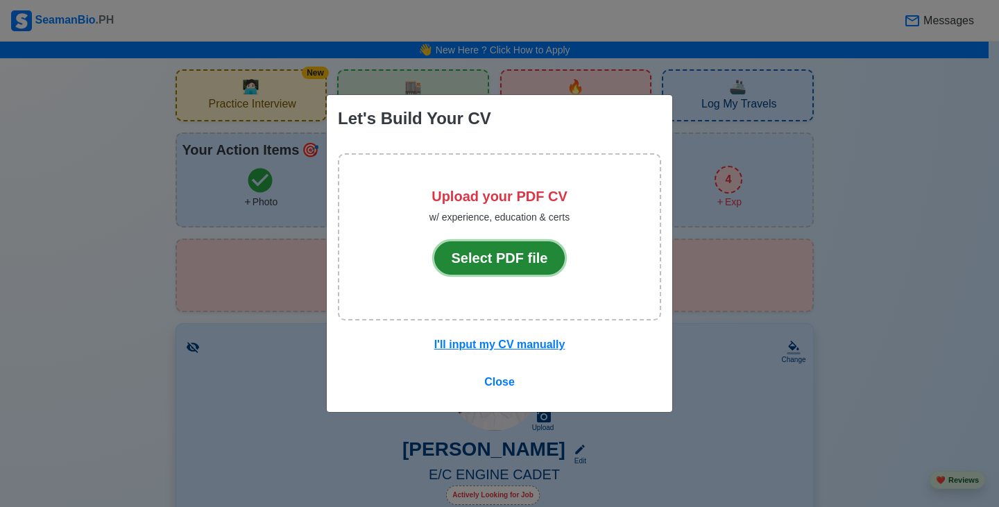
click at [513, 264] on button "Select PDF file" at bounding box center [499, 257] width 131 height 33
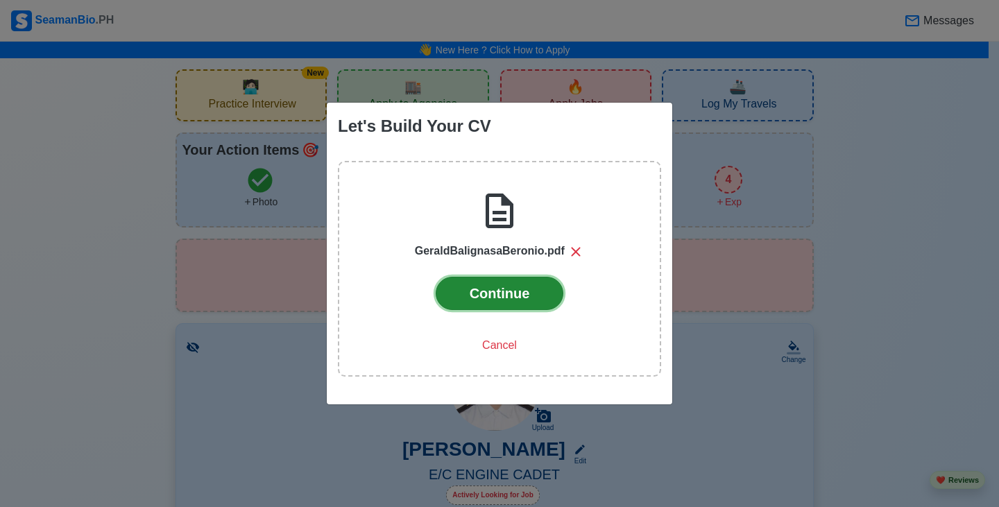
click at [514, 299] on button "Continue" at bounding box center [500, 293] width 128 height 33
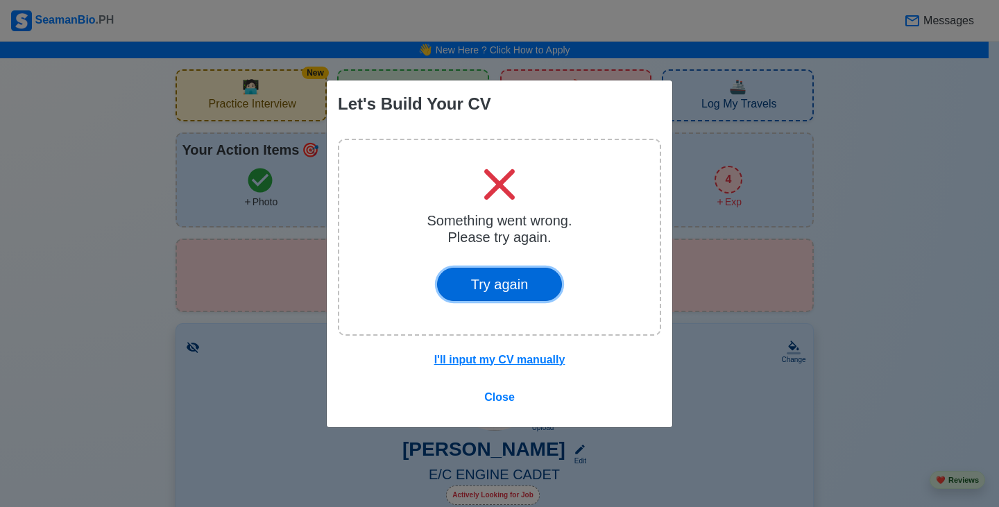
click at [499, 285] on button "Try again" at bounding box center [500, 284] width 126 height 33
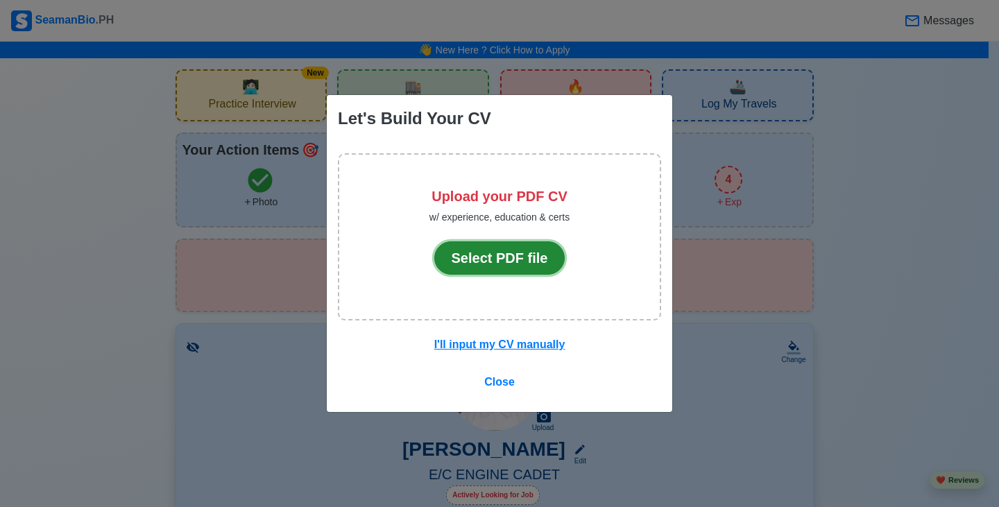
click at [499, 252] on button "Select PDF file" at bounding box center [499, 257] width 131 height 33
click at [535, 266] on button "Select PDF file" at bounding box center [499, 257] width 131 height 33
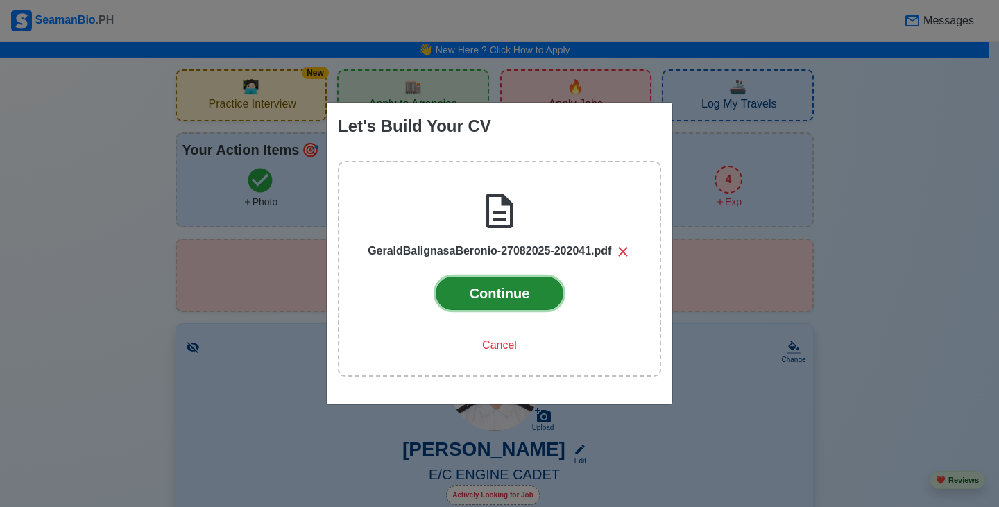
click at [530, 294] on button "Continue" at bounding box center [500, 293] width 128 height 33
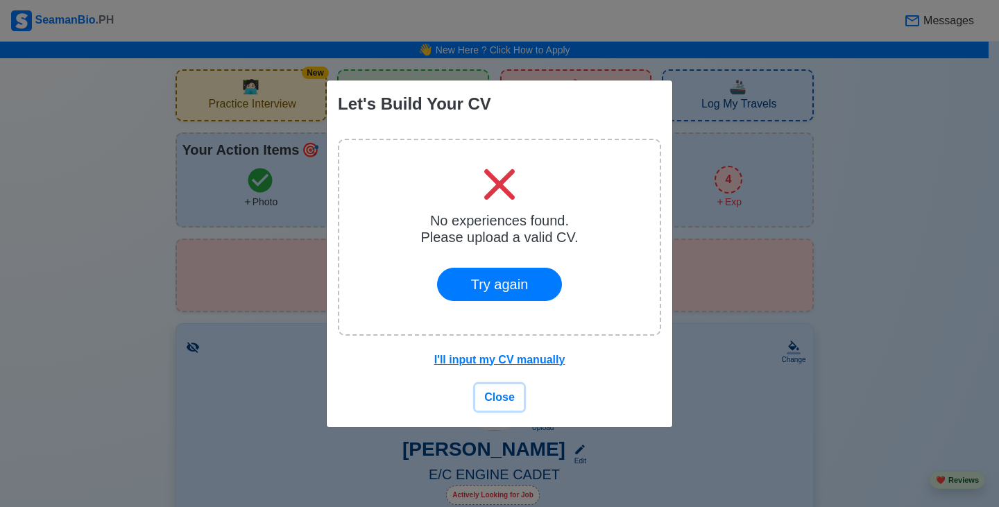
click at [506, 398] on span "Close" at bounding box center [499, 397] width 31 height 12
click at [506, 398] on img at bounding box center [494, 386] width 90 height 90
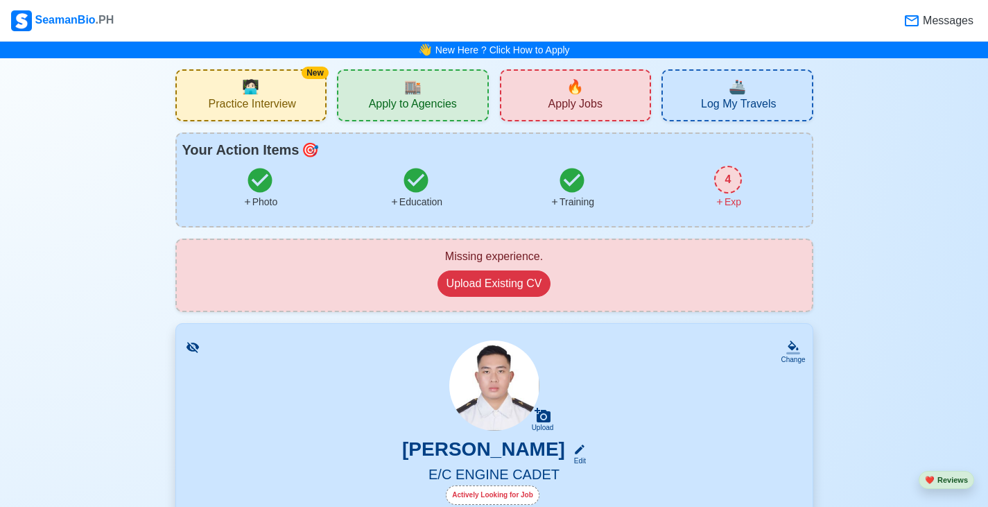
click at [732, 182] on div "4" at bounding box center [728, 180] width 28 height 28
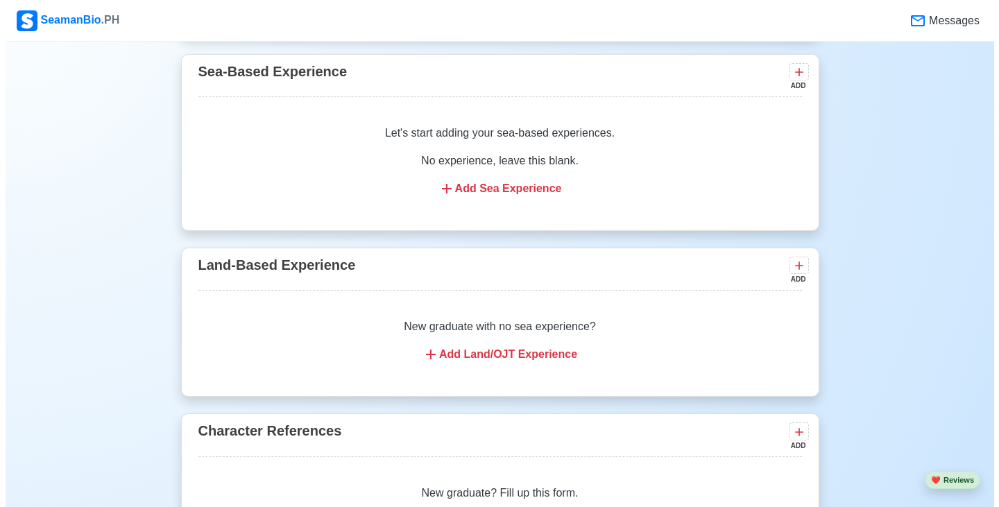
scroll to position [2578, 0]
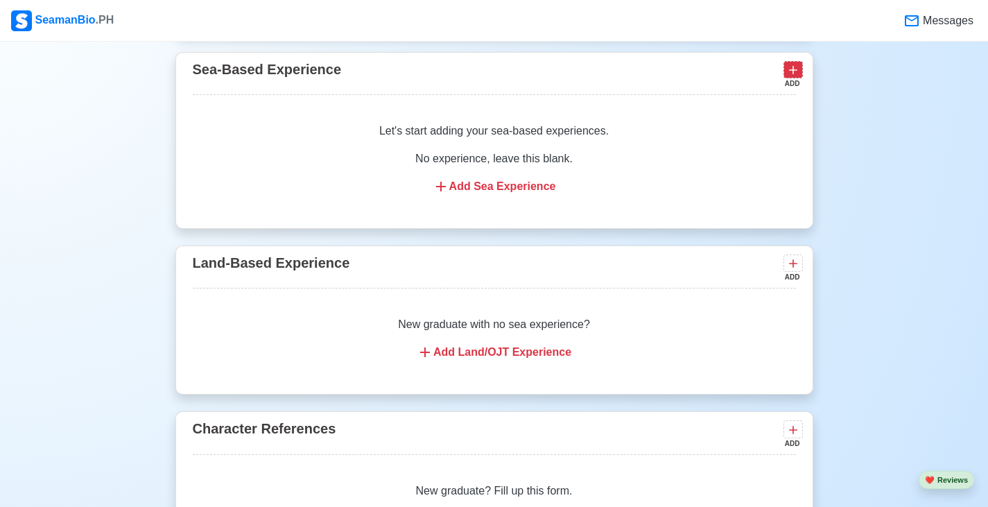
click at [798, 76] on icon at bounding box center [794, 70] width 14 height 14
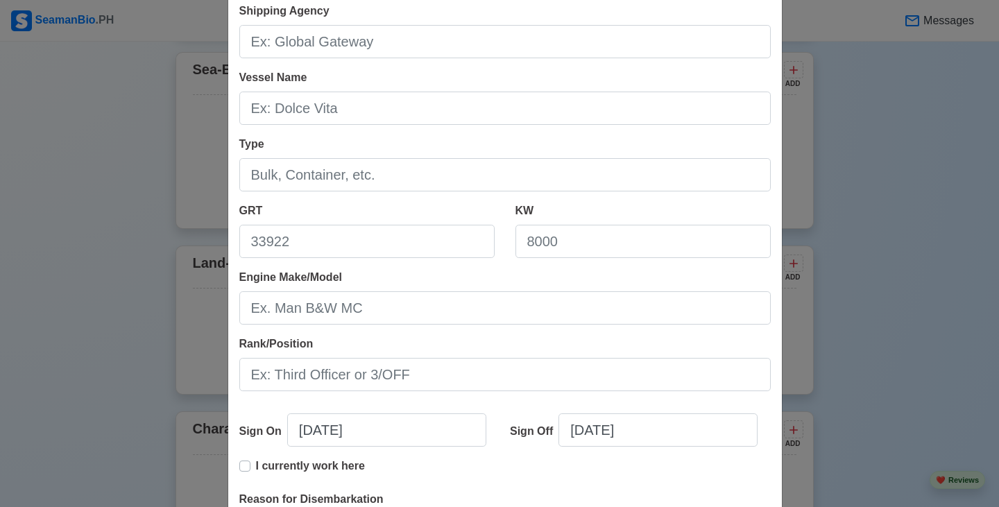
scroll to position [0, 0]
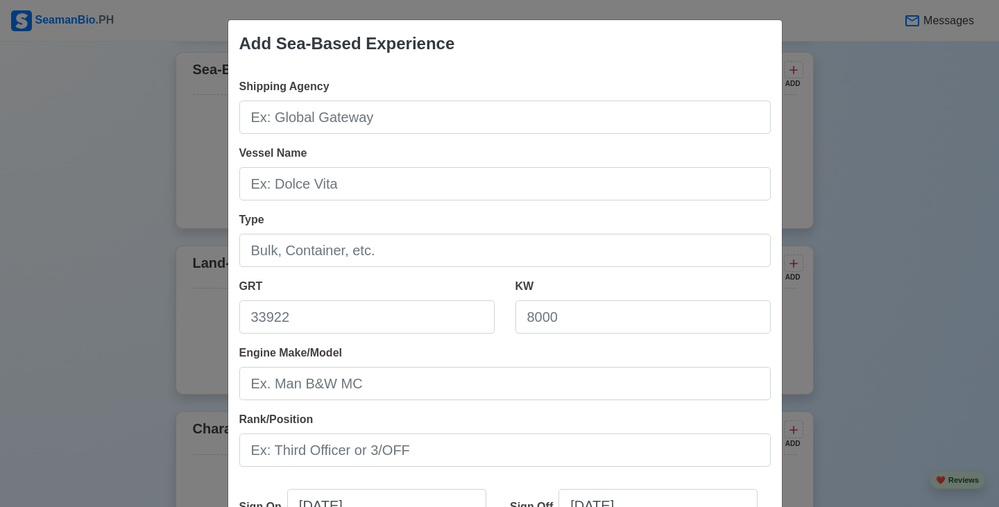
click at [121, 298] on div "Add Sea-Based Experience Shipping Agency Vessel Name Type GRT KW Engine Make/Mo…" at bounding box center [499, 253] width 999 height 507
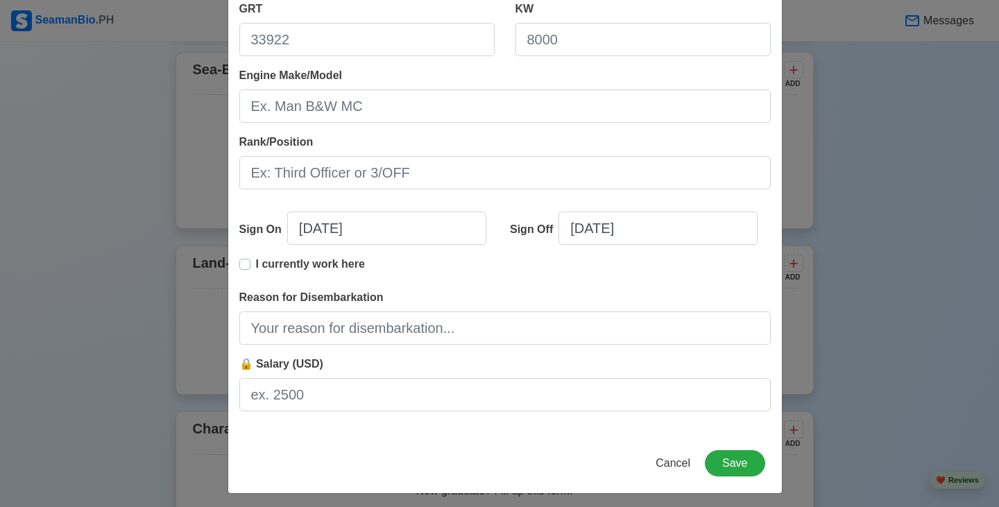
scroll to position [284, 0]
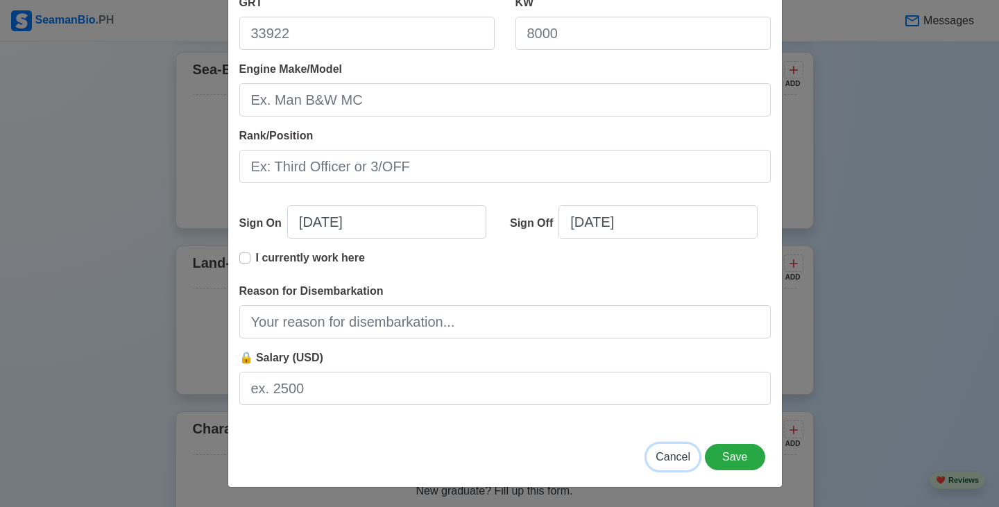
click at [675, 463] on span "Cancel" at bounding box center [673, 457] width 35 height 12
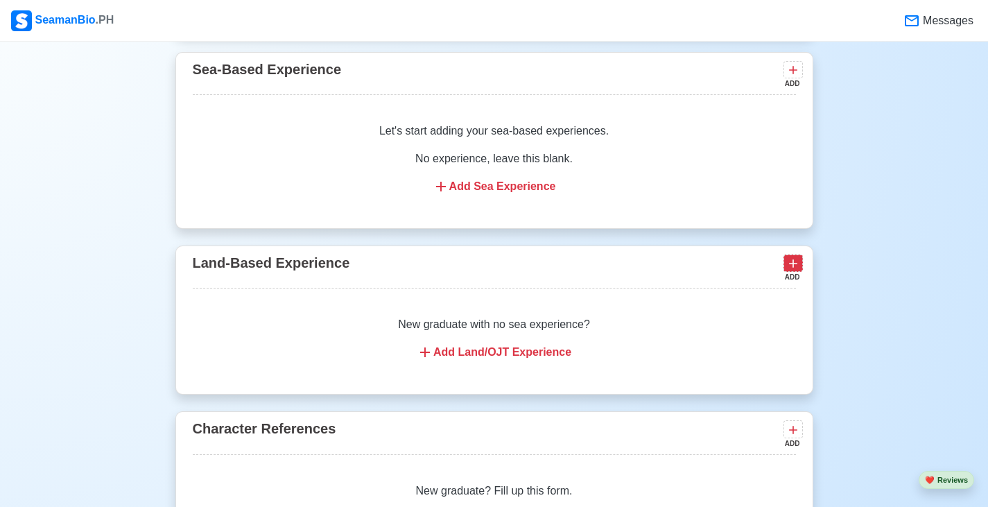
click at [792, 268] on icon at bounding box center [793, 263] width 8 height 8
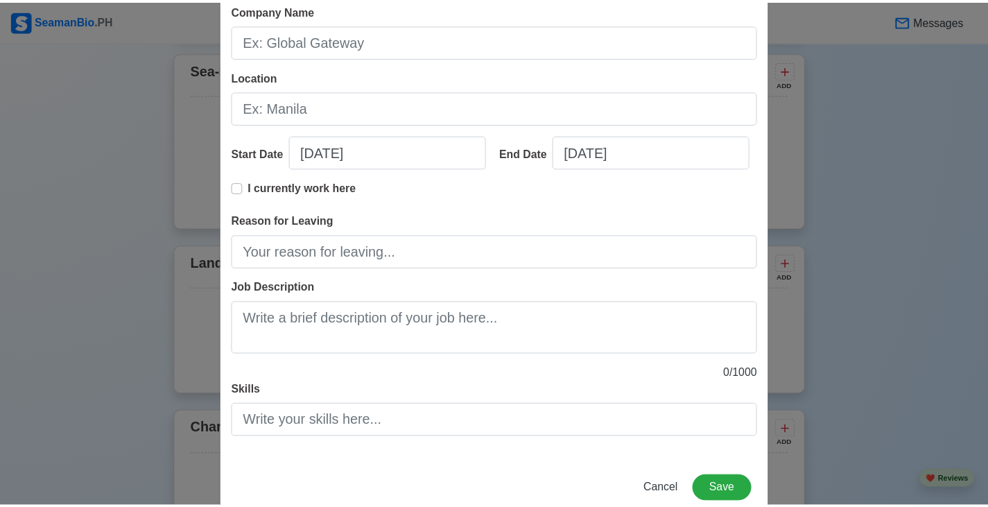
scroll to position [175, 0]
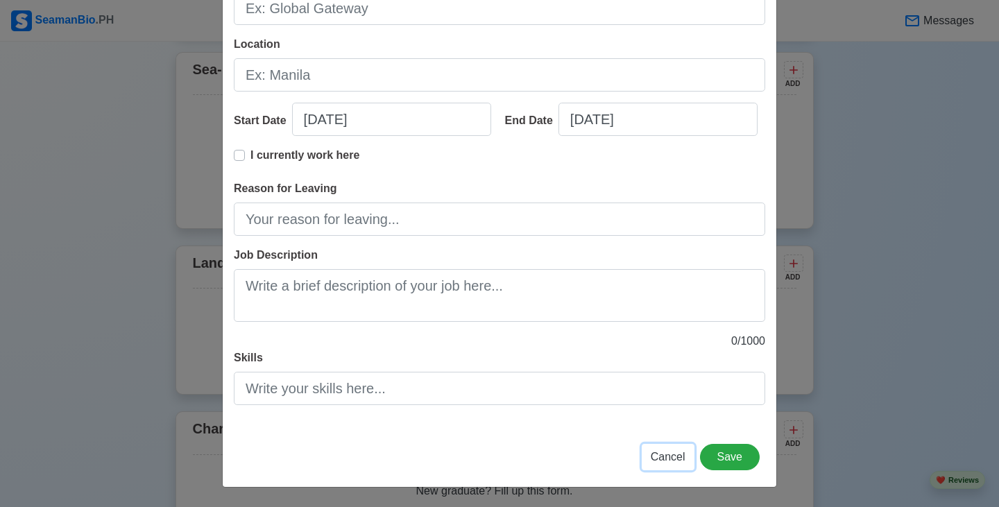
click at [669, 452] on span "Cancel" at bounding box center [668, 457] width 35 height 12
click at [669, 452] on div "Character References ADD" at bounding box center [494, 436] width 603 height 37
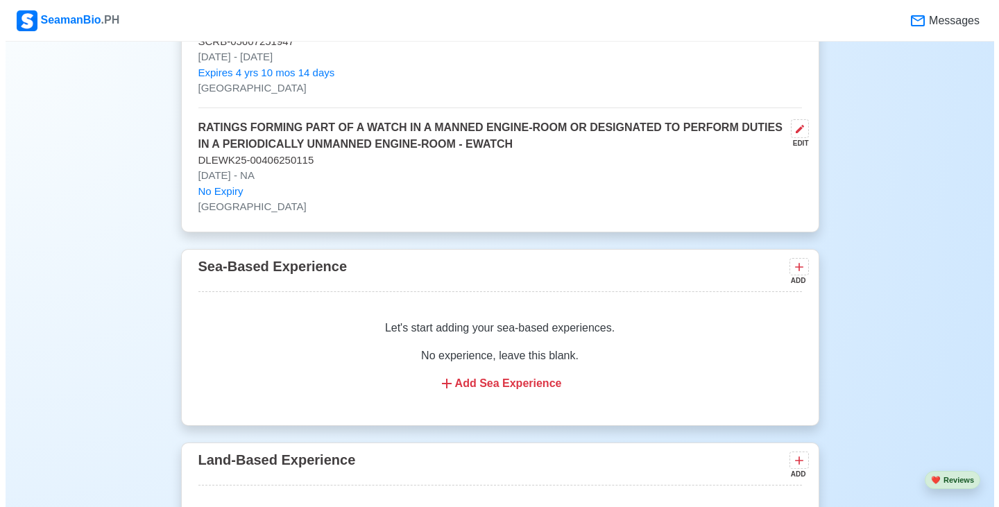
scroll to position [2370, 0]
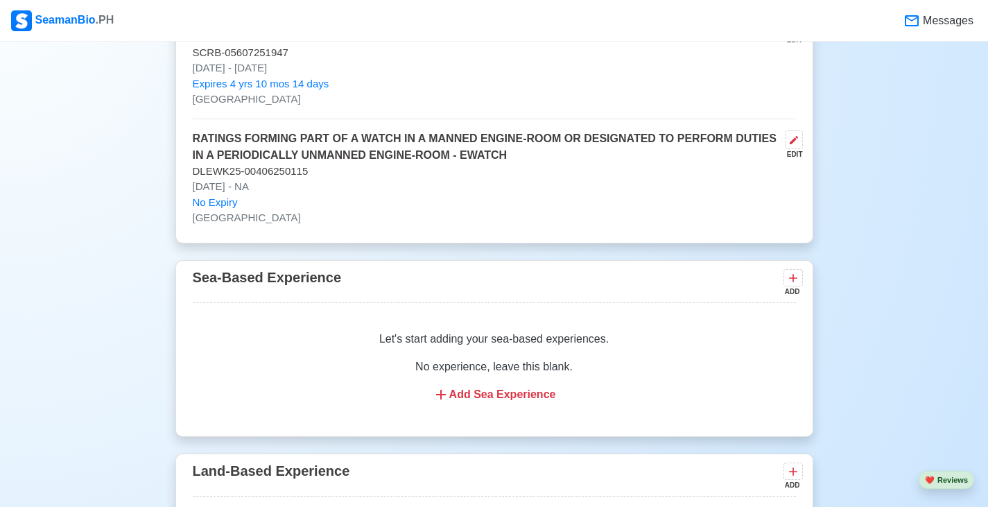
click at [404, 282] on div "Sea-Based Experience ADD" at bounding box center [494, 284] width 603 height 37
click at [298, 285] on span "Sea-Based Experience" at bounding box center [267, 277] width 149 height 15
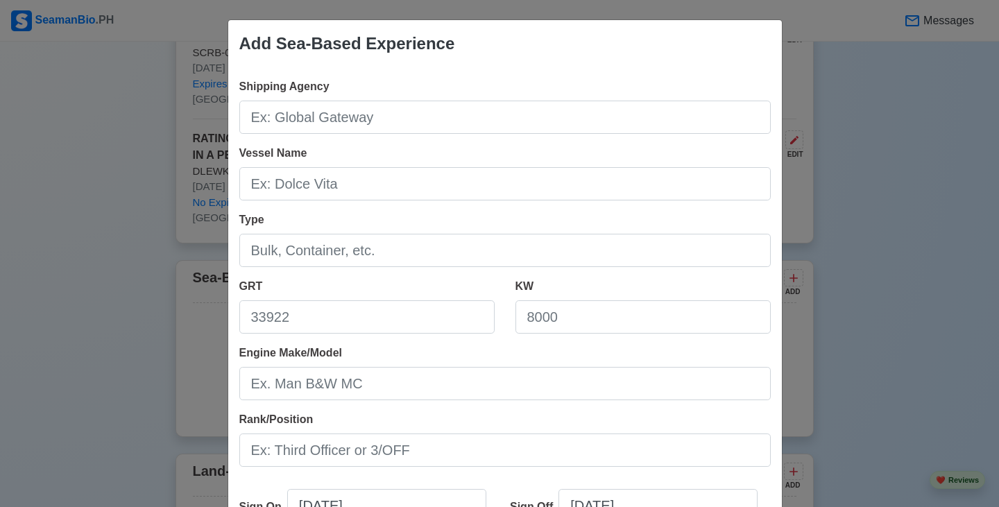
click at [845, 275] on div "Add Sea-Based Experience Shipping Agency Vessel Name Type GRT KW Engine Make/Mo…" at bounding box center [499, 253] width 999 height 507
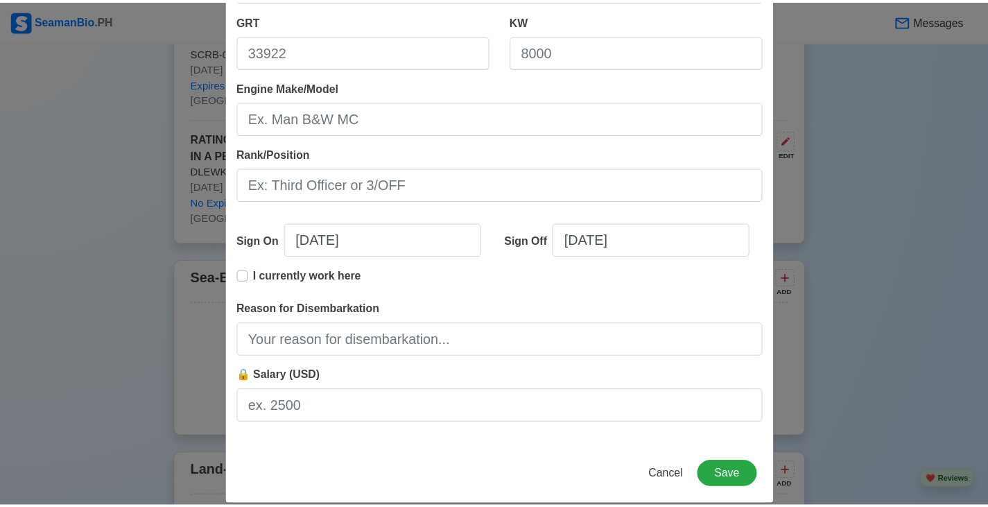
scroll to position [284, 0]
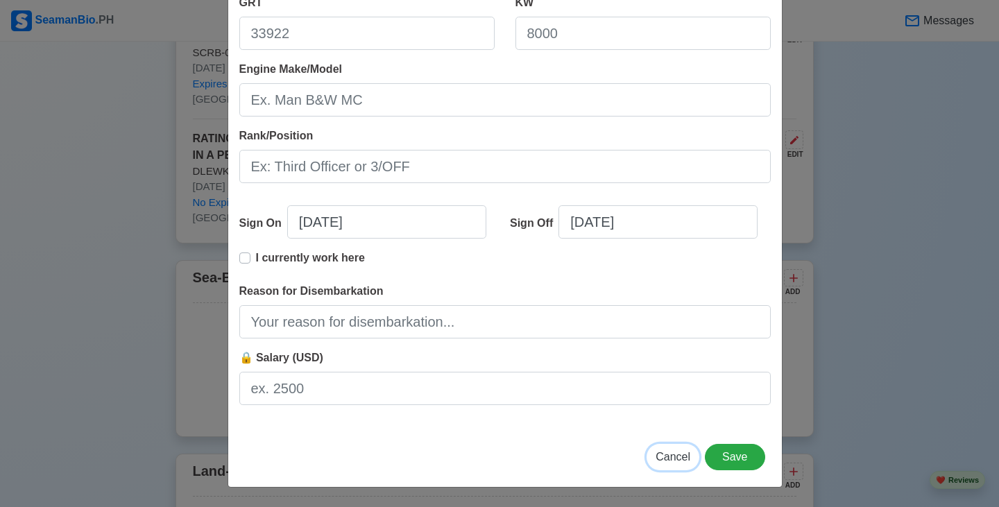
click at [681, 458] on span "Cancel" at bounding box center [673, 457] width 35 height 12
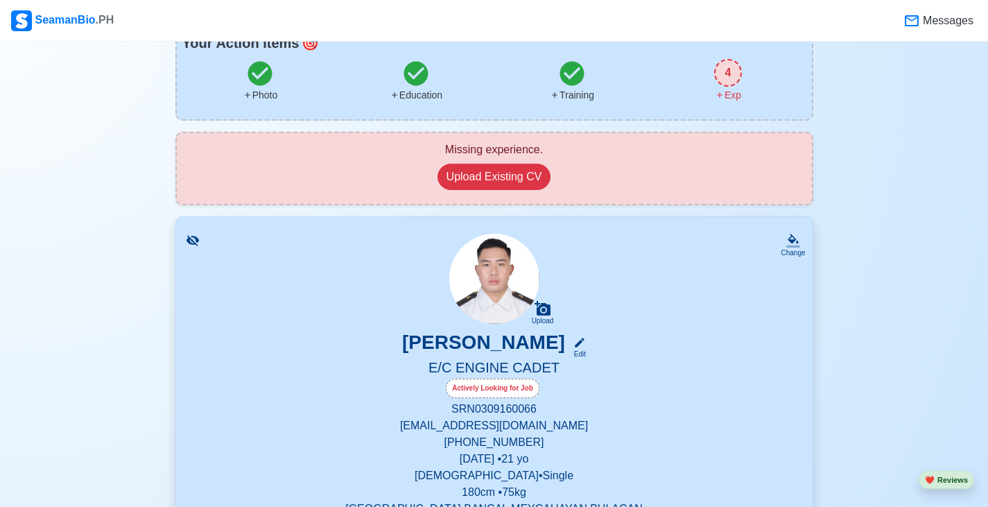
scroll to position [0, 0]
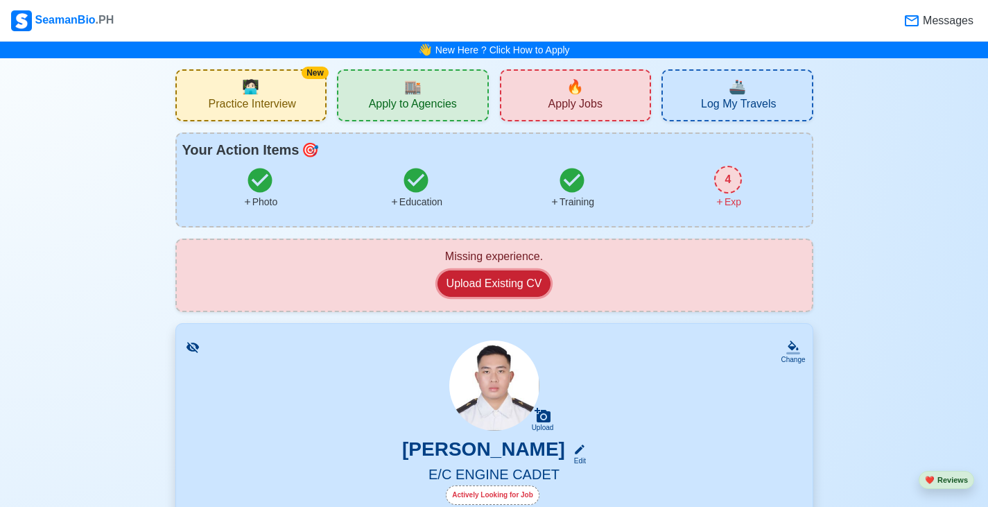
click at [481, 283] on button "Upload Existing CV" at bounding box center [495, 284] width 114 height 26
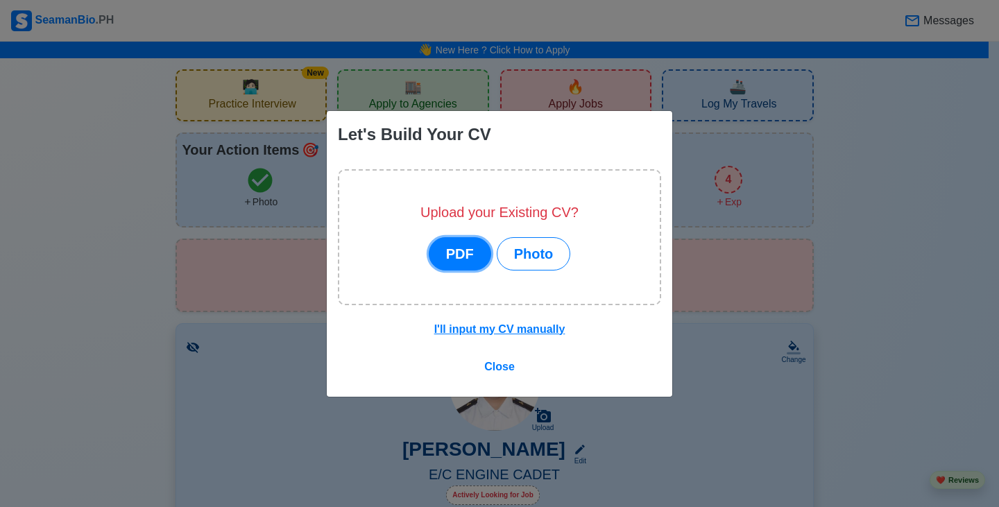
click at [452, 250] on button "PDF" at bounding box center [460, 253] width 62 height 33
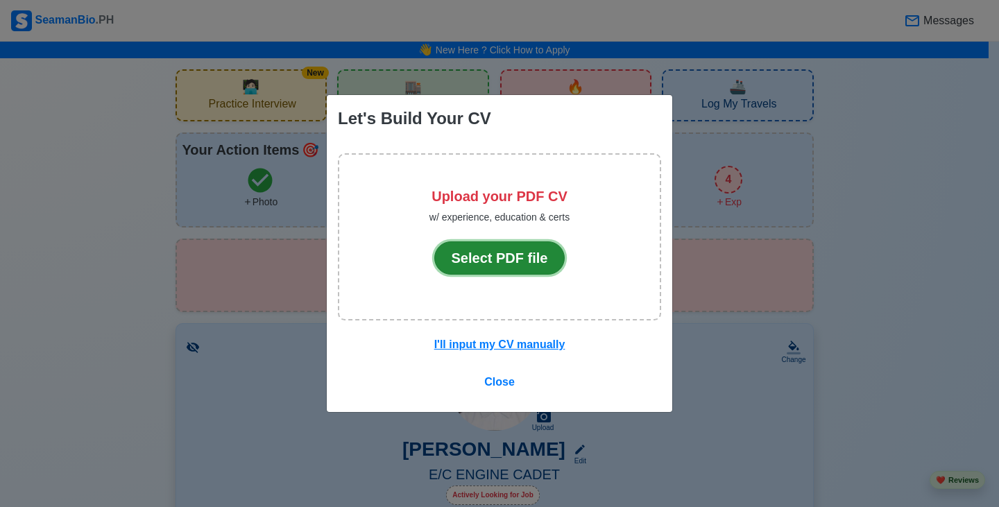
click at [506, 264] on button "Select PDF file" at bounding box center [499, 257] width 131 height 33
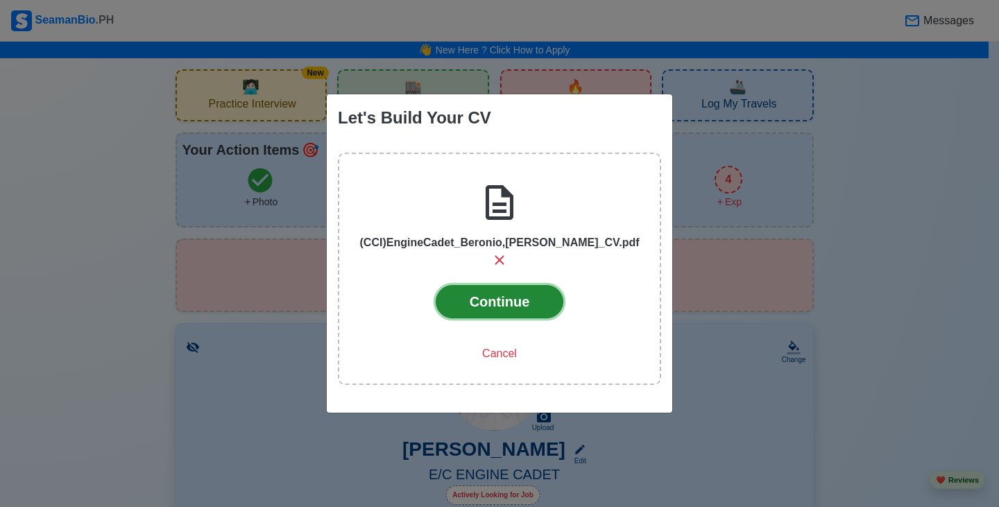
click at [511, 296] on button "Continue" at bounding box center [500, 301] width 128 height 33
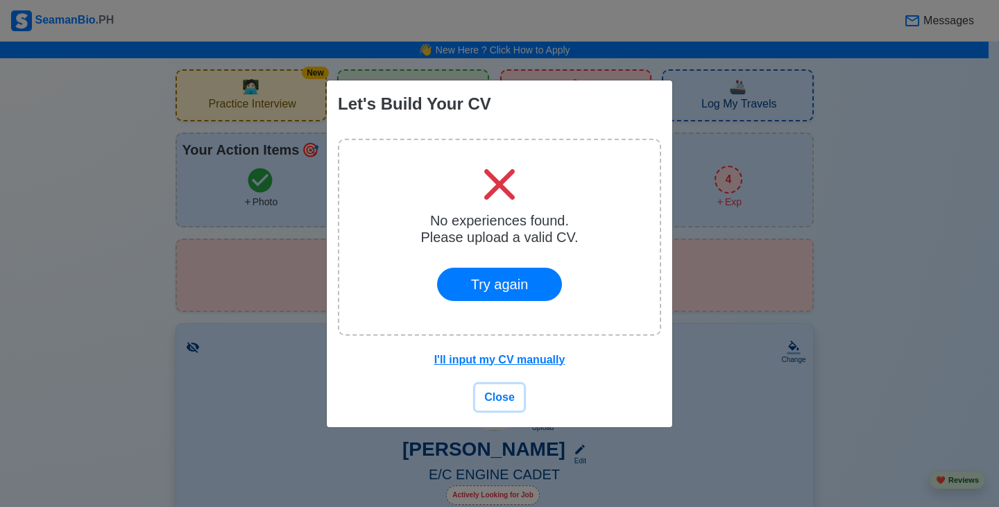
click at [513, 397] on button "Close" at bounding box center [499, 397] width 49 height 26
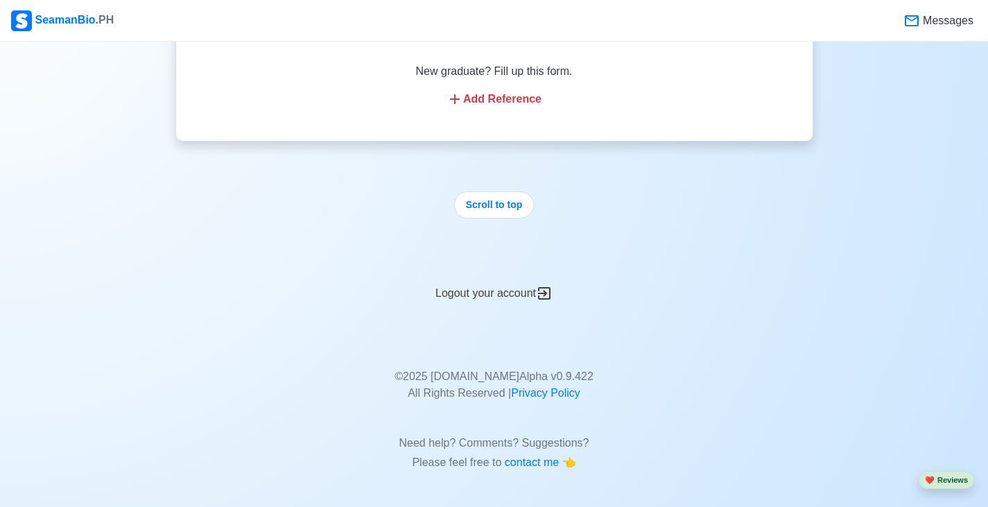
scroll to position [3008, 0]
click at [499, 209] on button "Scroll to top" at bounding box center [494, 204] width 80 height 27
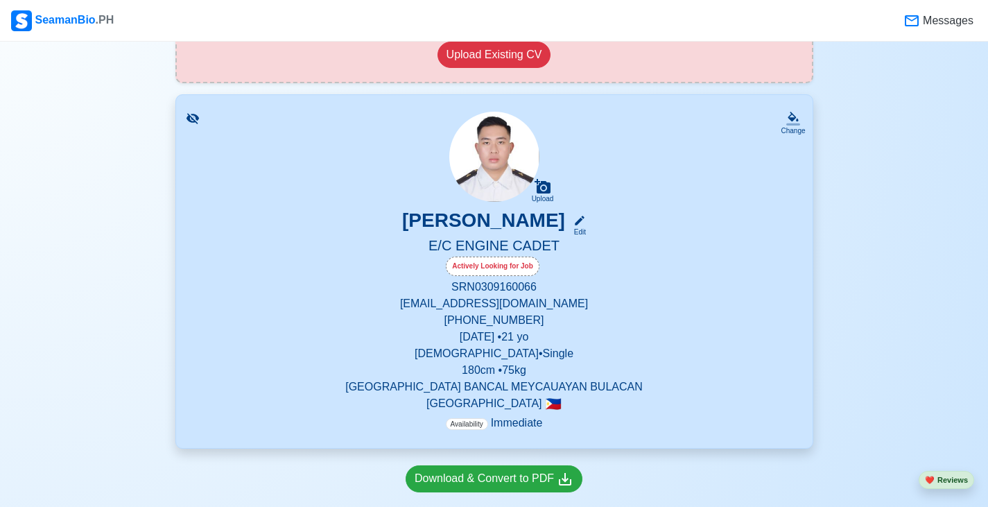
scroll to position [277, 0]
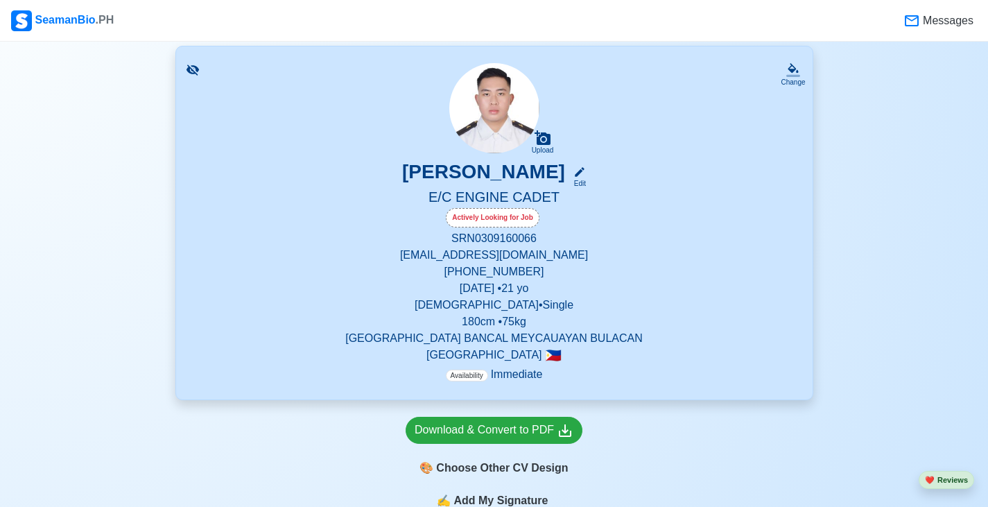
click at [574, 292] on p "September 16, 2003 • 21 yo" at bounding box center [494, 288] width 603 height 17
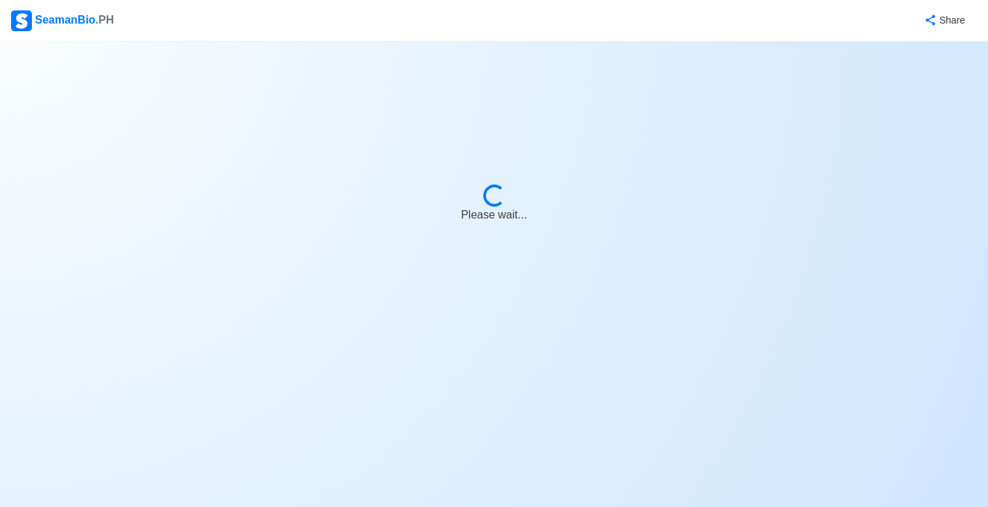
select select "Actively Looking for Job"
select select "Visible for Hiring"
select select "Single"
select select "[DEMOGRAPHIC_DATA]"
select select "PH"
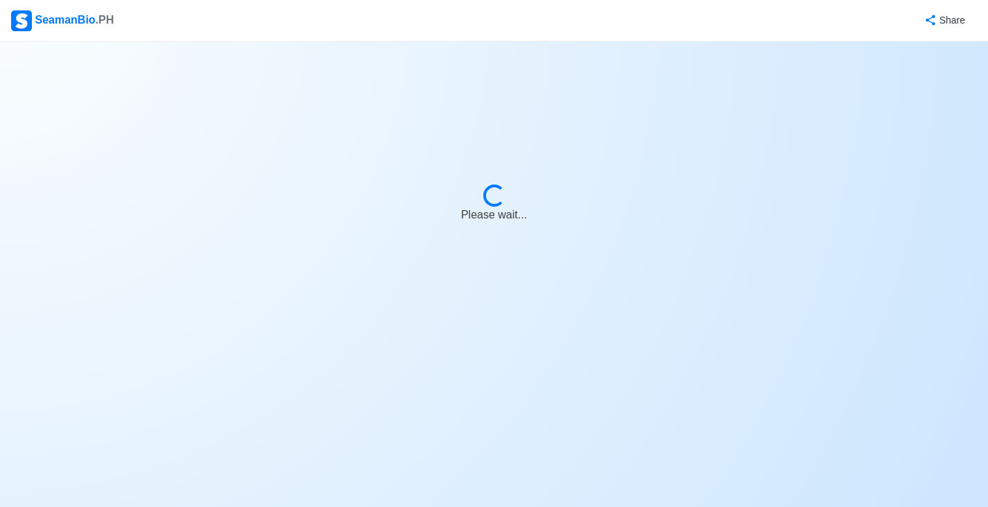
select select "4102416000000"
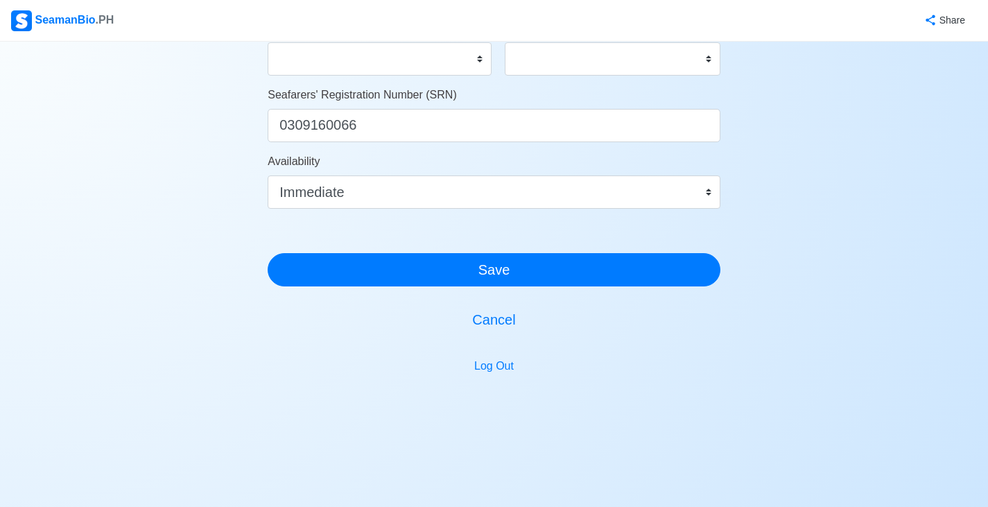
scroll to position [694, 0]
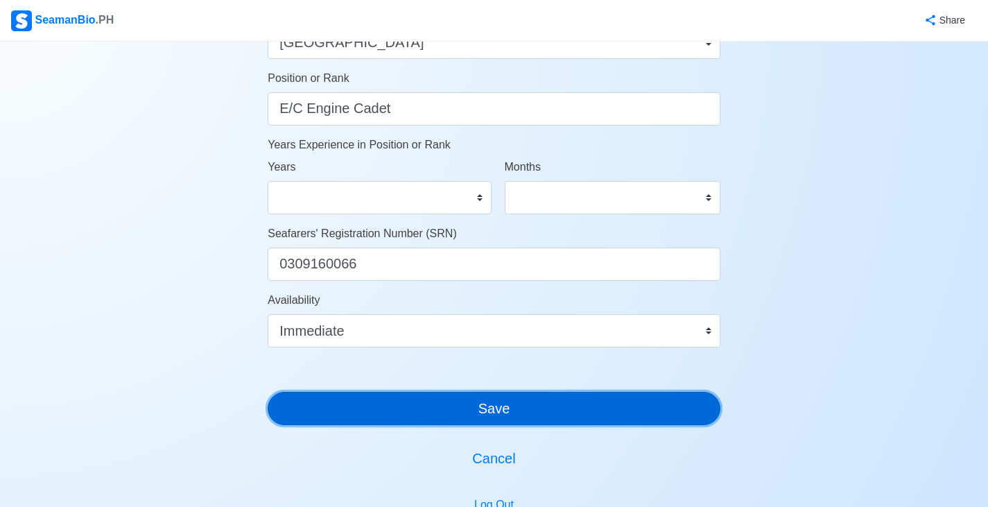
click at [506, 409] on button "Save" at bounding box center [494, 408] width 453 height 33
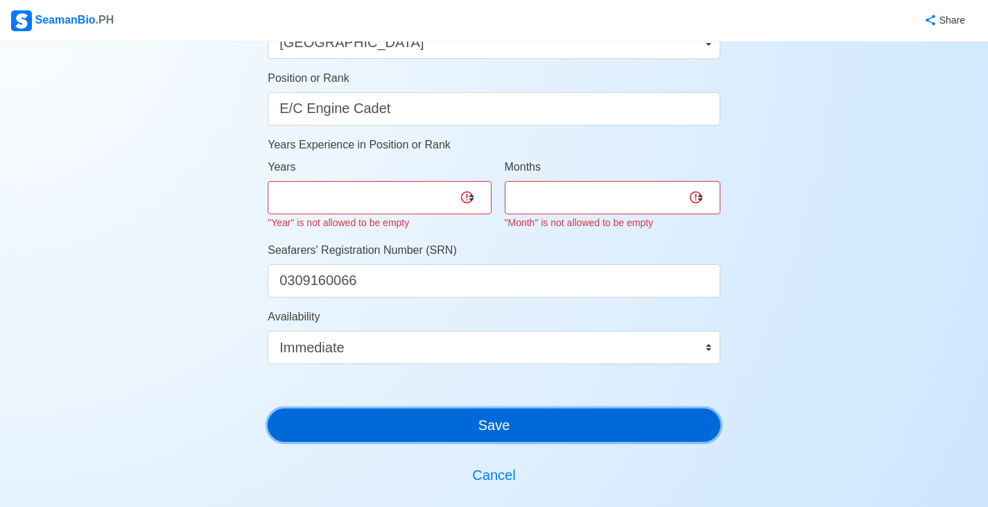
click at [506, 409] on button "Save" at bounding box center [494, 425] width 453 height 33
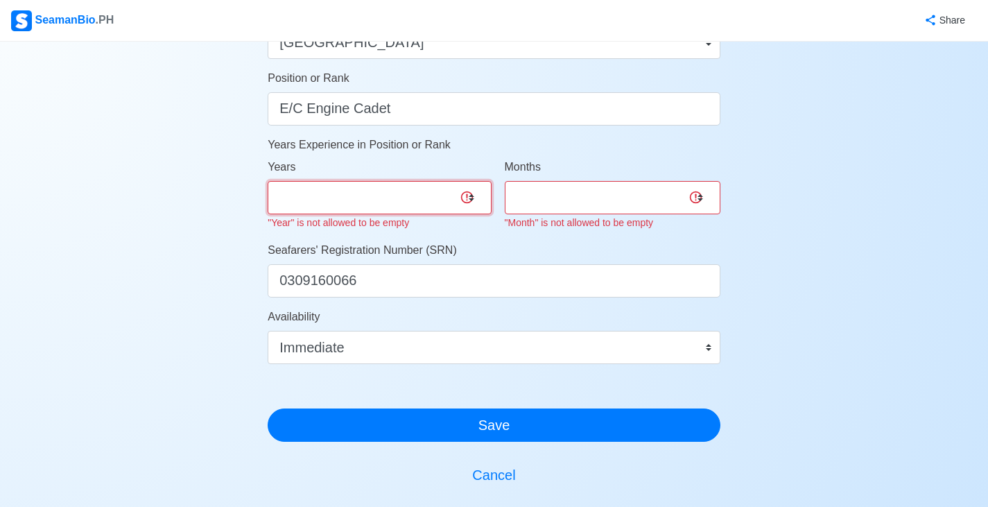
click at [377, 195] on select "0 1 2 3 4 5 6 7 8 9 10 11 12 13 14 15 16 17 18 19 20 21 22 23 24 25 26 27 28 29…" at bounding box center [379, 197] width 223 height 33
select select "0"
click at [268, 181] on select "0 1 2 3 4 5 6 7 8 9 10 11 12 13 14 15 16 17 18 19 20 21 22 23 24 25 26 27 28 29…" at bounding box center [379, 197] width 223 height 33
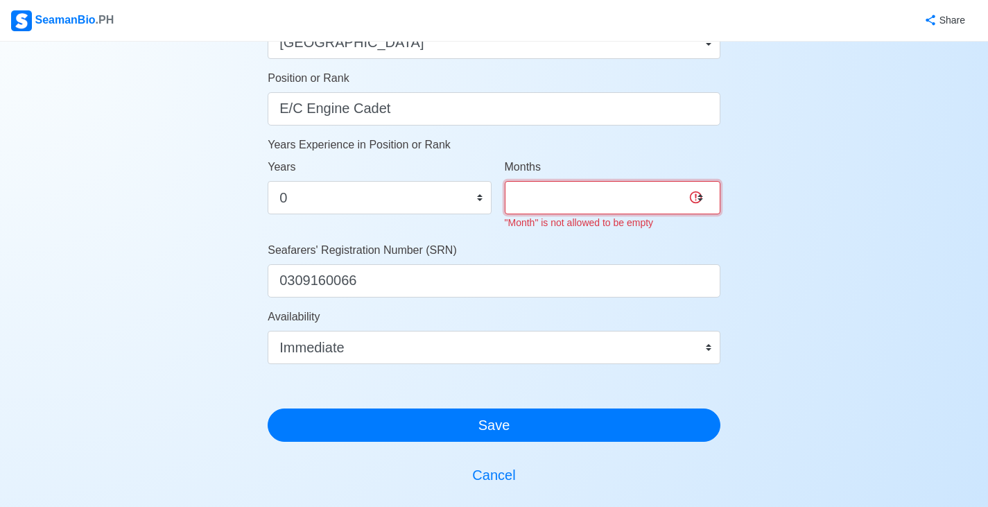
click at [566, 203] on select "0 1 2 3 4 5 6 7 8 9 10 11" at bounding box center [613, 197] width 216 height 33
select select "0"
click at [505, 181] on select "0 1 2 3 4 5 6 7 8 9 10 11" at bounding box center [613, 197] width 216 height 33
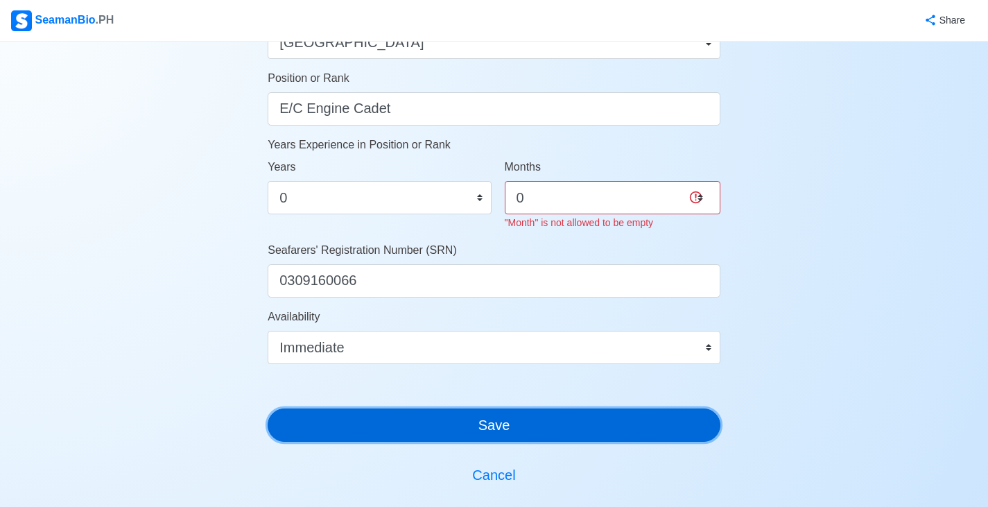
click at [477, 417] on button "Save" at bounding box center [494, 425] width 453 height 33
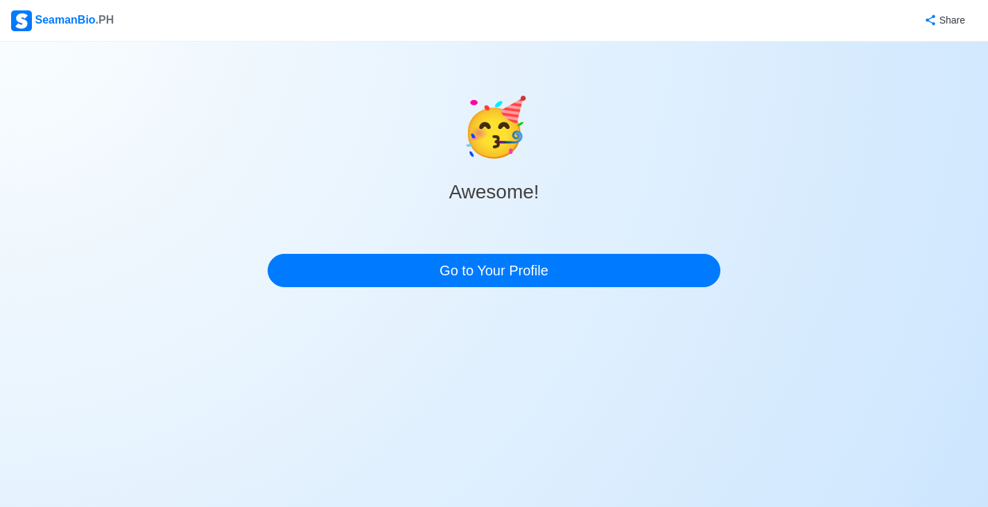
scroll to position [0, 0]
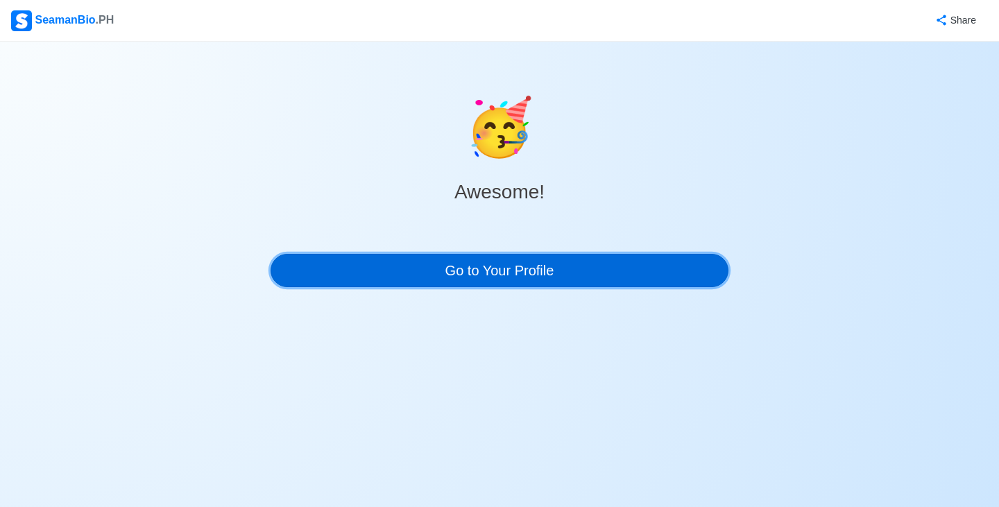
click at [517, 271] on link "Go to Your Profile" at bounding box center [500, 270] width 458 height 33
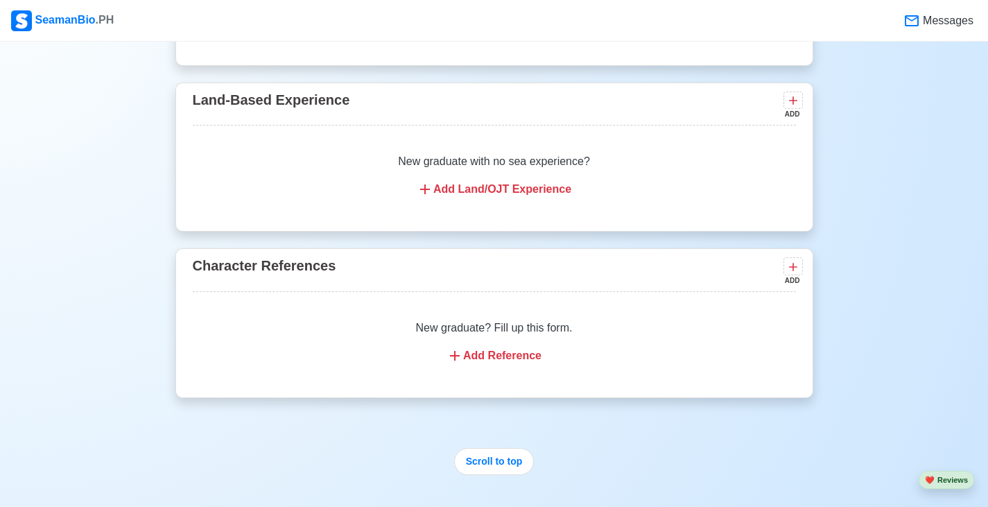
scroll to position [2705, 0]
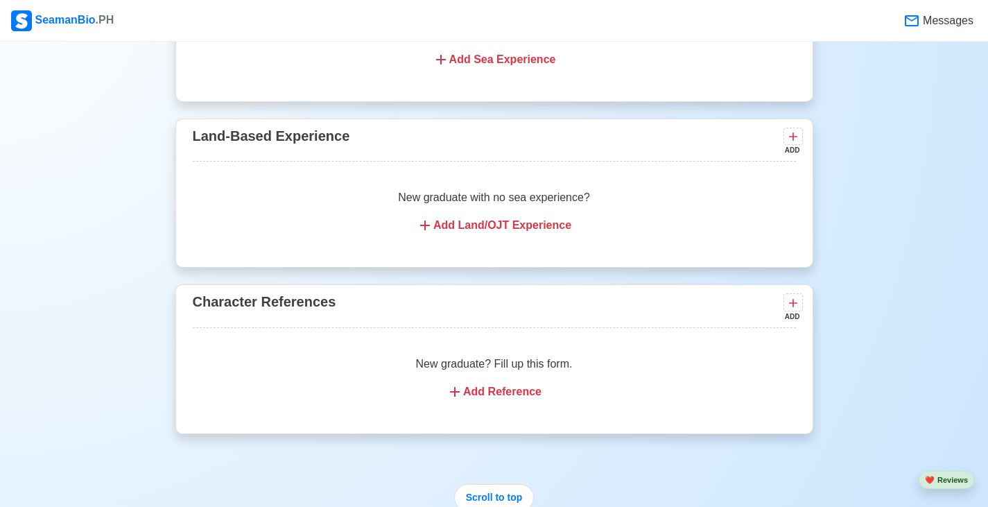
drag, startPoint x: 444, startPoint y: 162, endPoint x: 366, endPoint y: 145, distance: 80.1
click at [366, 145] on div "Land-Based Experience ADD" at bounding box center [494, 143] width 603 height 37
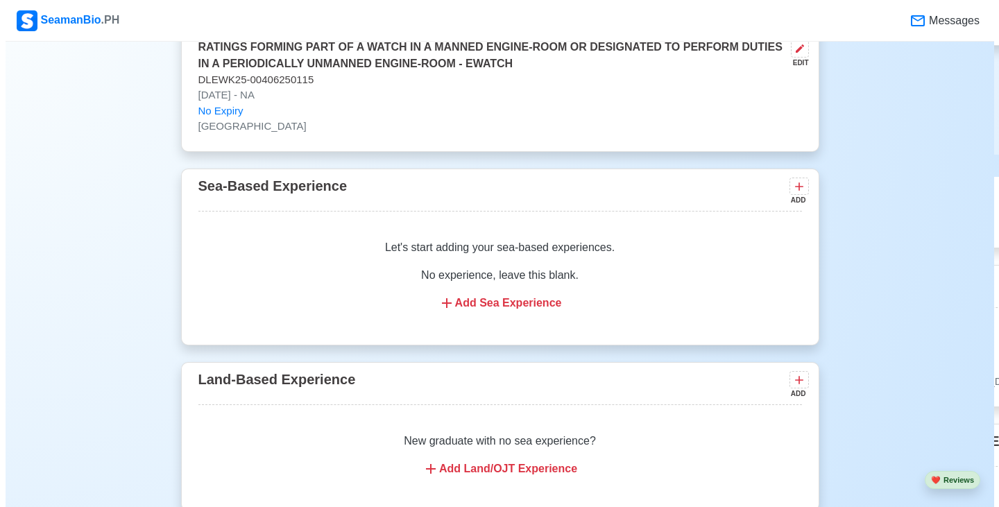
scroll to position [2428, 0]
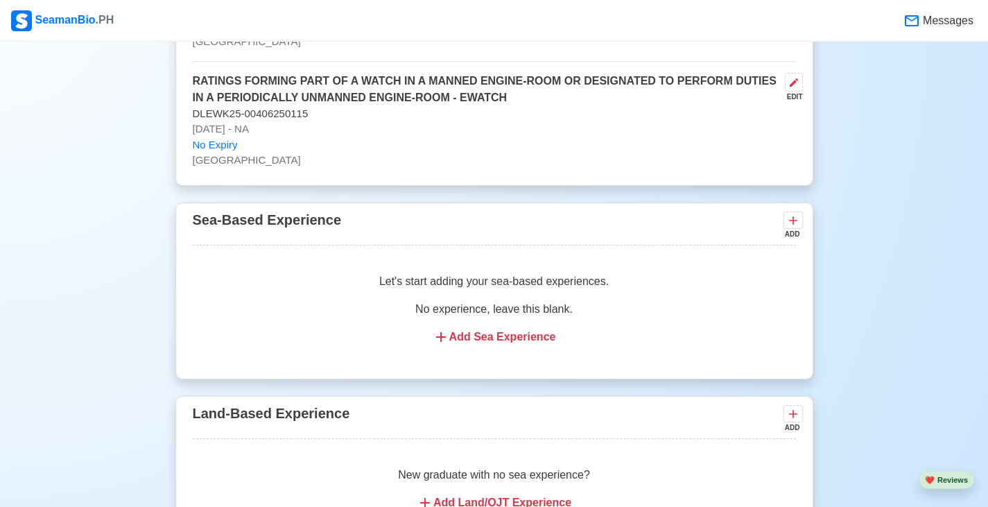
click at [493, 345] on div "Add Sea Experience" at bounding box center [494, 337] width 570 height 17
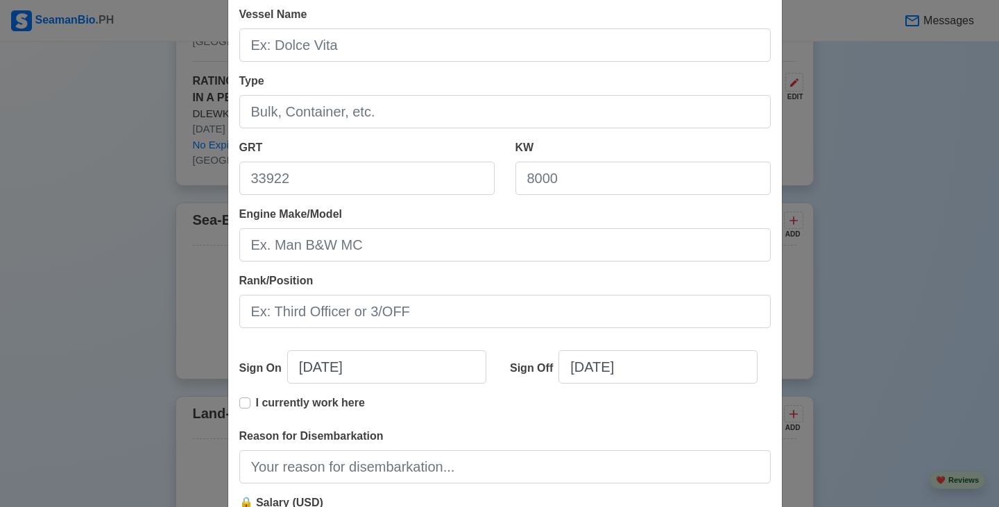
scroll to position [0, 0]
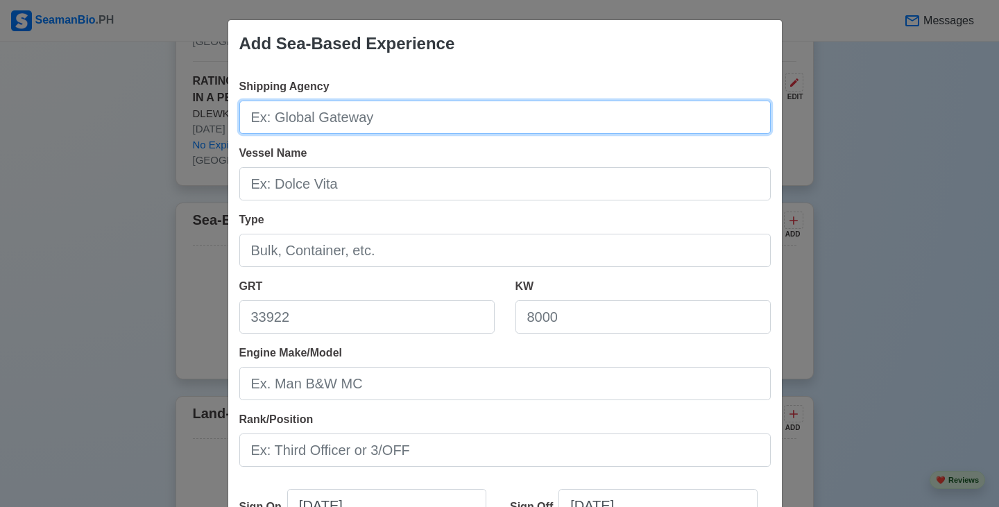
click at [377, 108] on input "Shipping Agency" at bounding box center [504, 117] width 531 height 33
type input "N/A"
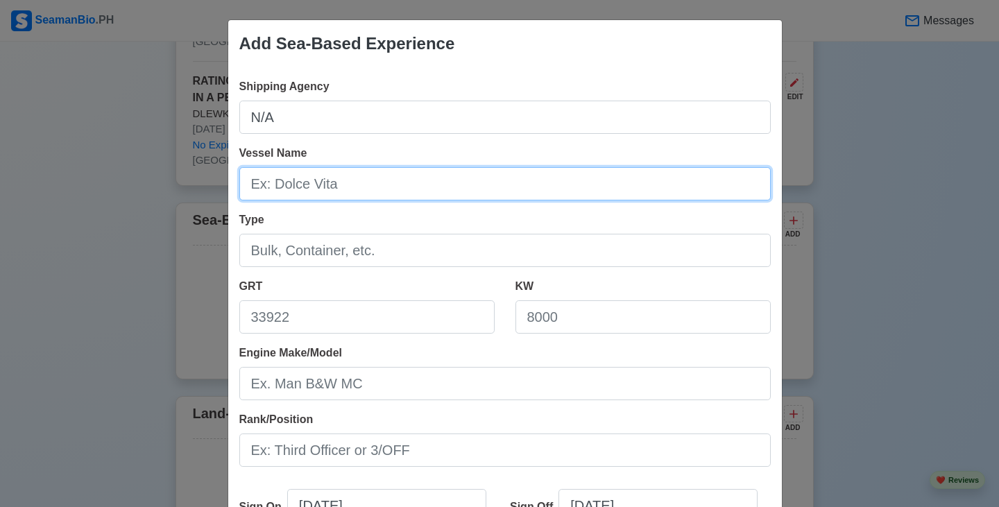
click at [370, 188] on input "Vessel Name" at bounding box center [504, 183] width 531 height 33
type input "N/A"
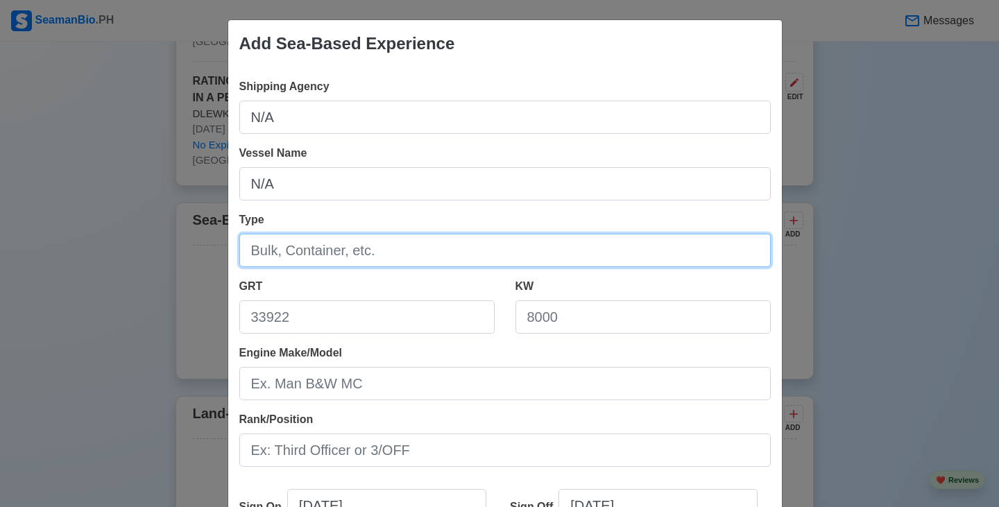
click at [360, 255] on input "Type" at bounding box center [504, 250] width 531 height 33
drag, startPoint x: 305, startPoint y: 250, endPoint x: 248, endPoint y: 257, distance: 57.4
click at [248, 257] on input "N/A" at bounding box center [504, 250] width 531 height 33
click at [284, 253] on input "N/A" at bounding box center [504, 250] width 531 height 33
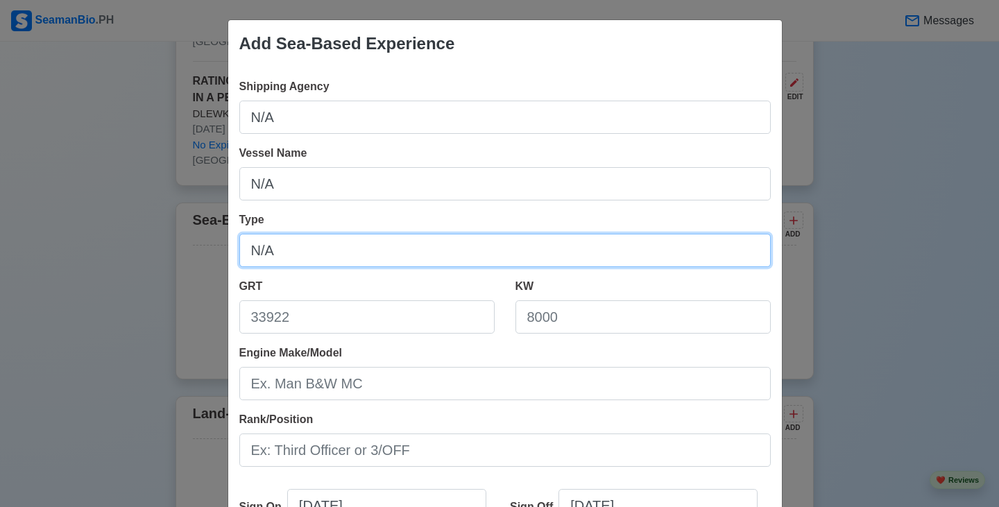
click at [284, 253] on input "N/A" at bounding box center [504, 250] width 531 height 33
type input "N/A"
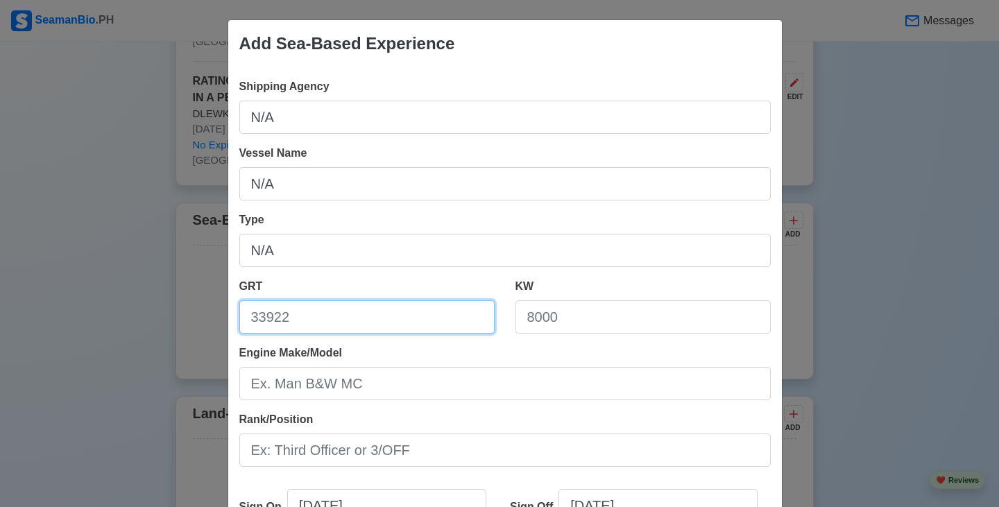
click at [311, 320] on input "GRT" at bounding box center [366, 316] width 255 height 33
paste input "N/A"
type input "N/A"
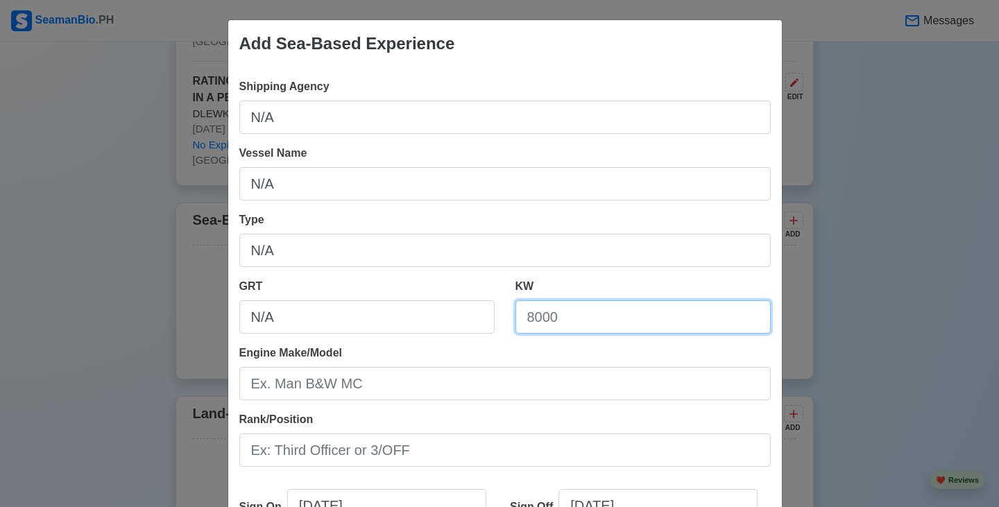
click at [558, 323] on input "KW" at bounding box center [642, 316] width 255 height 33
paste input "N/A"
type input "N/A"
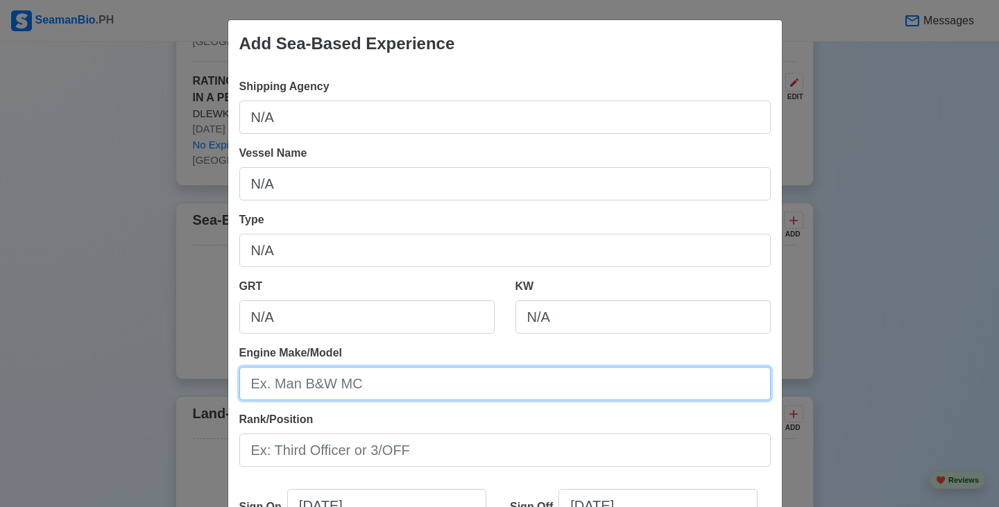
click at [425, 379] on input "Engine Make/Model" at bounding box center [504, 383] width 531 height 33
paste input "N/A"
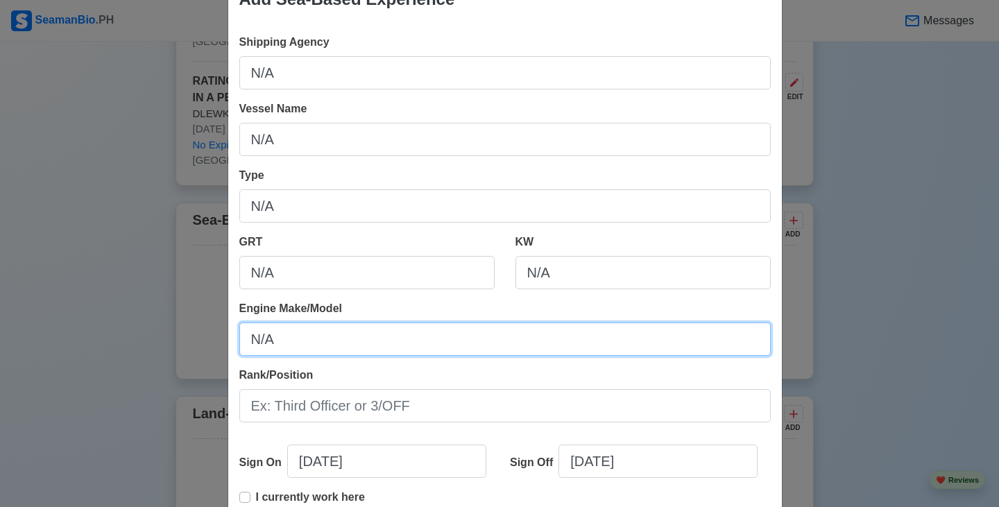
scroll to position [69, 0]
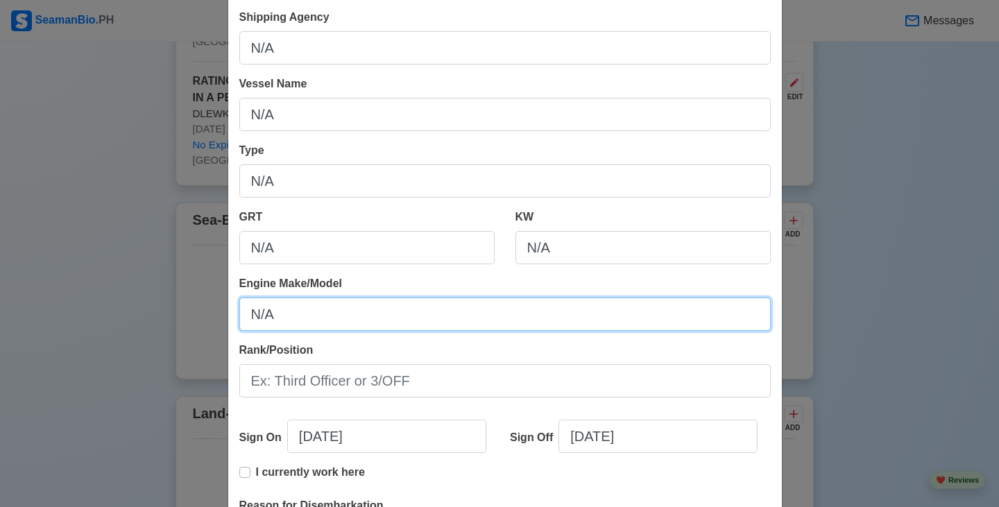
type input "N/A"
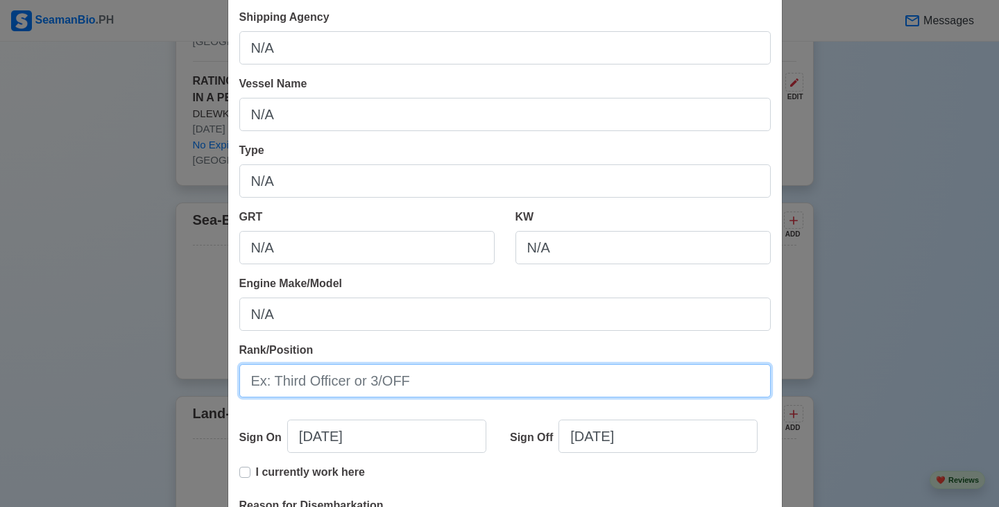
click at [425, 380] on input "Rank/Position" at bounding box center [504, 380] width 531 height 33
paste input "N/A"
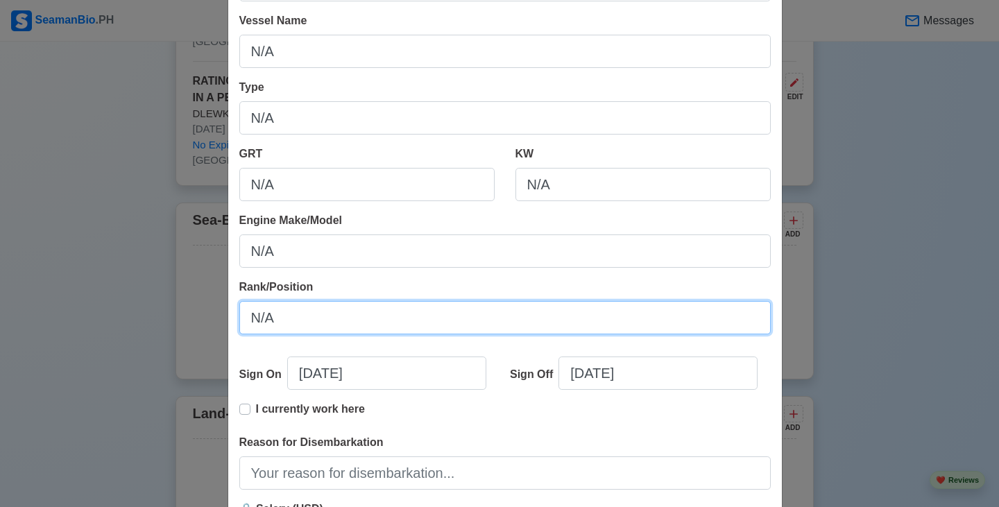
scroll to position [277, 0]
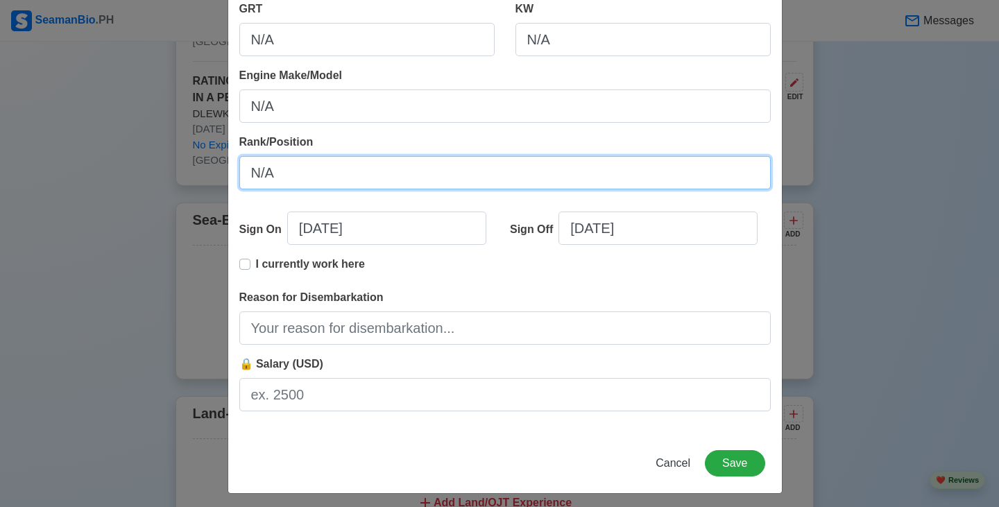
type input "N/A"
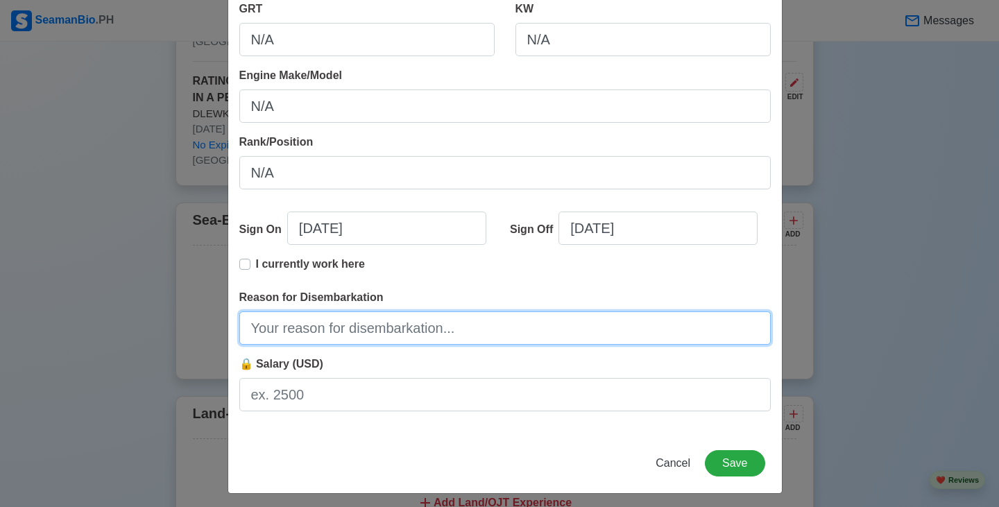
click at [430, 331] on input "Reason for Disembarkation" at bounding box center [504, 327] width 531 height 33
paste input "N/A"
type input "N/A"
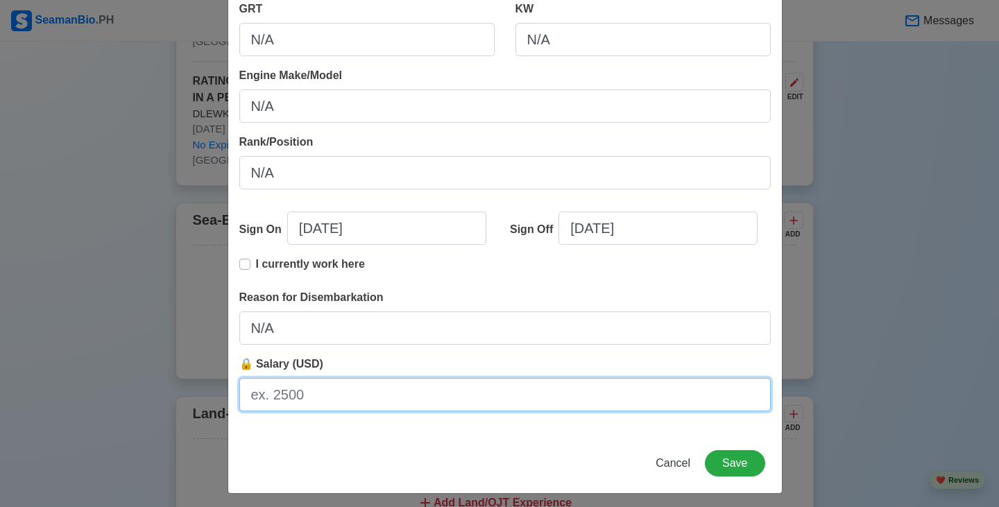
click at [387, 397] on input "🔒 Salary (USD)" at bounding box center [504, 394] width 531 height 33
paste input "N/A"
type input "N/A"
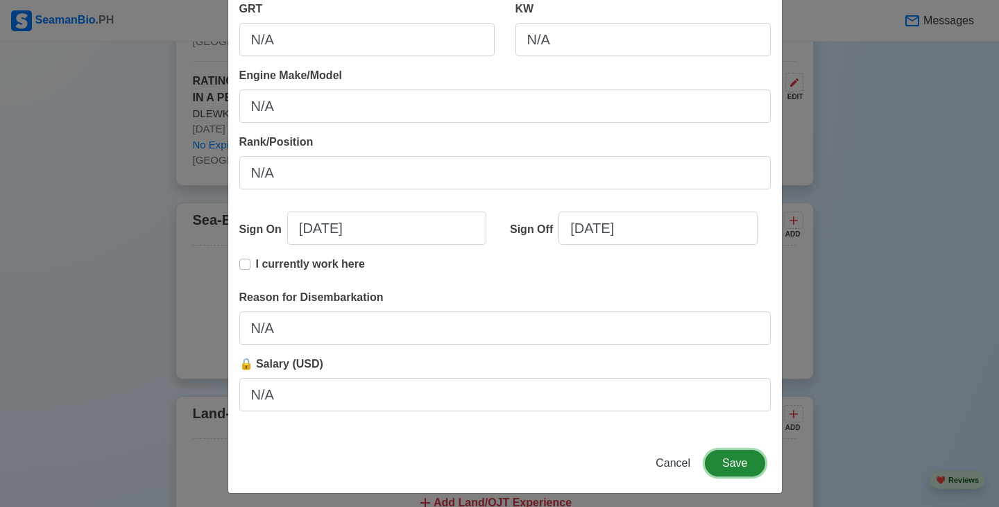
click at [731, 471] on button "Save" at bounding box center [735, 463] width 60 height 26
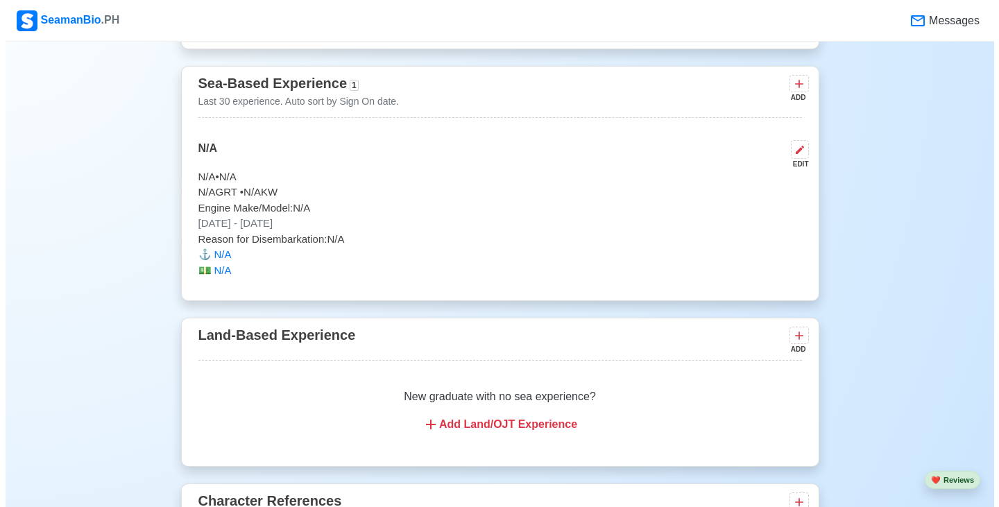
scroll to position [2515, 0]
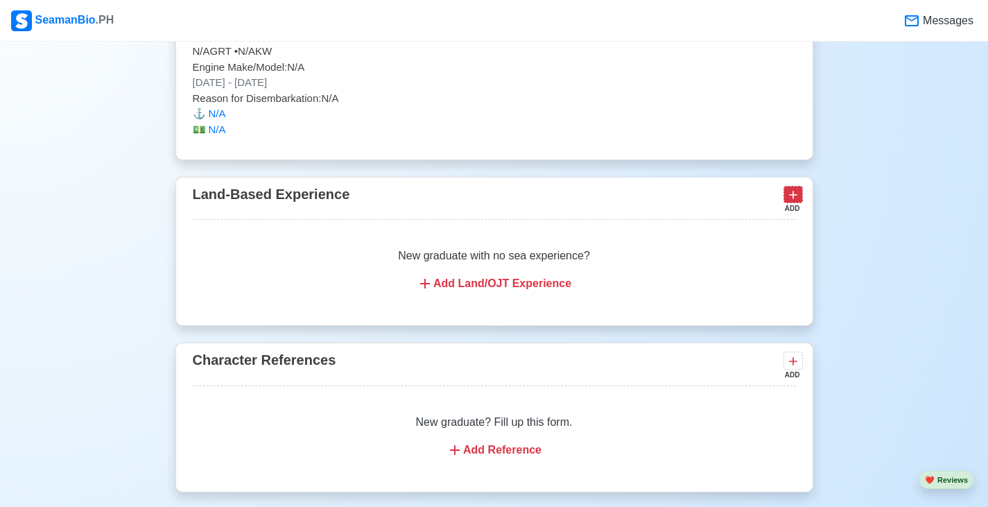
click at [791, 201] on icon at bounding box center [794, 195] width 14 height 14
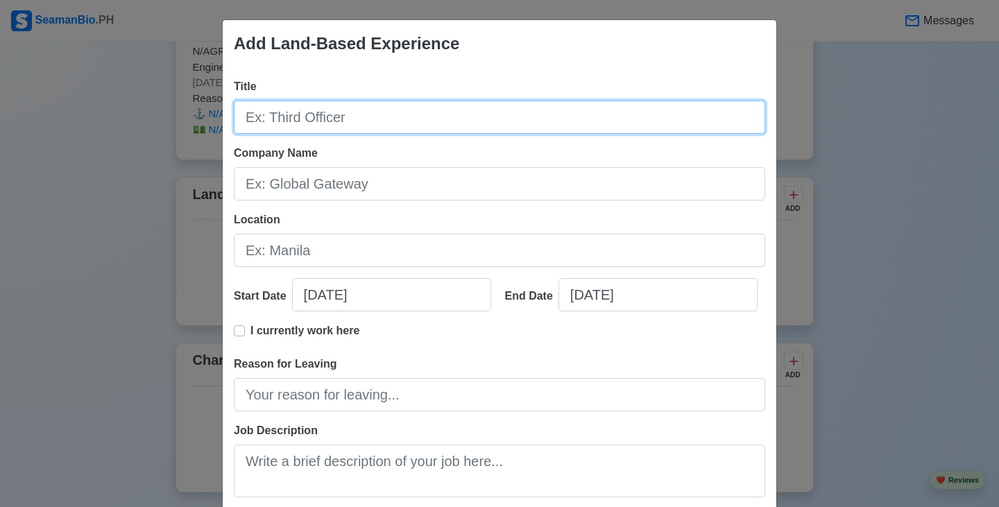
click at [385, 111] on input "Title" at bounding box center [499, 117] width 531 height 33
paste input "N/A"
type input "N/A"
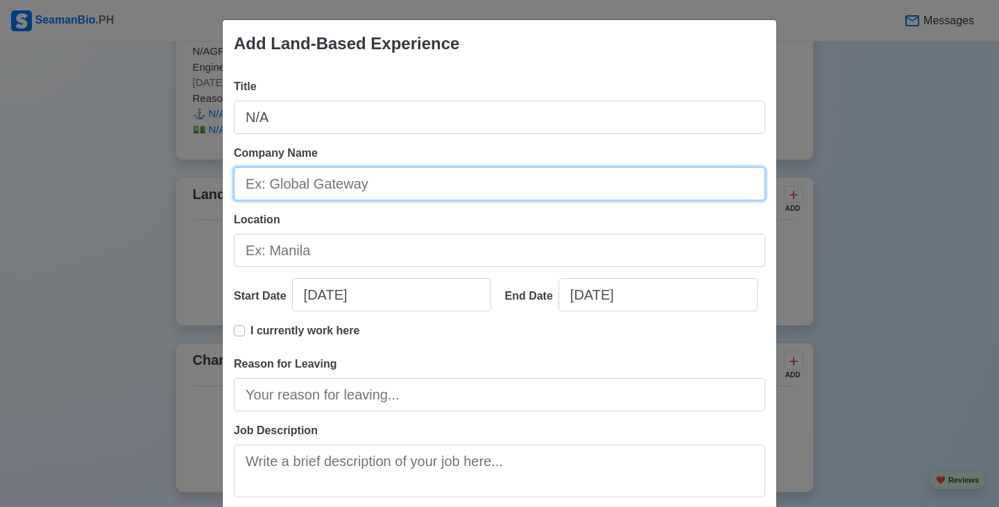
click at [405, 175] on input "Company Name" at bounding box center [499, 183] width 531 height 33
paste input "N/A"
type input "N/A"
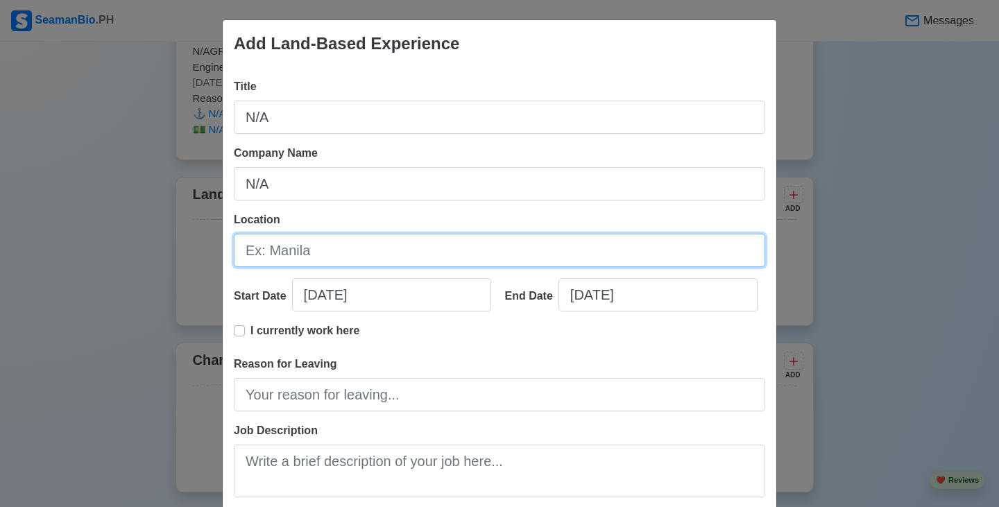
click at [424, 237] on input "Location" at bounding box center [499, 250] width 531 height 33
paste input "N/A"
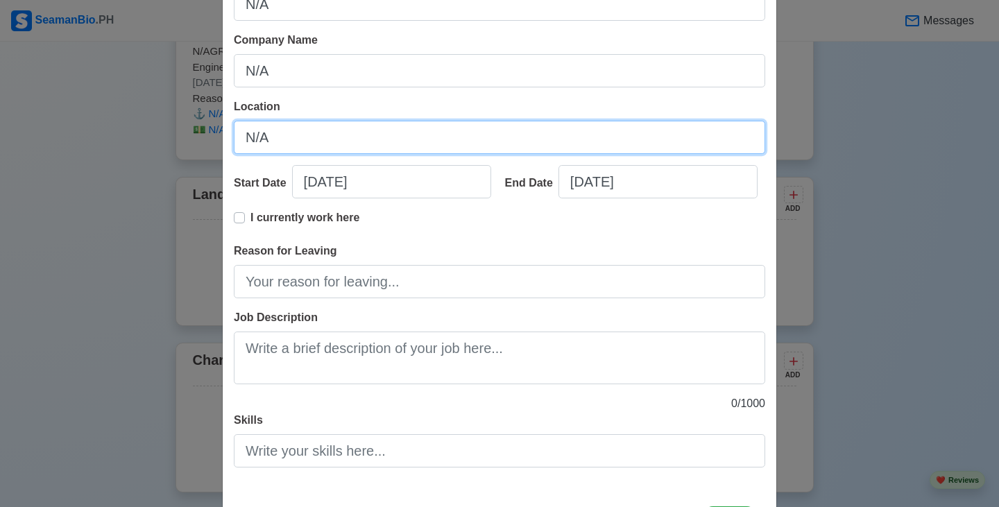
scroll to position [139, 0]
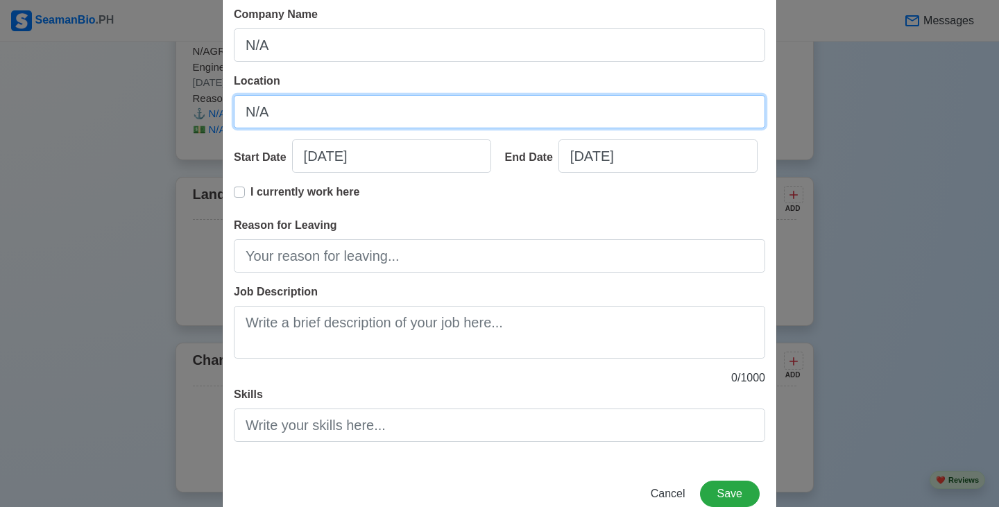
type input "N/A"
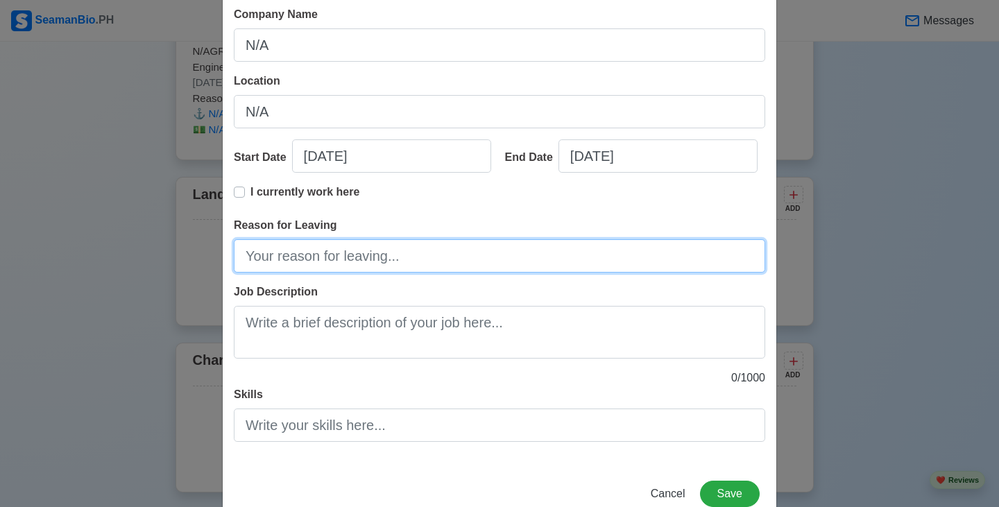
click at [374, 258] on input "Reason for Leaving" at bounding box center [499, 255] width 531 height 33
paste input "N/A"
type input "N/A"
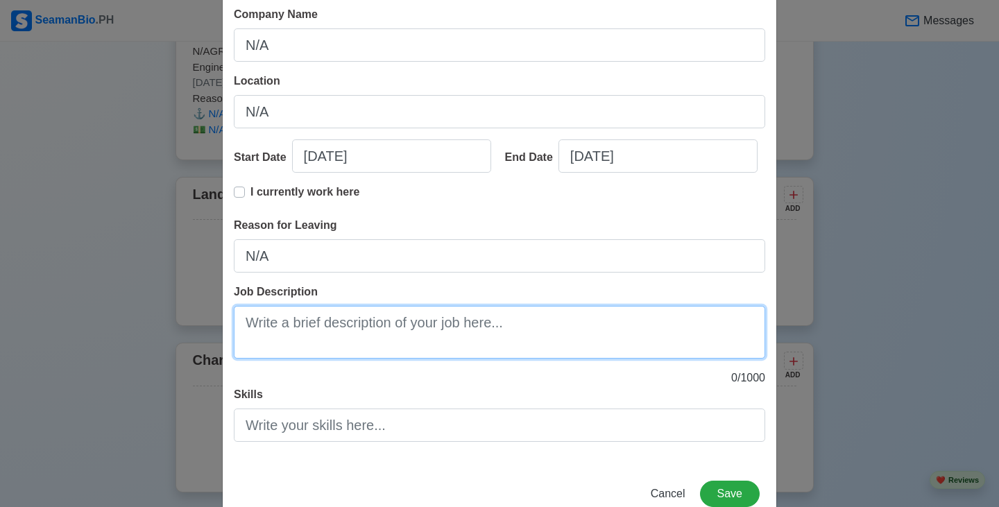
click at [411, 332] on textarea "Job Description" at bounding box center [499, 332] width 531 height 53
paste textarea "N/A"
type textarea "N/A"
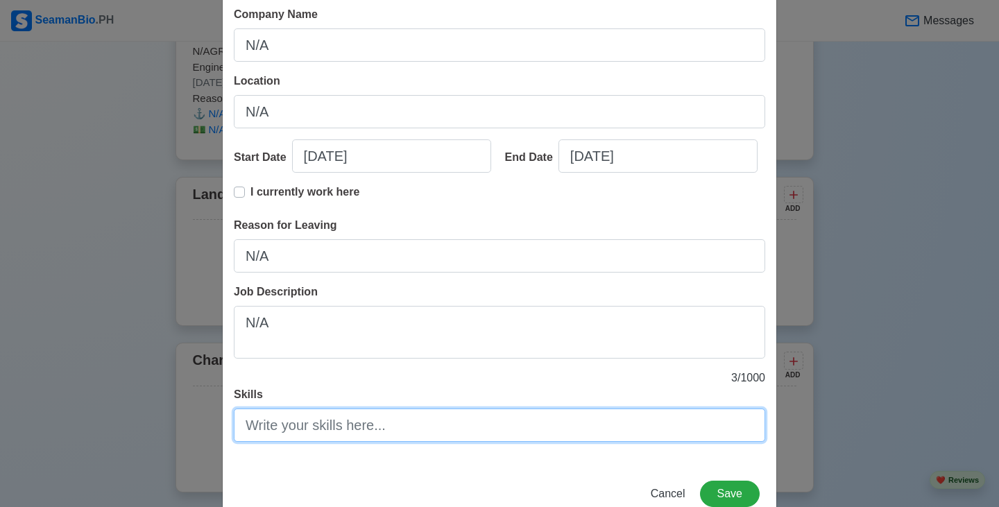
click at [405, 414] on input "Skills" at bounding box center [499, 425] width 531 height 33
paste input "N/A"
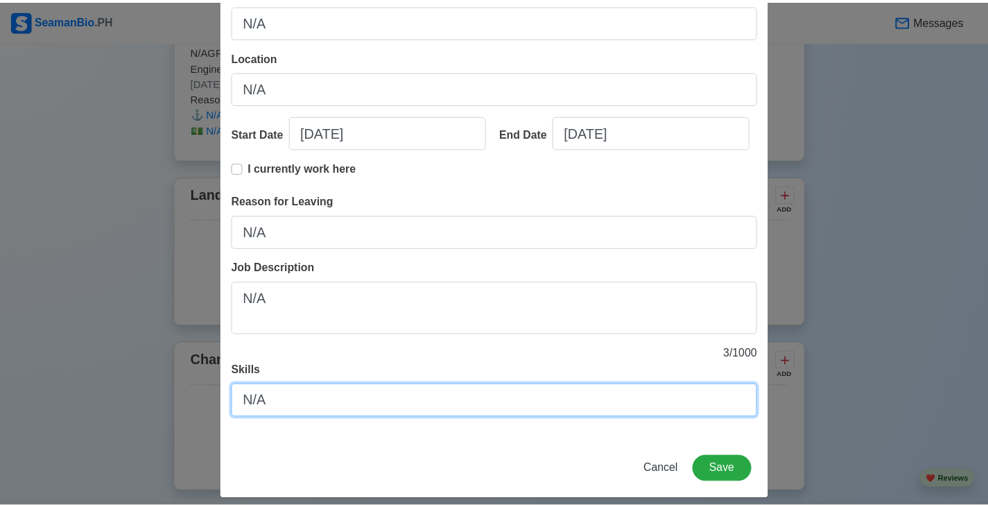
scroll to position [175, 0]
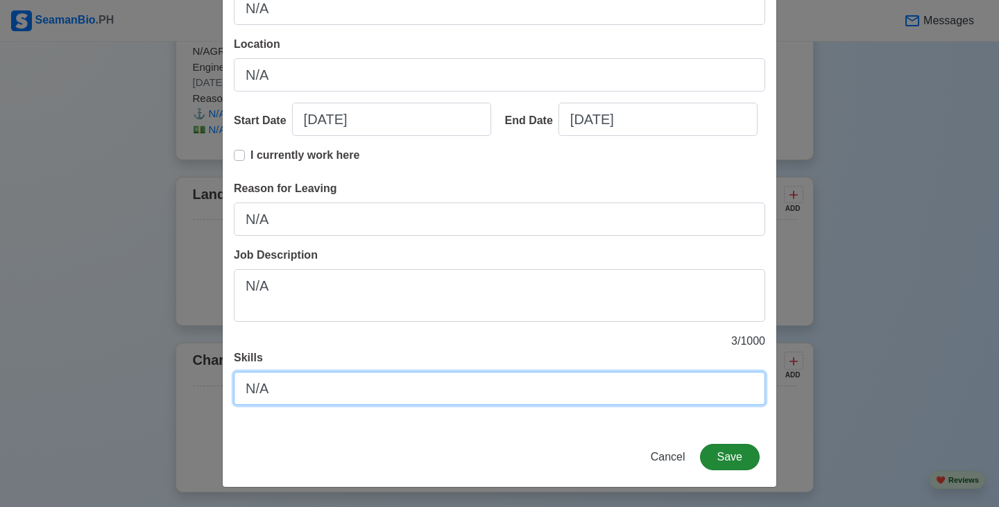
type input "N/A"
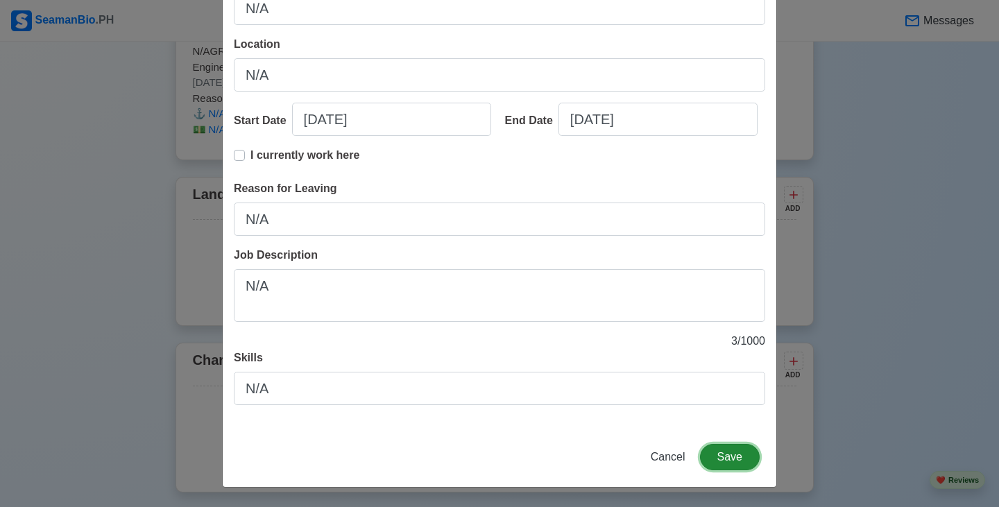
click at [736, 464] on button "Save" at bounding box center [730, 457] width 60 height 26
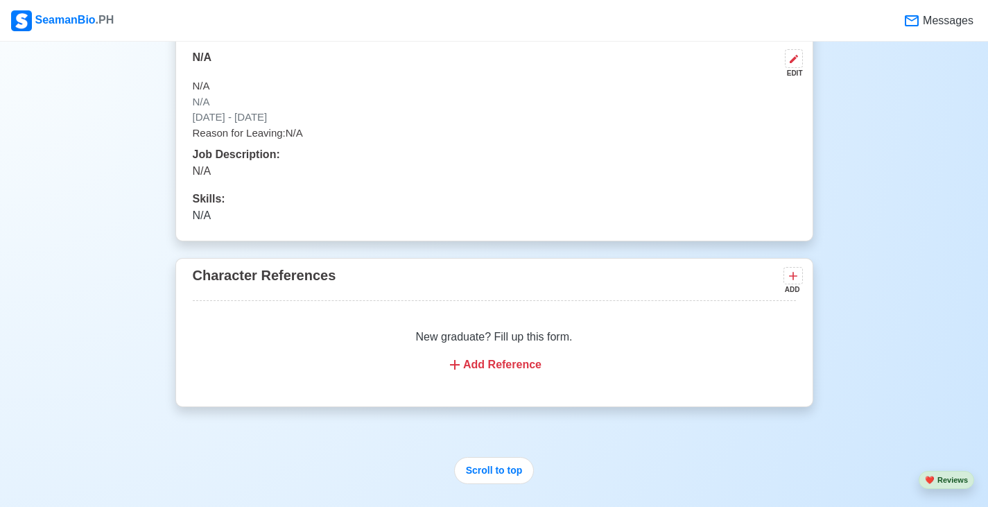
scroll to position [2723, 0]
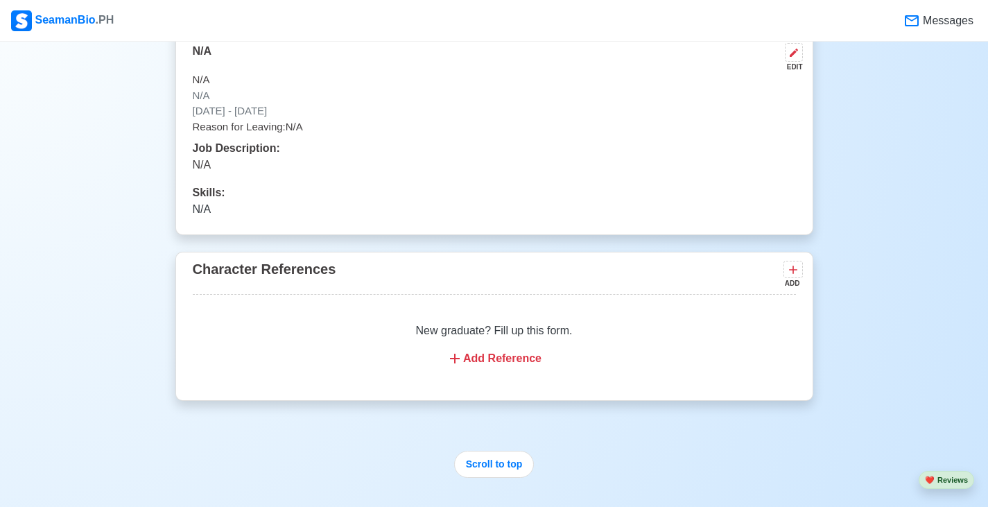
click at [638, 330] on div "New graduate? Fill up this form. Add Reference" at bounding box center [494, 345] width 603 height 78
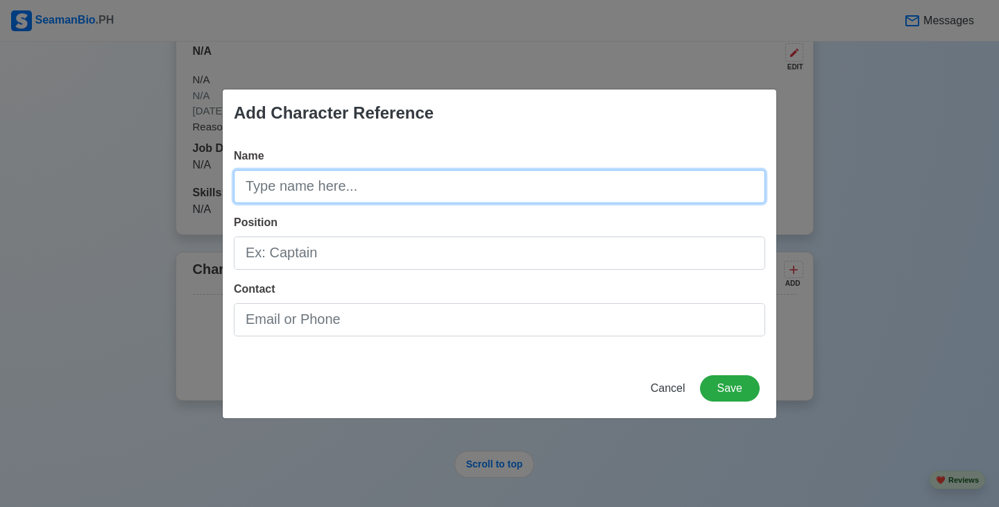
click at [453, 185] on input "Name" at bounding box center [499, 186] width 531 height 33
paste input "N/A"
type input "N/A"
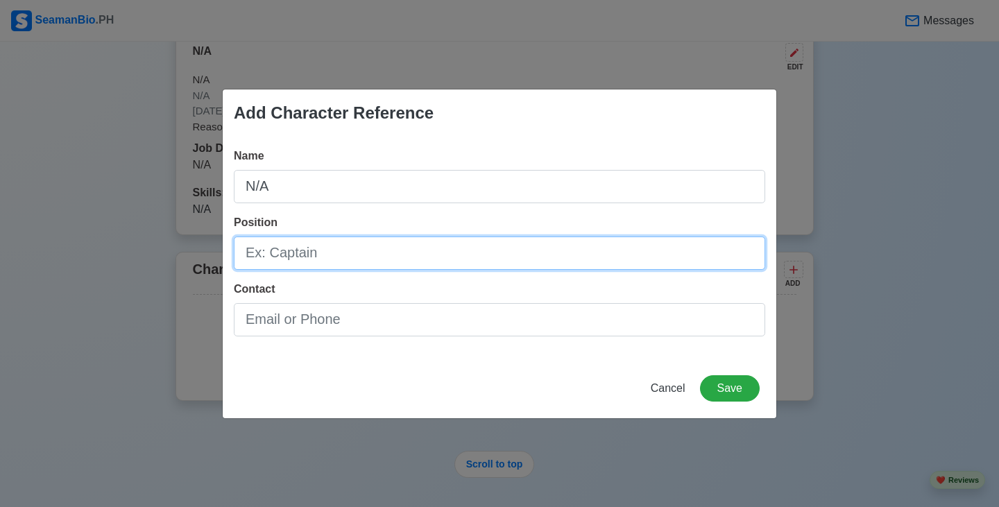
click at [493, 259] on input "Position" at bounding box center [499, 253] width 531 height 33
paste input "N/A"
type input "N/A"
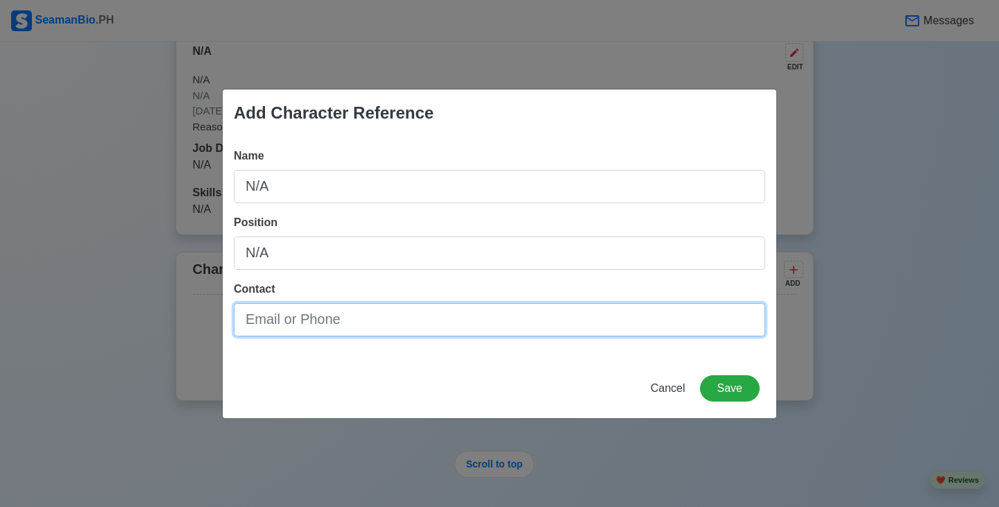
click at [547, 323] on input "Contact" at bounding box center [499, 319] width 531 height 33
paste input "N/A"
type input "N/A"
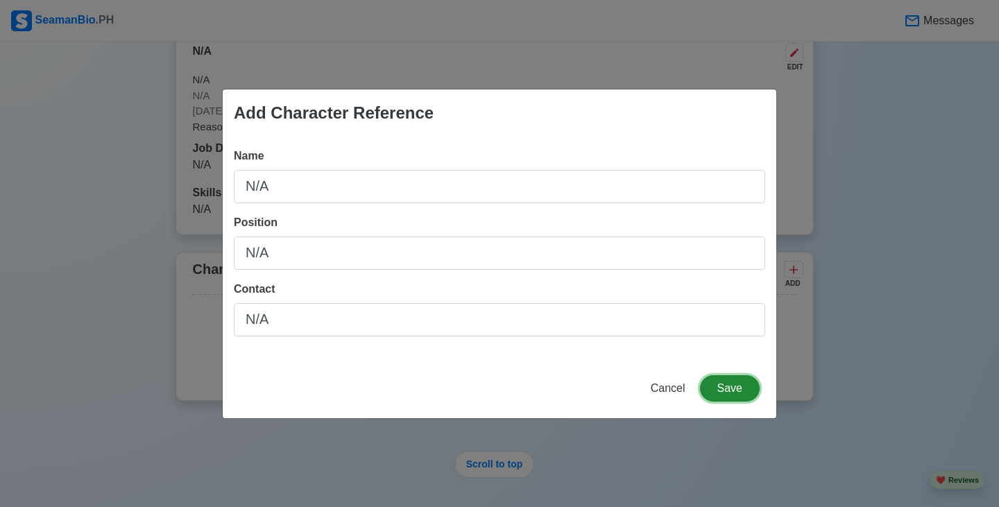
click at [744, 392] on button "Save" at bounding box center [730, 388] width 60 height 26
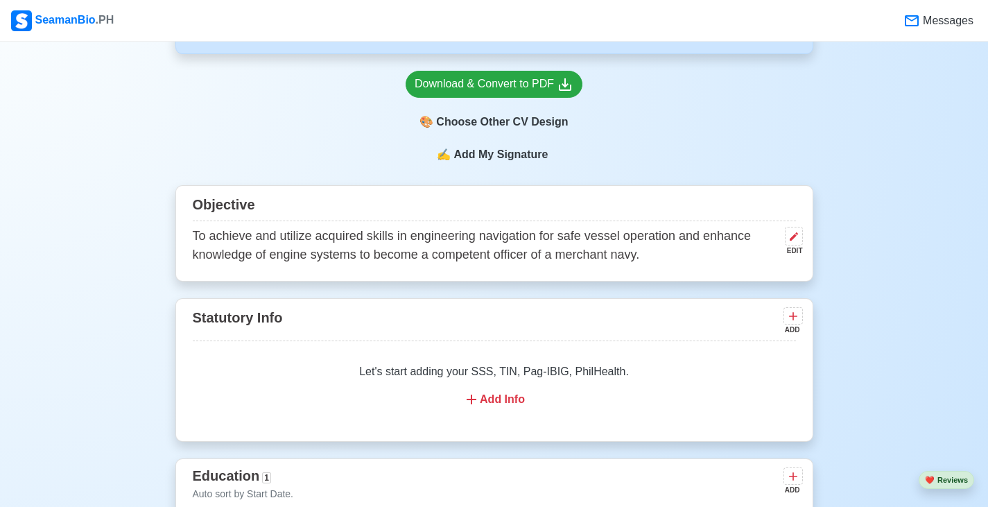
scroll to position [486, 0]
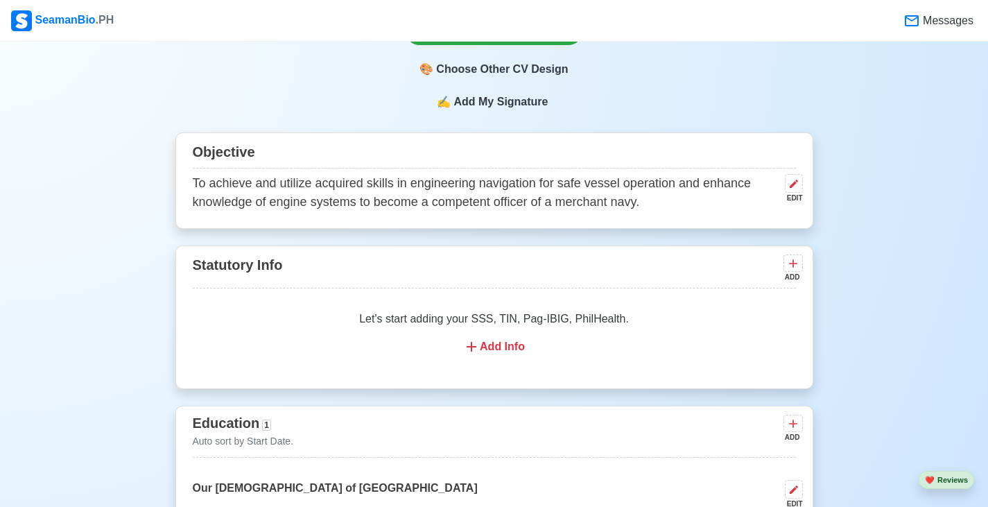
click at [524, 205] on p "To achieve and utilize acquired skills in engineering navigation for safe vesse…" at bounding box center [486, 192] width 587 height 37
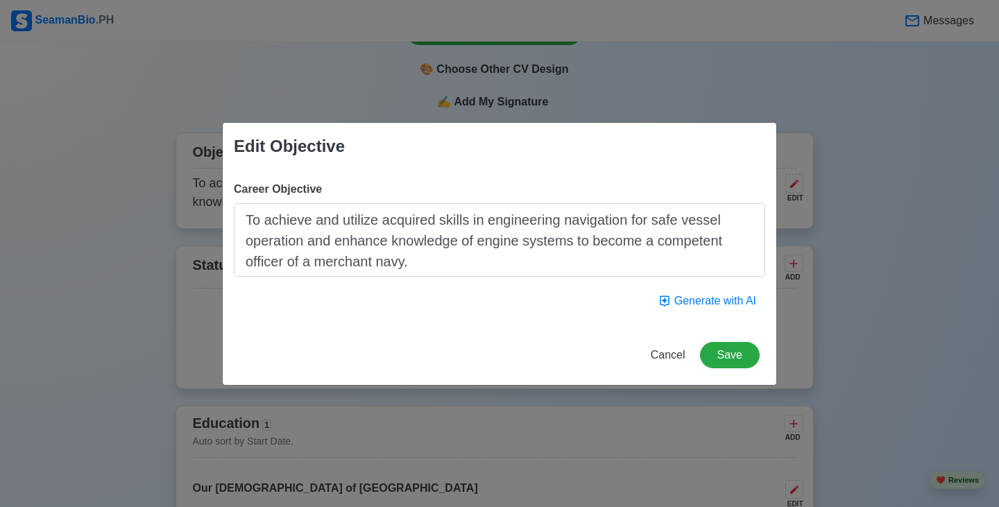
click at [538, 252] on textarea "To achieve and utilize acquired skills in engineering navigation for safe vesse…" at bounding box center [499, 240] width 531 height 74
click at [487, 262] on textarea "To achieve and utilize acquired skills in engineering navigation for safe vesse…" at bounding box center [499, 240] width 531 height 74
drag, startPoint x: 487, startPoint y: 262, endPoint x: 461, endPoint y: 259, distance: 26.4
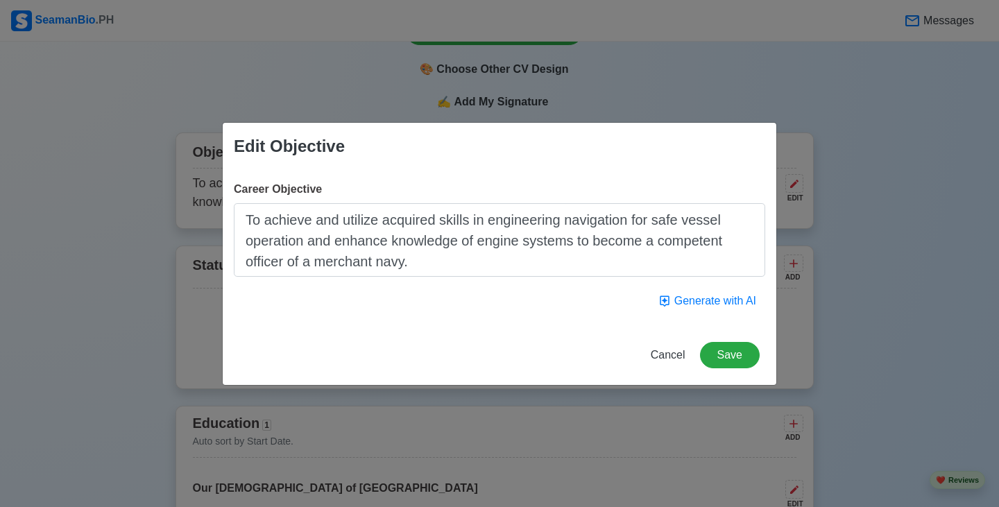
click at [485, 262] on textarea "To achieve and utilize acquired skills in engineering navigation for safe vesse…" at bounding box center [499, 240] width 531 height 74
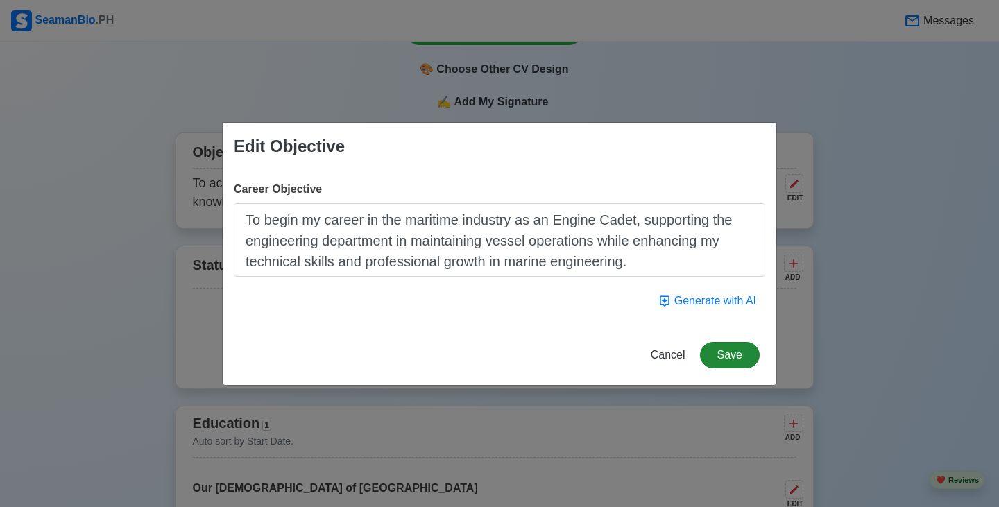
type textarea "To begin my career in the maritime industry as an Engine Cadet, supporting the …"
click at [729, 350] on button "Save" at bounding box center [730, 355] width 60 height 26
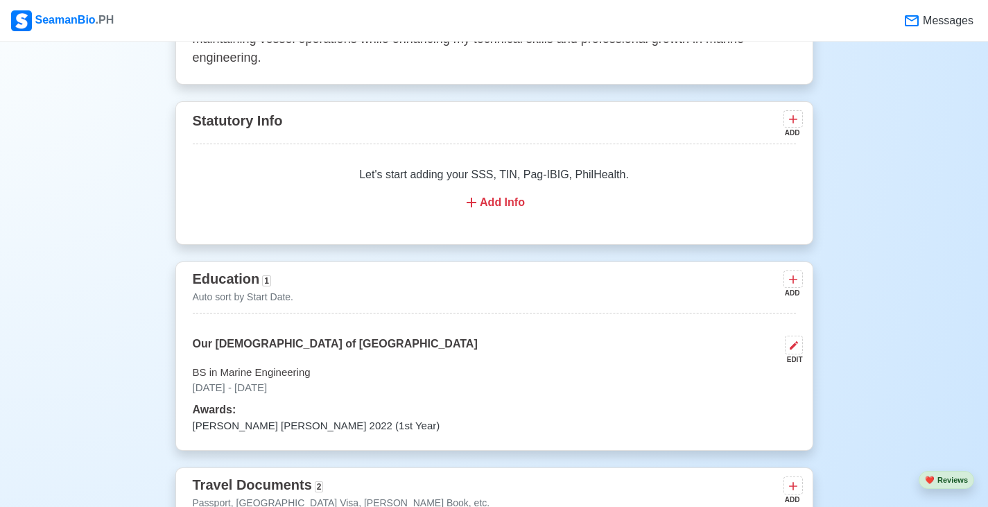
scroll to position [624, 0]
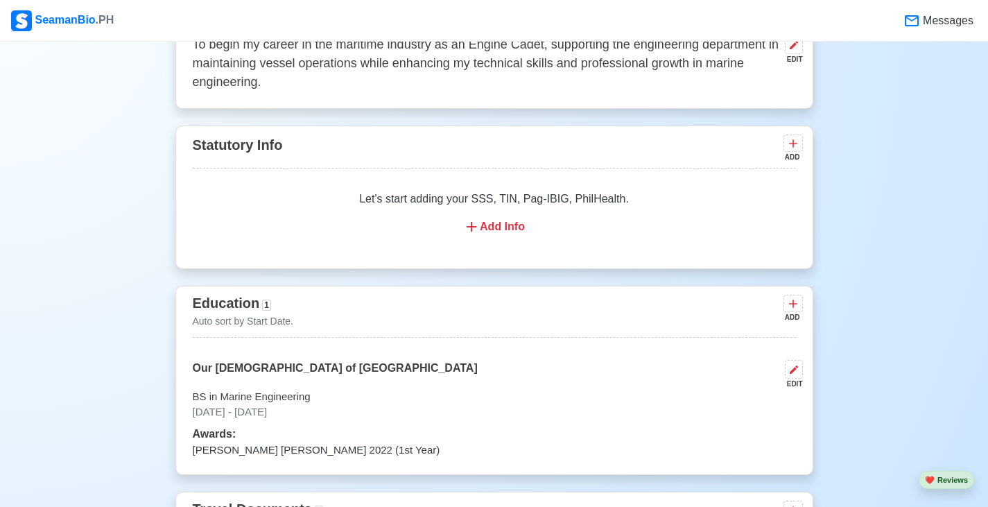
click at [498, 231] on div "Add Info" at bounding box center [494, 227] width 570 height 17
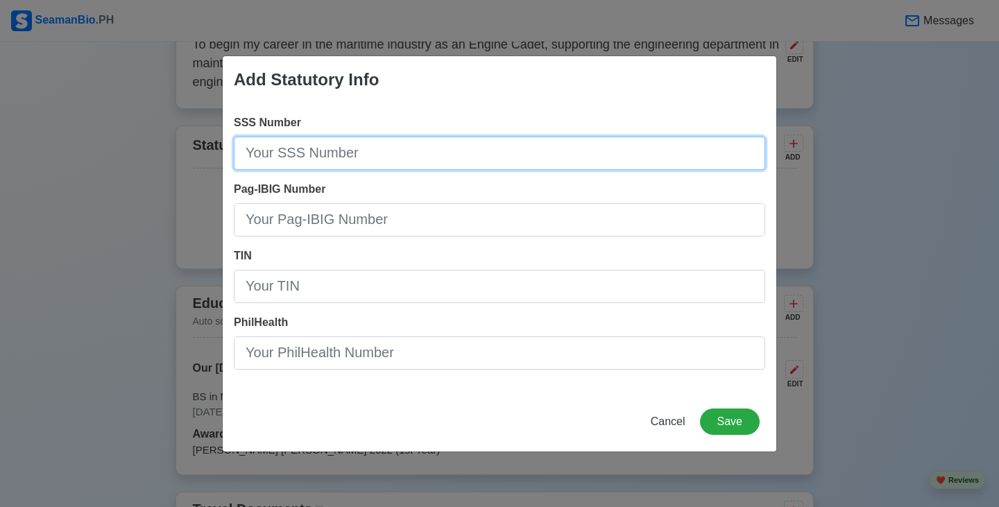
click at [366, 152] on input "SSS Number" at bounding box center [499, 153] width 531 height 33
type input "3510572070"
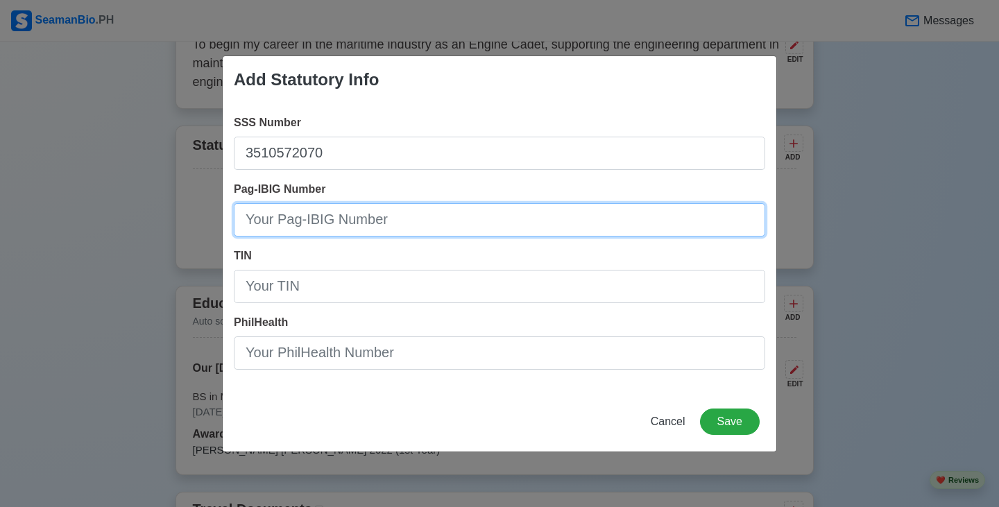
click at [345, 221] on input "Pag-IBIG Number" at bounding box center [499, 219] width 531 height 33
type input "121288031331"
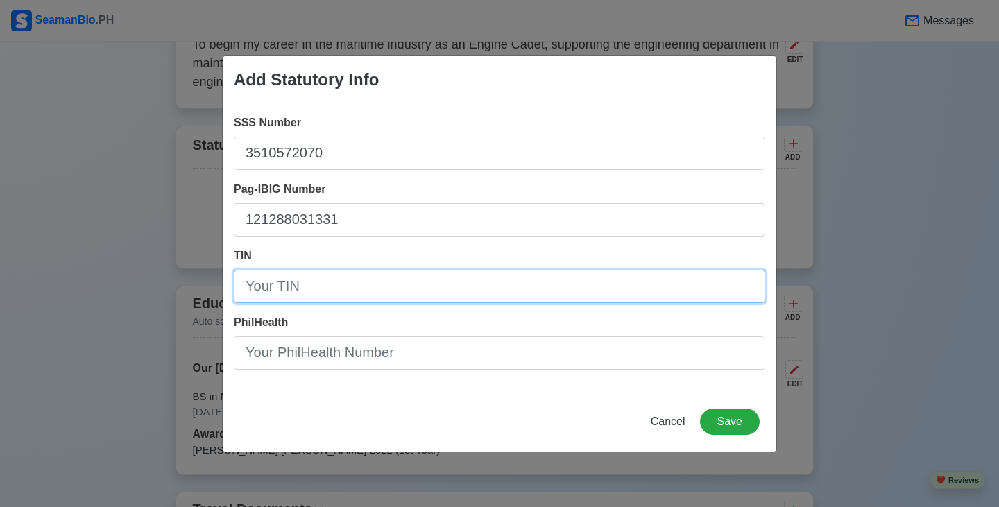
click at [322, 295] on input "TIN" at bounding box center [499, 286] width 531 height 33
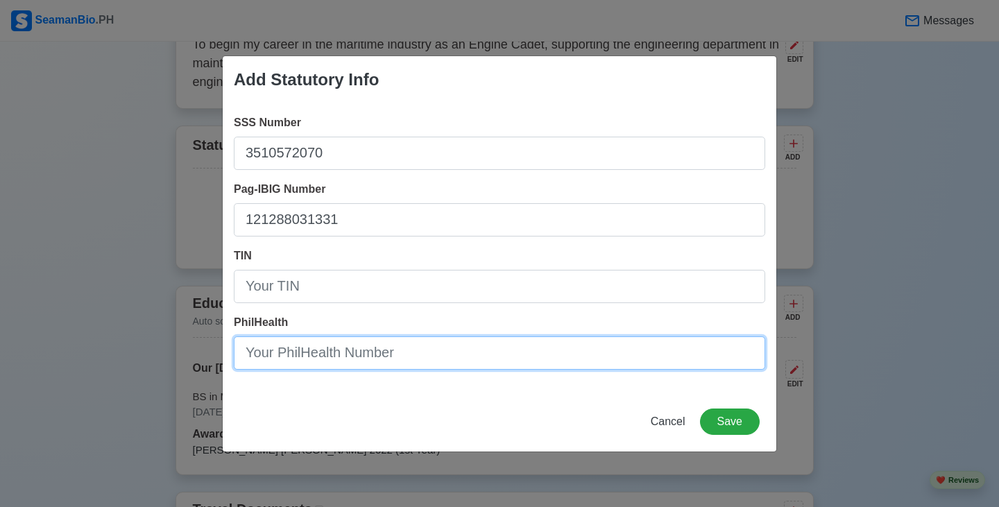
click at [340, 360] on input "PhilHealth" at bounding box center [499, 352] width 531 height 33
type input "21-250389433-2"
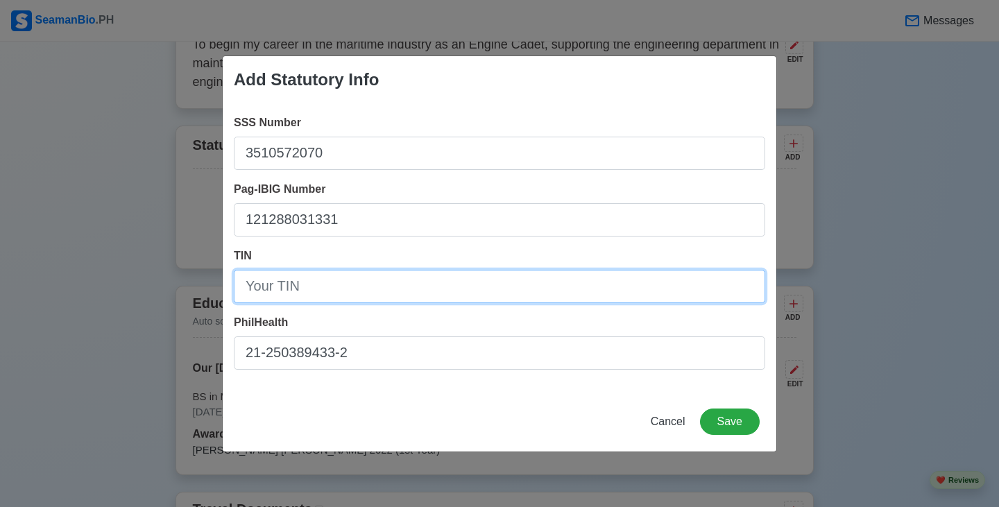
click at [379, 296] on input "TIN" at bounding box center [499, 286] width 531 height 33
type input "[PHONE_NUMBER]"
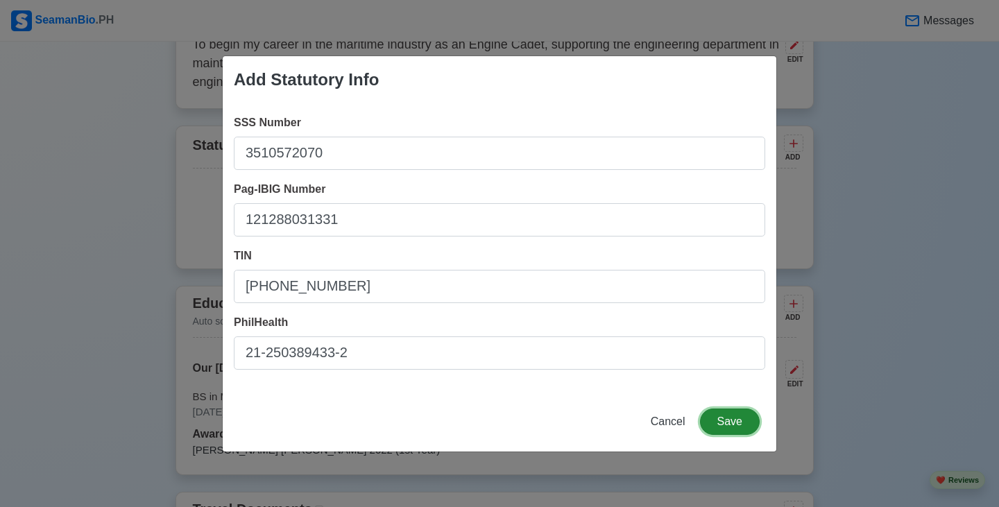
click at [737, 427] on button "Save" at bounding box center [730, 422] width 60 height 26
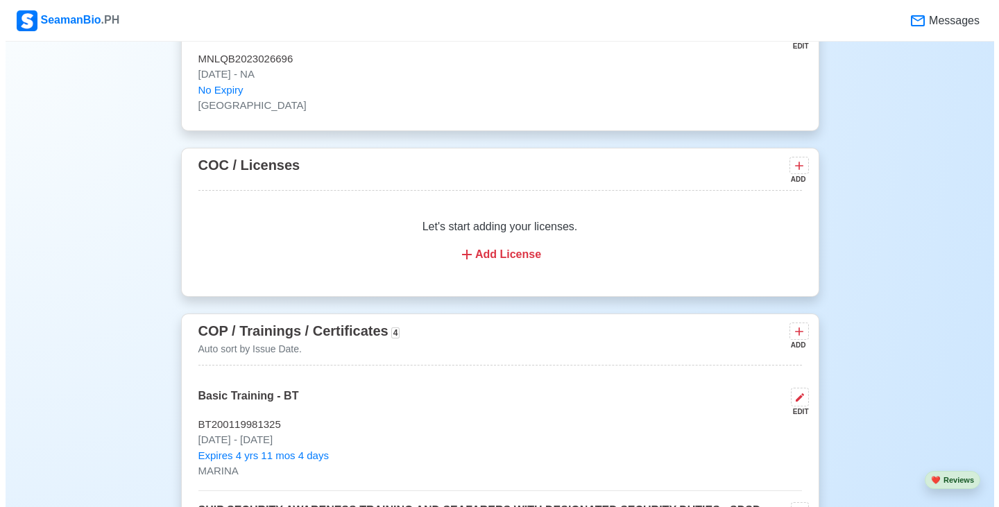
scroll to position [1665, 0]
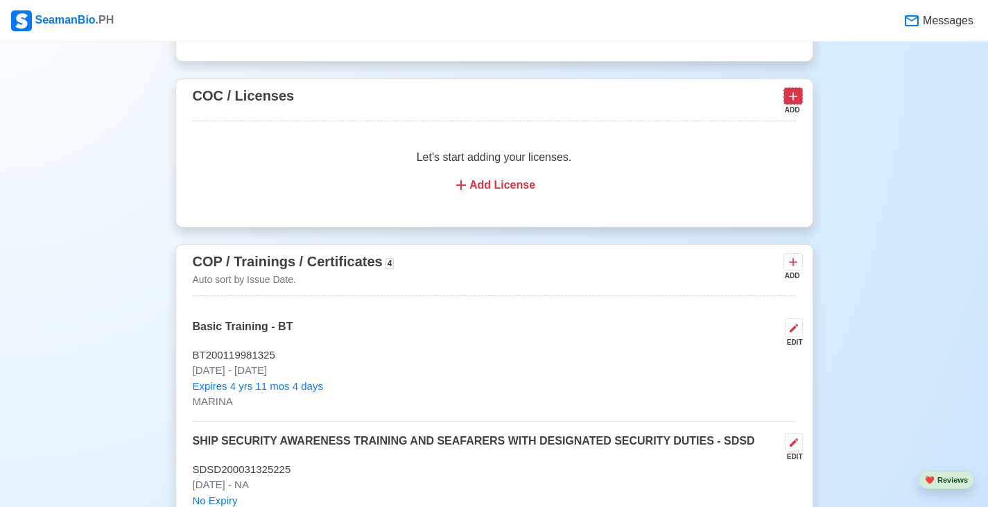
click at [794, 103] on icon at bounding box center [794, 96] width 14 height 14
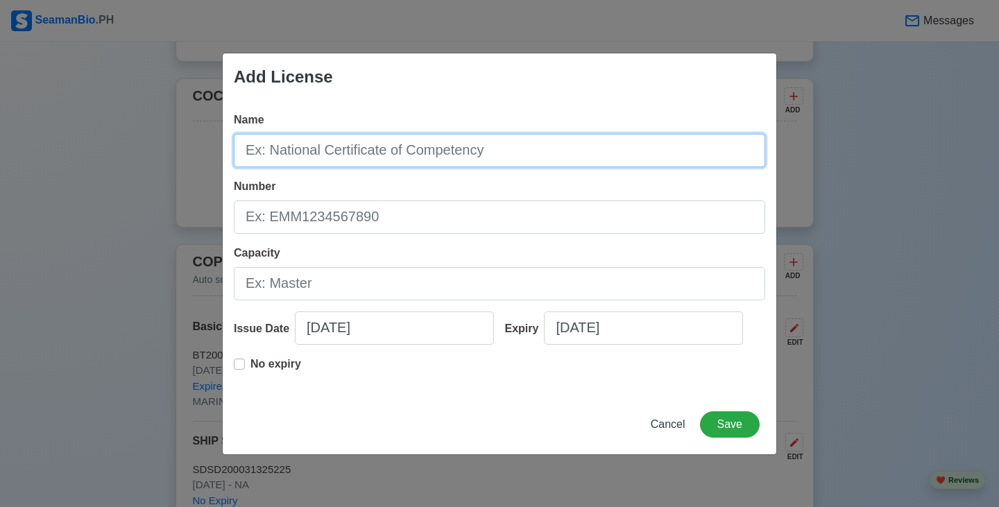
click at [479, 160] on input "Name" at bounding box center [499, 150] width 531 height 33
paste input "To begin my career in the maritime industry as an Engine Cadet, supporting the …"
type input "To begin my career in the maritime industry as an Engine Cadet, supporting the …"
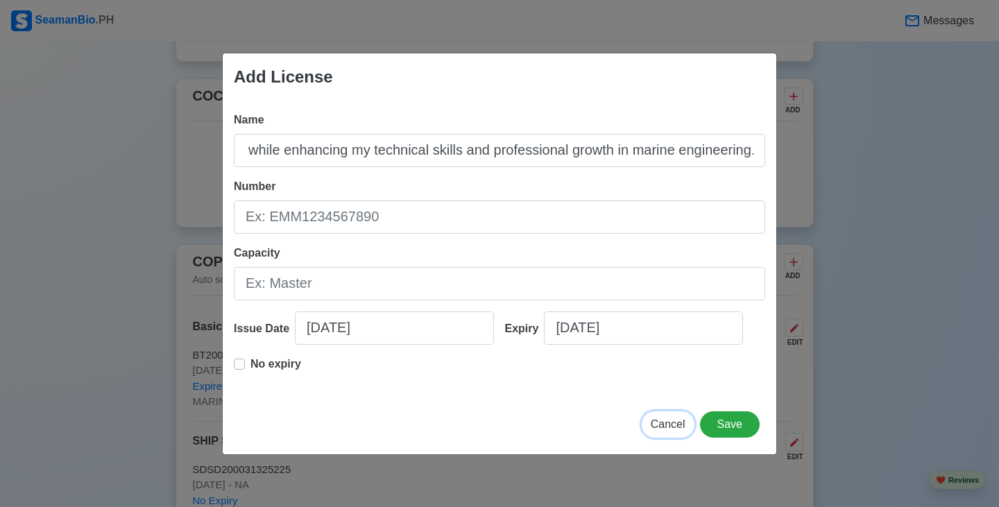
click at [667, 428] on span "Cancel" at bounding box center [668, 424] width 35 height 12
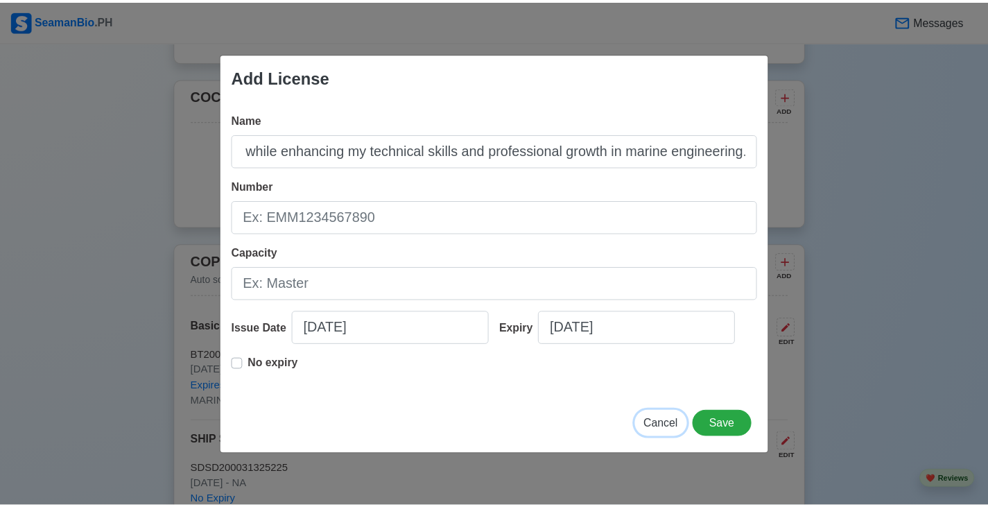
scroll to position [0, 0]
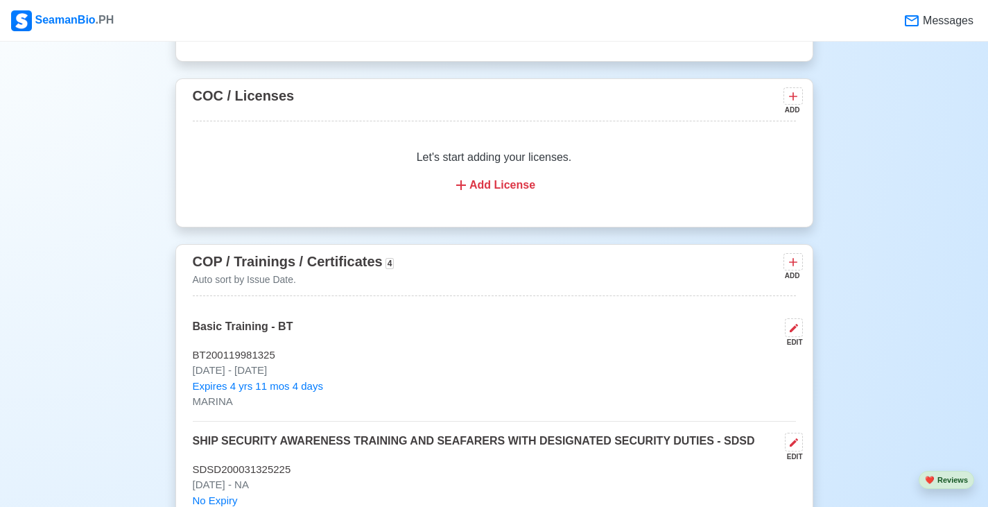
click at [470, 194] on icon at bounding box center [461, 185] width 17 height 17
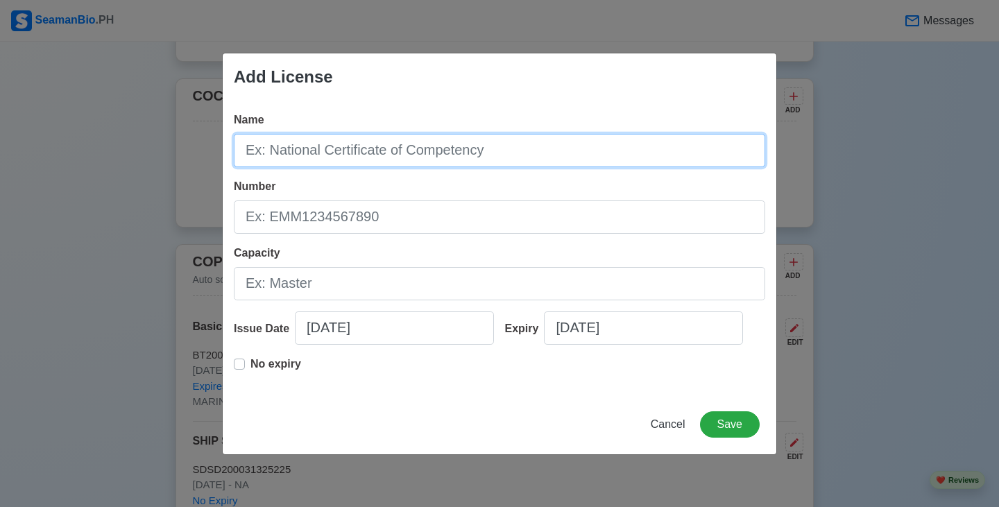
click at [381, 149] on input "Name" at bounding box center [499, 150] width 531 height 33
type input "n"
type input "N/A"
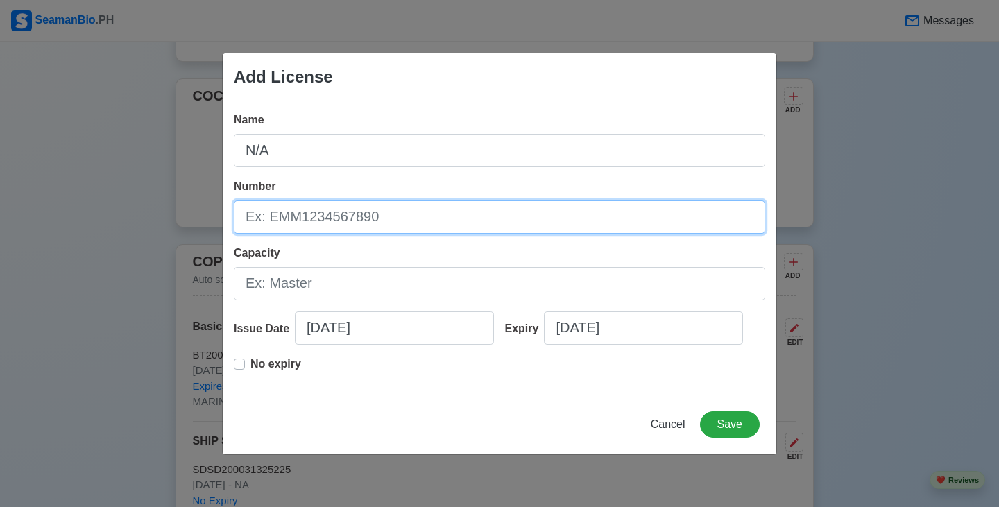
click at [377, 225] on input "Number" at bounding box center [499, 216] width 531 height 33
type input "N/A"
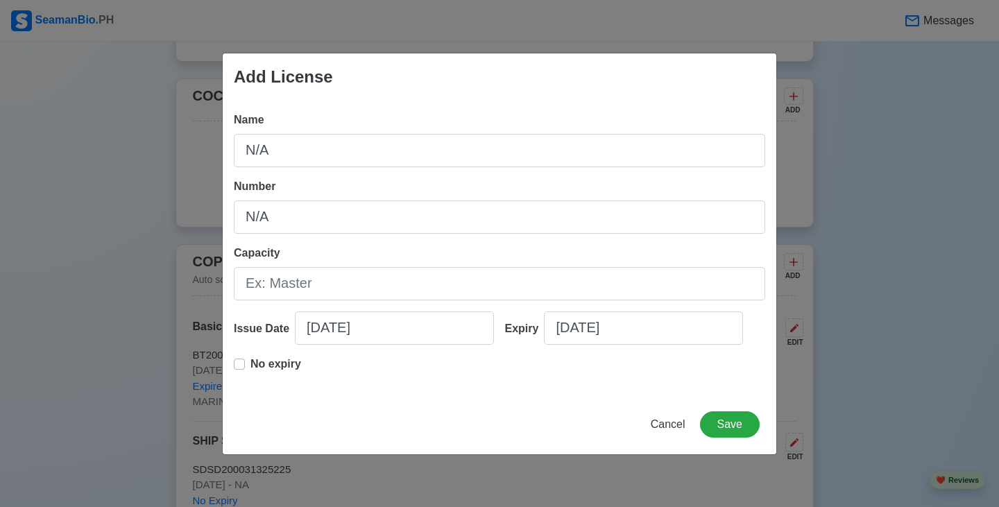
click at [366, 266] on div "Capacity" at bounding box center [499, 272] width 531 height 55
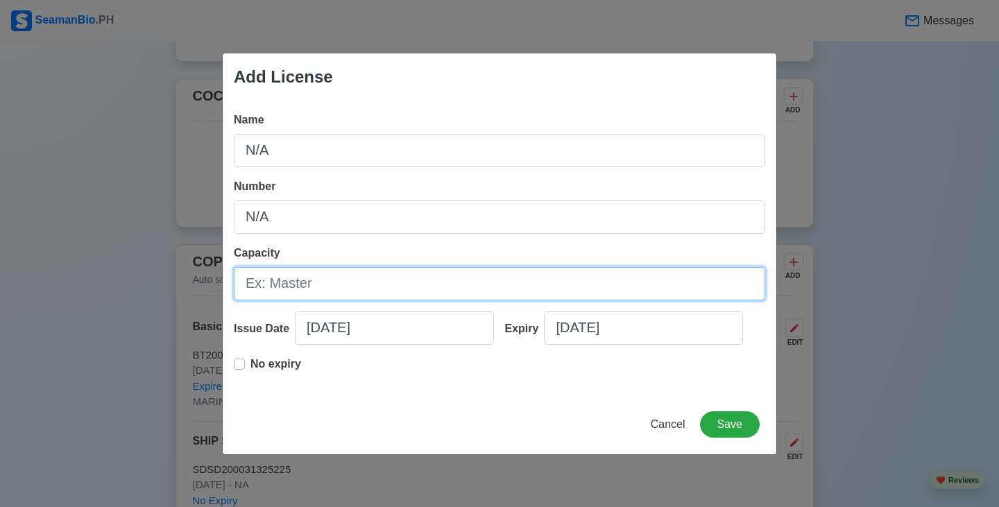
click at [366, 270] on input "Capacity" at bounding box center [499, 283] width 531 height 33
click at [367, 271] on input "Capacity" at bounding box center [499, 283] width 531 height 33
type input "N/A"
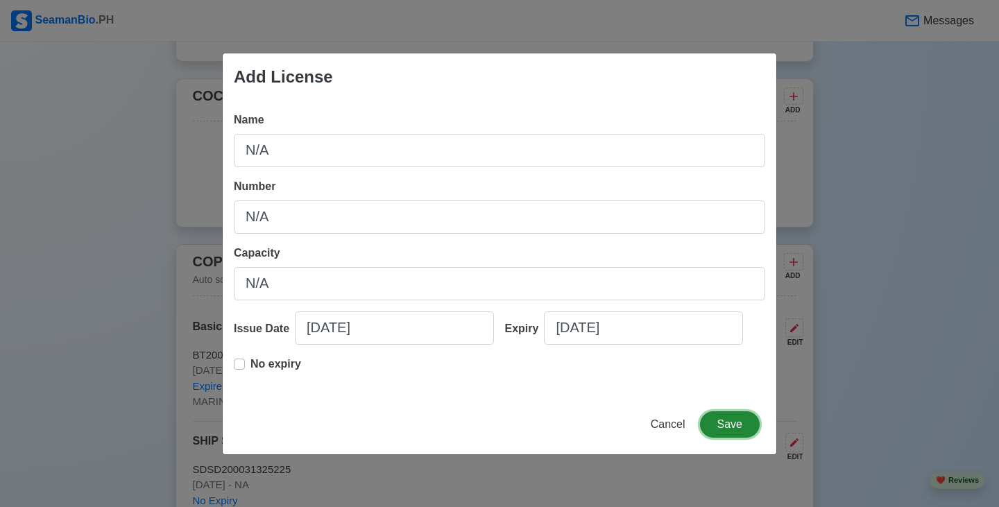
click at [726, 424] on button "Save" at bounding box center [730, 424] width 60 height 26
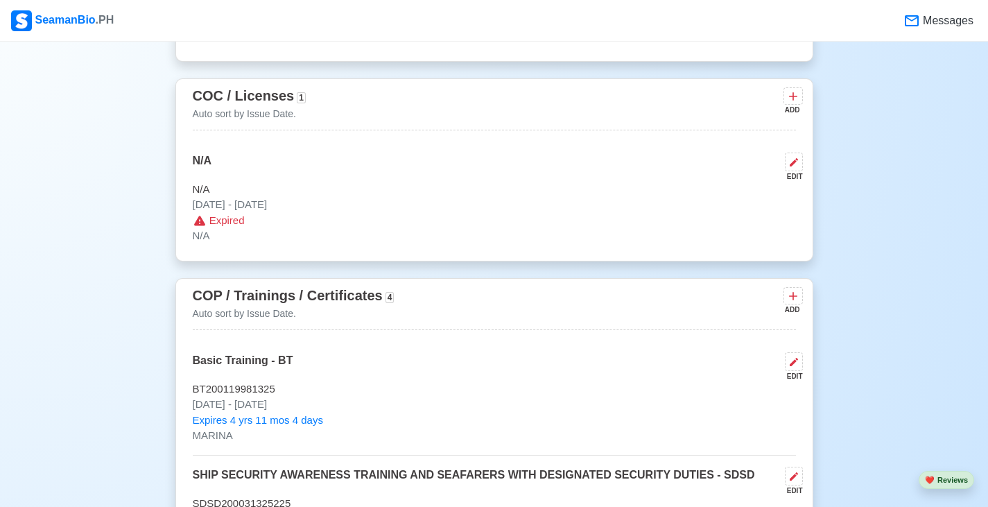
click at [380, 233] on p "N/A" at bounding box center [494, 236] width 603 height 16
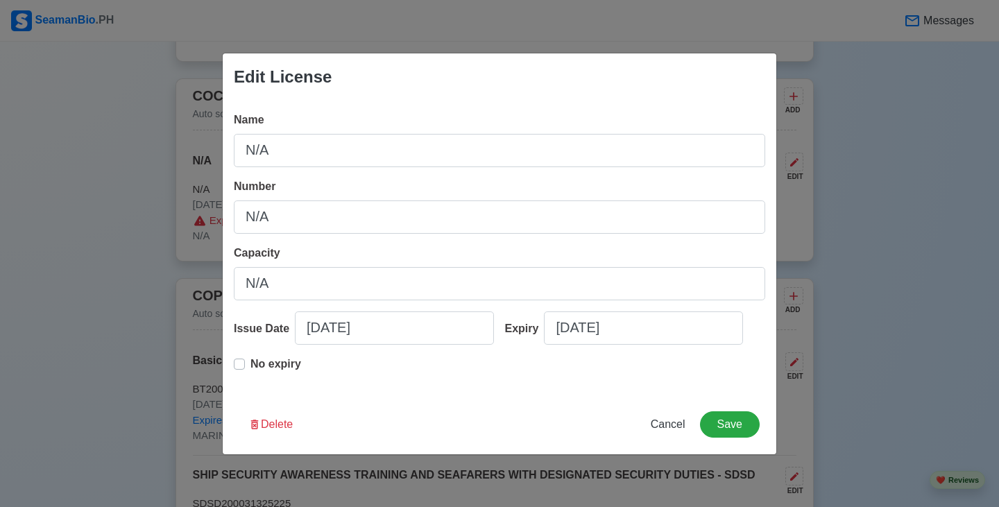
click at [257, 361] on p "No expiry" at bounding box center [275, 364] width 51 height 17
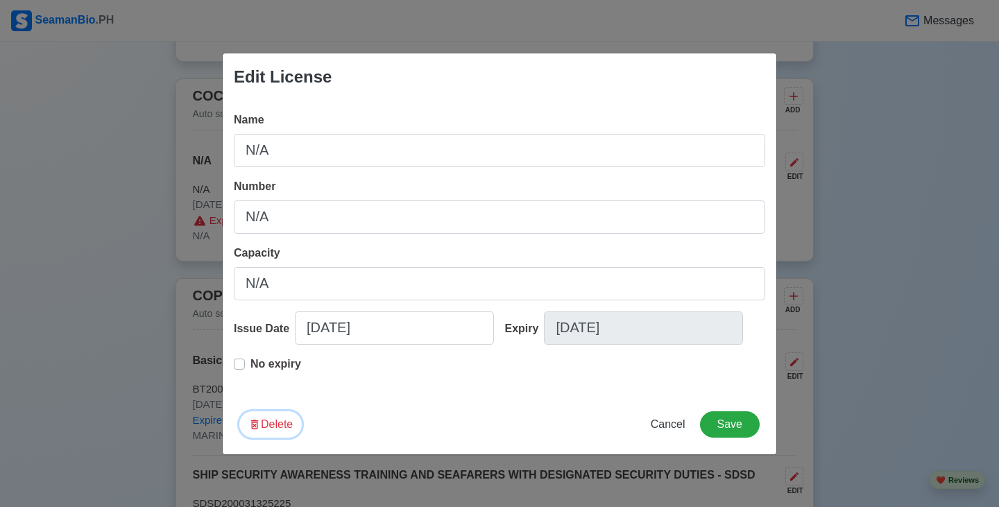
click at [286, 423] on button "Delete" at bounding box center [270, 424] width 62 height 26
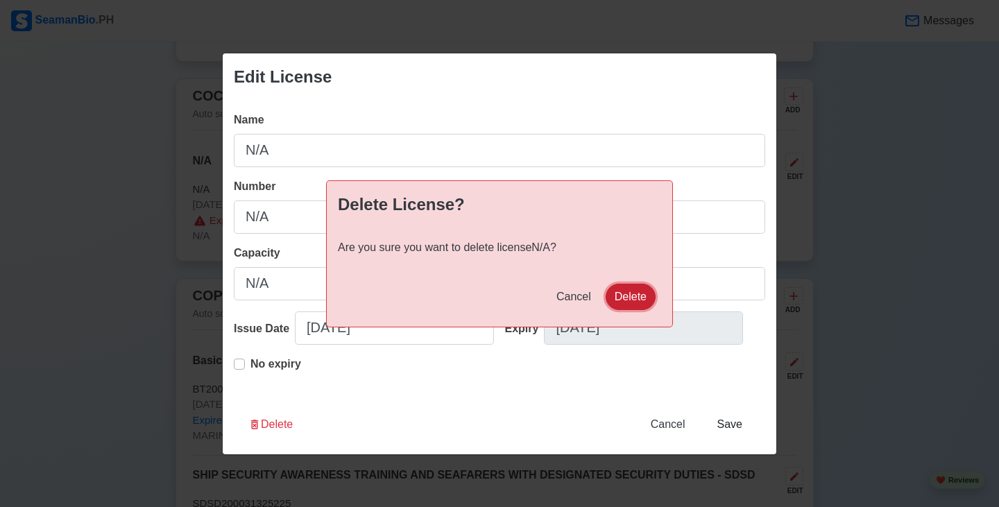
click at [638, 298] on button "Delete" at bounding box center [631, 297] width 50 height 26
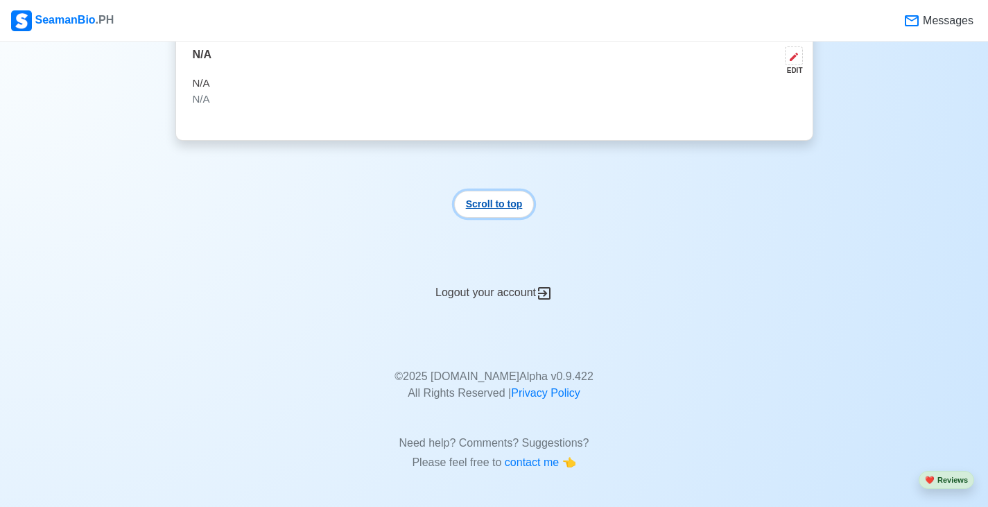
click at [504, 201] on button "Scroll to top" at bounding box center [494, 204] width 80 height 27
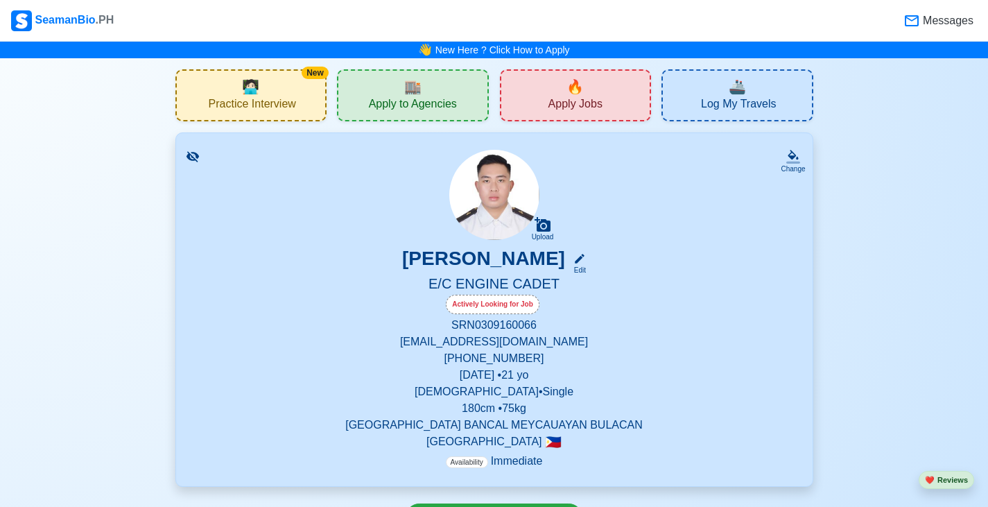
click at [420, 97] on span "Apply to Agencies" at bounding box center [413, 105] width 88 height 17
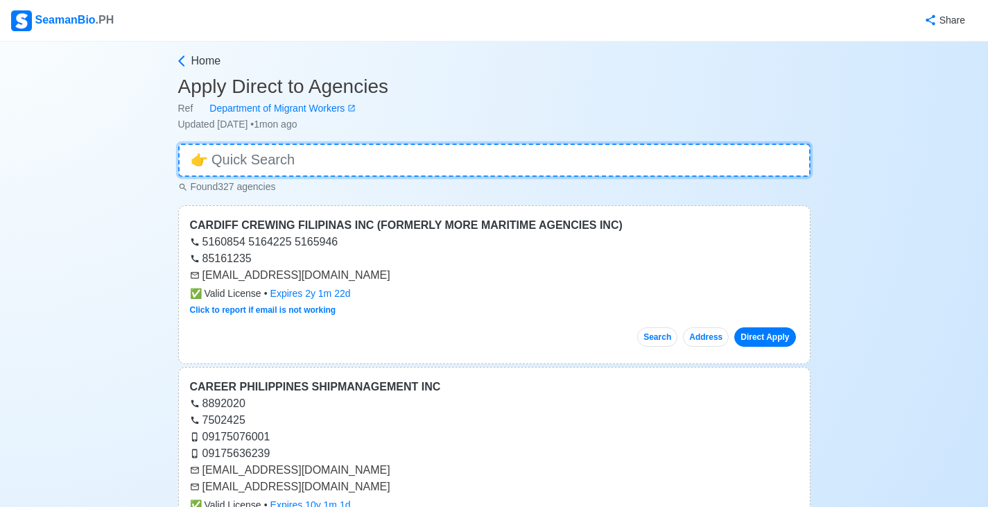
click at [311, 170] on input at bounding box center [494, 160] width 633 height 33
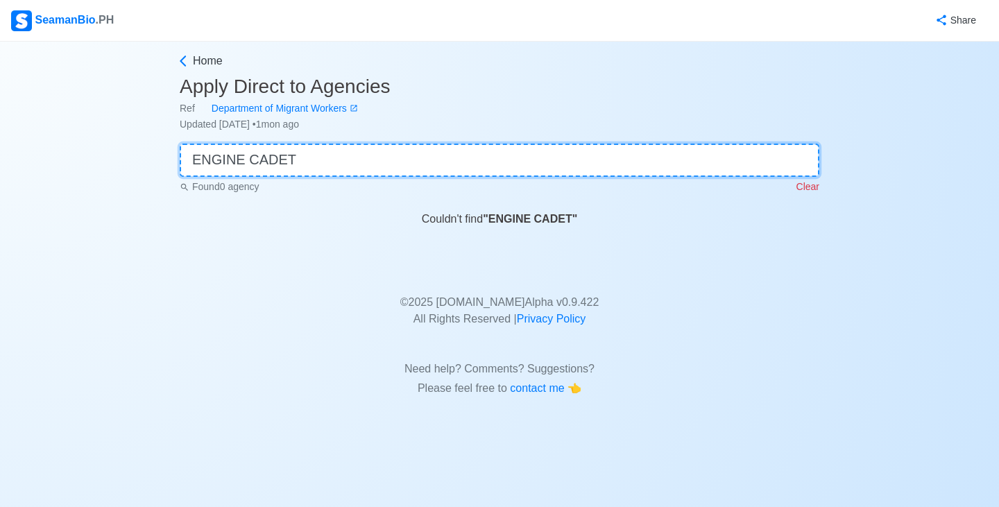
type input "ENGINE CADET"
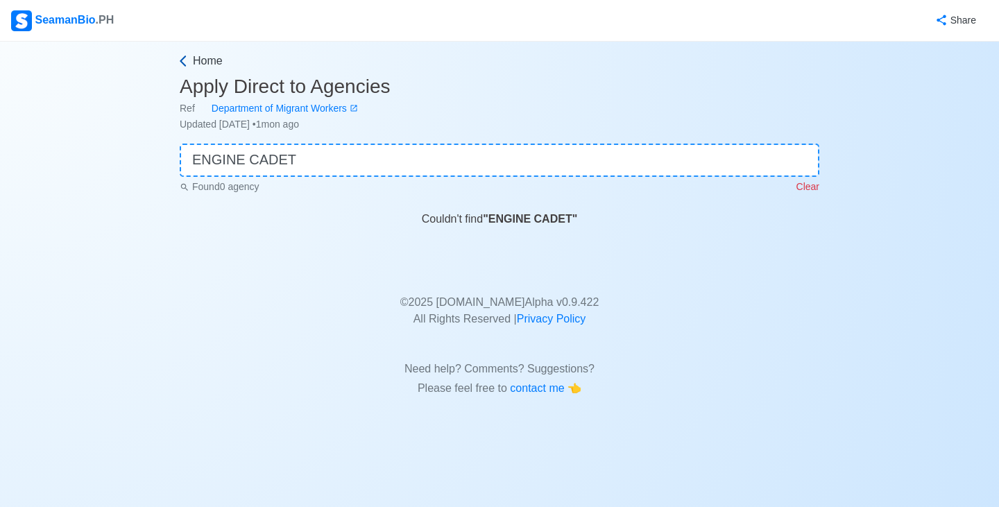
click at [205, 62] on span "Home" at bounding box center [208, 61] width 30 height 17
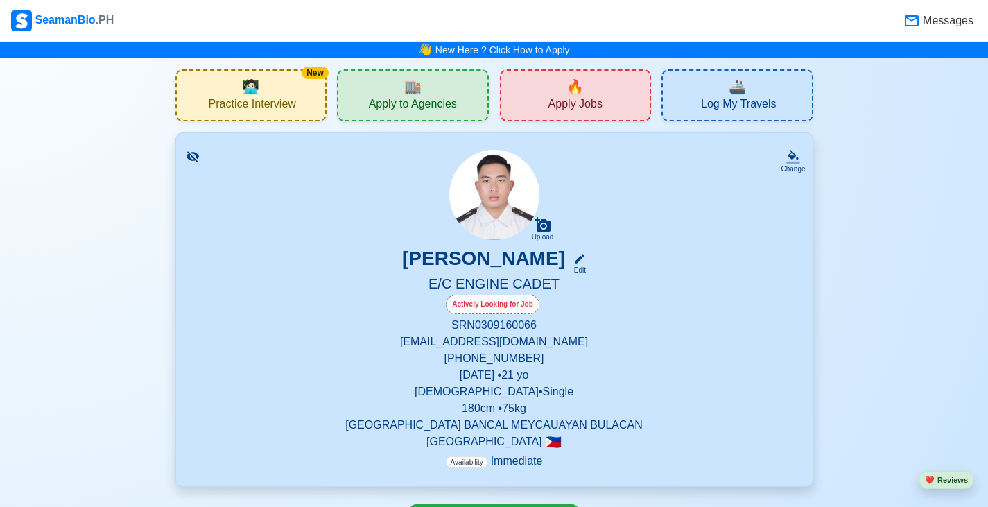
click at [583, 108] on span "Apply Jobs" at bounding box center [576, 105] width 54 height 17
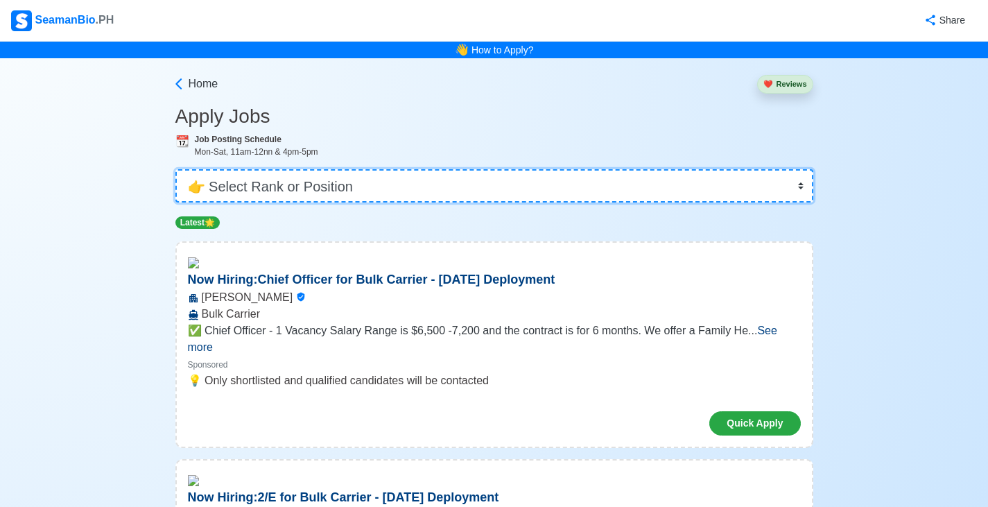
click at [301, 181] on select "👉 Select Rank or Position Master Chief Officer 2nd Officer 3rd Officer Junior O…" at bounding box center [494, 185] width 638 height 33
click at [313, 189] on select "👉 Select Rank or Position Master Chief Officer 2nd Officer 3rd Officer Junior O…" at bounding box center [494, 185] width 638 height 33
select select "Cadet"
click at [177, 169] on select "👉 Select Rank or Position Master Chief Officer 2nd Officer 3rd Officer Junior O…" at bounding box center [494, 185] width 638 height 33
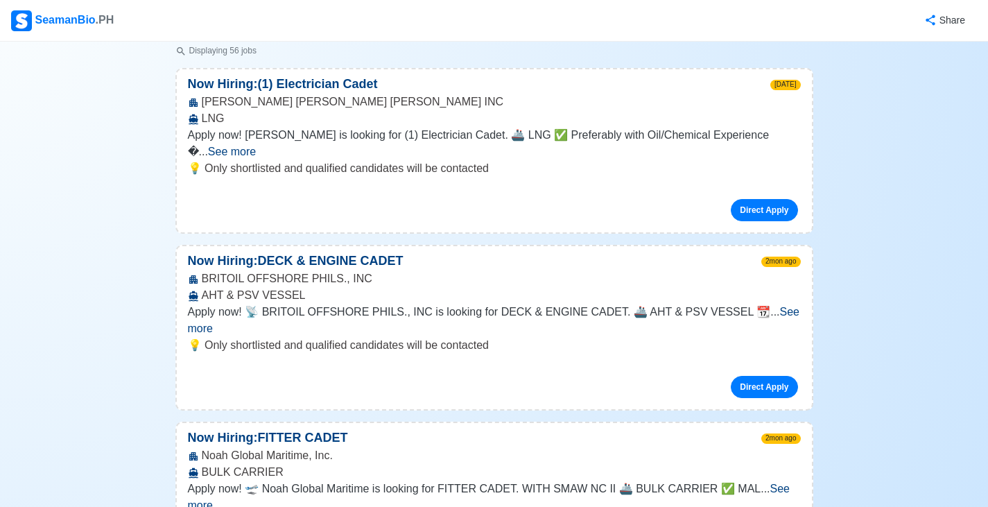
scroll to position [208, 0]
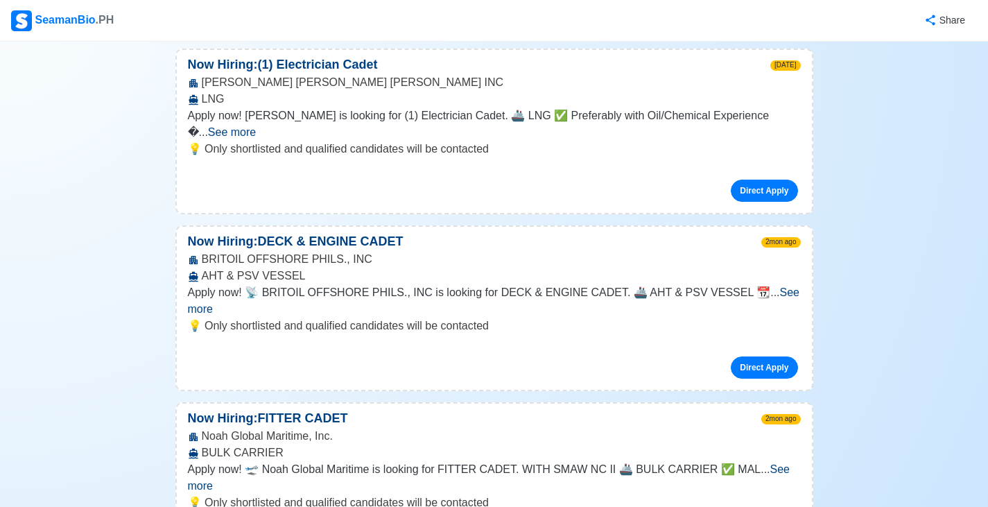
click at [772, 286] on span "See more" at bounding box center [494, 300] width 613 height 28
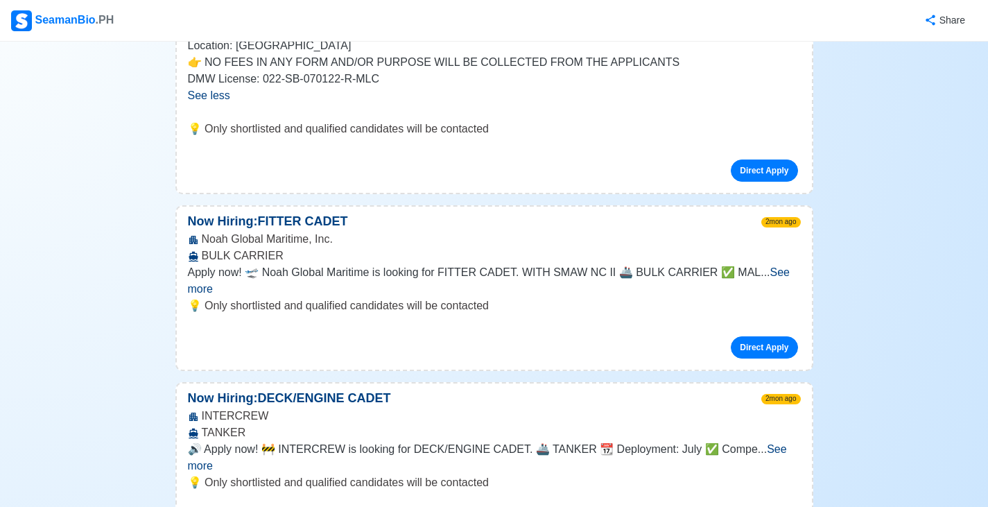
scroll to position [555, 0]
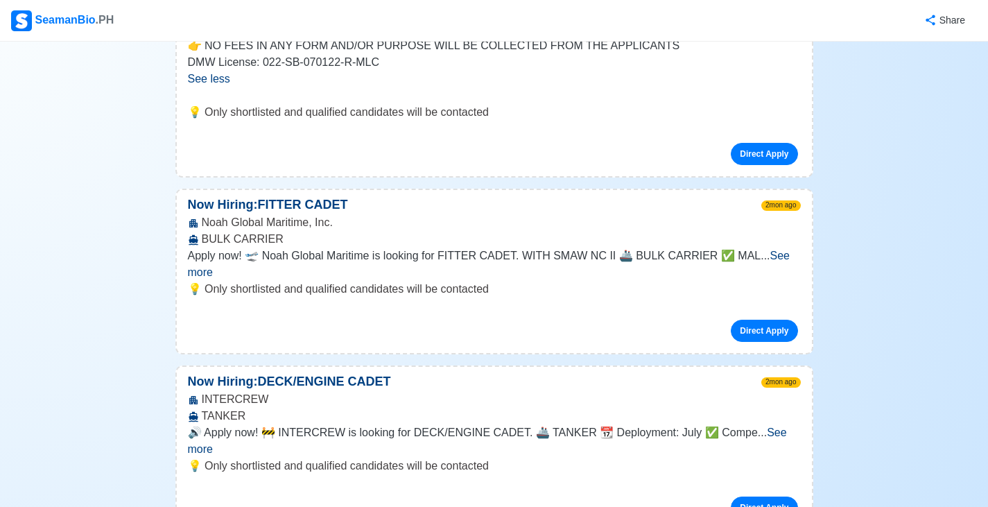
click at [771, 250] on span "See more" at bounding box center [489, 264] width 603 height 28
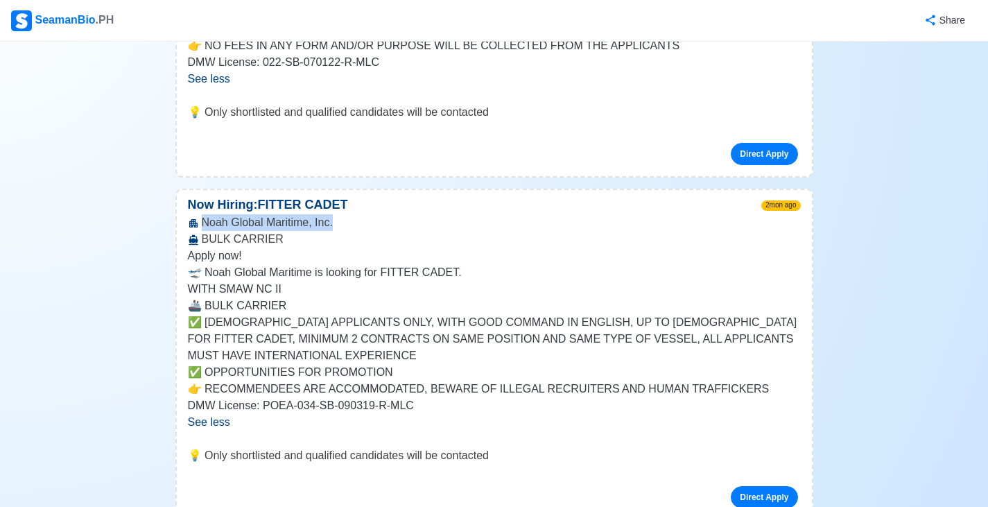
drag, startPoint x: 335, startPoint y: 206, endPoint x: 200, endPoint y: 210, distance: 135.3
click at [200, 214] on div "Noah Global Maritime, Inc. BULK CARRIER" at bounding box center [494, 230] width 635 height 33
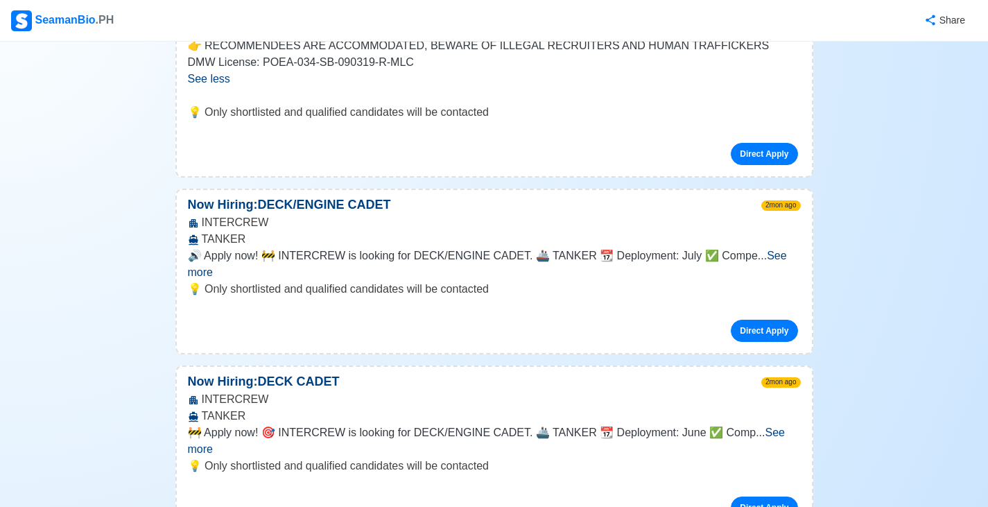
scroll to position [902, 0]
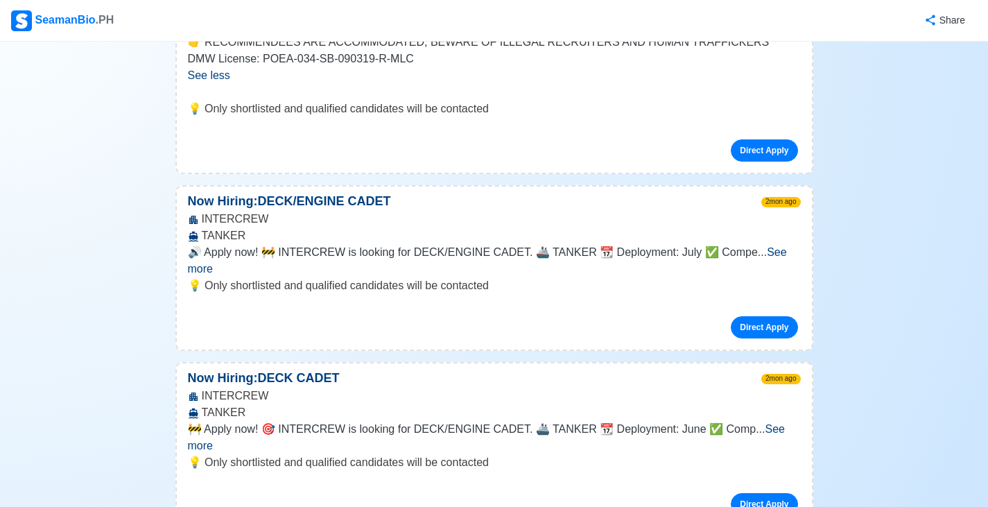
click at [785, 246] on span "See more" at bounding box center [487, 260] width 599 height 28
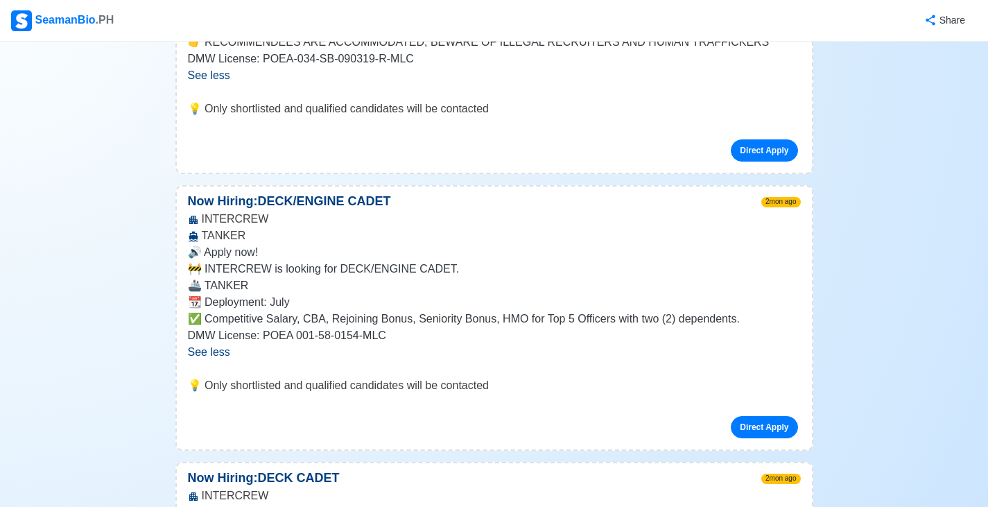
click at [361, 377] on p "💡 Only shortlisted and qualified candidates will be contacted" at bounding box center [494, 385] width 613 height 17
drag, startPoint x: 262, startPoint y: 186, endPoint x: 203, endPoint y: 187, distance: 59.7
click at [203, 211] on div "INTERCREW TANKER" at bounding box center [494, 227] width 635 height 33
drag, startPoint x: 203, startPoint y: 187, endPoint x: 257, endPoint y: 190, distance: 54.2
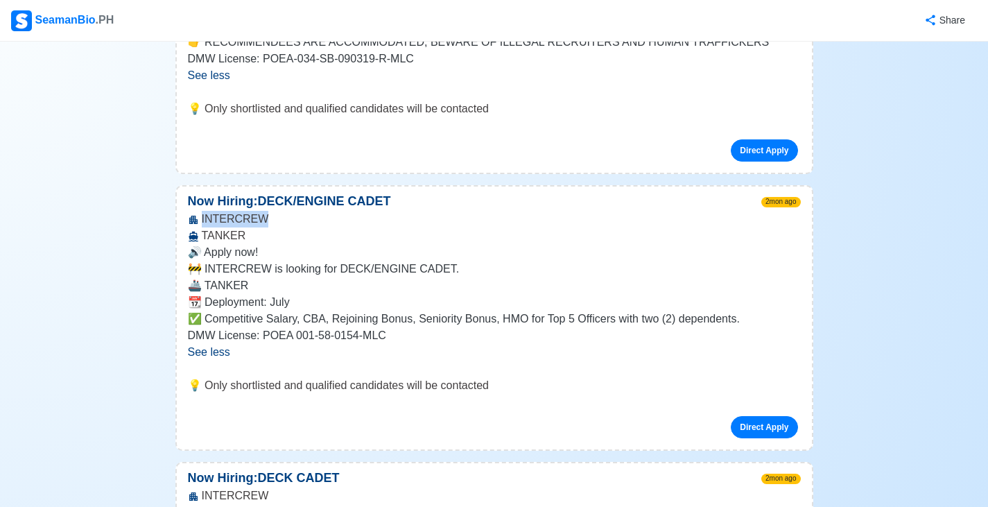
click at [257, 211] on div "INTERCREW TANKER" at bounding box center [494, 227] width 635 height 33
copy div "INTERCREW"
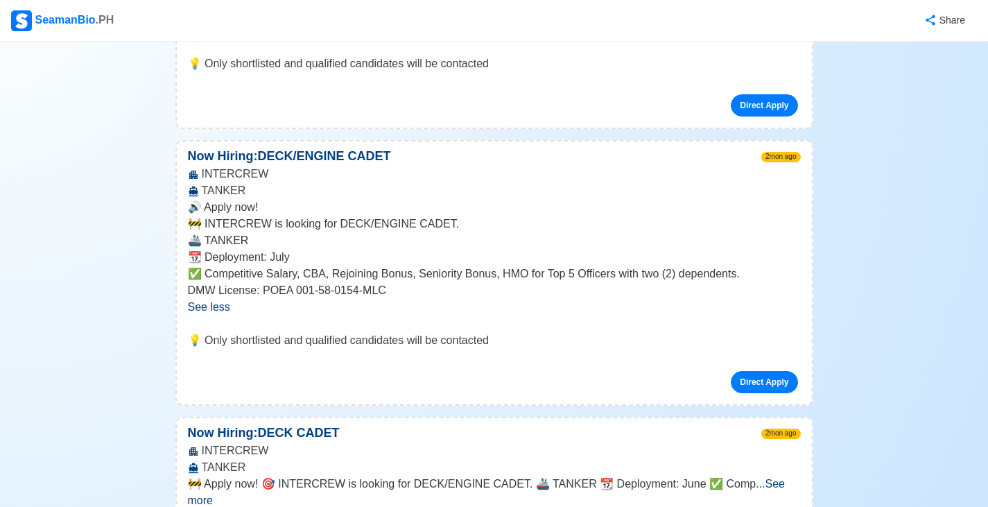
scroll to position [971, 0]
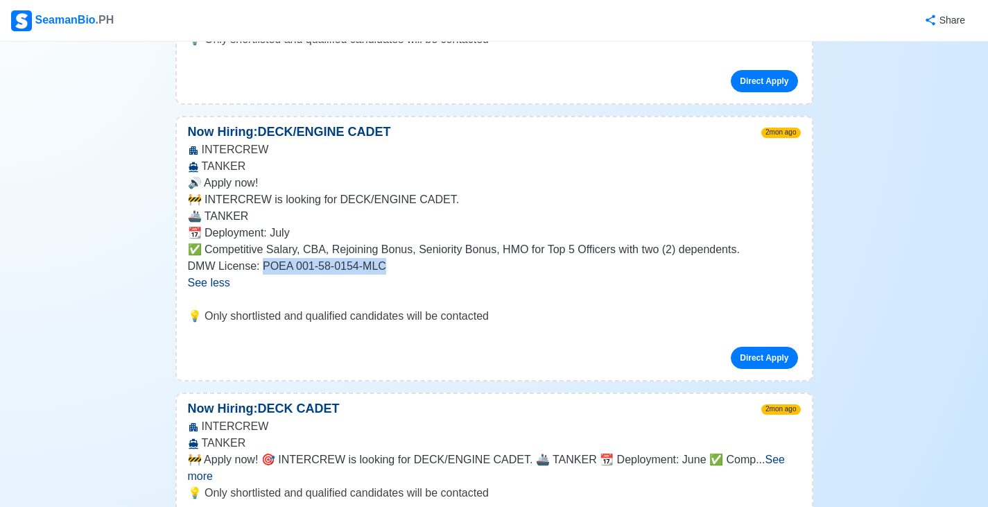
drag, startPoint x: 386, startPoint y: 234, endPoint x: 259, endPoint y: 230, distance: 127.0
click at [259, 258] on p "DMW License: POEA 001-58-0154-MLC" at bounding box center [494, 266] width 613 height 17
click at [776, 347] on link "Direct Apply" at bounding box center [764, 358] width 67 height 22
click at [757, 347] on link "Direct Apply" at bounding box center [764, 358] width 67 height 22
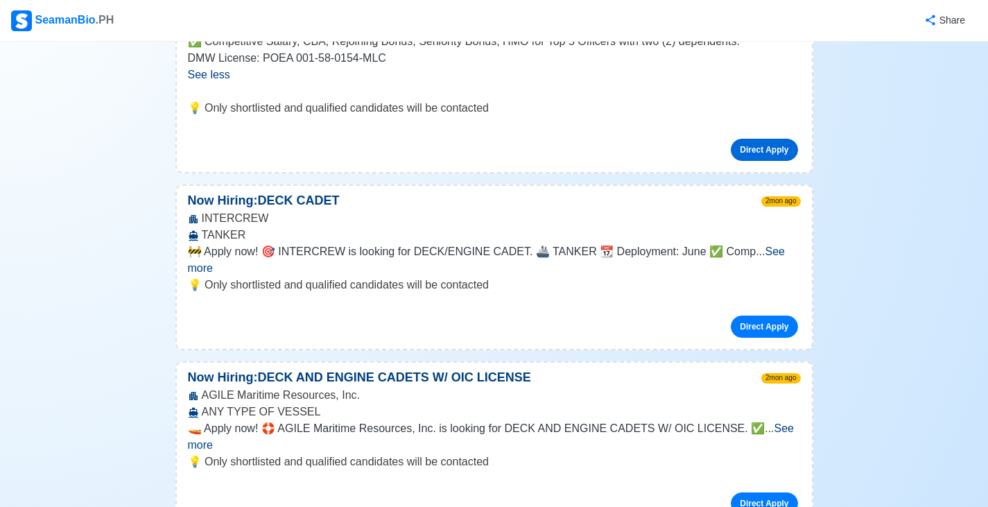
scroll to position [1041, 0]
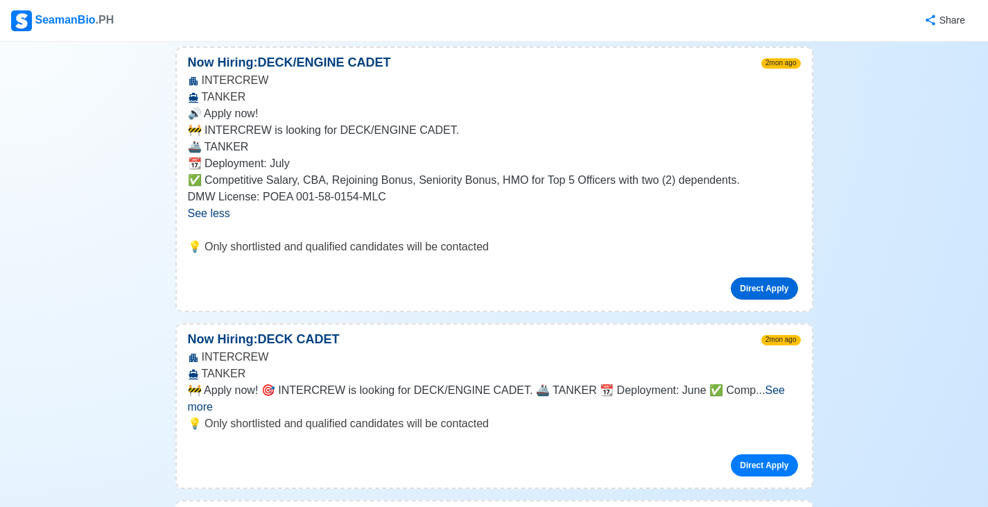
click at [778, 277] on link "Direct Apply" at bounding box center [764, 288] width 67 height 22
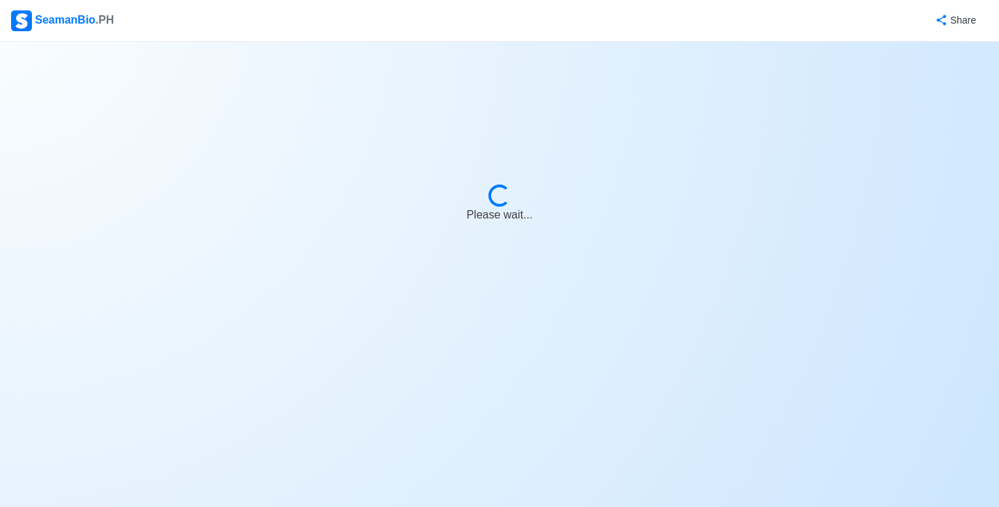
select select "Cadet"
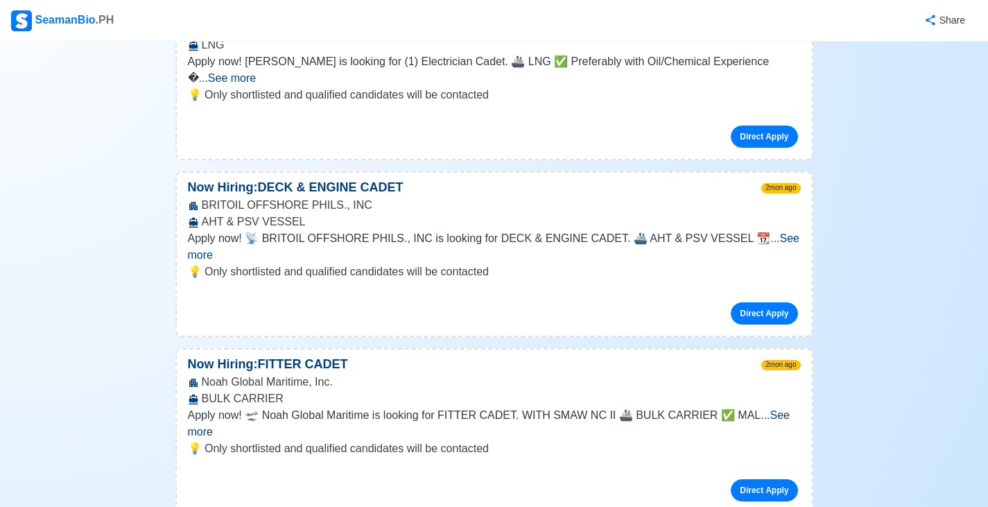
scroll to position [277, 0]
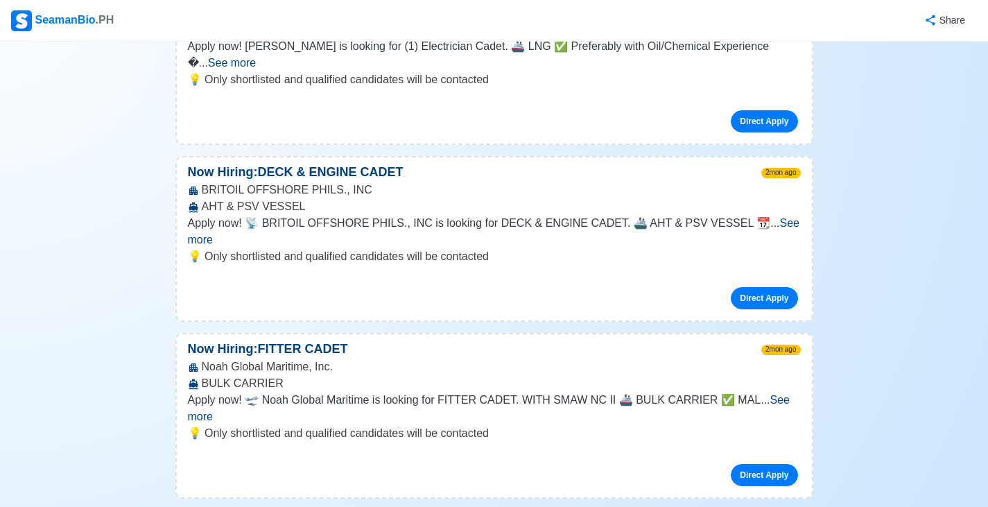
click at [767, 217] on span "See more" at bounding box center [494, 231] width 613 height 28
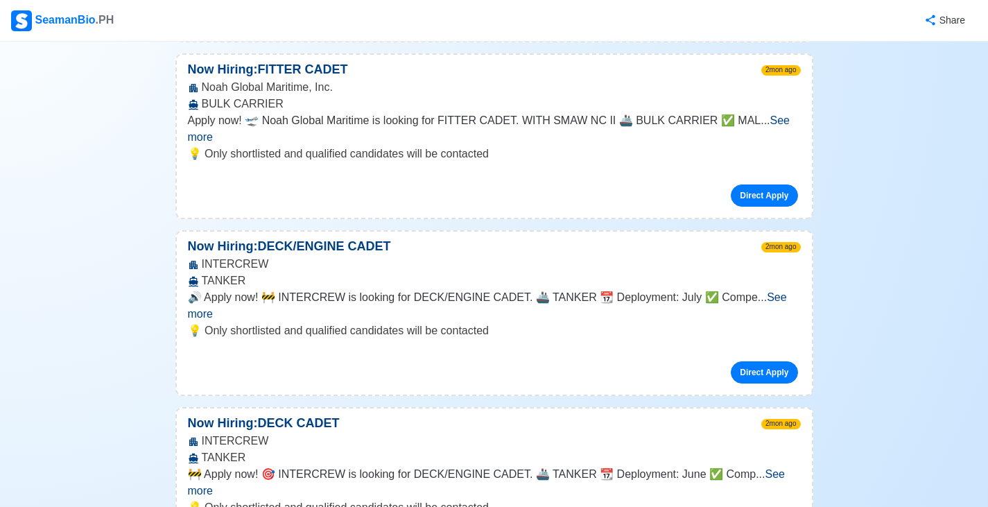
scroll to position [694, 0]
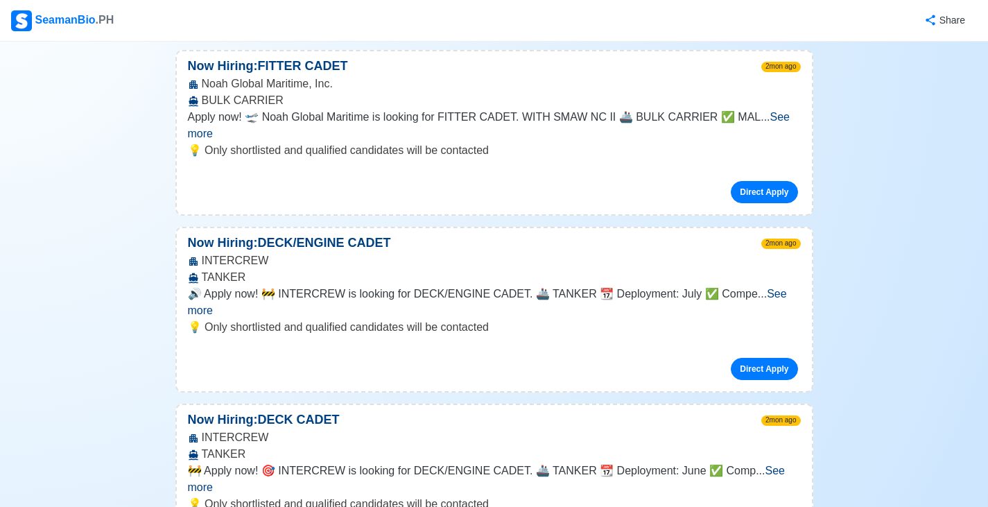
click at [777, 288] on span "See more" at bounding box center [487, 302] width 599 height 28
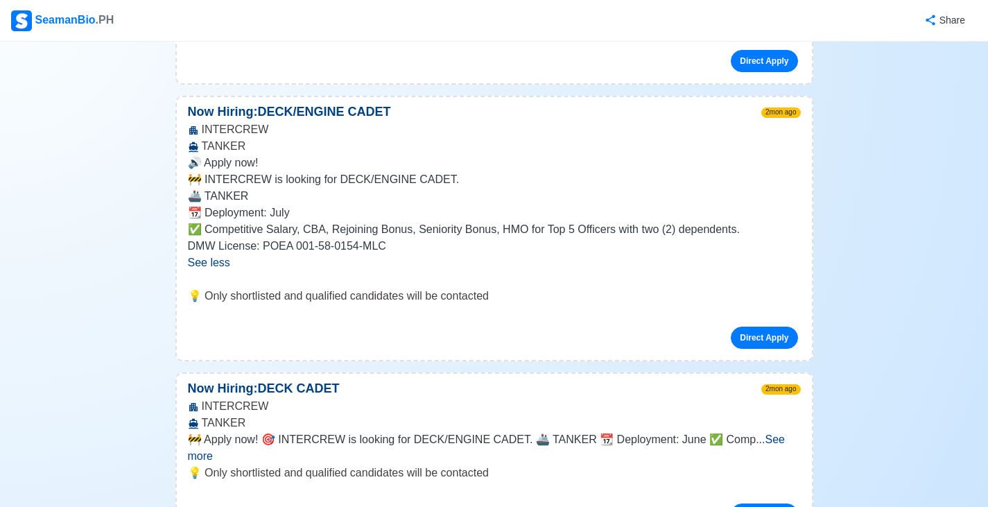
scroll to position [832, 0]
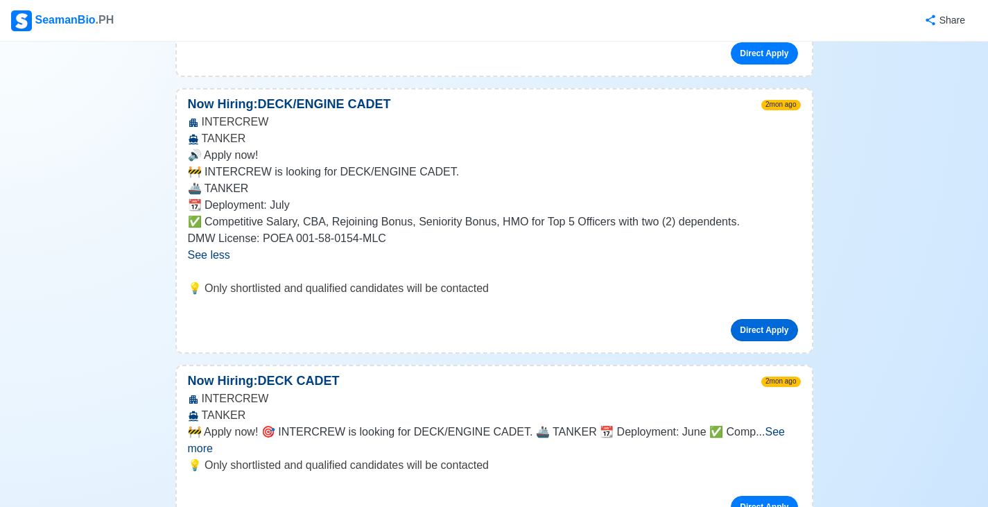
click at [762, 319] on link "Direct Apply" at bounding box center [764, 330] width 67 height 22
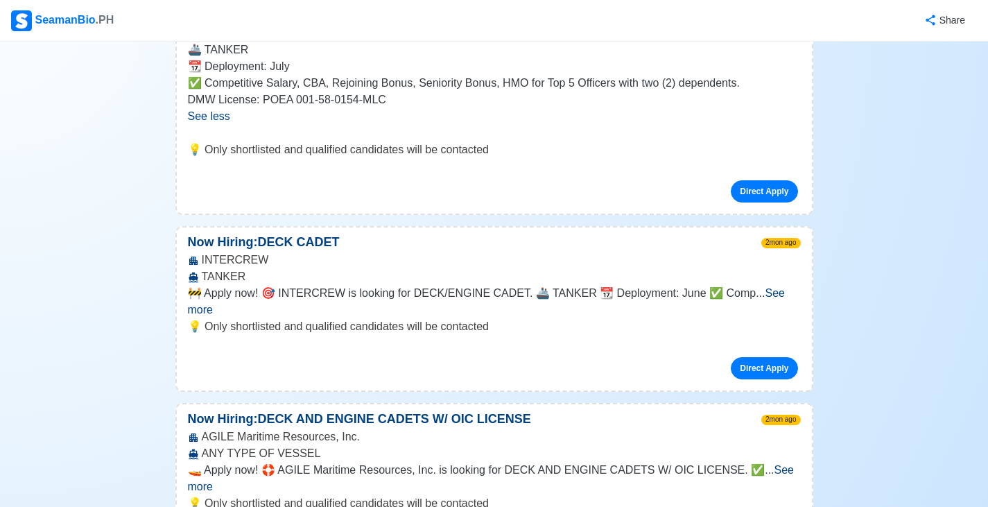
click at [764, 287] on span "See more" at bounding box center [486, 301] width 597 height 28
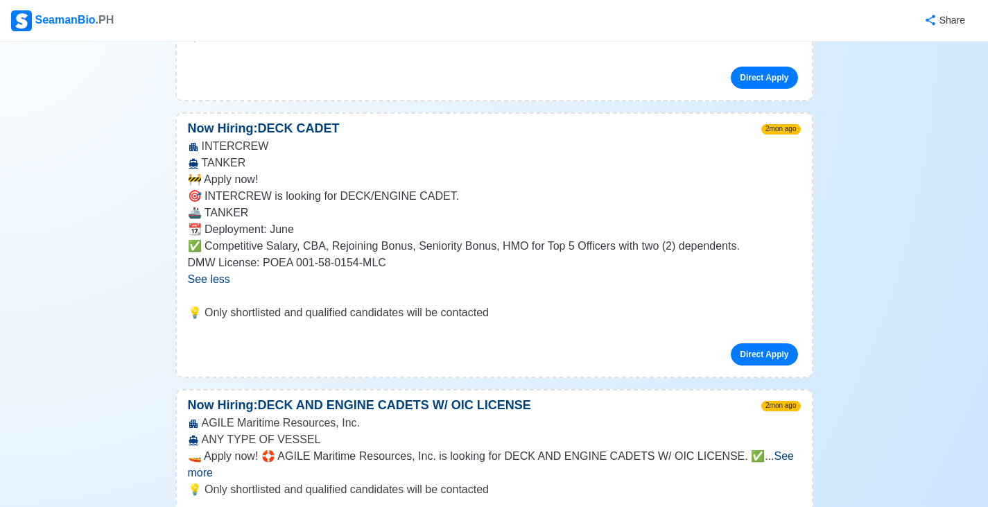
scroll to position [1387, 0]
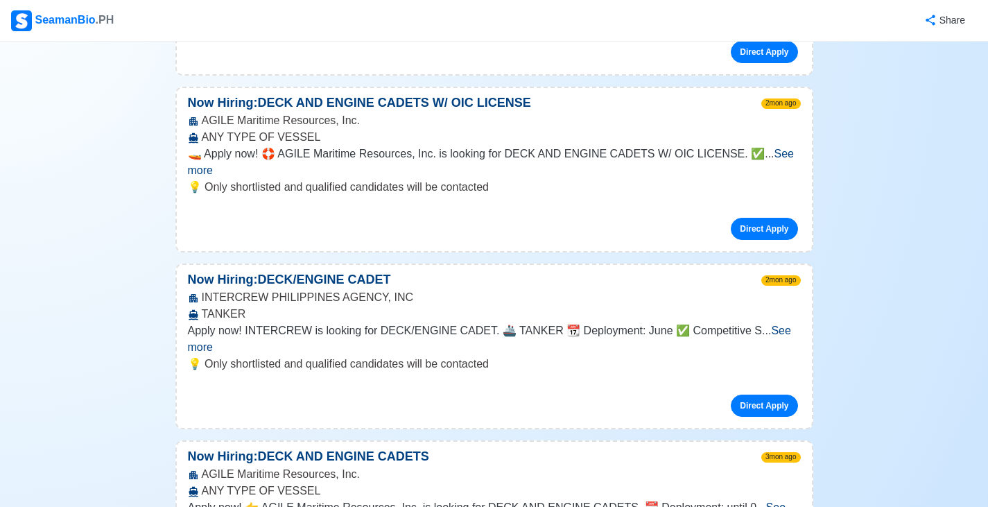
click at [776, 148] on span "See more" at bounding box center [491, 162] width 607 height 28
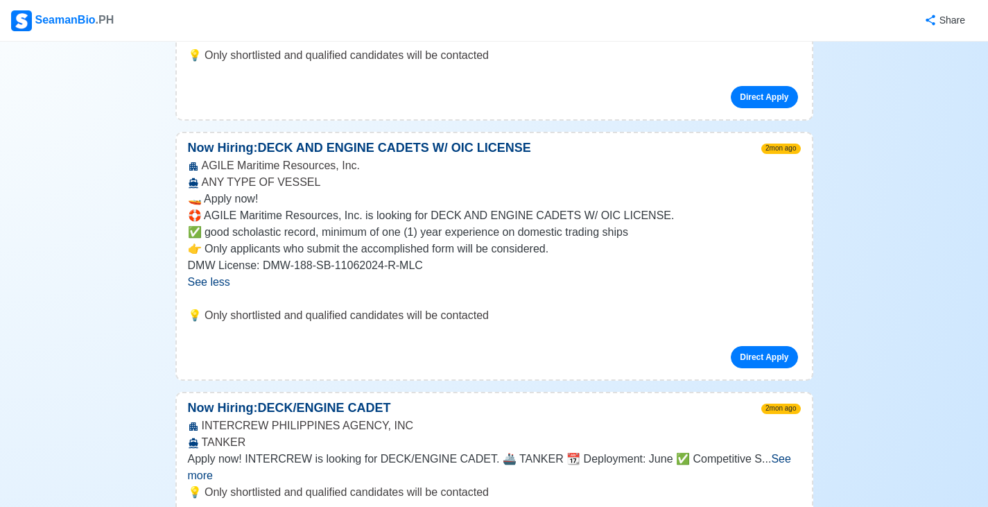
scroll to position [1318, 0]
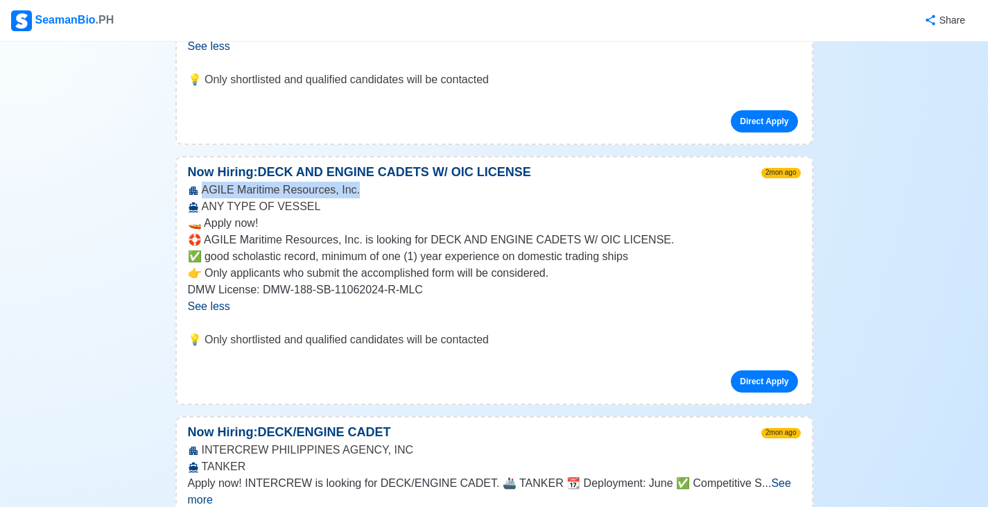
drag, startPoint x: 352, startPoint y: 160, endPoint x: 205, endPoint y: 153, distance: 147.9
click at [205, 182] on div "AGILE Maritime Resources, Inc. ANY TYPE OF VESSEL" at bounding box center [494, 198] width 635 height 33
copy div "AGILE Maritime Resources, Inc."
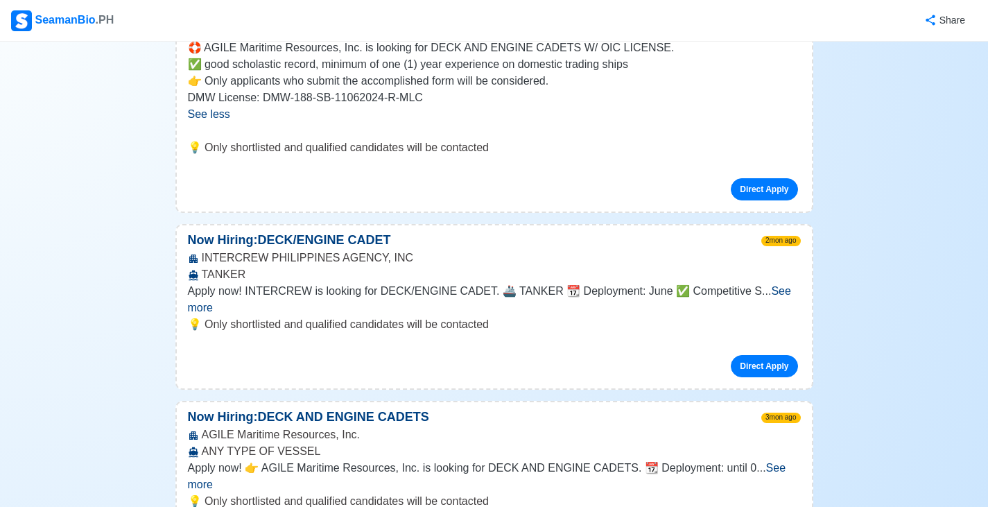
scroll to position [1526, 0]
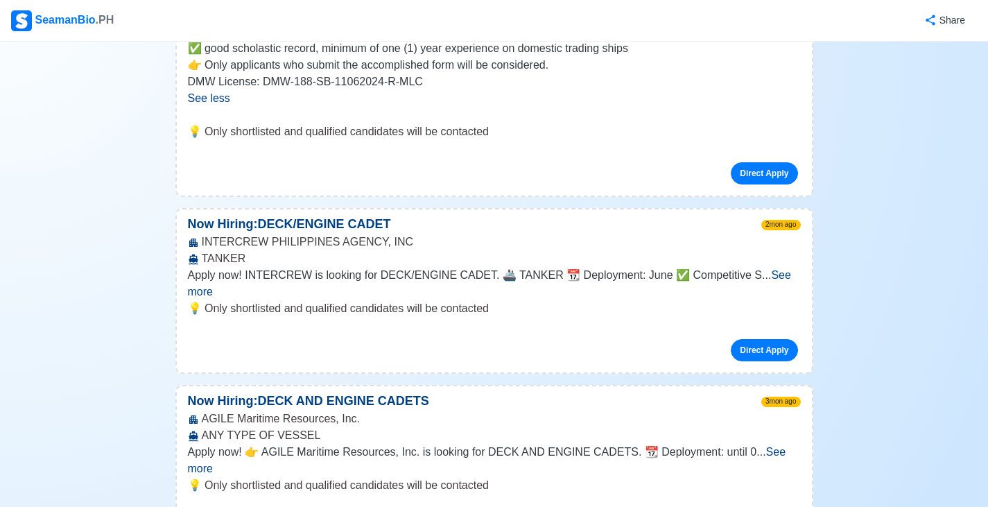
click at [779, 269] on span "See more" at bounding box center [489, 283] width 603 height 28
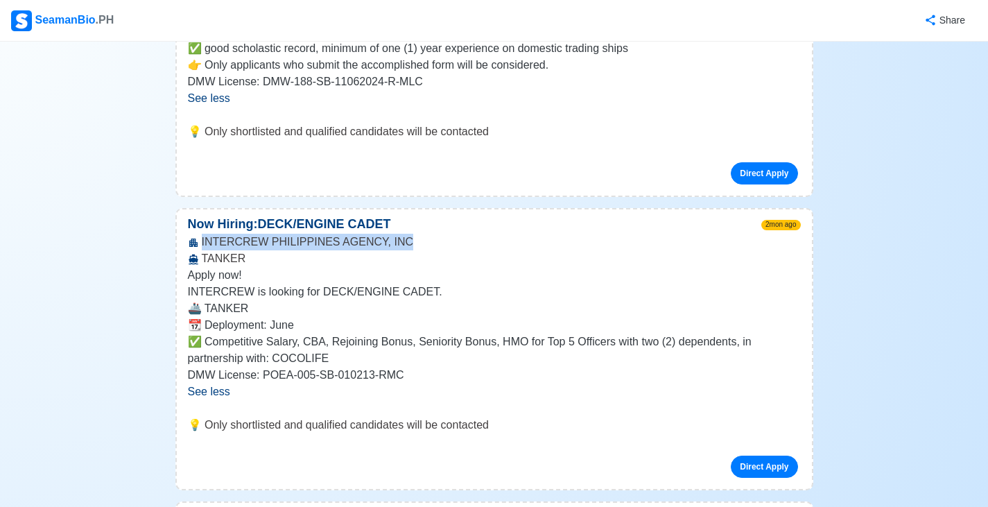
drag, startPoint x: 397, startPoint y: 209, endPoint x: 203, endPoint y: 208, distance: 194.2
click at [203, 234] on div "INTERCREW PHILIPPINES AGENCY, INC TANKER" at bounding box center [494, 250] width 635 height 33
drag, startPoint x: 203, startPoint y: 208, endPoint x: 389, endPoint y: 205, distance: 186.6
click at [389, 234] on div "INTERCREW PHILIPPINES AGENCY, INC TANKER" at bounding box center [494, 250] width 635 height 33
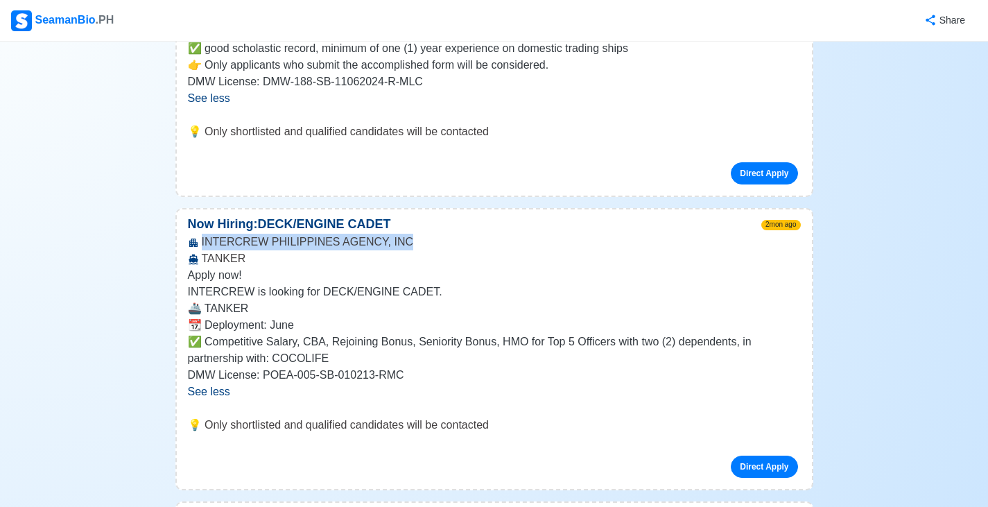
copy div "INTERCREW PHILIPPINES AGENCY, INC"
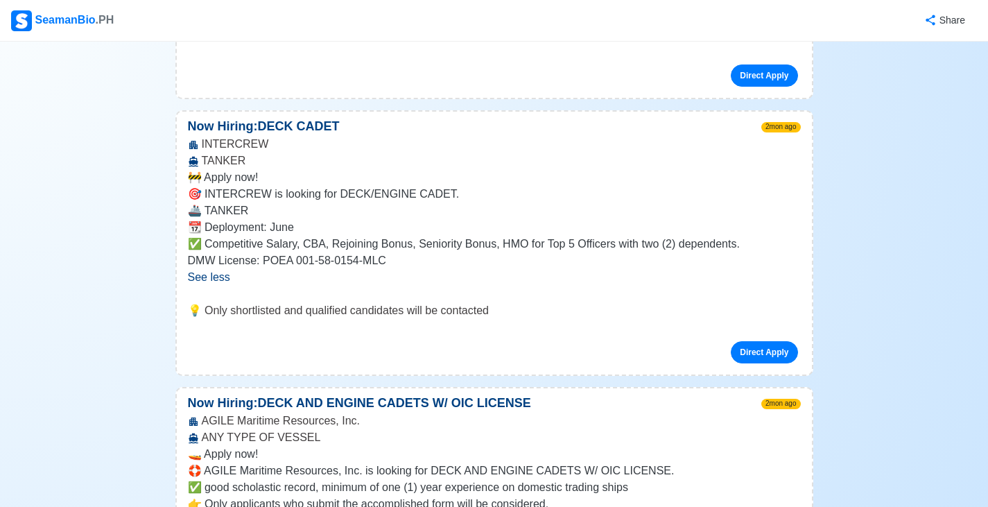
scroll to position [971, 0]
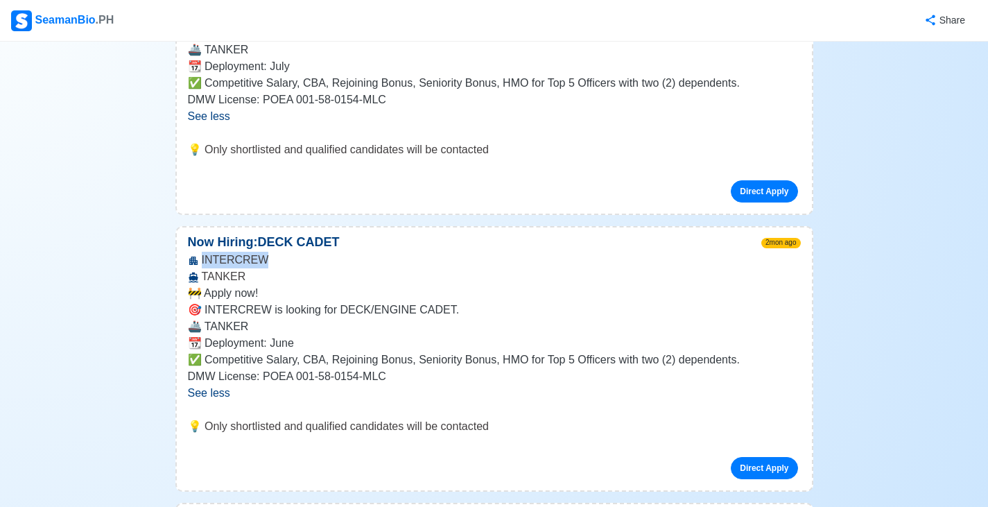
drag, startPoint x: 265, startPoint y: 225, endPoint x: 202, endPoint y: 225, distance: 63.1
click at [202, 252] on div "INTERCREW TANKER" at bounding box center [494, 268] width 635 height 33
copy div "INTERCREW"
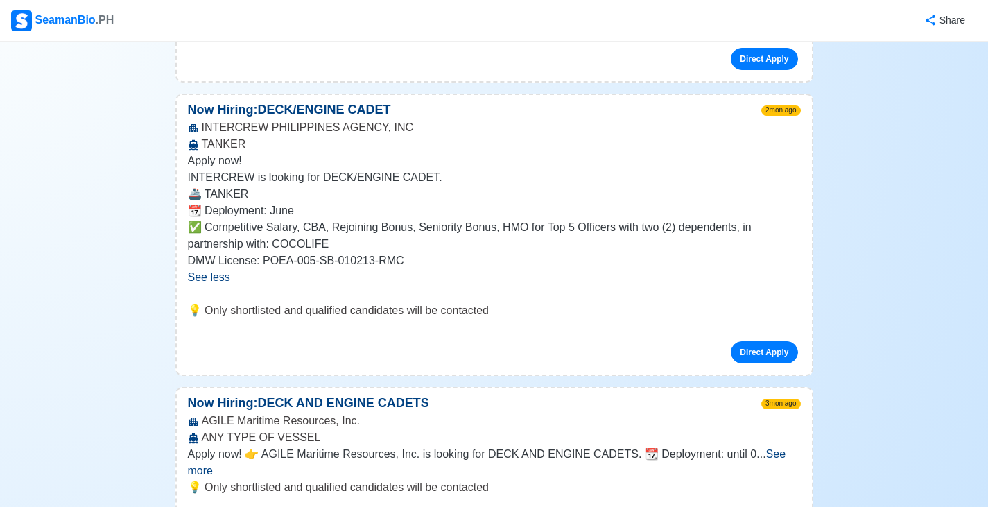
scroll to position [1665, 0]
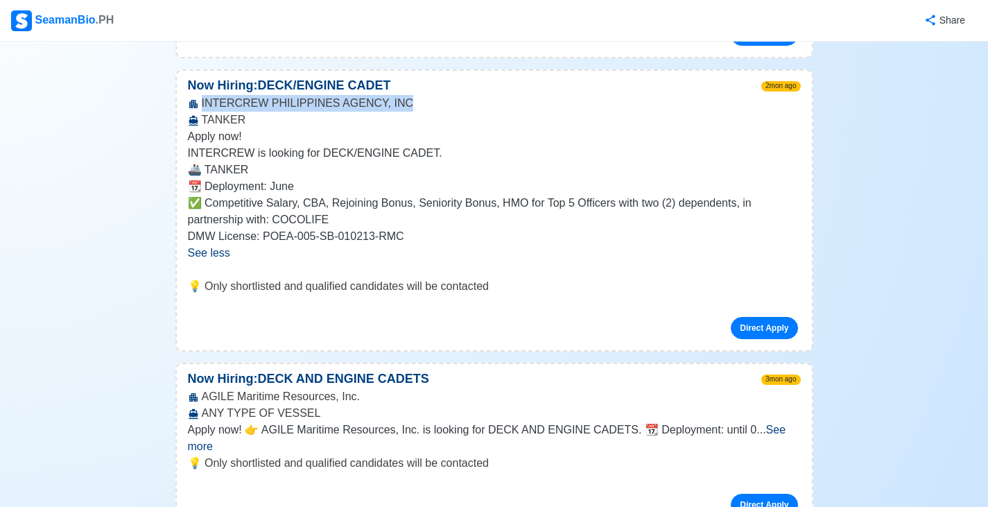
drag, startPoint x: 392, startPoint y: 67, endPoint x: 202, endPoint y: 69, distance: 190.1
click at [202, 95] on div "INTERCREW PHILIPPINES AGENCY, INC TANKER" at bounding box center [494, 111] width 635 height 33
copy div "INTERCREW PHILIPPINES AGENCY, INC"
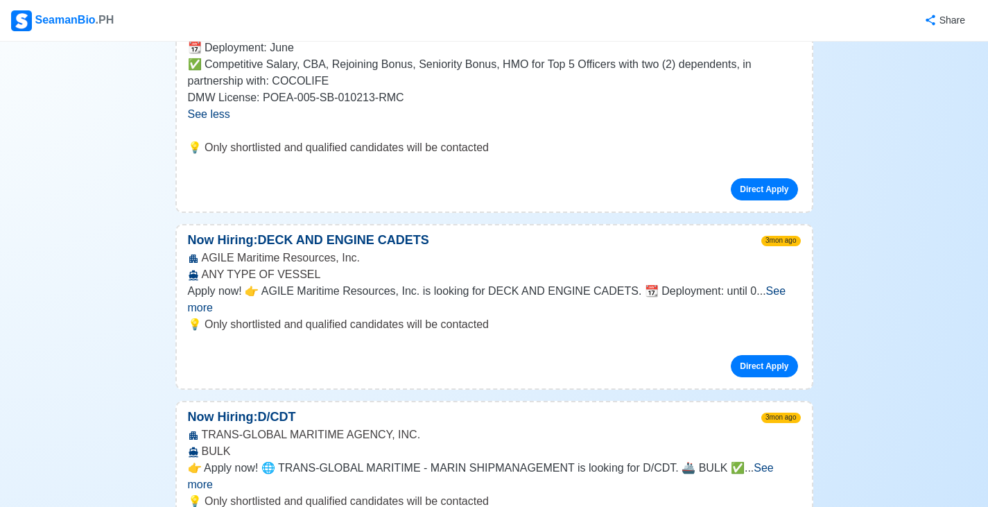
scroll to position [1873, 0]
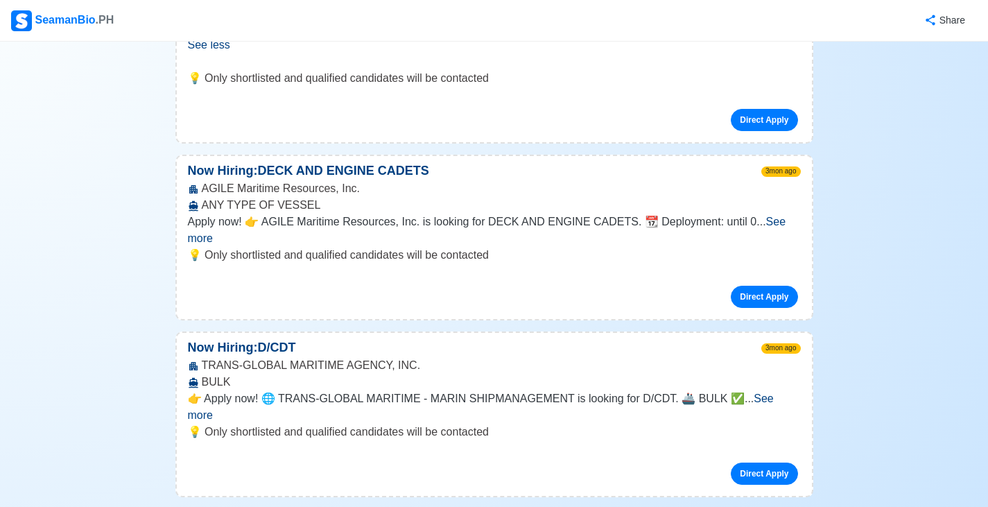
click at [787, 216] on span "See more" at bounding box center [487, 230] width 599 height 28
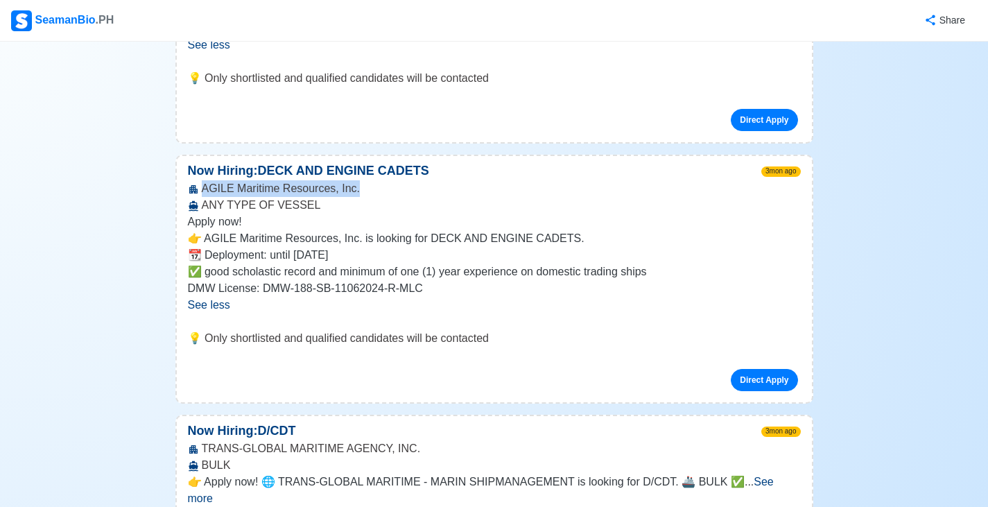
drag, startPoint x: 351, startPoint y: 154, endPoint x: 200, endPoint y: 155, distance: 150.5
click at [200, 180] on div "AGILE Maritime Resources, Inc. ANY TYPE OF VESSEL" at bounding box center [494, 196] width 635 height 33
copy div "AGILE Maritime Resources, Inc."
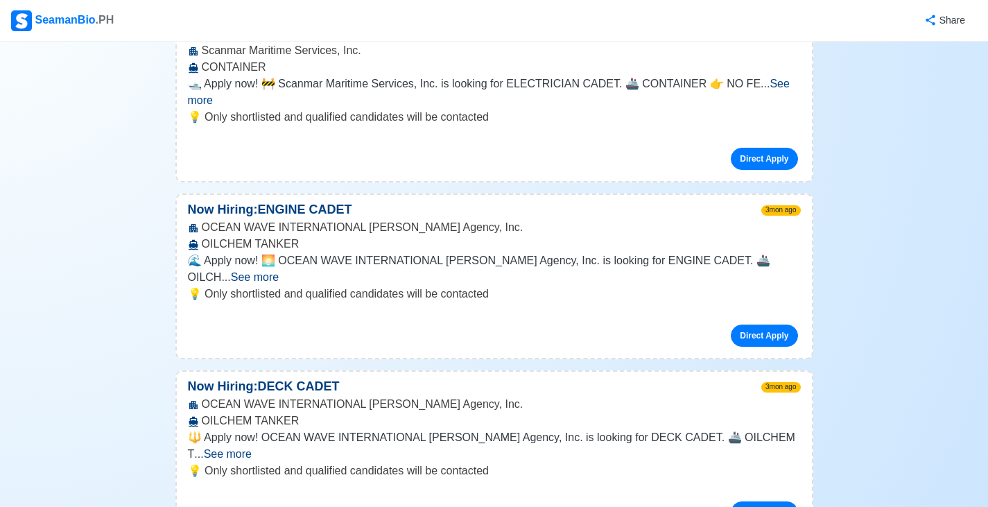
scroll to position [2636, 0]
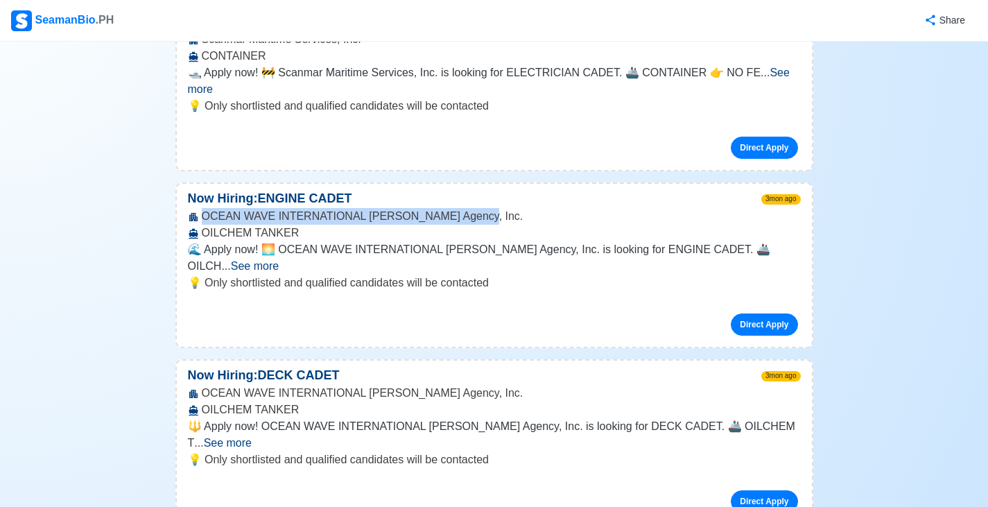
drag, startPoint x: 467, startPoint y: 135, endPoint x: 204, endPoint y: 137, distance: 262.9
click at [204, 208] on div "OCEAN WAVE INTERNATIONAL [PERSON_NAME] Agency, Inc. OILCHEM TANKER" at bounding box center [494, 224] width 635 height 33
drag, startPoint x: 203, startPoint y: 135, endPoint x: 462, endPoint y: 132, distance: 259.4
click at [462, 208] on div "OCEAN WAVE INTERNATIONAL [PERSON_NAME] Agency, Inc. OILCHEM TANKER" at bounding box center [494, 224] width 635 height 33
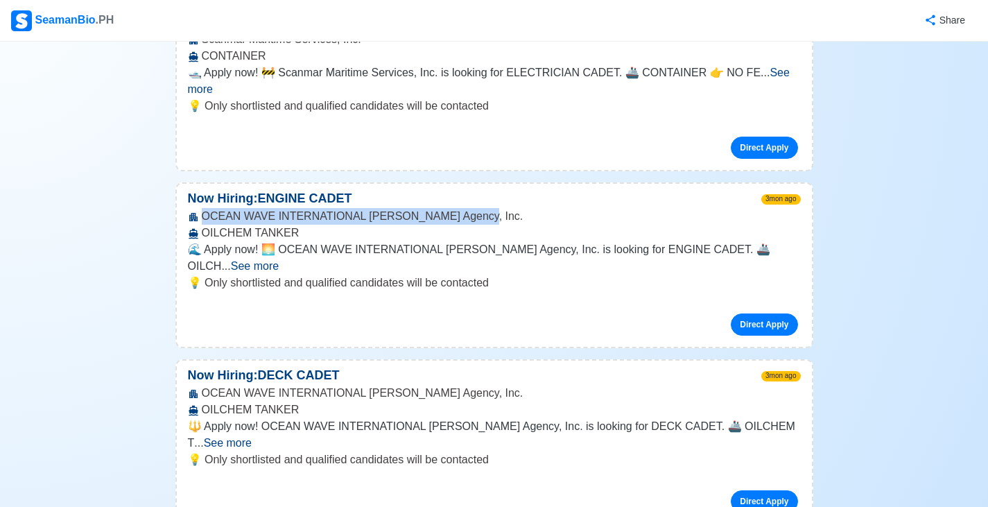
click at [462, 208] on div "OCEAN WAVE INTERNATIONAL [PERSON_NAME] Agency, Inc. OILCHEM TANKER" at bounding box center [494, 224] width 635 height 33
drag, startPoint x: 465, startPoint y: 132, endPoint x: 205, endPoint y: 135, distance: 260.1
click at [205, 208] on div "OCEAN WAVE INTERNATIONAL [PERSON_NAME] Agency, Inc. OILCHEM TANKER" at bounding box center [494, 224] width 635 height 33
copy div "OCEAN WAVE INTERNATIONAL [PERSON_NAME] Agency, Inc."
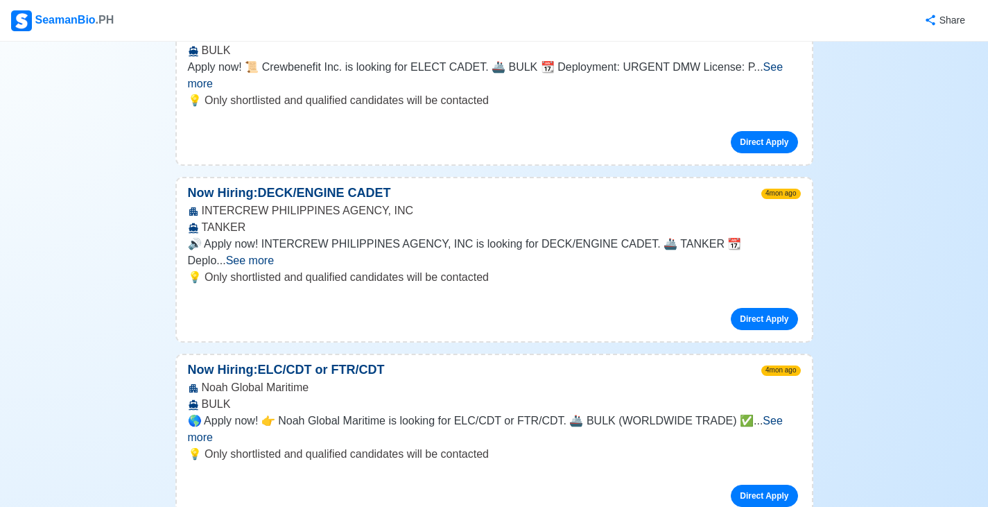
scroll to position [3676, 0]
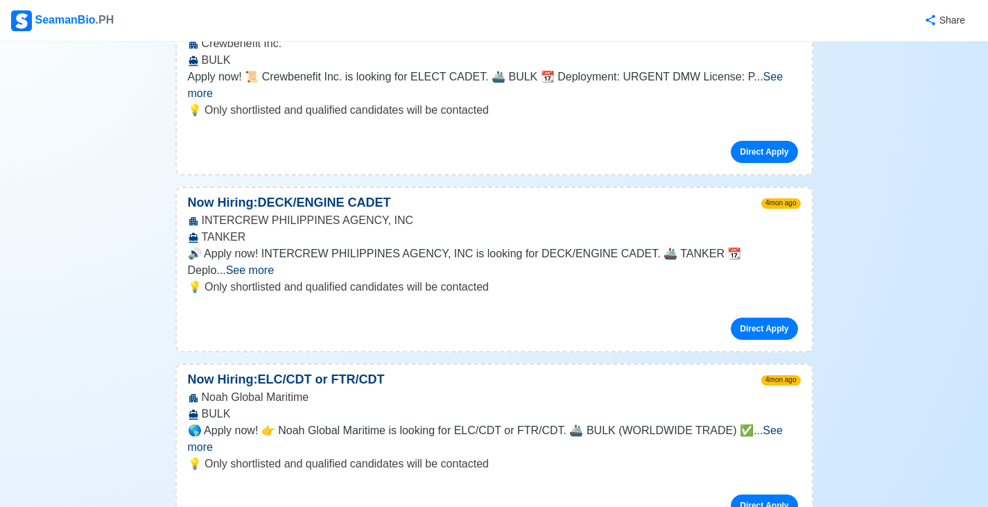
click at [783, 425] on span "See more" at bounding box center [485, 439] width 595 height 28
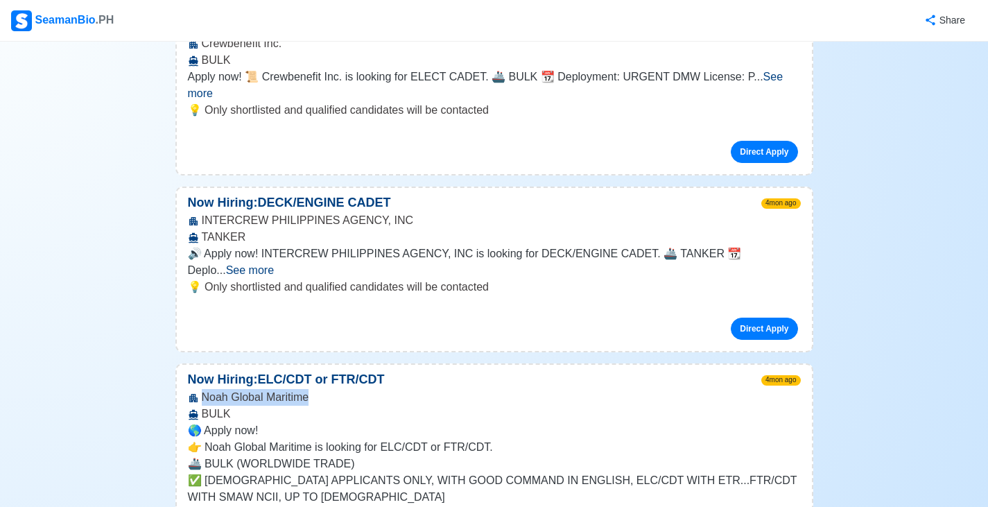
drag, startPoint x: 321, startPoint y: 217, endPoint x: 202, endPoint y: 214, distance: 119.3
click at [202, 389] on div "Noah Global Maritime BULK" at bounding box center [494, 405] width 635 height 33
copy div "Noah Global Maritime"
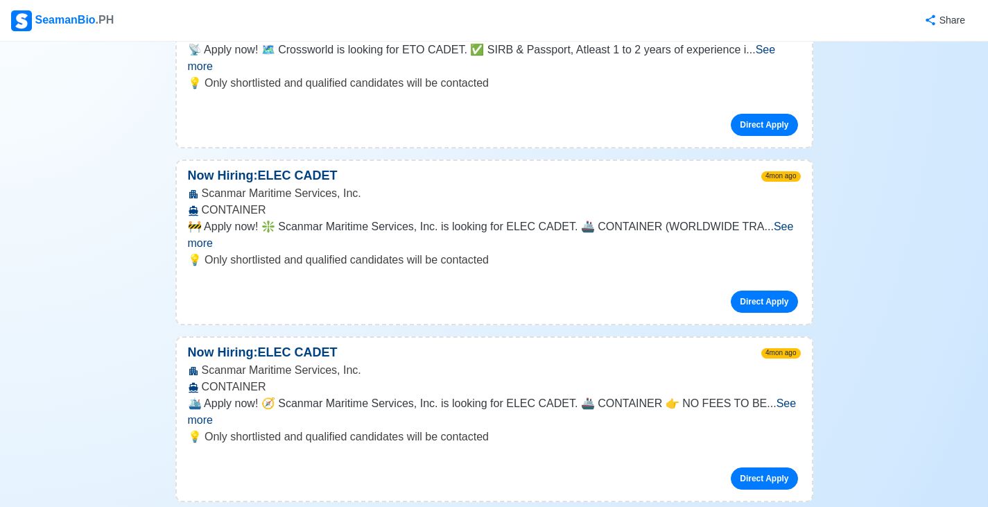
scroll to position [4578, 0]
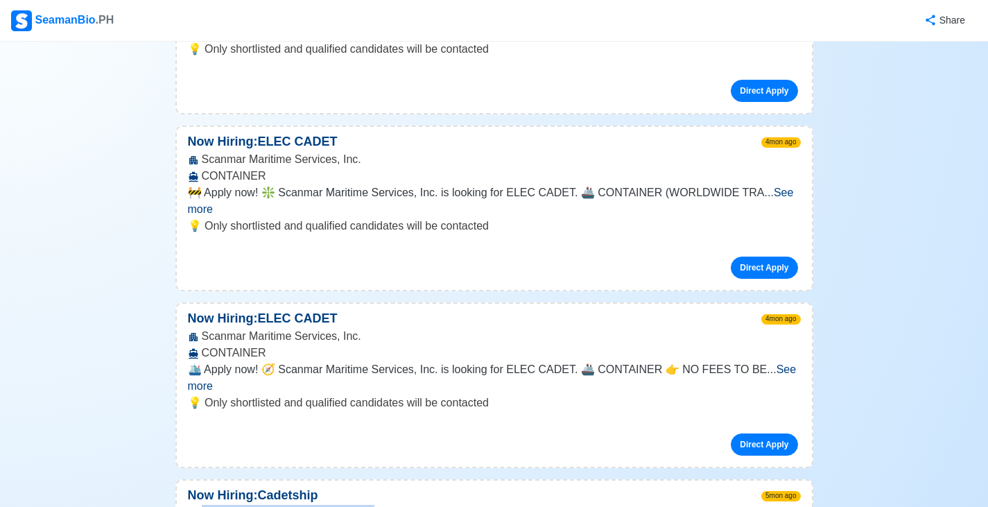
drag, startPoint x: 375, startPoint y: 266, endPoint x: 204, endPoint y: 266, distance: 170.6
copy div "Elburg Shipmanagement Phils. Inc."
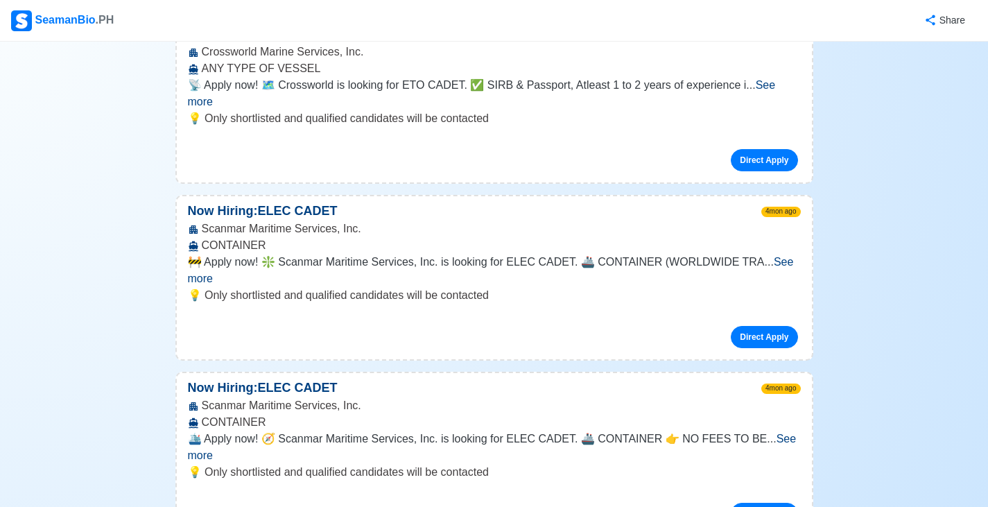
scroll to position [4439, 0]
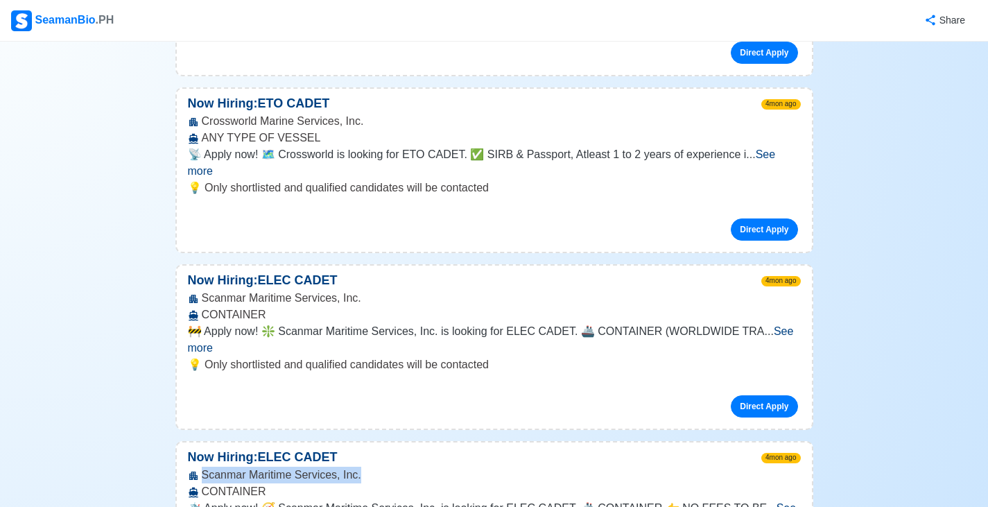
drag, startPoint x: 354, startPoint y: 245, endPoint x: 203, endPoint y: 243, distance: 151.9
click at [203, 467] on div "Scanmar Maritime Services, Inc. CONTAINER" at bounding box center [494, 483] width 635 height 33
copy div "Scanmar Maritime Services, Inc."
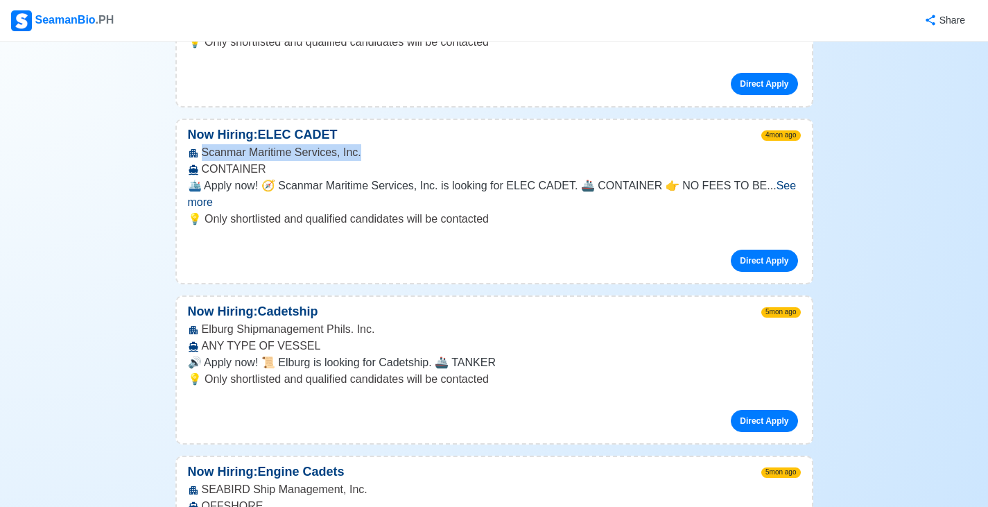
scroll to position [4786, 0]
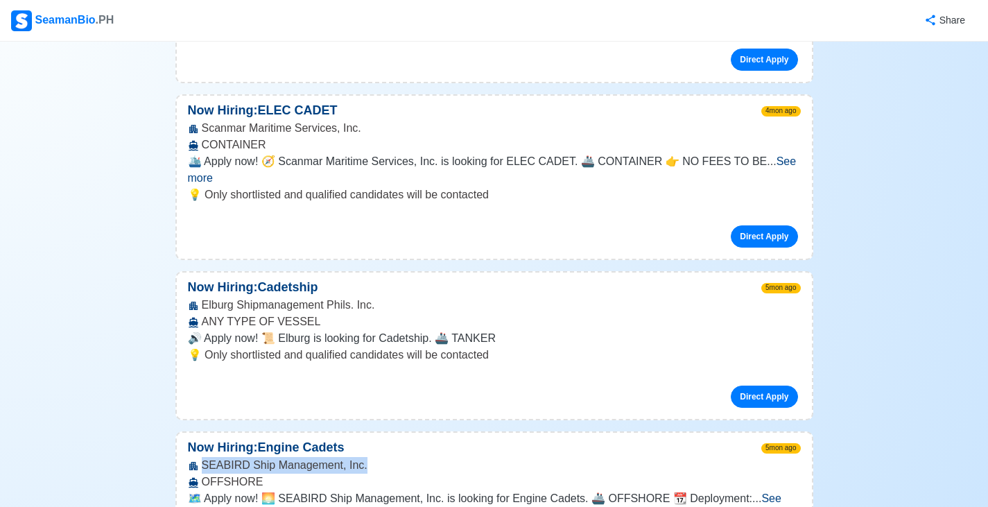
drag, startPoint x: 360, startPoint y: 215, endPoint x: 200, endPoint y: 221, distance: 159.7
click at [200, 457] on div "SEABIRD Ship Management, Inc. OFFSHORE" at bounding box center [494, 473] width 635 height 33
drag, startPoint x: 361, startPoint y: 217, endPoint x: 204, endPoint y: 219, distance: 156.8
click at [204, 457] on div "SEABIRD Ship Management, Inc. OFFSHORE" at bounding box center [494, 473] width 635 height 33
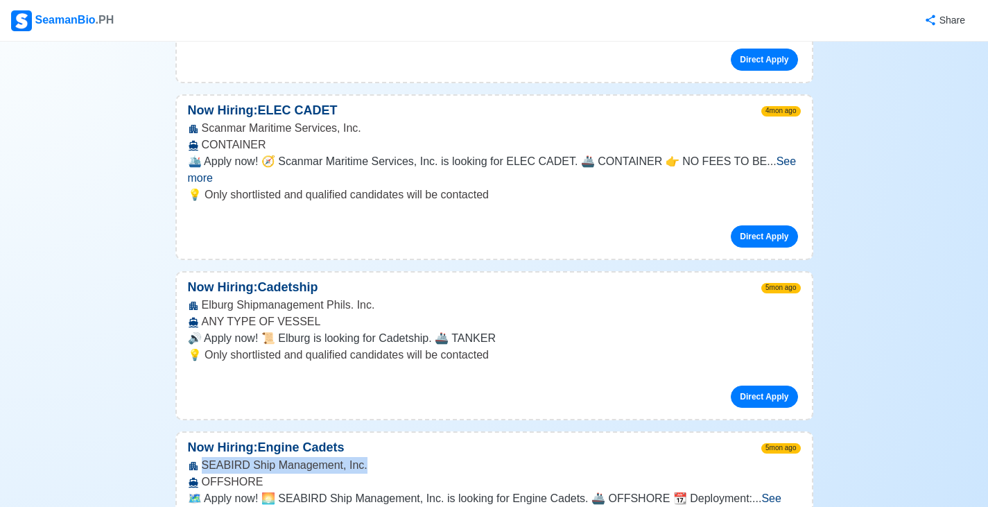
copy div "SEABIRD Ship Management, Inc."
click at [782, 493] on span "See more" at bounding box center [485, 507] width 594 height 28
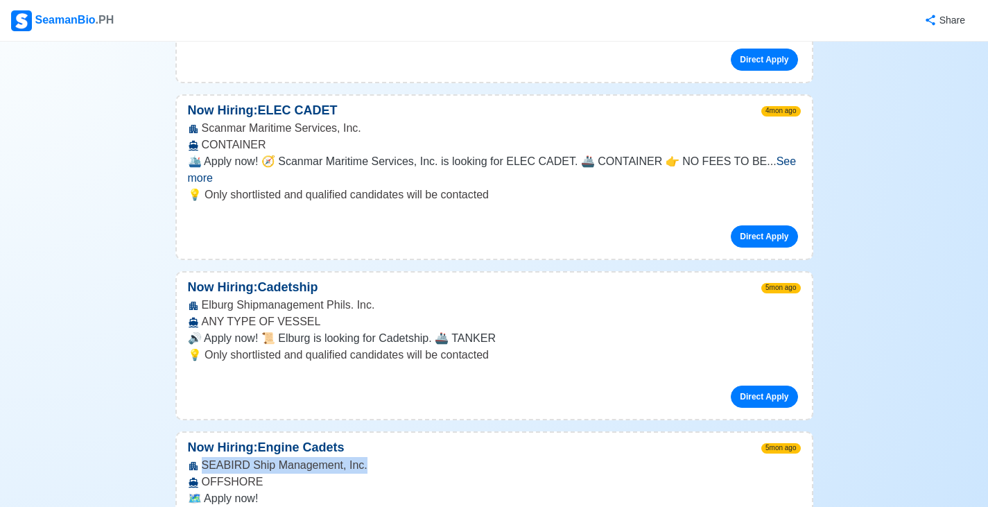
drag, startPoint x: 366, startPoint y: 216, endPoint x: 203, endPoint y: 220, distance: 163.1
click at [203, 457] on div "SEABIRD Ship Management, Inc. OFFSHORE" at bounding box center [494, 473] width 635 height 33
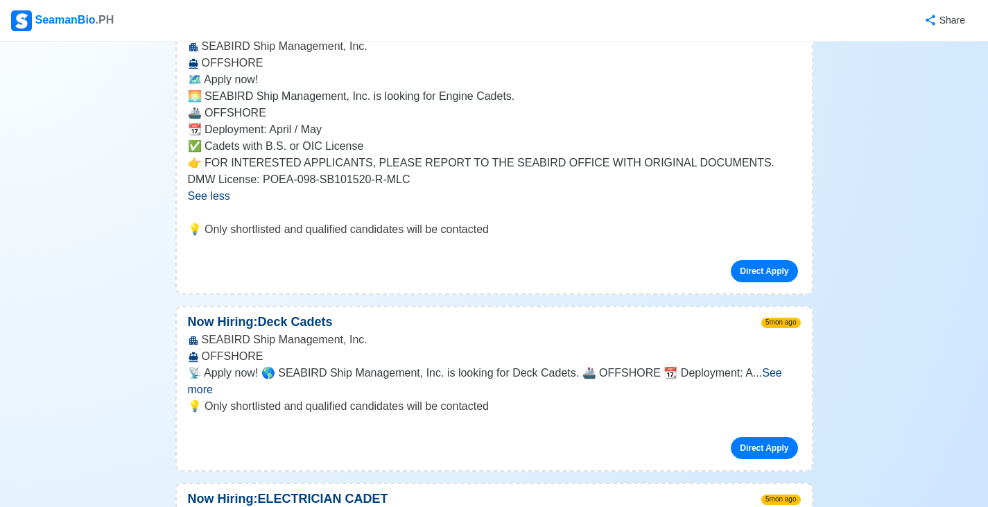
scroll to position [5272, 0]
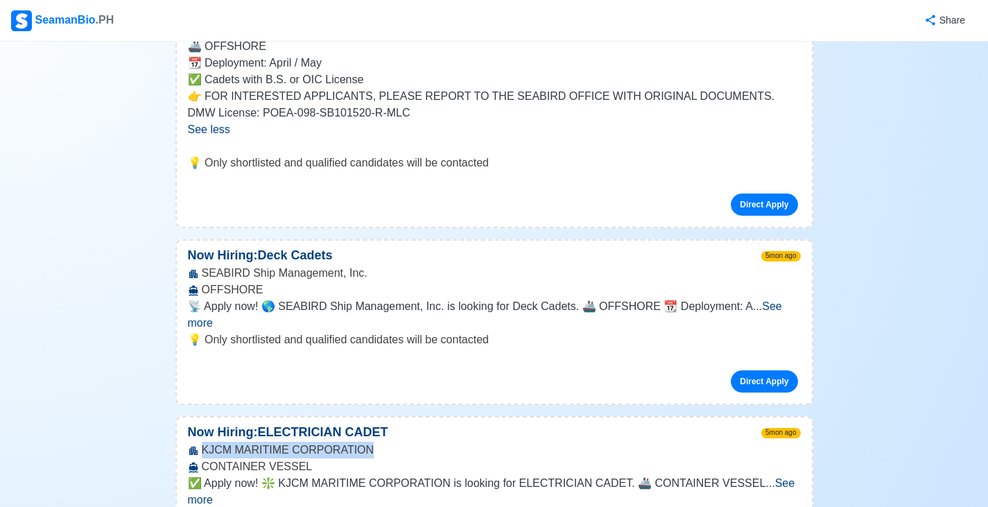
drag, startPoint x: 369, startPoint y: 185, endPoint x: 202, endPoint y: 181, distance: 167.2
click at [202, 442] on div "KJCM MARITIME CORPORATION CONTAINER VESSEL" at bounding box center [494, 458] width 635 height 33
click at [772, 477] on span "See more" at bounding box center [492, 491] width 608 height 28
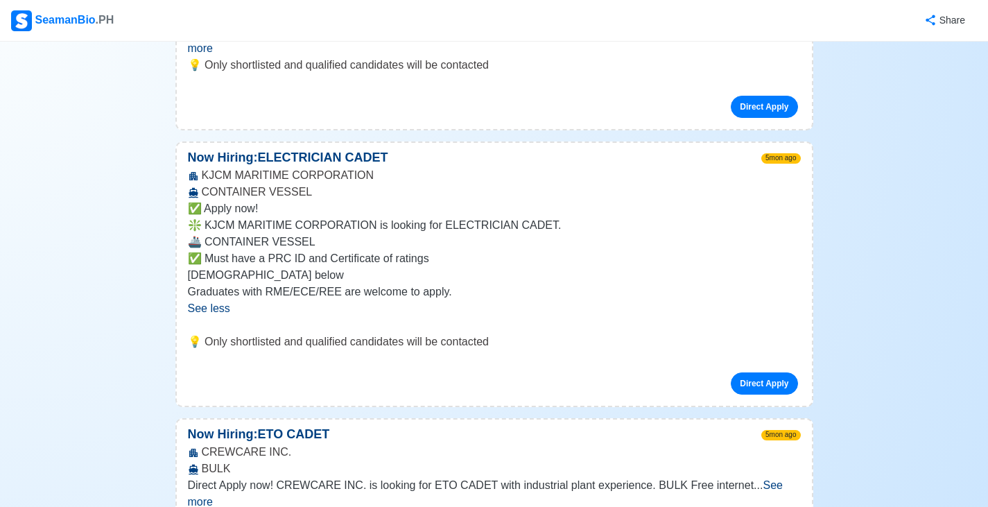
scroll to position [5549, 0]
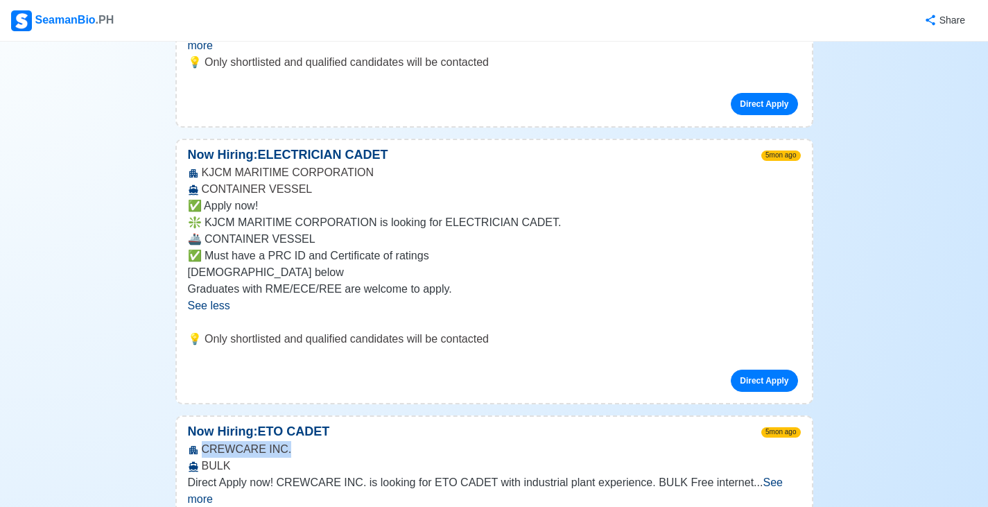
drag, startPoint x: 283, startPoint y: 185, endPoint x: 205, endPoint y: 184, distance: 78.4
click at [205, 441] on div "CREWCARE INC. BULK" at bounding box center [494, 457] width 635 height 33
click at [909, 252] on div "Home ❤️ Reviews Apply Cadet Jobs 📆 Job Posting Schedule Mon-Sat, 11am-12nn & 4p…" at bounding box center [494, 208] width 988 height 11398
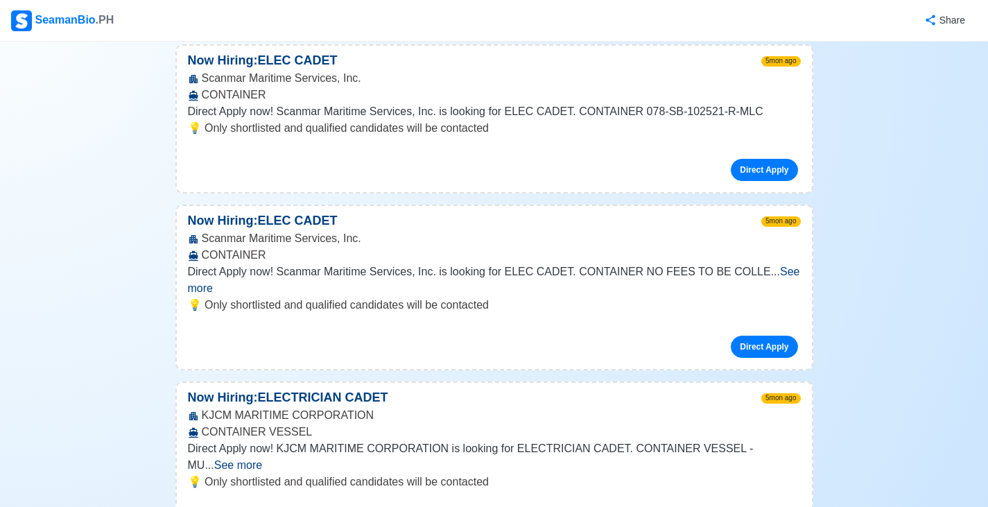
scroll to position [6520, 0]
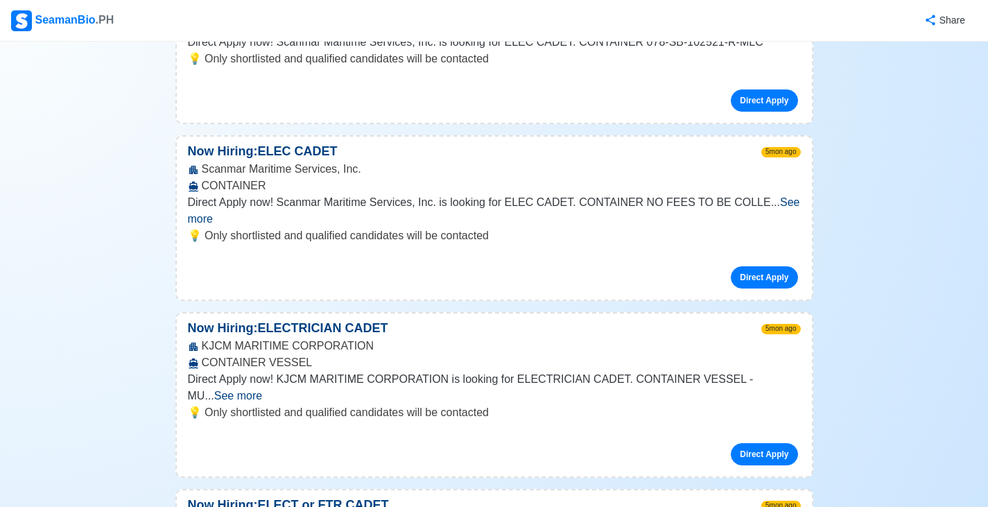
drag, startPoint x: 335, startPoint y: 174, endPoint x: 202, endPoint y: 179, distance: 133.3
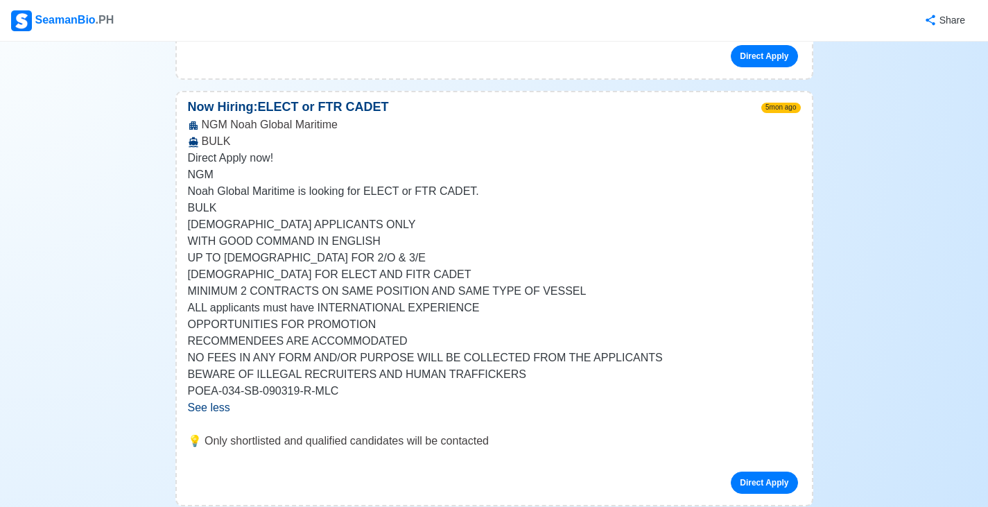
scroll to position [7006, 0]
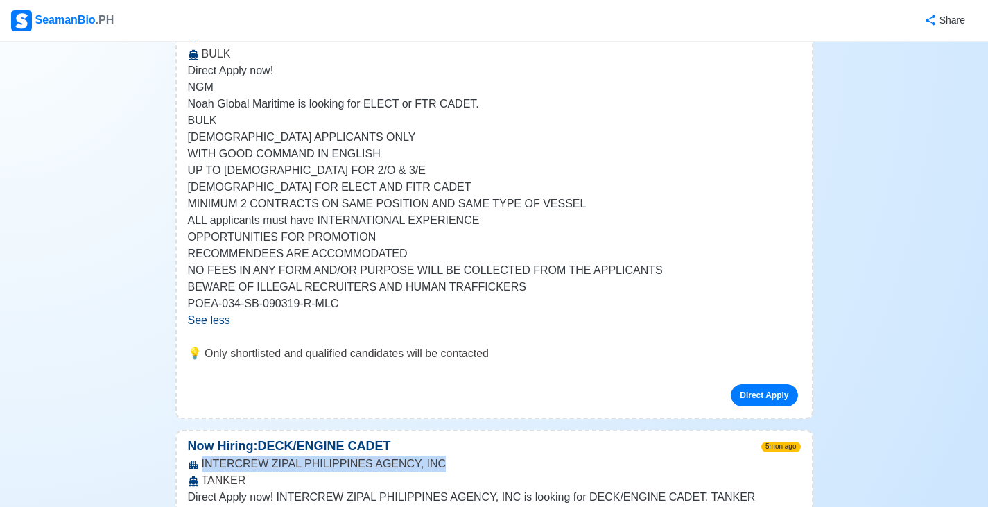
drag, startPoint x: 423, startPoint y: 114, endPoint x: 202, endPoint y: 117, distance: 221.3
click at [202, 456] on div "INTERCREW ZIPAL PHILIPPINES AGENCY, INC TANKER" at bounding box center [494, 472] width 635 height 33
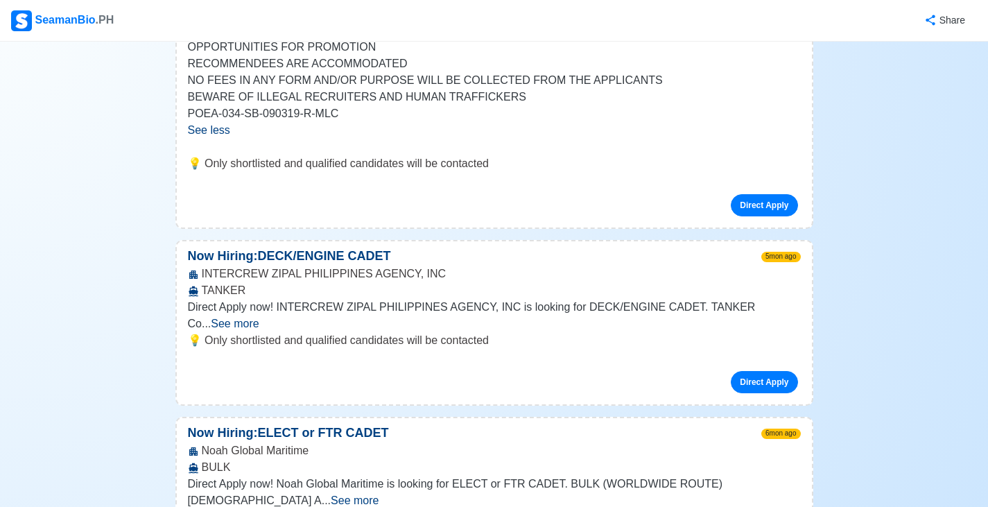
scroll to position [7284, 0]
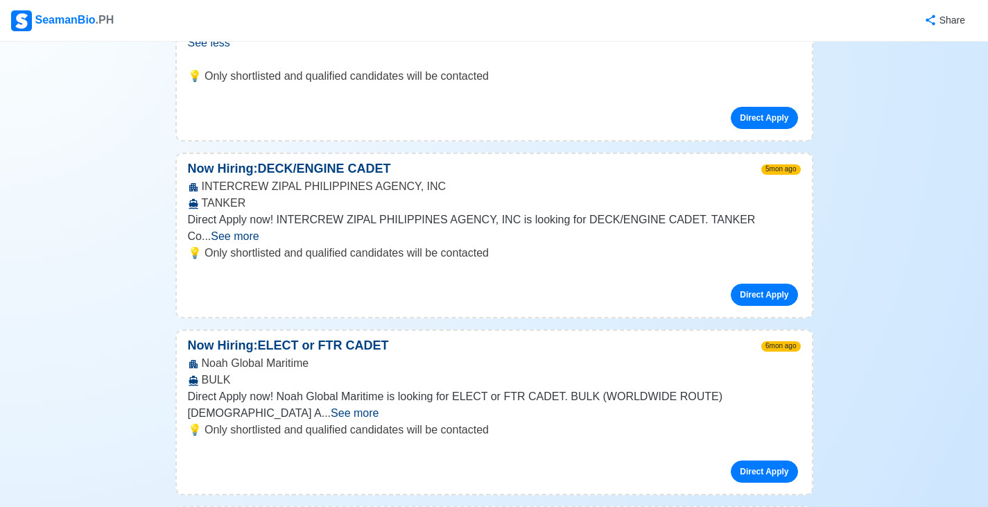
drag, startPoint x: 476, startPoint y: 155, endPoint x: 203, endPoint y: 157, distance: 273.3
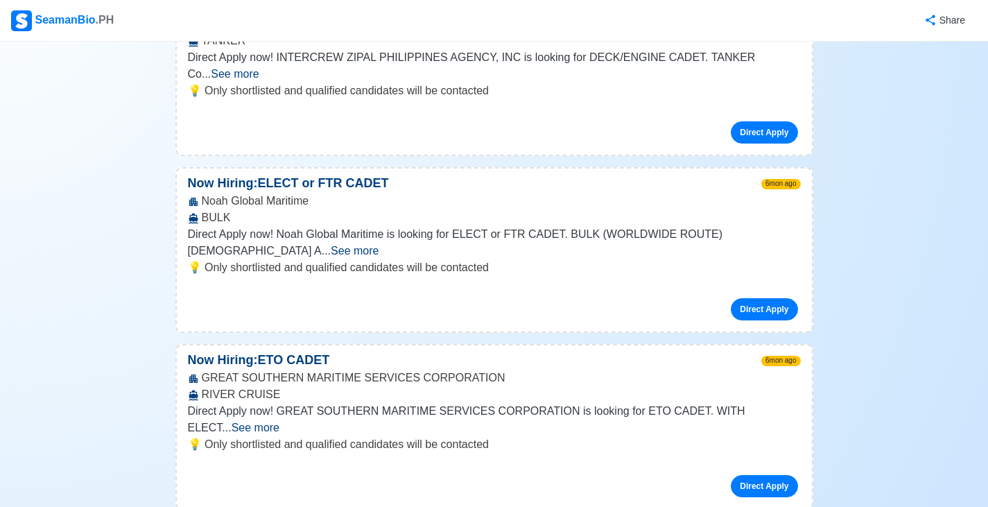
scroll to position [7492, 0]
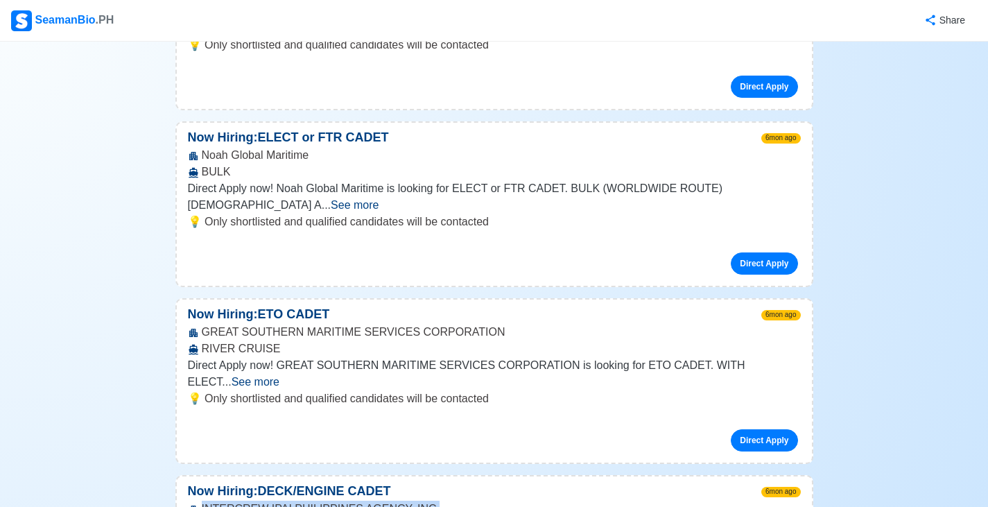
drag, startPoint x: 416, startPoint y: 110, endPoint x: 201, endPoint y: 110, distance: 214.3
click at [201, 501] on div "INTERCREW IPAI PHILIPPINES AGENCY, INC. TANKER" at bounding box center [494, 517] width 635 height 33
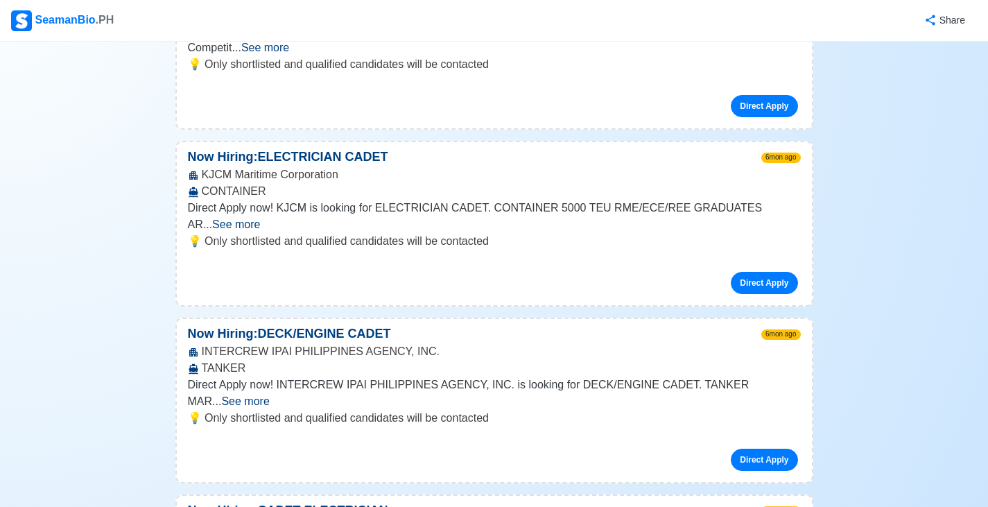
scroll to position [8185, 0]
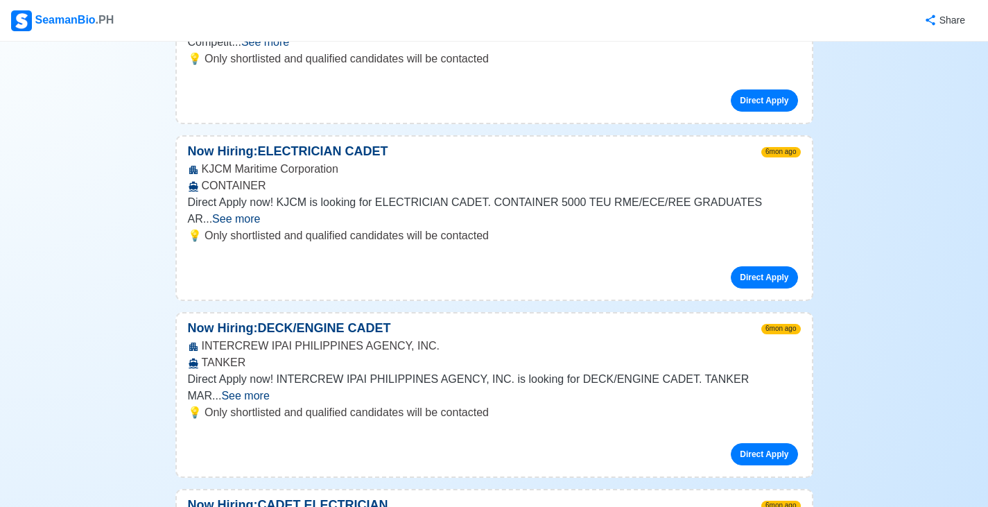
drag, startPoint x: 328, startPoint y: 219, endPoint x: 201, endPoint y: 216, distance: 127.0
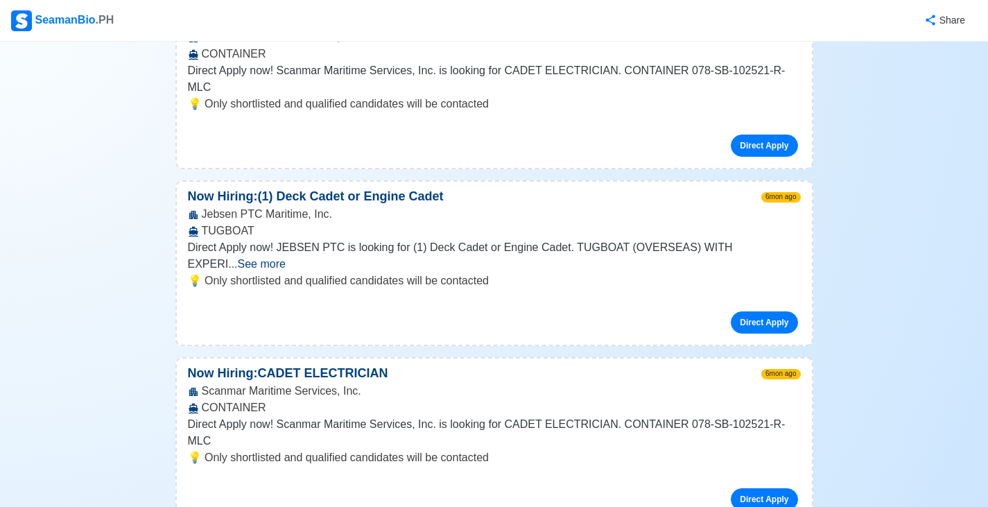
scroll to position [8810, 0]
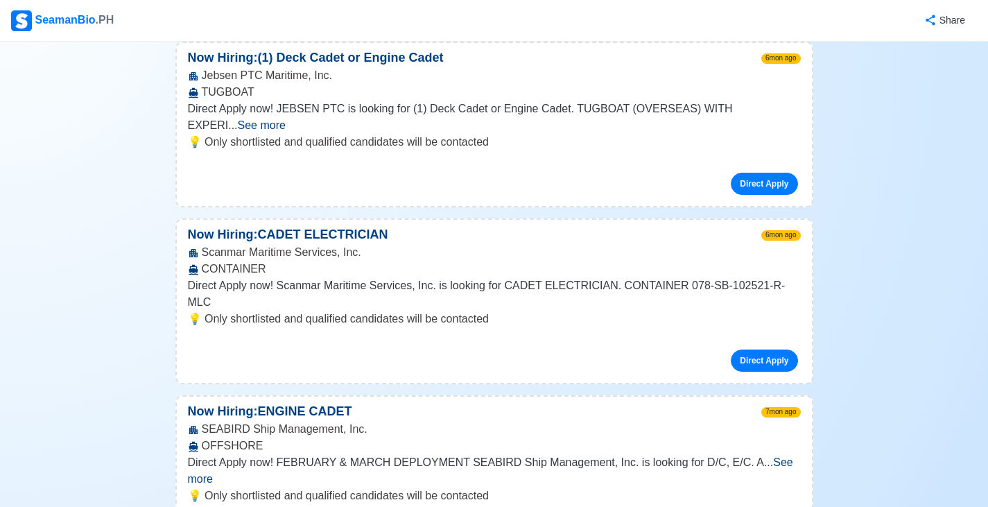
drag, startPoint x: 370, startPoint y: 234, endPoint x: 203, endPoint y: 238, distance: 167.2
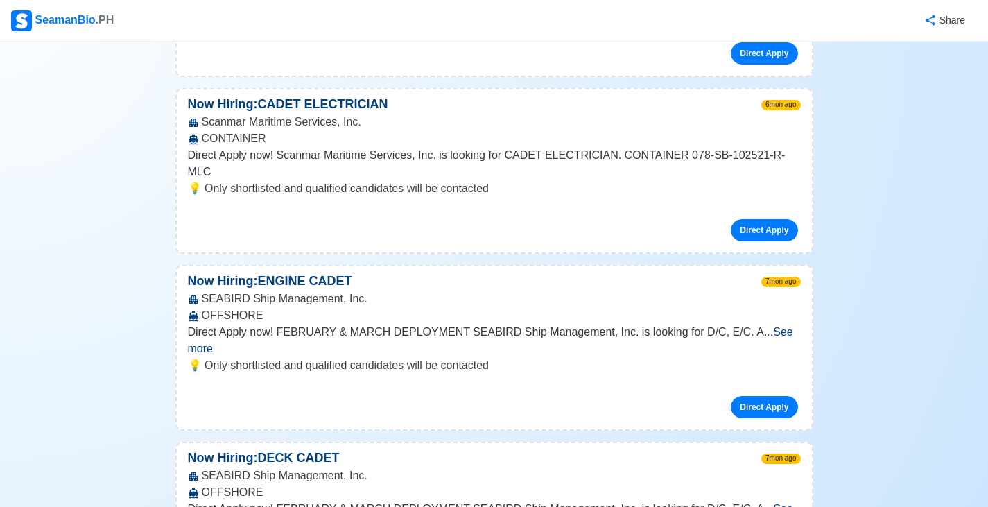
scroll to position [9018, 0]
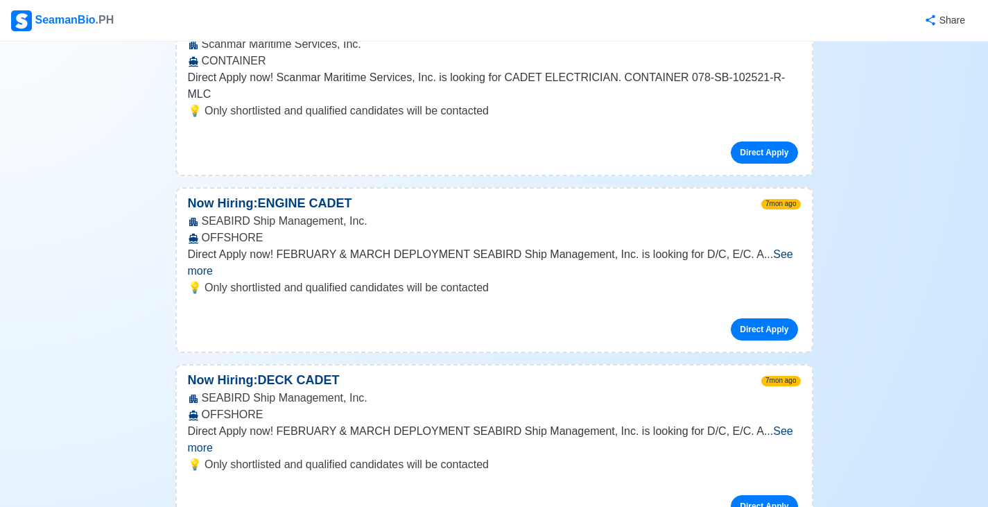
drag, startPoint x: 343, startPoint y: 189, endPoint x: 203, endPoint y: 190, distance: 140.1
drag, startPoint x: 203, startPoint y: 190, endPoint x: 336, endPoint y: 189, distance: 133.2
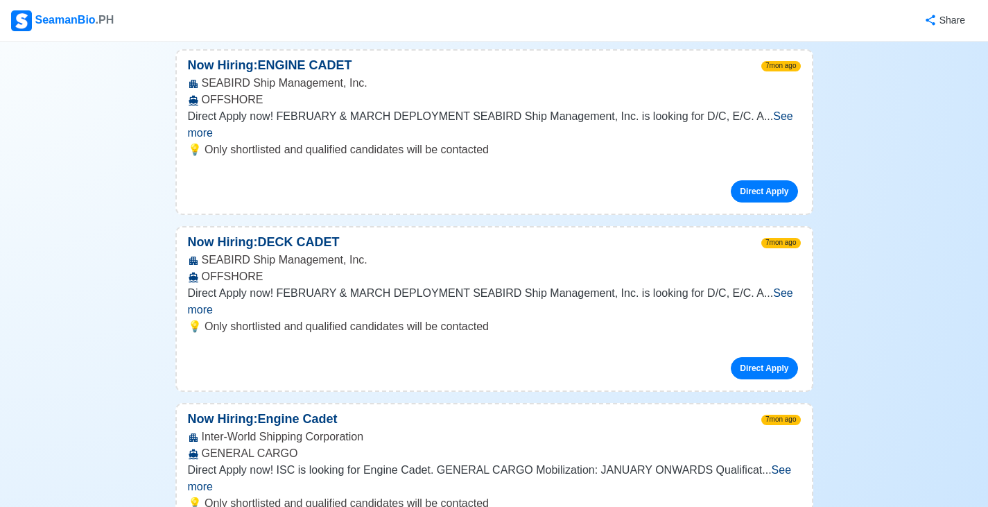
scroll to position [9156, 0]
drag, startPoint x: 356, startPoint y: 210, endPoint x: 203, endPoint y: 206, distance: 152.7
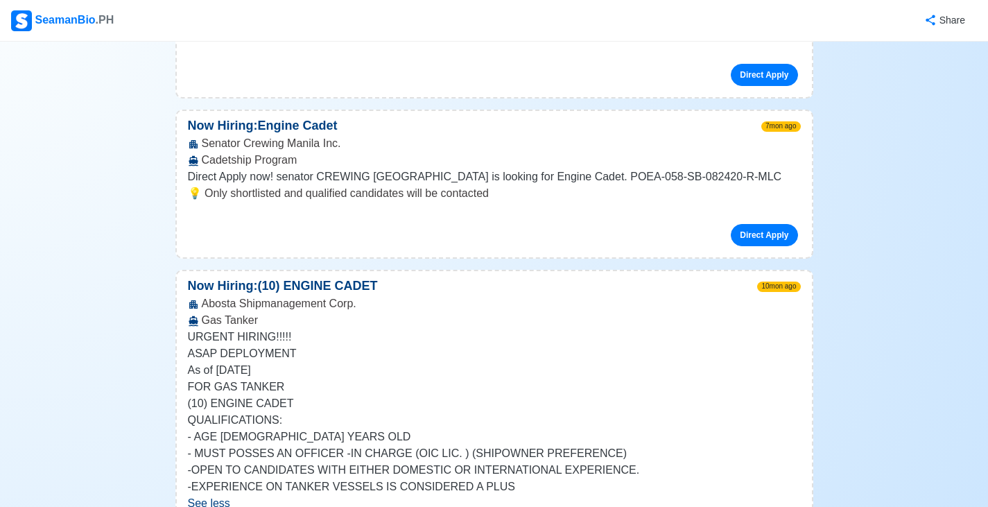
scroll to position [9642, 0]
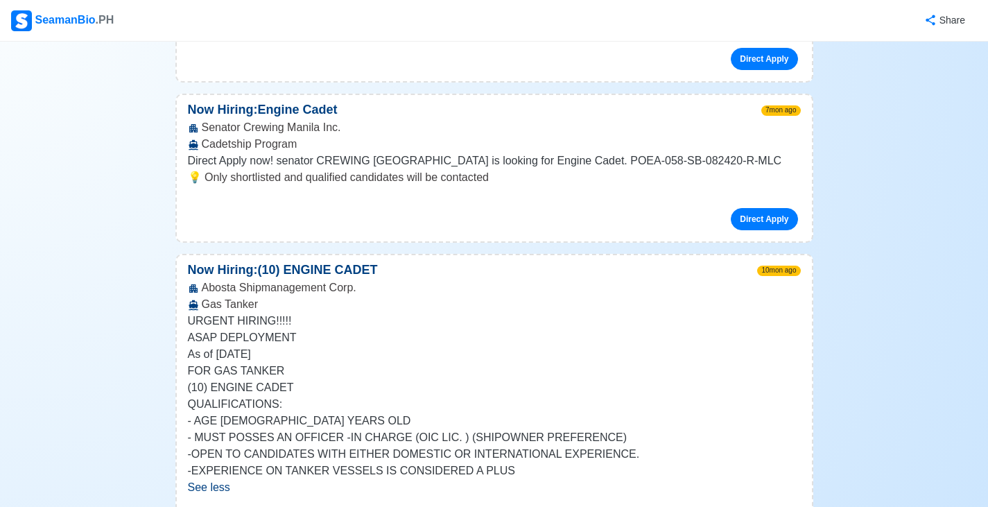
drag, startPoint x: 401, startPoint y: 227, endPoint x: 205, endPoint y: 225, distance: 196.3
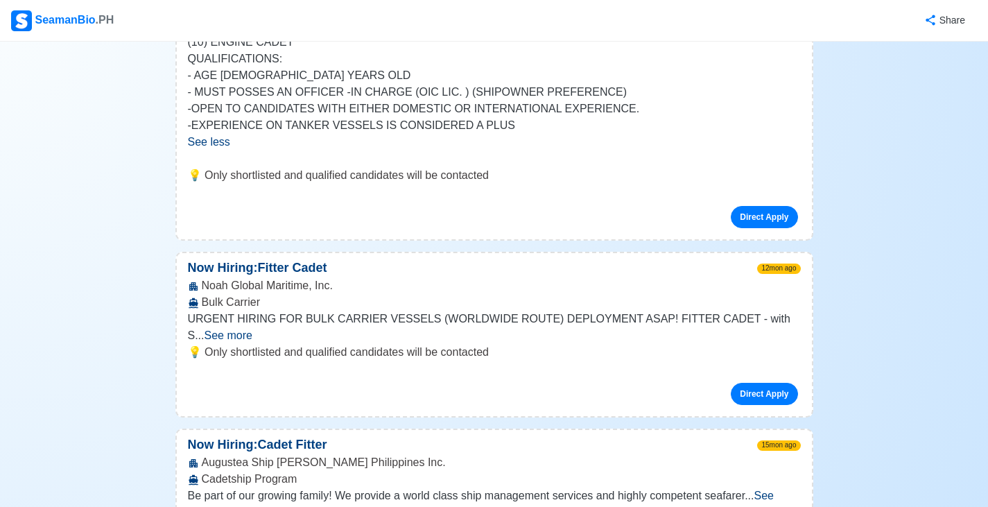
scroll to position [9989, 0]
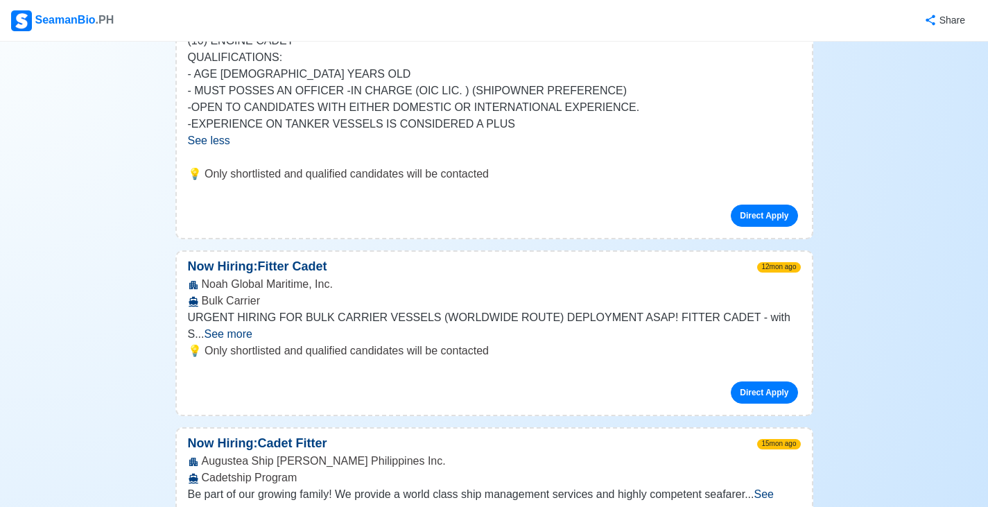
drag, startPoint x: 366, startPoint y: 200, endPoint x: 203, endPoint y: 201, distance: 163.7
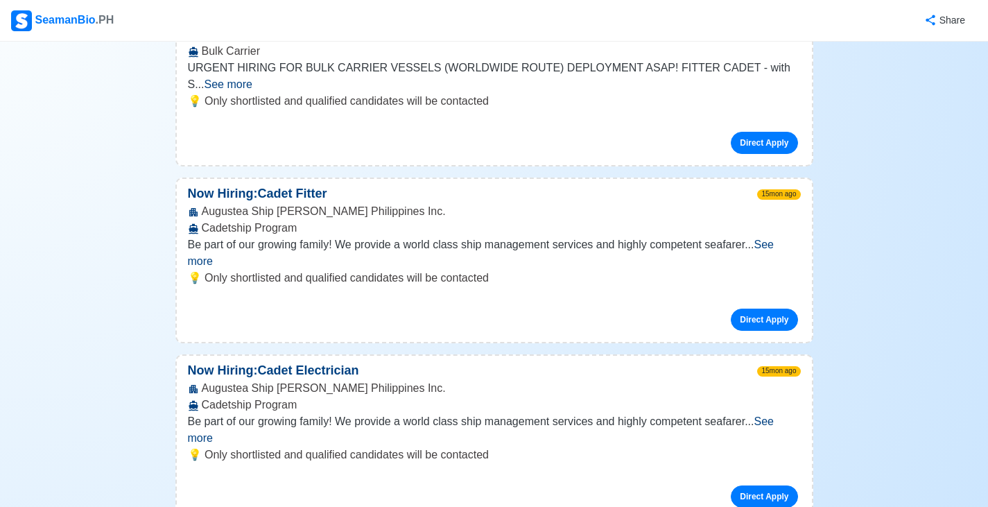
scroll to position [10266, 0]
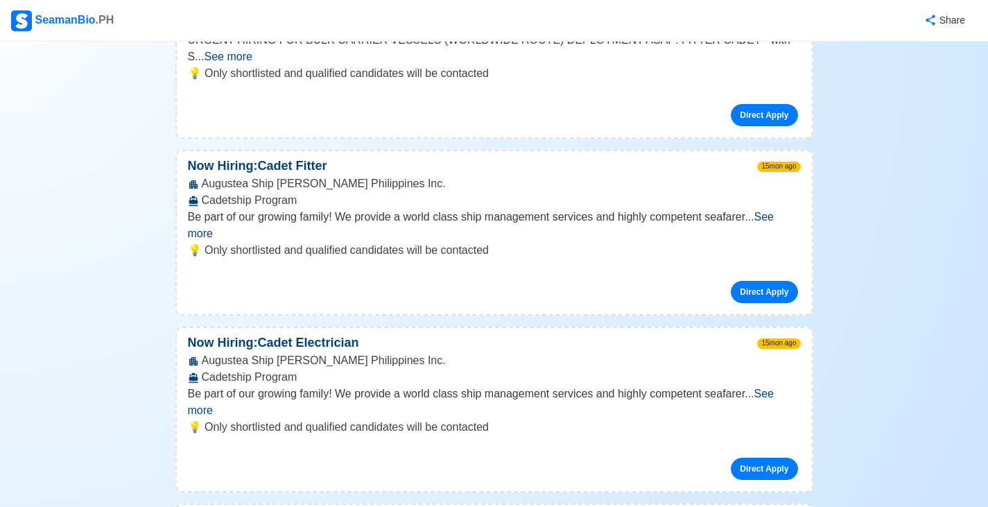
drag, startPoint x: 405, startPoint y: 86, endPoint x: 203, endPoint y: 83, distance: 202.6
drag, startPoint x: 295, startPoint y: 243, endPoint x: 208, endPoint y: 244, distance: 86.7
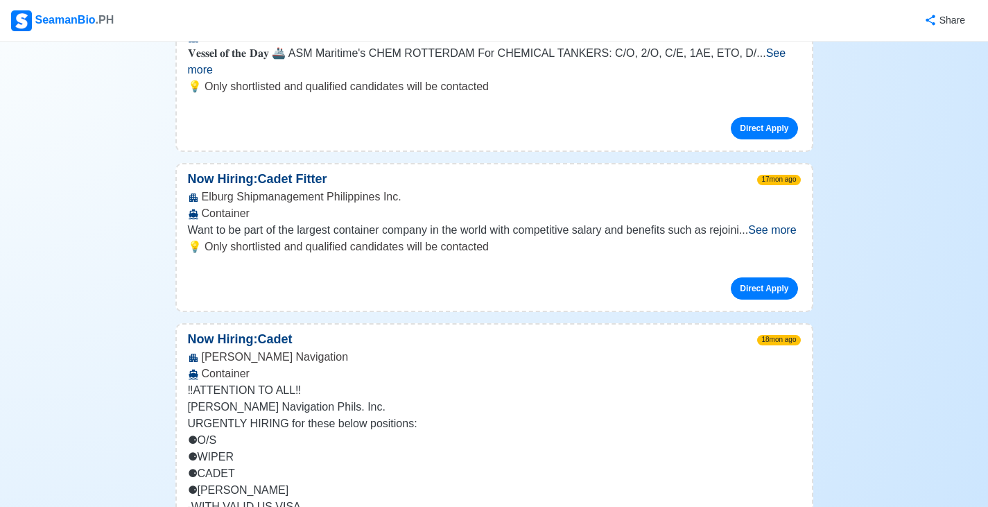
scroll to position [10891, 0]
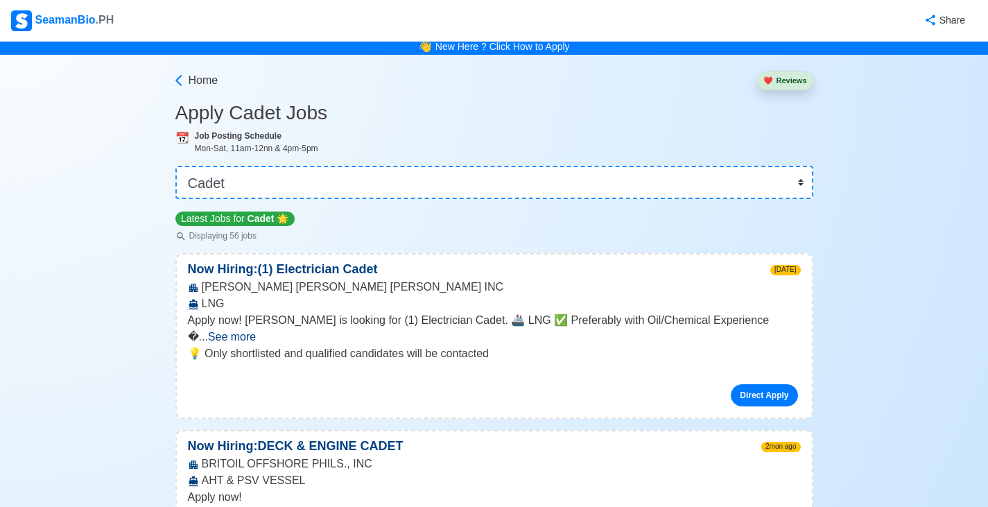
scroll to position [0, 0]
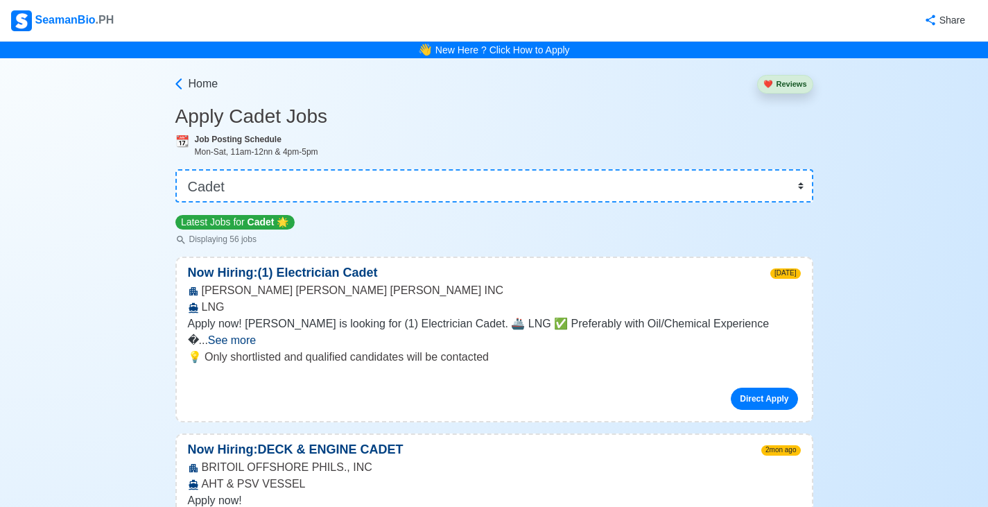
click at [76, 24] on div "SeamanBio .PH" at bounding box center [62, 20] width 103 height 21
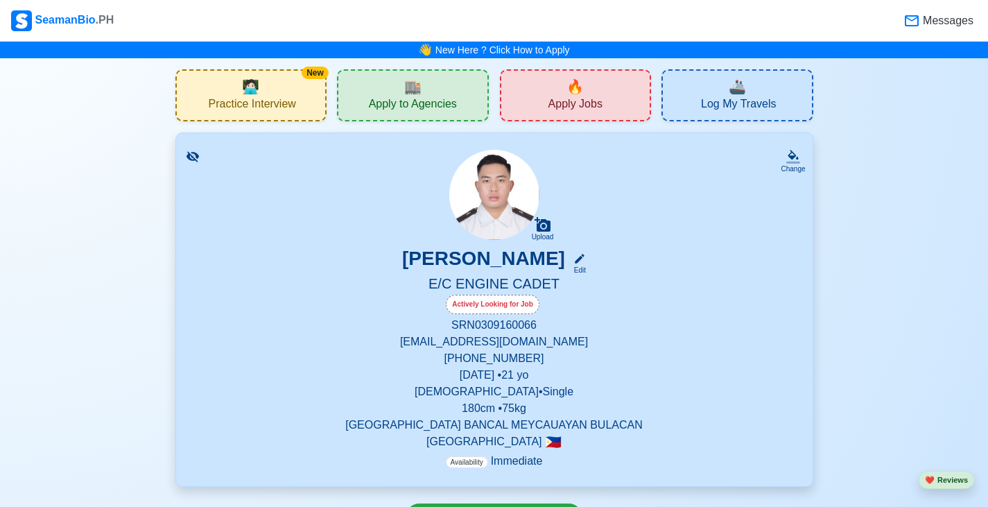
click at [949, 17] on span "Messages" at bounding box center [946, 20] width 53 height 17
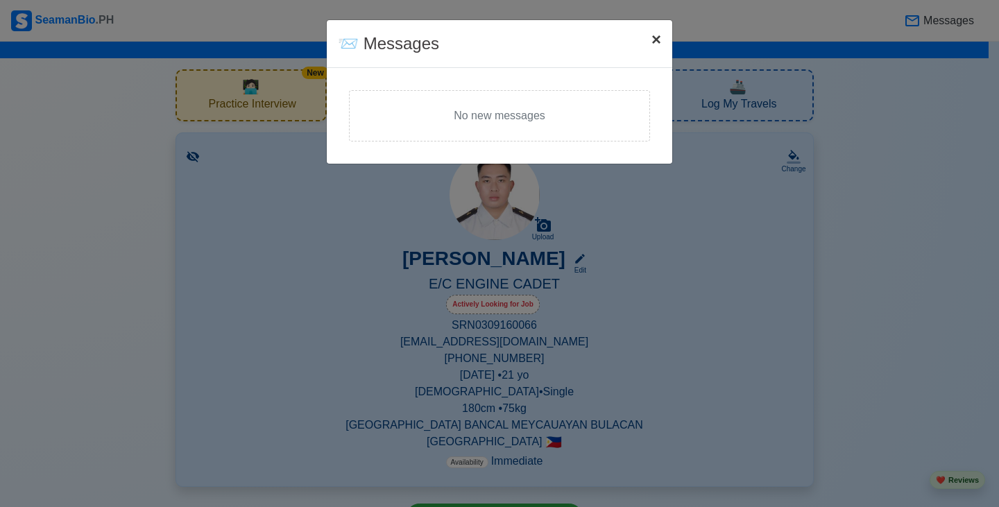
click at [658, 37] on span "×" at bounding box center [656, 39] width 10 height 19
